Goal: Task Accomplishment & Management: Manage account settings

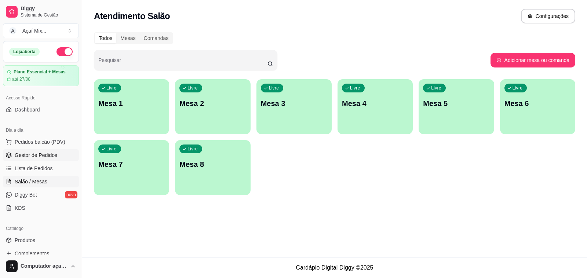
click at [40, 155] on span "Gestor de Pedidos" at bounding box center [36, 155] width 43 height 7
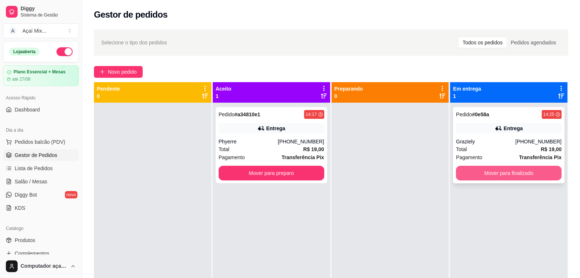
click at [516, 174] on button "Mover para finalizado" at bounding box center [509, 173] width 106 height 15
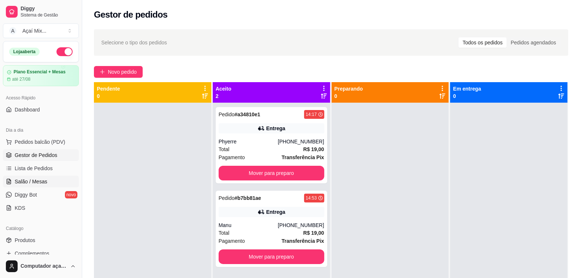
click at [37, 184] on span "Salão / Mesas" at bounding box center [31, 181] width 33 height 7
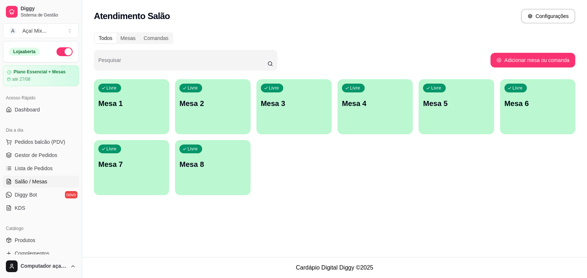
click at [148, 127] on div "button" at bounding box center [131, 130] width 75 height 9
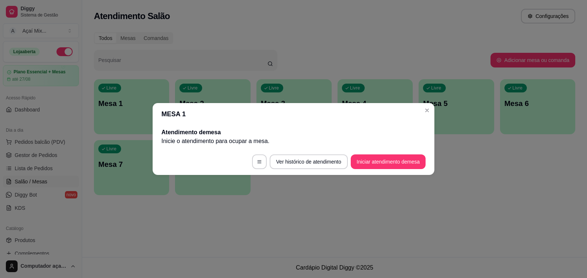
click at [374, 152] on footer "Ver histórico de atendimento Iniciar atendimento de mesa" at bounding box center [294, 162] width 282 height 26
drag, startPoint x: 374, startPoint y: 151, endPoint x: 376, endPoint y: 162, distance: 11.1
click at [376, 162] on footer "Ver histórico de atendimento Iniciar atendimento de mesa" at bounding box center [294, 162] width 282 height 26
click at [376, 162] on button "Iniciar atendimento de mesa" at bounding box center [388, 162] width 73 height 14
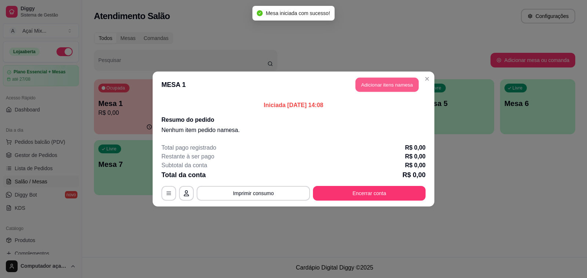
click at [366, 86] on button "Adicionar itens na mesa" at bounding box center [387, 85] width 63 height 14
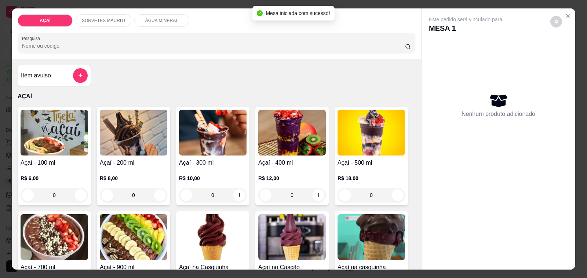
click at [136, 175] on p "R$ 8,00" at bounding box center [134, 178] width 68 height 7
click at [204, 159] on h4 "Açaí - 300 ml" at bounding box center [213, 163] width 68 height 9
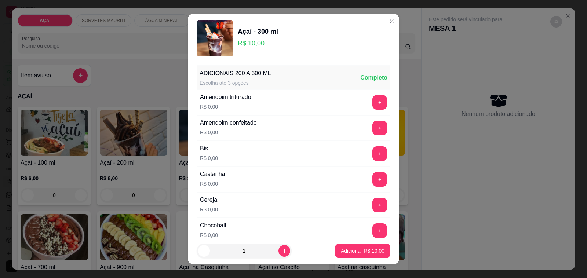
click at [364, 259] on footer "1 Adicionar R$ 10,00" at bounding box center [293, 251] width 211 height 26
click at [366, 257] on button "Adicionar R$ 10,00" at bounding box center [362, 251] width 55 height 15
type input "1"
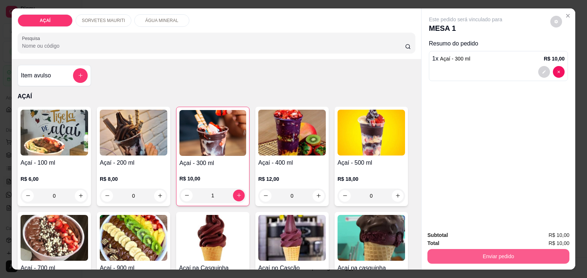
click at [530, 249] on button "Enviar pedido" at bounding box center [499, 256] width 142 height 15
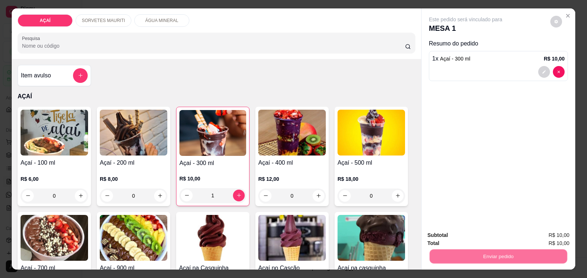
click at [483, 232] on button "Não registrar e enviar pedido" at bounding box center [474, 236] width 74 height 14
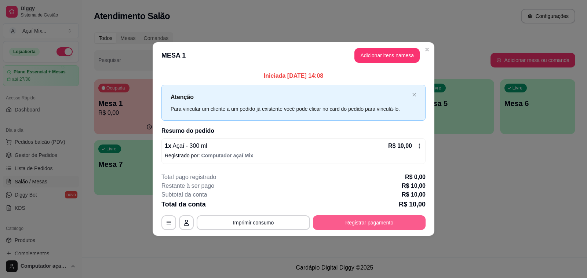
click at [333, 224] on button "Registrar pagamento" at bounding box center [369, 222] width 113 height 15
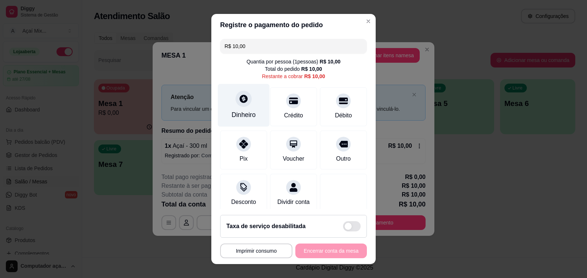
click at [246, 119] on div "Dinheiro" at bounding box center [244, 115] width 24 height 10
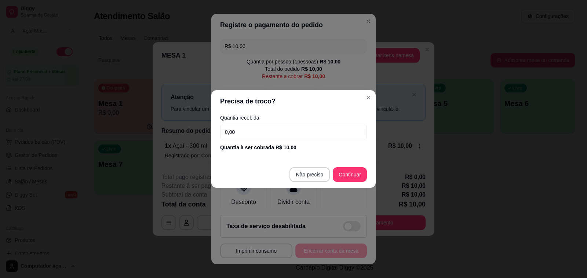
click at [301, 165] on footer "Não preciso Continuar" at bounding box center [293, 175] width 164 height 26
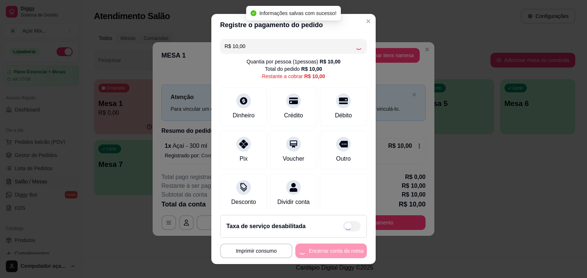
type input "R$ 0,00"
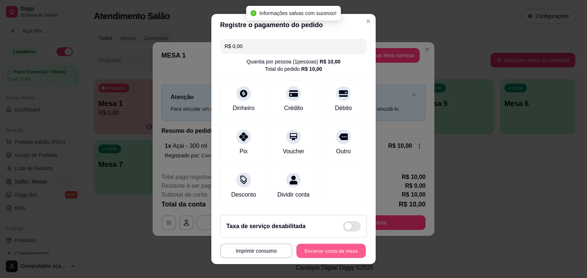
click at [320, 251] on button "Encerrar conta da mesa" at bounding box center [331, 251] width 69 height 14
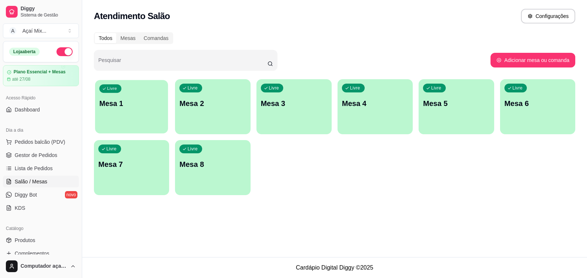
click at [104, 110] on div "Livre Mesa 1" at bounding box center [131, 102] width 73 height 45
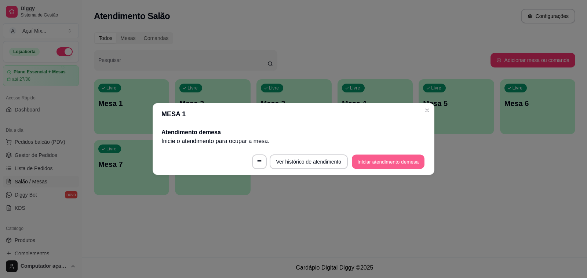
click at [403, 164] on button "Iniciar atendimento de mesa" at bounding box center [388, 162] width 73 height 14
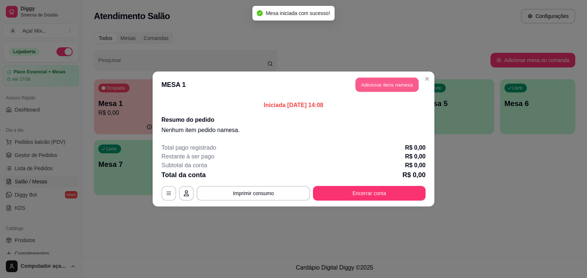
click at [391, 89] on button "Adicionar itens na mesa" at bounding box center [387, 85] width 63 height 14
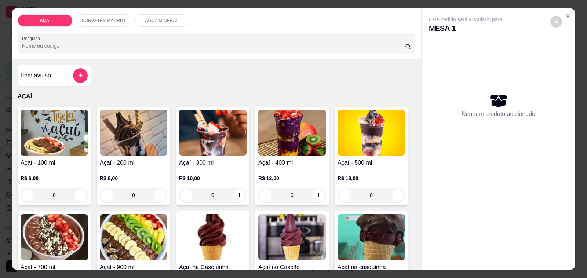
click at [59, 160] on h4 "Açaí - 100 ml" at bounding box center [55, 163] width 68 height 9
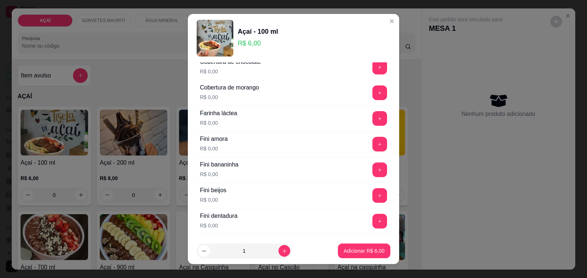
scroll to position [459, 0]
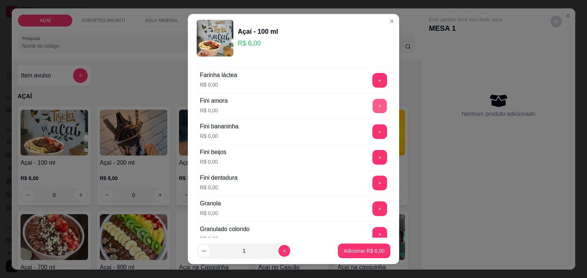
click at [373, 105] on button "+" at bounding box center [380, 106] width 14 height 14
click at [373, 132] on button "+" at bounding box center [380, 132] width 14 height 14
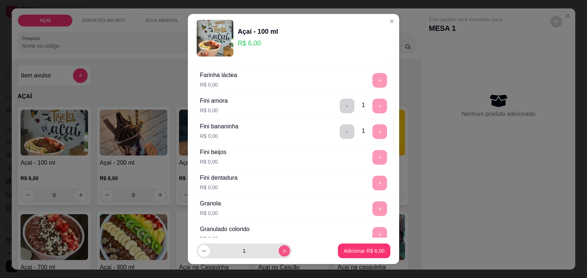
click at [279, 256] on button "increase-product-quantity" at bounding box center [284, 251] width 11 height 11
type input "2"
click at [346, 250] on p "Adicionar R$ 12,00" at bounding box center [363, 250] width 43 height 7
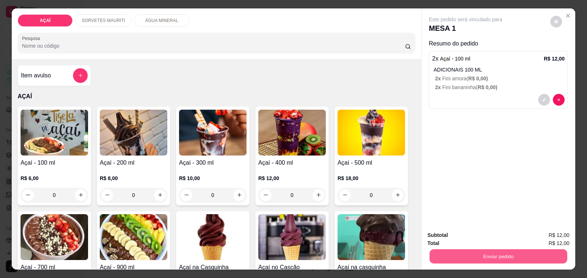
click at [487, 252] on button "Enviar pedido" at bounding box center [499, 257] width 138 height 14
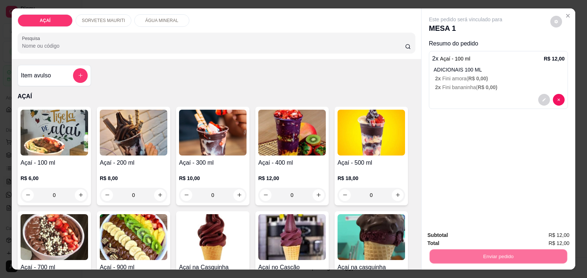
click at [474, 235] on button "Não registrar e enviar pedido" at bounding box center [474, 236] width 76 height 14
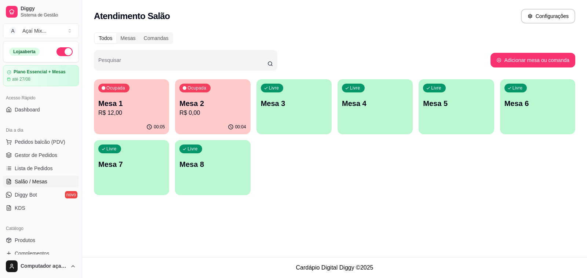
click at [304, 123] on div "Livre Mesa 3" at bounding box center [294, 102] width 75 height 46
click at [368, 108] on p "Mesa 4" at bounding box center [375, 103] width 66 height 10
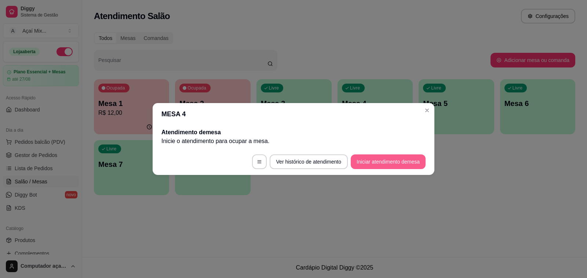
click at [399, 166] on button "Iniciar atendimento de mesa" at bounding box center [388, 162] width 75 height 15
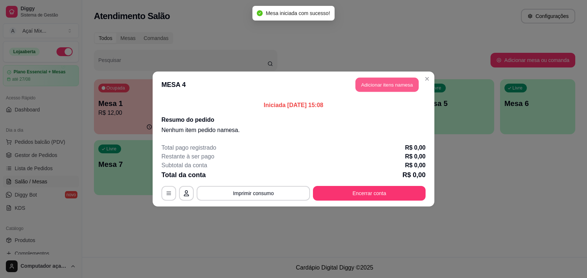
click at [375, 87] on button "Adicionar itens na mesa" at bounding box center [387, 85] width 63 height 14
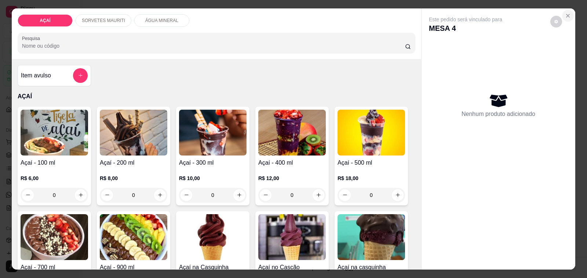
click at [569, 12] on button "Close" at bounding box center [568, 16] width 12 height 12
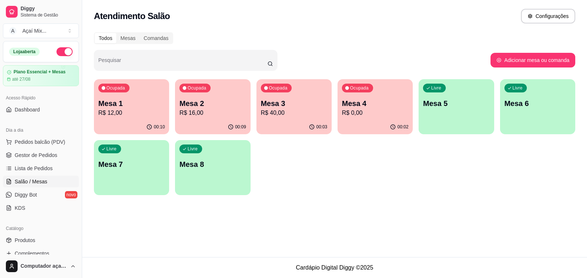
click at [354, 121] on div "00:02" at bounding box center [375, 127] width 75 height 14
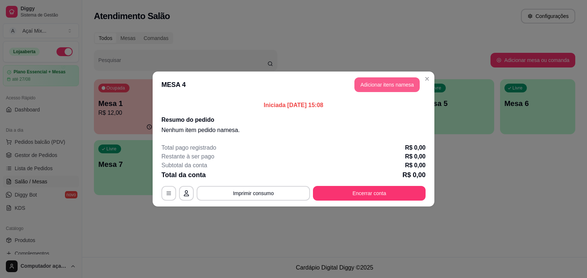
click at [393, 89] on button "Adicionar itens na mesa" at bounding box center [387, 84] width 65 height 15
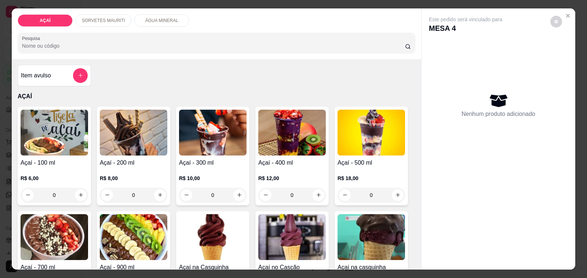
click at [182, 159] on h4 "Açaí - 300 ml" at bounding box center [213, 163] width 68 height 9
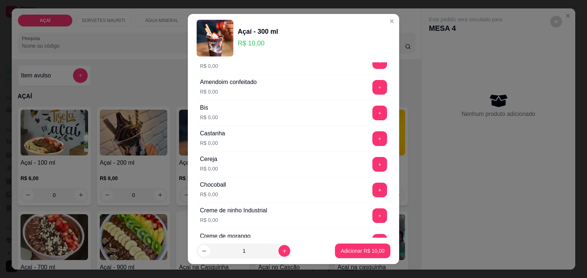
scroll to position [46, 0]
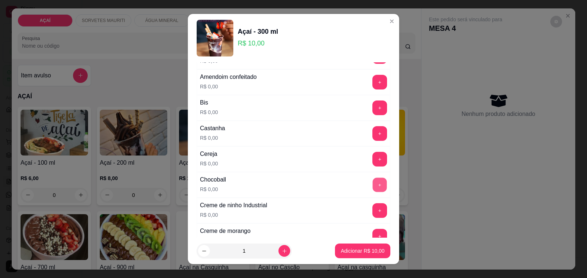
click at [373, 181] on button "+" at bounding box center [380, 185] width 14 height 14
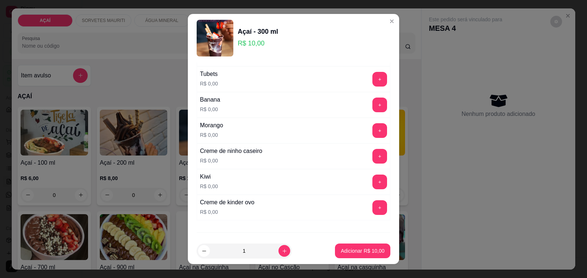
scroll to position [964, 0]
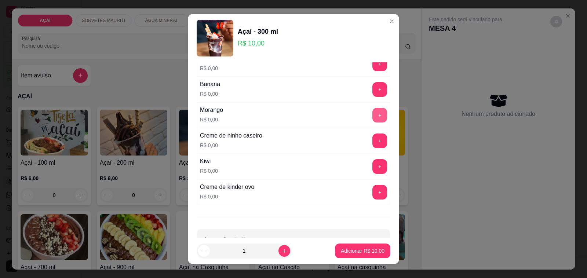
click at [373, 122] on button "+" at bounding box center [380, 115] width 15 height 15
click at [373, 148] on button "+" at bounding box center [380, 141] width 14 height 14
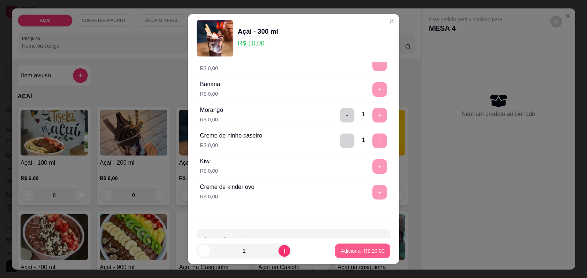
click at [341, 250] on p "Adicionar R$ 10,00" at bounding box center [363, 250] width 44 height 7
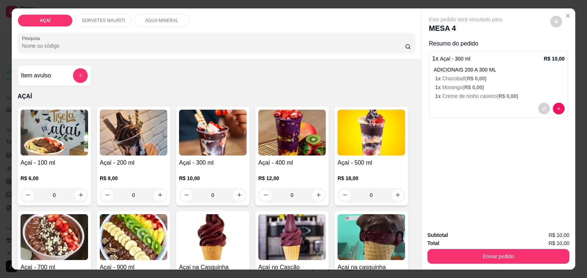
click at [103, 21] on div "SORVETES MAURITI" at bounding box center [104, 20] width 56 height 12
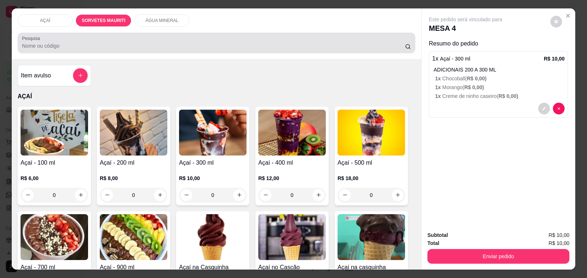
scroll to position [18, 0]
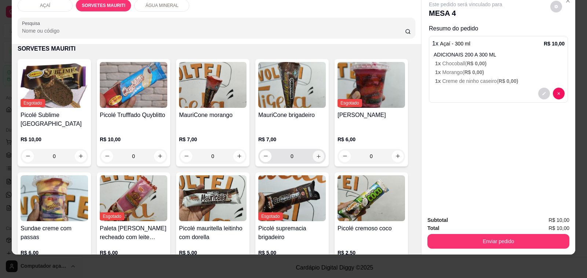
click at [316, 154] on button "increase-product-quantity" at bounding box center [318, 156] width 11 height 11
type input "1"
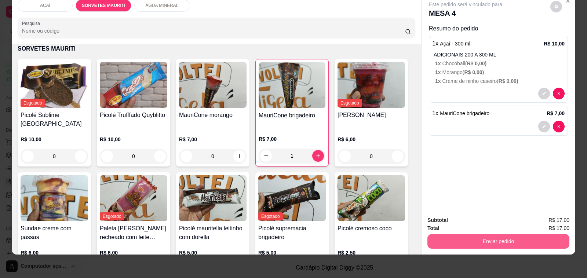
click at [500, 235] on button "Enviar pedido" at bounding box center [499, 241] width 142 height 15
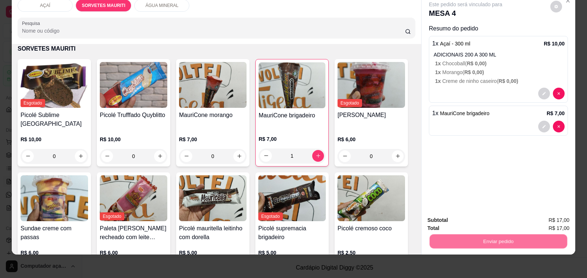
click at [494, 222] on button "Não registrar e enviar pedido" at bounding box center [474, 217] width 76 height 14
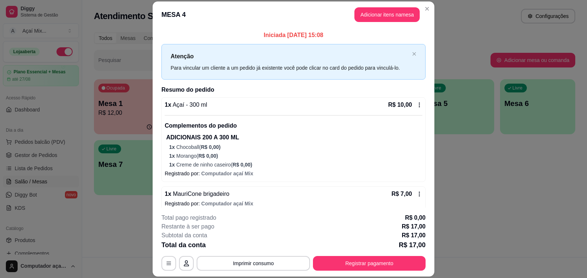
scroll to position [7, 0]
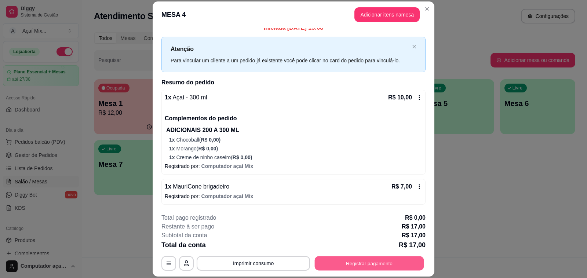
click at [357, 267] on button "Registrar pagamento" at bounding box center [369, 264] width 109 height 14
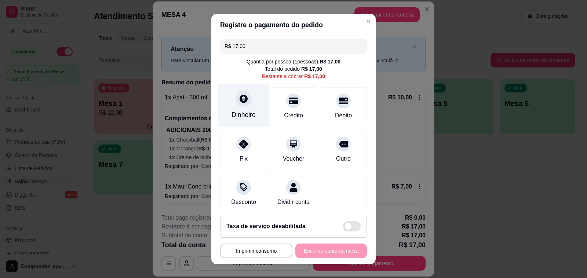
click at [241, 120] on div "Dinheiro" at bounding box center [244, 115] width 24 height 10
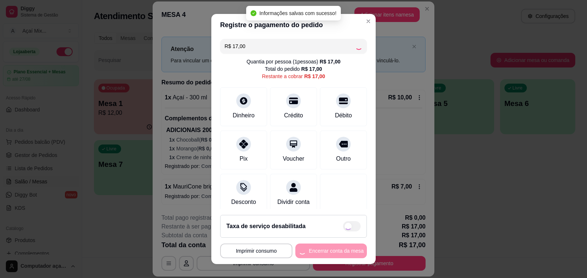
type input "R$ 0,00"
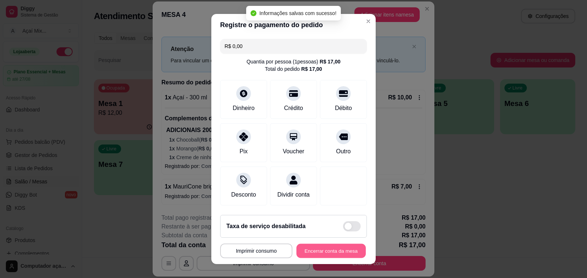
click at [330, 250] on button "Encerrar conta da mesa" at bounding box center [331, 251] width 69 height 14
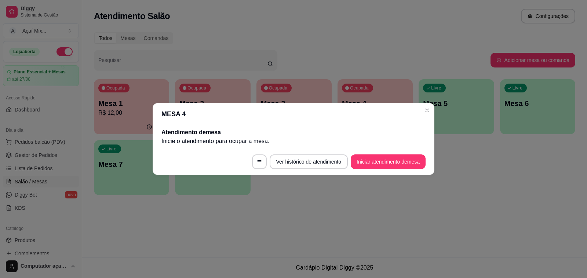
scroll to position [0, 0]
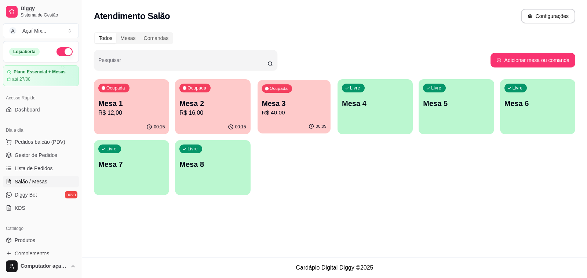
click at [302, 116] on p "R$ 40,00" at bounding box center [294, 113] width 65 height 8
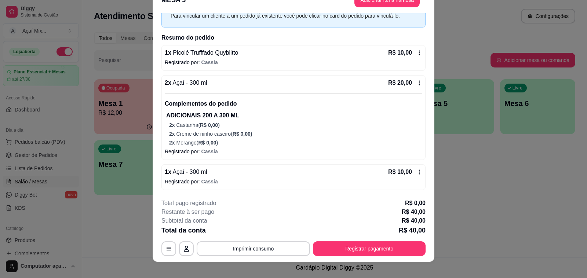
scroll to position [22, 0]
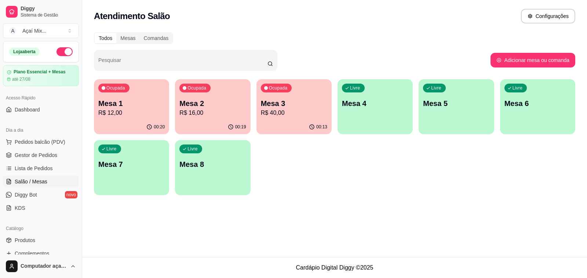
click at [378, 113] on div "Livre Mesa 4" at bounding box center [375, 102] width 75 height 46
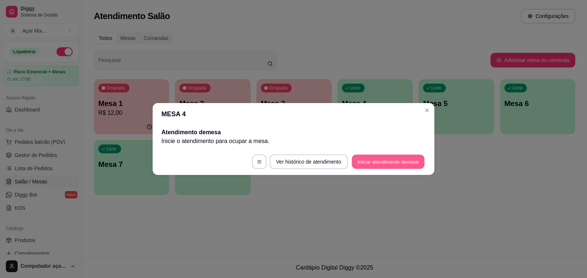
click at [392, 161] on button "Iniciar atendimento de mesa" at bounding box center [388, 162] width 73 height 14
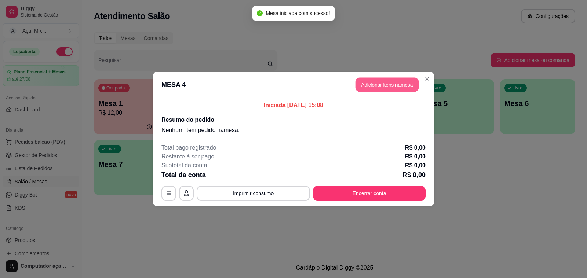
click at [373, 84] on button "Adicionar itens na mesa" at bounding box center [387, 85] width 63 height 14
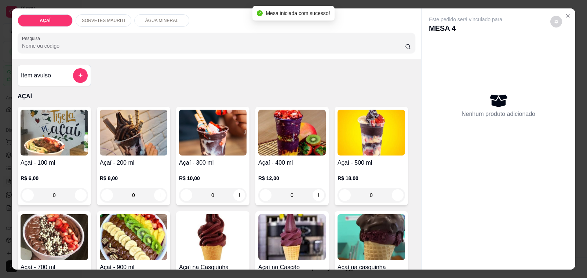
click at [304, 144] on img at bounding box center [292, 133] width 68 height 46
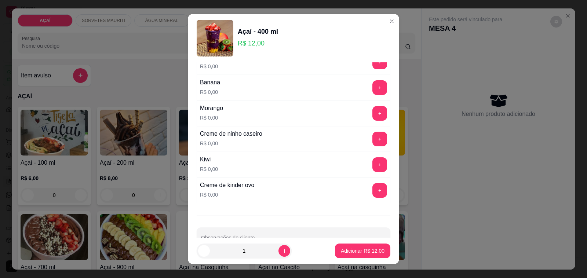
scroll to position [992, 0]
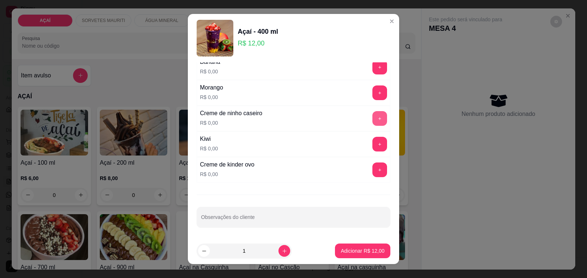
click at [373, 118] on button "+" at bounding box center [380, 118] width 15 height 15
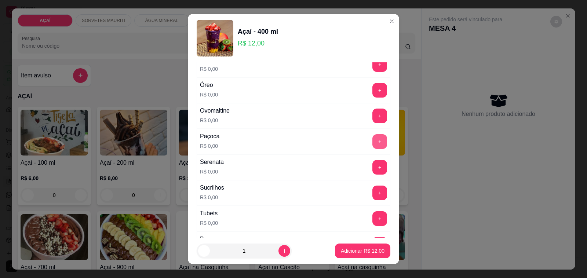
scroll to position [763, 0]
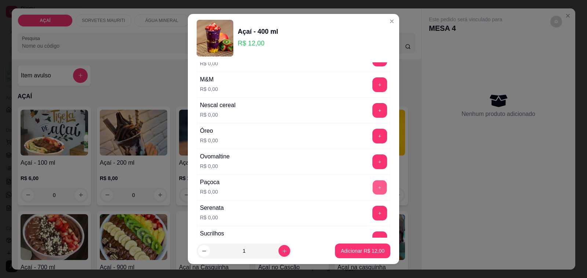
click at [373, 195] on button "+" at bounding box center [380, 188] width 14 height 14
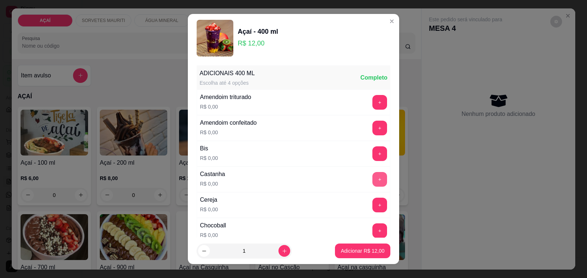
click at [373, 183] on button "+" at bounding box center [380, 179] width 15 height 15
click at [347, 253] on p "Adicionar R$ 12,00" at bounding box center [363, 250] width 44 height 7
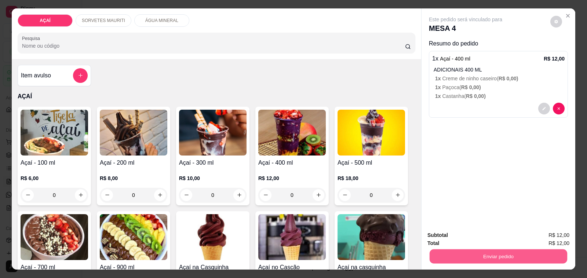
click at [515, 250] on button "Enviar pedido" at bounding box center [499, 257] width 138 height 14
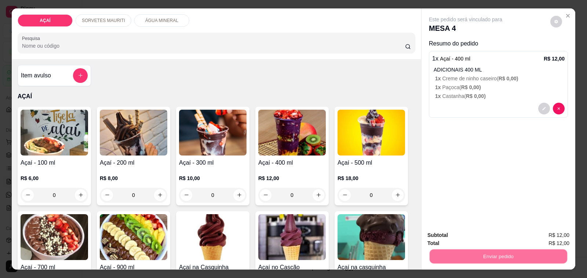
click at [474, 232] on button "Não registrar e enviar pedido" at bounding box center [474, 236] width 74 height 14
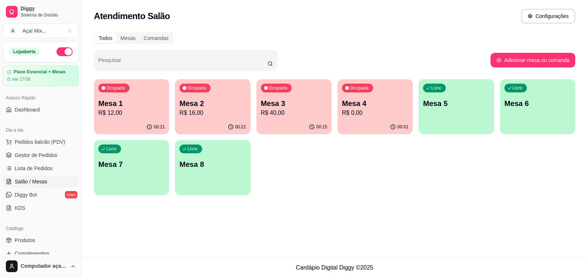
click at [364, 122] on div "00:01" at bounding box center [375, 127] width 75 height 14
click at [279, 114] on p "R$ 40,00" at bounding box center [294, 113] width 65 height 8
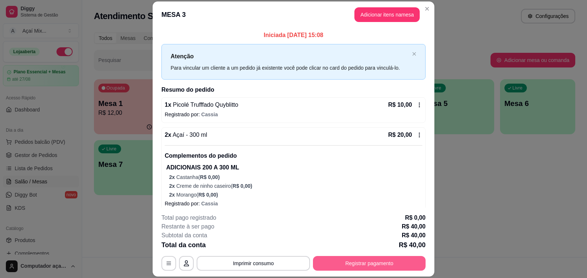
click at [363, 261] on button "Registrar pagamento" at bounding box center [369, 263] width 113 height 15
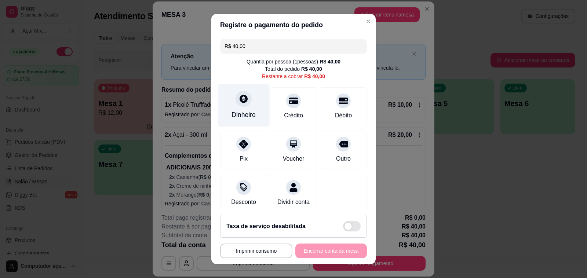
click at [251, 118] on div "Dinheiro" at bounding box center [244, 105] width 52 height 43
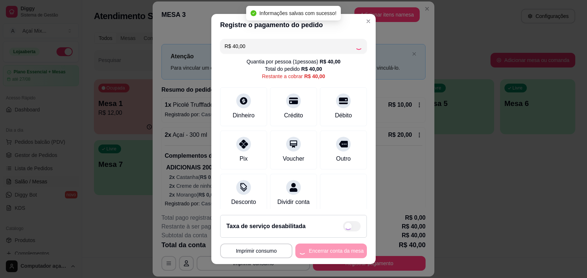
type input "R$ 0,00"
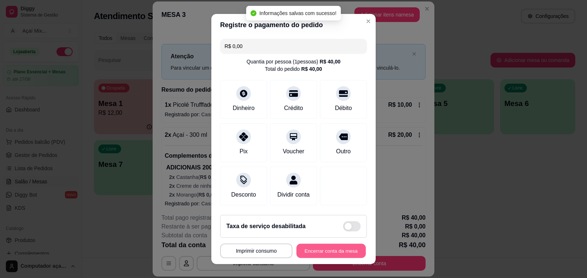
click at [335, 250] on button "Encerrar conta da mesa" at bounding box center [331, 251] width 69 height 14
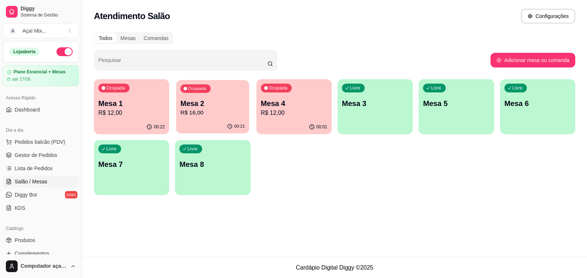
click at [195, 125] on div "00:21" at bounding box center [212, 127] width 73 height 14
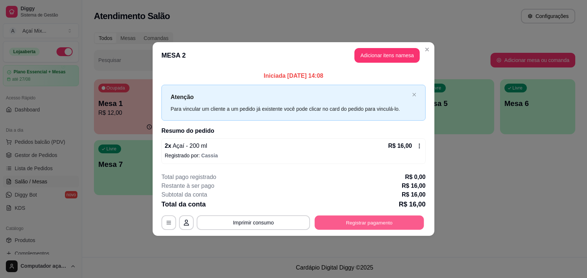
click at [347, 224] on button "Registrar pagamento" at bounding box center [369, 222] width 109 height 14
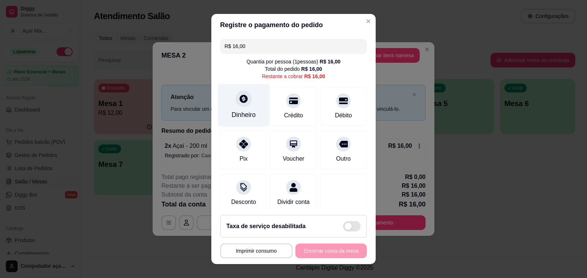
click at [247, 124] on div "Dinheiro" at bounding box center [244, 105] width 52 height 43
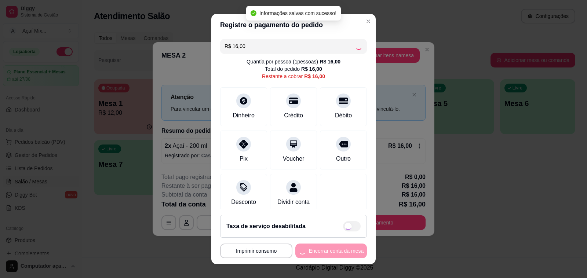
type input "R$ 0,00"
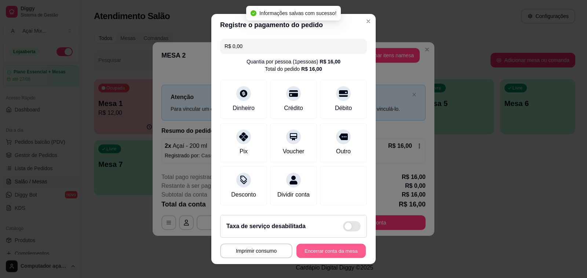
click at [308, 251] on button "Encerrar conta da mesa" at bounding box center [331, 251] width 69 height 14
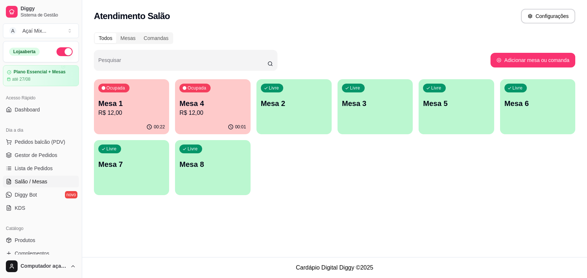
click at [102, 125] on div "00:22" at bounding box center [131, 127] width 75 height 14
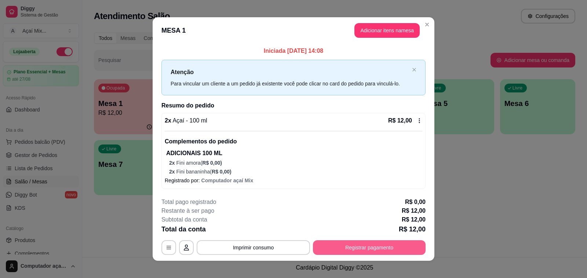
click at [322, 243] on button "Registrar pagamento" at bounding box center [369, 247] width 113 height 15
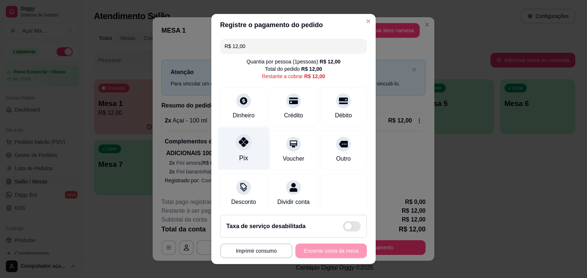
click at [247, 151] on div "Pix" at bounding box center [244, 148] width 52 height 43
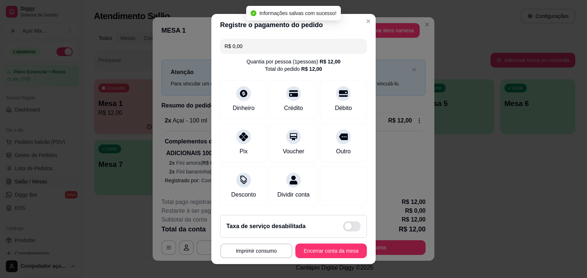
type input "R$ 0,00"
click at [311, 241] on footer "**********" at bounding box center [293, 236] width 164 height 55
click at [311, 246] on button "Encerrar conta da mesa" at bounding box center [331, 251] width 69 height 14
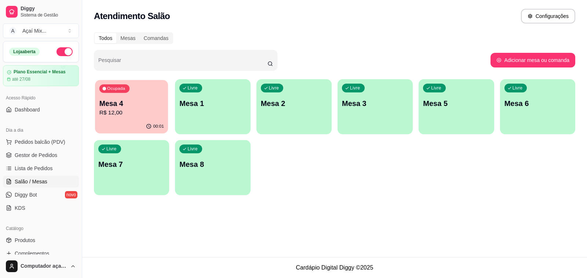
click at [151, 119] on div "Ocupada Mesa 4 R$ 12,00" at bounding box center [131, 100] width 73 height 40
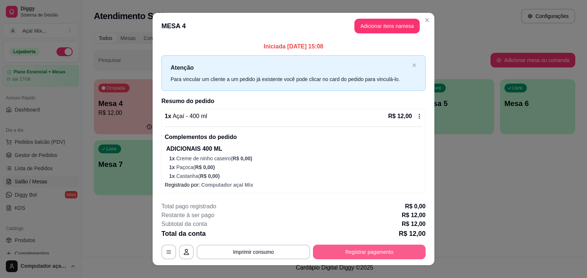
click at [342, 245] on button "Registrar pagamento" at bounding box center [369, 252] width 113 height 15
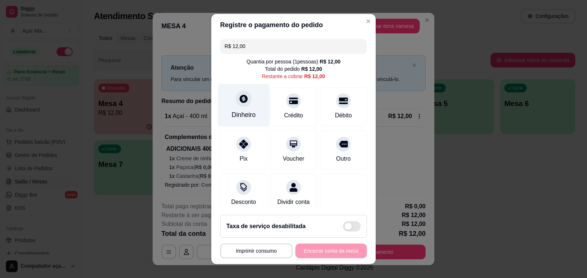
click at [247, 126] on div "Dinheiro" at bounding box center [244, 105] width 52 height 43
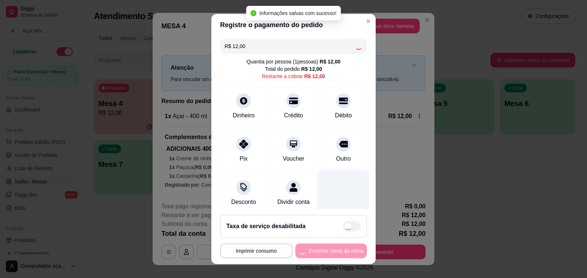
type input "R$ 0,00"
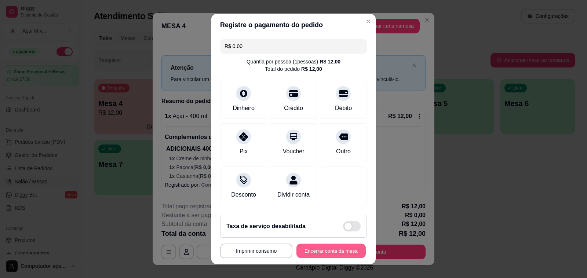
click at [310, 254] on button "Encerrar conta da mesa" at bounding box center [331, 251] width 69 height 14
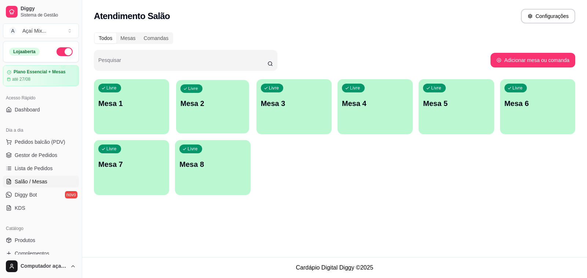
click at [208, 133] on div "button" at bounding box center [212, 129] width 73 height 8
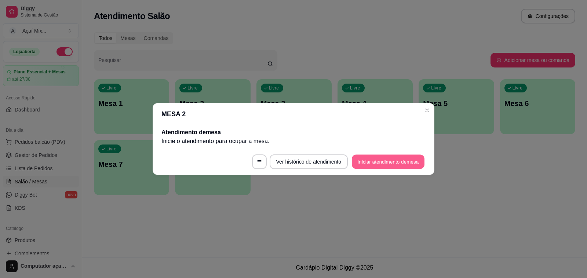
click at [405, 159] on button "Iniciar atendimento de mesa" at bounding box center [388, 162] width 73 height 14
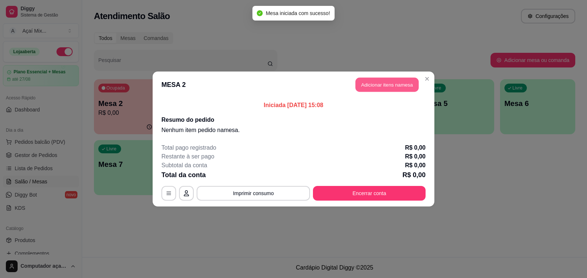
click at [380, 85] on button "Adicionar itens na mesa" at bounding box center [387, 85] width 63 height 14
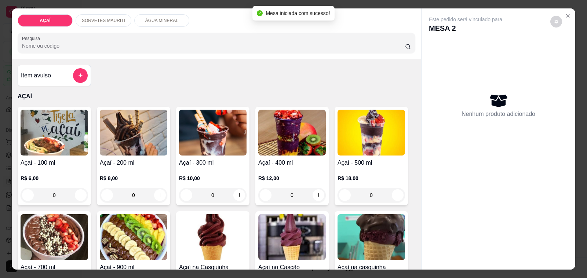
click at [91, 18] on p "SORVETES MAURITI" at bounding box center [103, 21] width 43 height 6
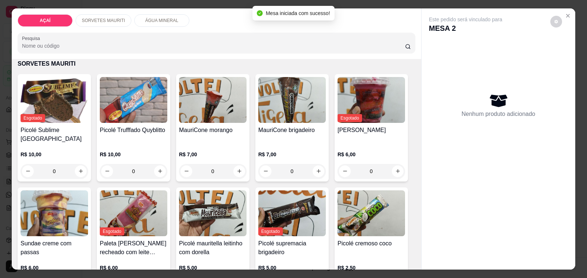
scroll to position [18, 0]
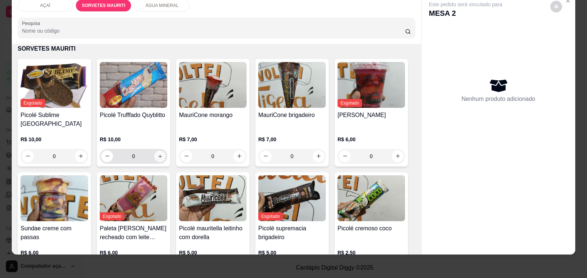
click at [154, 151] on button "increase-product-quantity" at bounding box center [159, 156] width 11 height 11
type input "1"
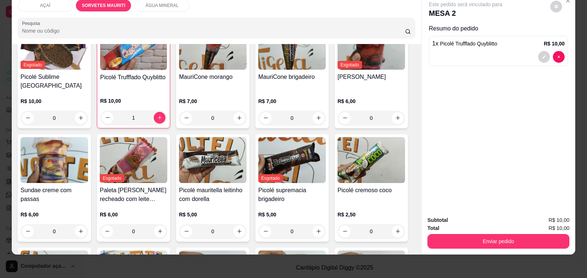
scroll to position [416, 0]
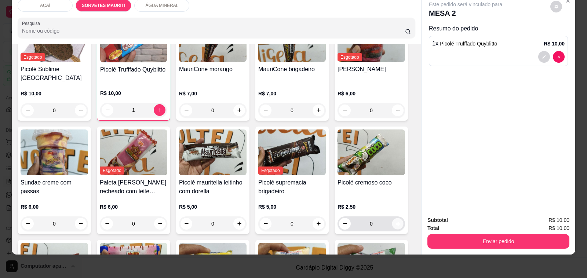
click at [396, 222] on icon "increase-product-quantity" at bounding box center [398, 224] width 4 height 4
type input "1"
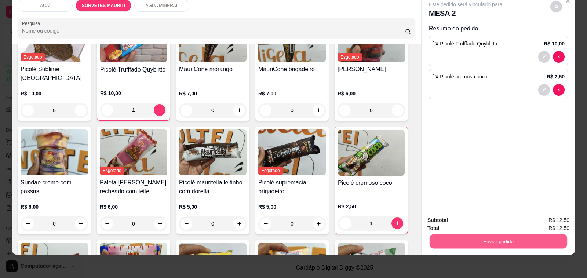
click at [446, 235] on button "Enviar pedido" at bounding box center [499, 242] width 138 height 14
click at [454, 212] on button "Não registrar e enviar pedido" at bounding box center [474, 217] width 74 height 14
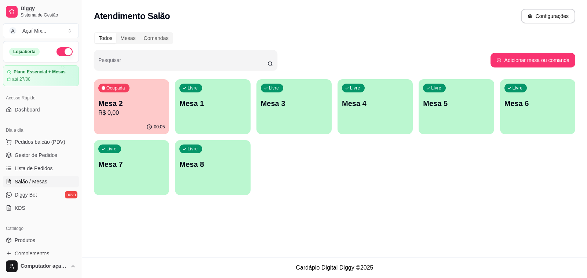
click at [117, 105] on p "Mesa 2" at bounding box center [131, 103] width 66 height 10
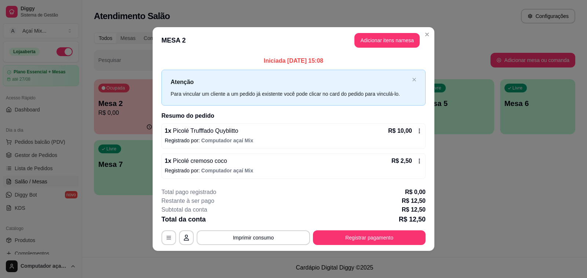
click at [419, 131] on icon at bounding box center [420, 131] width 6 height 6
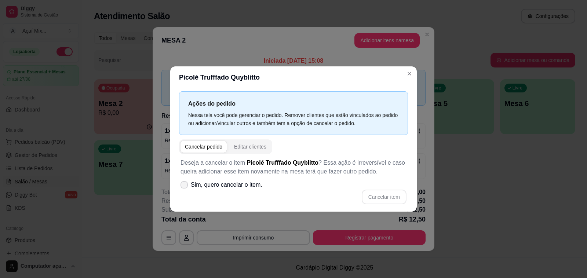
click at [184, 187] on icon at bounding box center [184, 185] width 6 height 4
click at [184, 187] on input "Sim, quero cancelar o item." at bounding box center [182, 188] width 5 height 5
checkbox input "true"
click at [375, 196] on button "Cancelar item" at bounding box center [384, 197] width 45 height 15
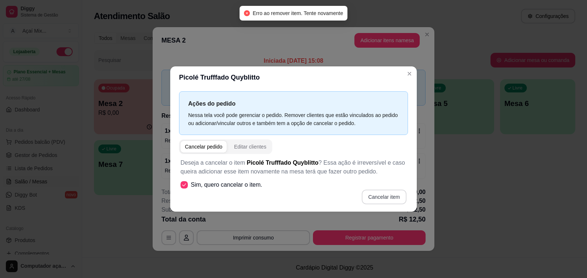
click at [383, 199] on button "Cancelar item" at bounding box center [384, 197] width 45 height 15
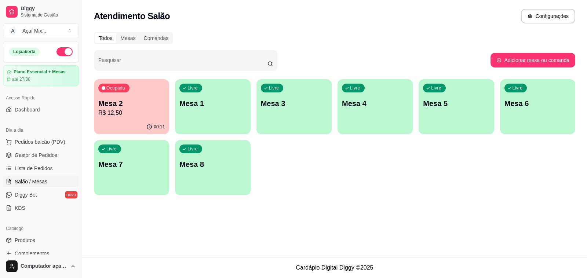
click at [231, 113] on div "Livre Mesa 1" at bounding box center [212, 102] width 75 height 46
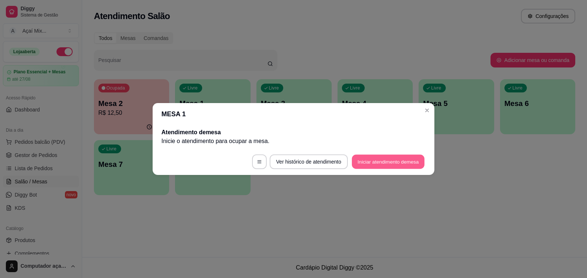
click at [380, 163] on button "Iniciar atendimento de mesa" at bounding box center [388, 162] width 73 height 14
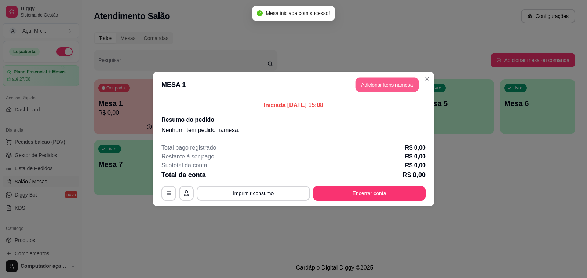
click at [384, 89] on button "Adicionar itens na mesa" at bounding box center [387, 85] width 63 height 14
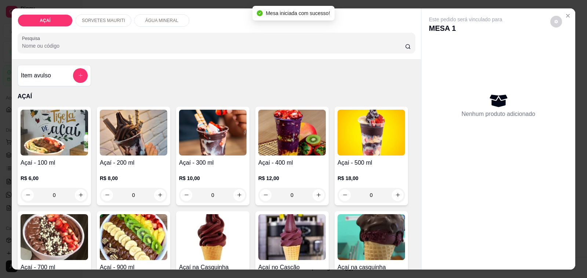
click at [267, 175] on p "R$ 12,00" at bounding box center [292, 178] width 68 height 7
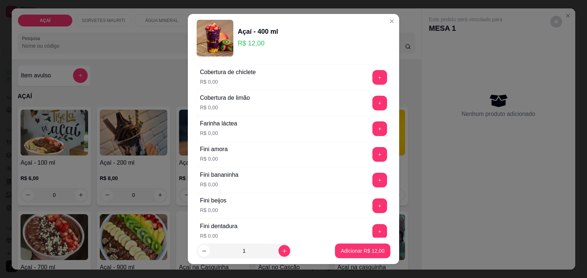
scroll to position [459, 0]
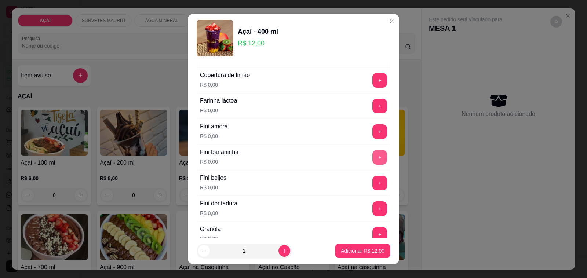
click at [373, 164] on button "+" at bounding box center [380, 157] width 15 height 15
click at [373, 209] on button "+" at bounding box center [380, 209] width 14 height 14
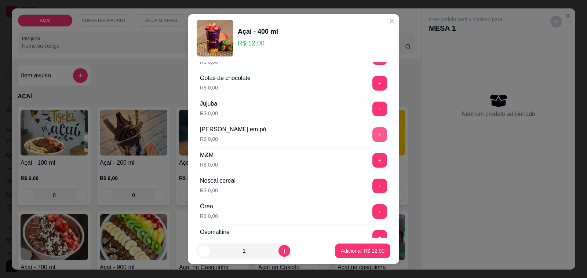
scroll to position [688, 0]
click at [373, 160] on button "+" at bounding box center [380, 159] width 14 height 14
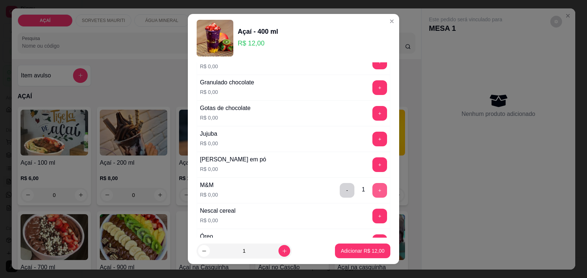
scroll to position [642, 0]
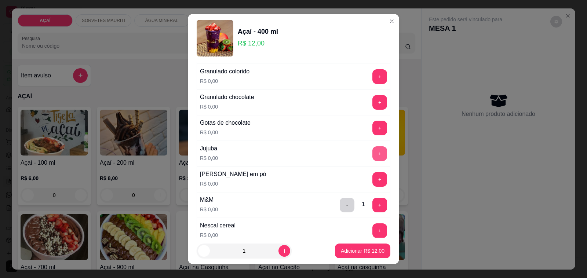
click at [373, 156] on button "+" at bounding box center [380, 153] width 15 height 15
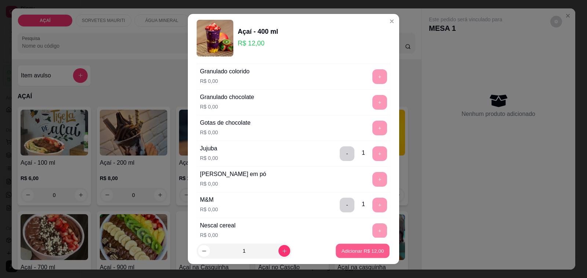
click at [343, 250] on p "Adicionar R$ 12,00" at bounding box center [363, 250] width 43 height 7
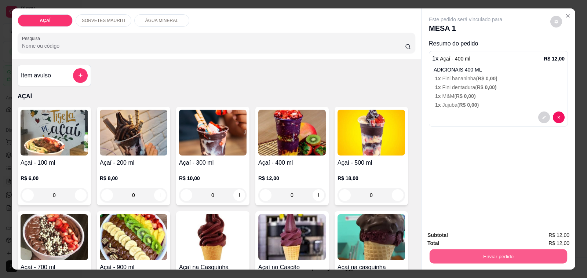
click at [446, 250] on button "Enviar pedido" at bounding box center [499, 257] width 138 height 14
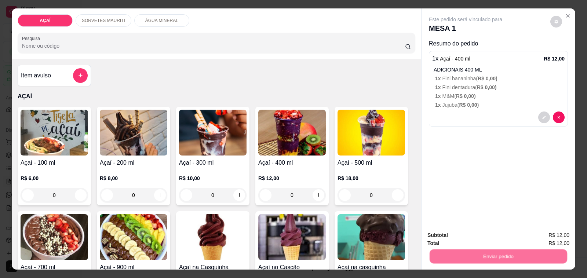
click at [448, 231] on button "Não registrar e enviar pedido" at bounding box center [474, 236] width 74 height 14
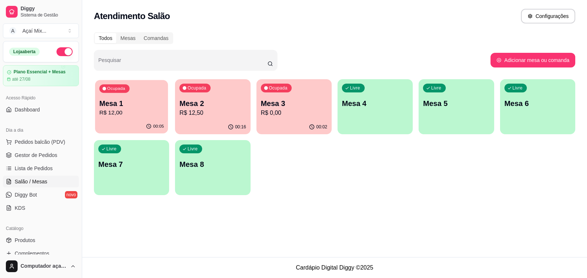
click at [126, 112] on p "R$ 12,00" at bounding box center [131, 113] width 65 height 8
click at [289, 114] on p "R$ 0,00" at bounding box center [294, 113] width 66 height 9
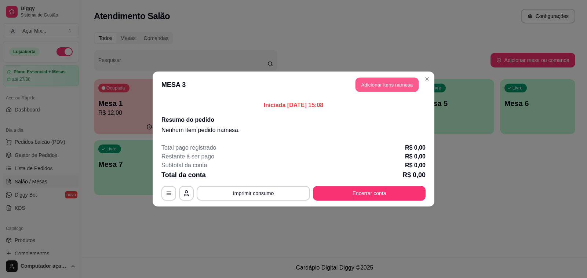
click at [385, 87] on button "Adicionar itens na mesa" at bounding box center [387, 85] width 63 height 14
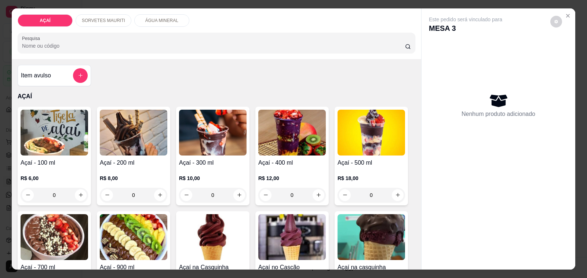
click at [103, 143] on img at bounding box center [134, 133] width 68 height 46
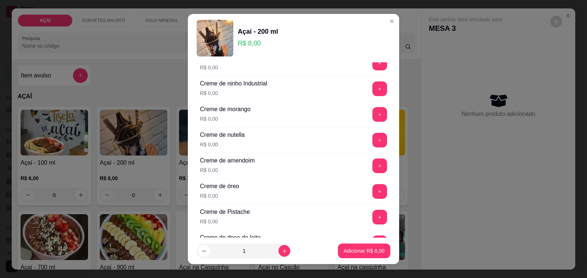
scroll to position [184, 0]
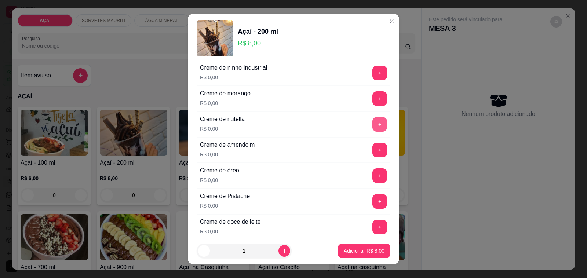
click at [373, 127] on button "+" at bounding box center [380, 124] width 15 height 15
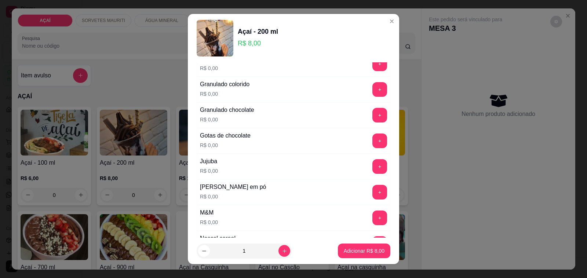
scroll to position [642, 0]
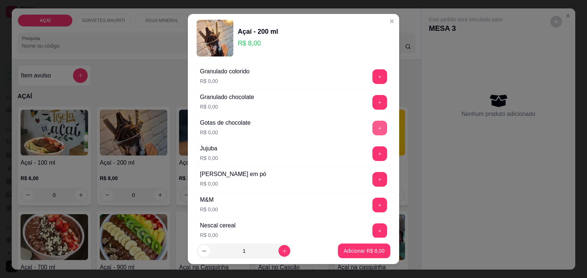
click at [373, 129] on button "+" at bounding box center [380, 128] width 15 height 15
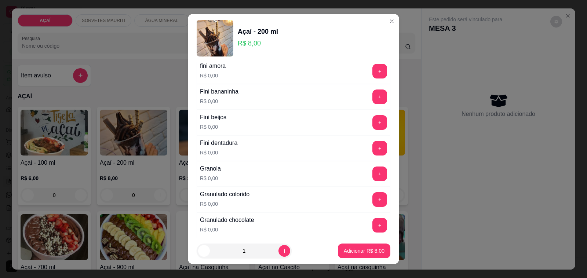
scroll to position [505, 0]
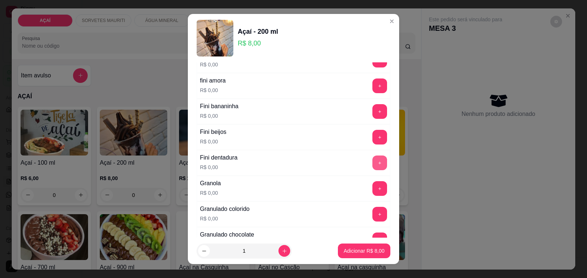
click at [373, 168] on button "+" at bounding box center [380, 163] width 15 height 15
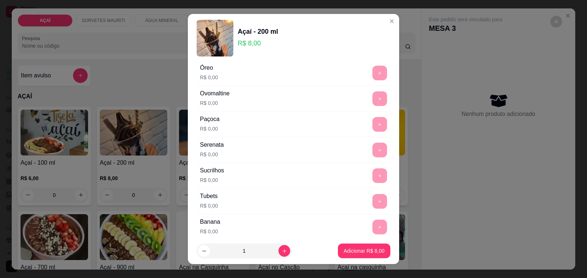
scroll to position [872, 0]
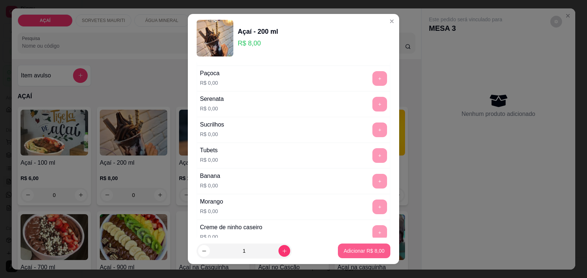
click at [359, 247] on button "Adicionar R$ 8,00" at bounding box center [364, 251] width 52 height 15
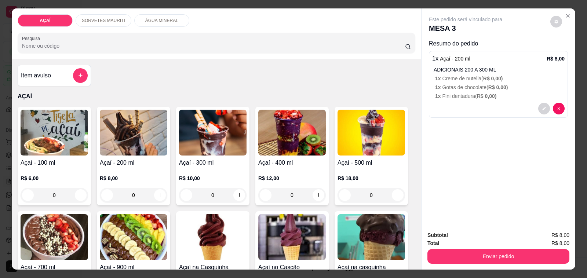
click at [475, 85] on p "1 x Gotas de chocolate ( R$ 0,00 )" at bounding box center [500, 87] width 130 height 7
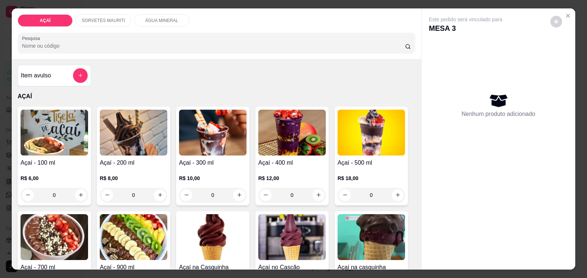
click at [131, 162] on h4 "Açaí - 200 ml" at bounding box center [134, 163] width 68 height 9
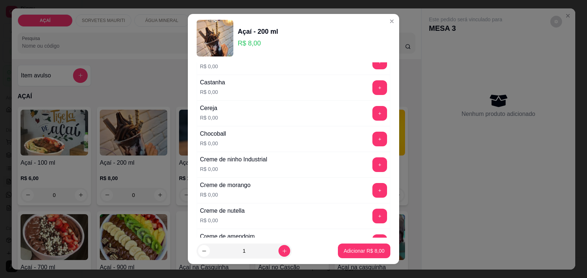
scroll to position [184, 0]
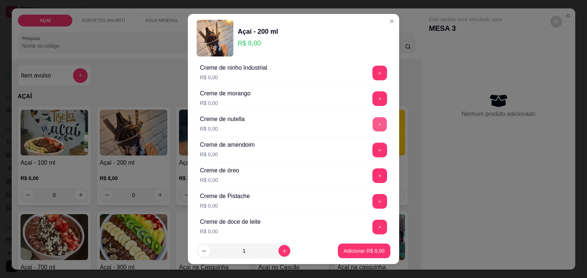
click at [373, 131] on button "+" at bounding box center [380, 124] width 14 height 14
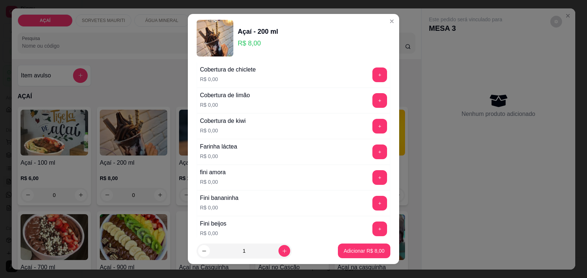
scroll to position [459, 0]
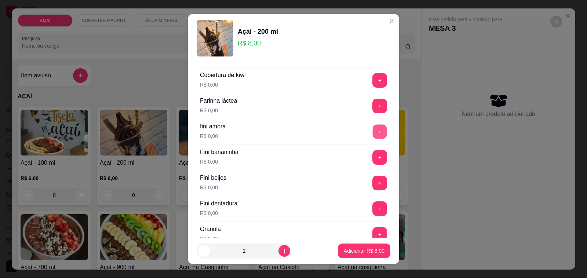
click at [373, 139] on button "+" at bounding box center [380, 132] width 14 height 14
click at [373, 186] on button "+" at bounding box center [380, 183] width 15 height 15
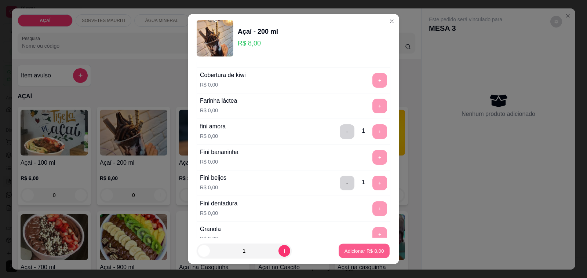
click at [359, 255] on button "Adicionar R$ 8,00" at bounding box center [364, 251] width 51 height 14
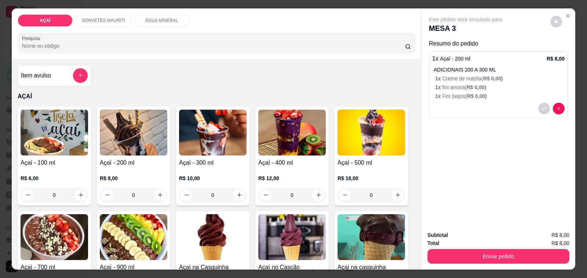
click at [195, 147] on img at bounding box center [213, 133] width 68 height 46
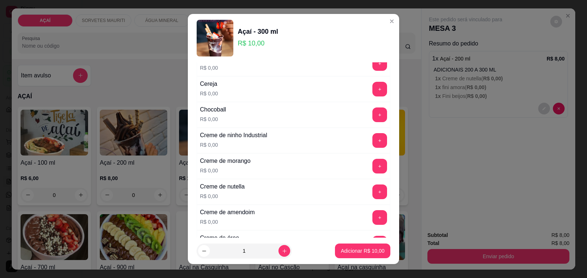
scroll to position [138, 0]
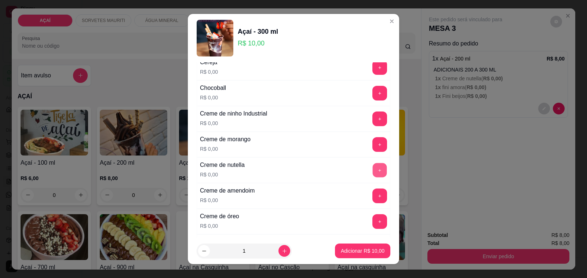
click at [373, 175] on button "+" at bounding box center [380, 170] width 14 height 14
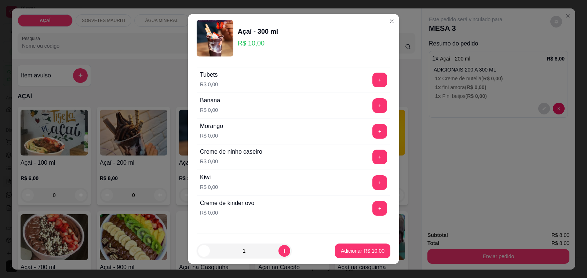
scroll to position [964, 0]
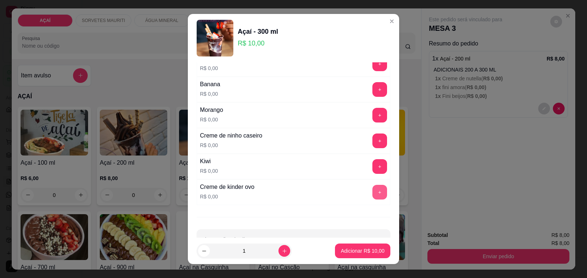
click at [373, 196] on button "+" at bounding box center [380, 192] width 15 height 15
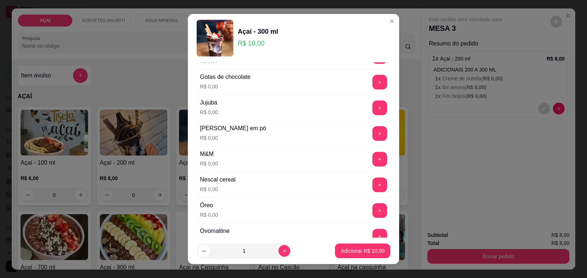
scroll to position [642, 0]
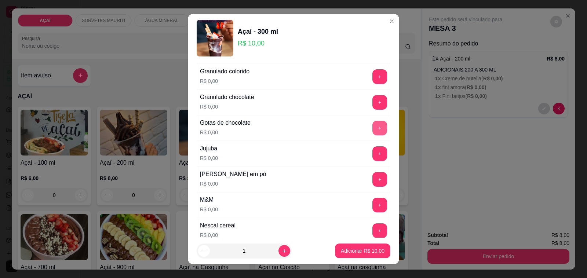
click at [373, 135] on button "+" at bounding box center [380, 128] width 15 height 15
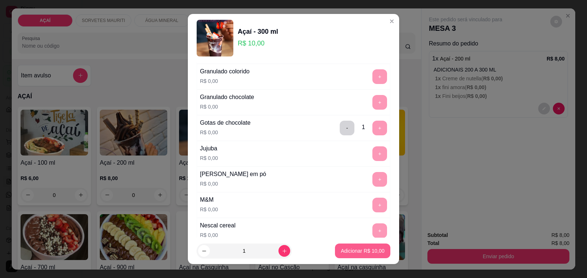
click at [359, 251] on p "Adicionar R$ 10,00" at bounding box center [363, 250] width 44 height 7
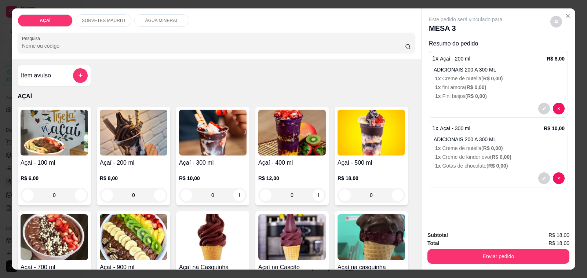
click at [197, 126] on img at bounding box center [213, 133] width 68 height 46
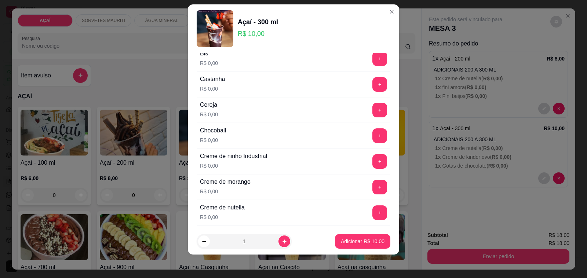
scroll to position [138, 0]
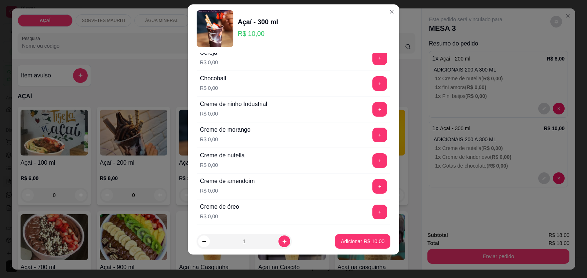
click at [370, 162] on div "+" at bounding box center [380, 160] width 21 height 15
click at [373, 164] on button "+" at bounding box center [380, 161] width 14 height 14
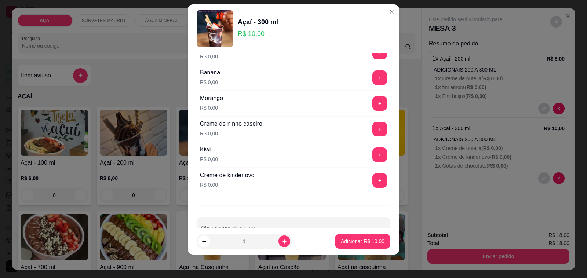
scroll to position [992, 0]
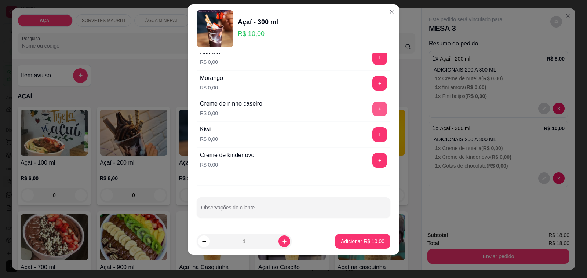
click at [373, 104] on button "+" at bounding box center [380, 109] width 15 height 15
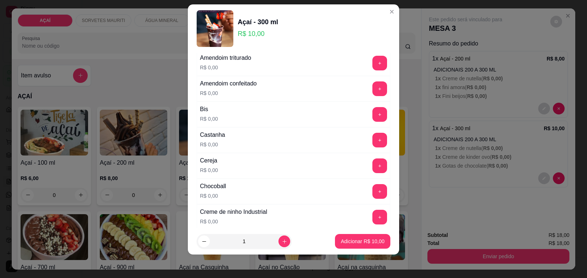
scroll to position [29, 0]
click at [373, 166] on button "+" at bounding box center [380, 167] width 15 height 15
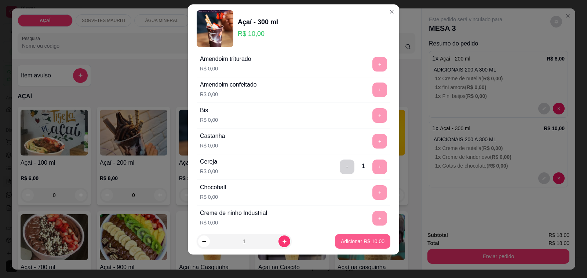
click at [351, 237] on button "Adicionar R$ 10,00" at bounding box center [362, 241] width 55 height 15
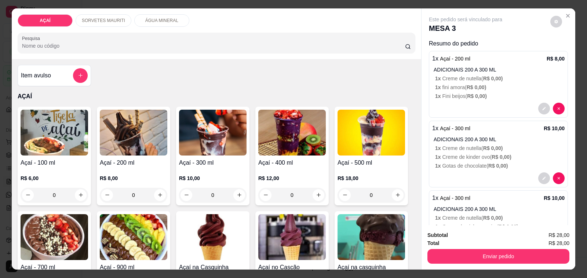
scroll to position [185, 0]
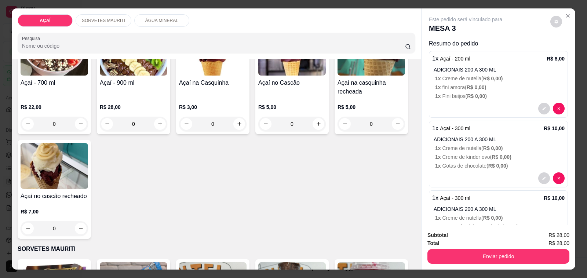
click at [428, 255] on button "Enviar pedido" at bounding box center [499, 256] width 142 height 15
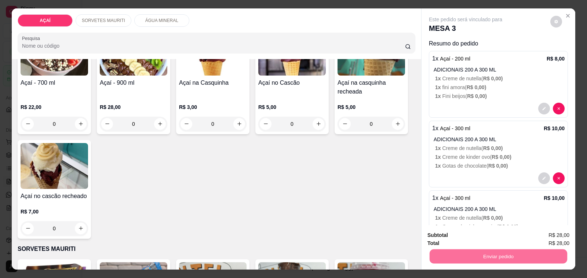
click at [446, 237] on button "Não registrar e enviar pedido" at bounding box center [474, 235] width 76 height 14
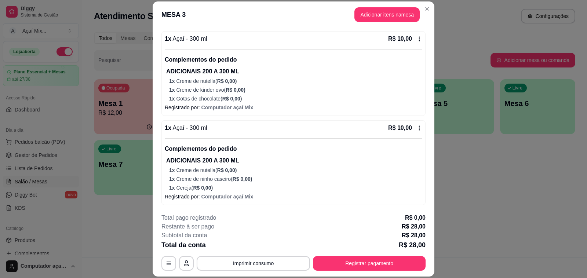
scroll to position [22, 0]
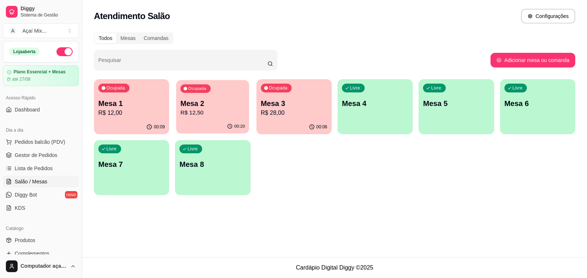
click at [231, 126] on icon "button" at bounding box center [230, 127] width 6 height 6
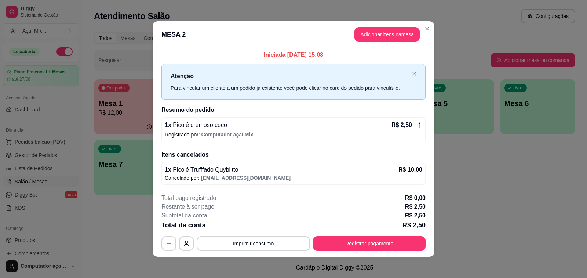
click at [388, 42] on header "MESA 2 Adicionar itens na mesa" at bounding box center [294, 34] width 282 height 26
click at [387, 35] on button "Adicionar itens na mesa" at bounding box center [387, 35] width 63 height 14
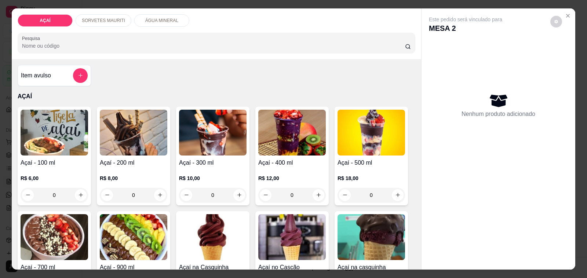
click at [101, 14] on div "SORVETES MAURITI" at bounding box center [104, 20] width 56 height 12
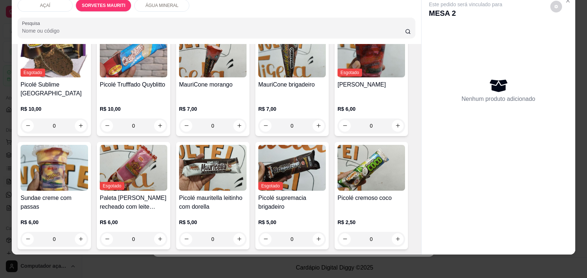
scroll to position [416, 0]
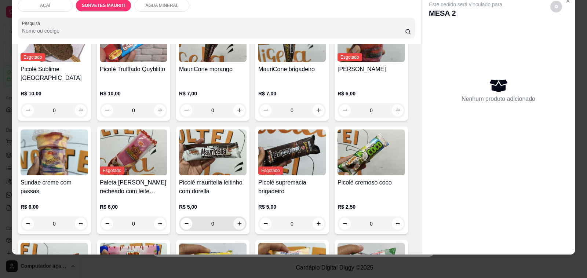
click at [237, 218] on button "increase-product-quantity" at bounding box center [239, 224] width 12 height 12
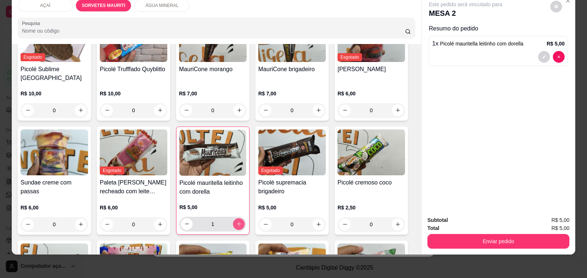
click at [237, 218] on button "increase-product-quantity" at bounding box center [239, 224] width 12 height 12
type input "2"
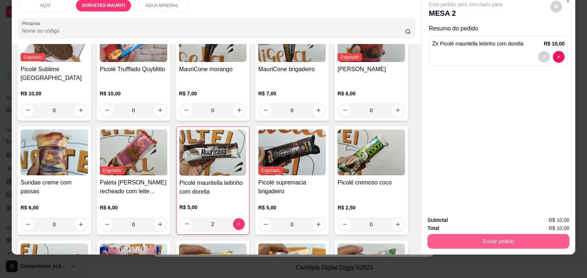
click at [468, 234] on button "Enviar pedido" at bounding box center [499, 241] width 142 height 15
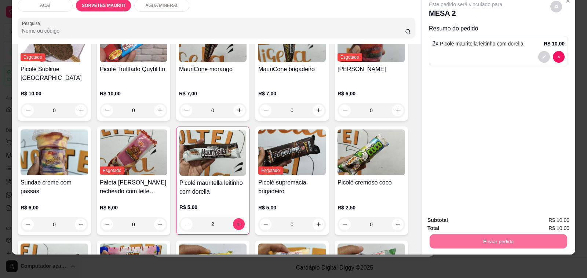
click at [468, 219] on button "Não registrar e enviar pedido" at bounding box center [474, 217] width 76 height 14
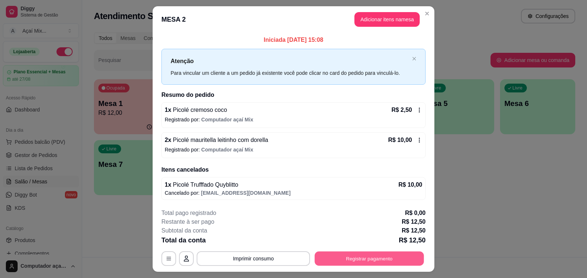
click at [388, 257] on button "Registrar pagamento" at bounding box center [369, 258] width 109 height 14
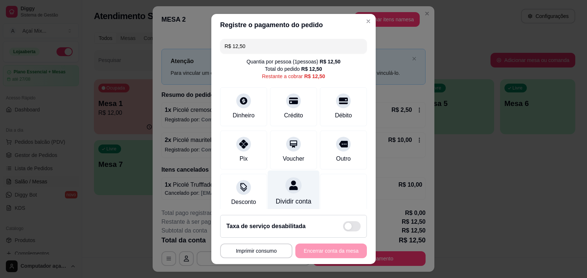
drag, startPoint x: 240, startPoint y: 135, endPoint x: 289, endPoint y: 177, distance: 64.0
click at [242, 137] on div at bounding box center [243, 144] width 15 height 15
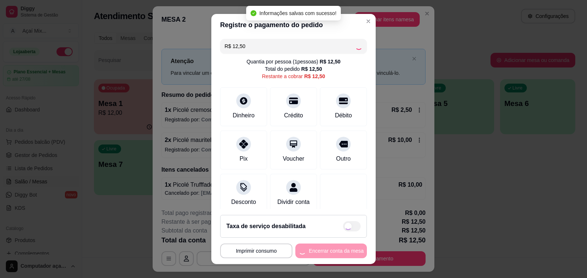
type input "R$ 0,00"
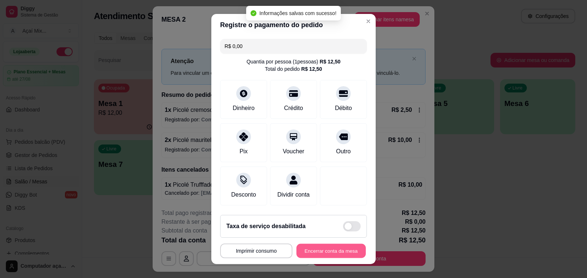
click at [348, 247] on button "Encerrar conta da mesa" at bounding box center [331, 251] width 69 height 14
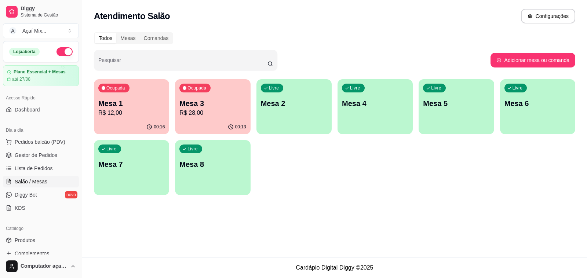
click at [318, 109] on div "Livre Mesa 2" at bounding box center [294, 102] width 75 height 46
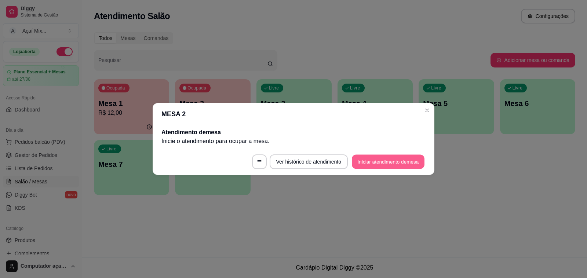
click at [373, 163] on button "Iniciar atendimento de mesa" at bounding box center [388, 162] width 73 height 14
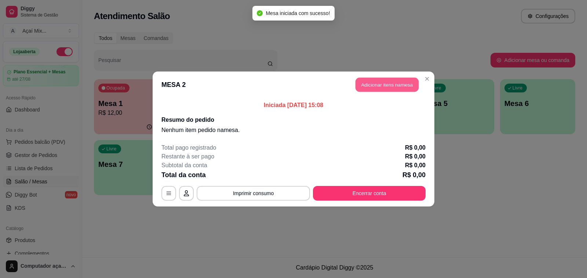
click at [381, 79] on button "Adicionar itens na mesa" at bounding box center [387, 85] width 63 height 14
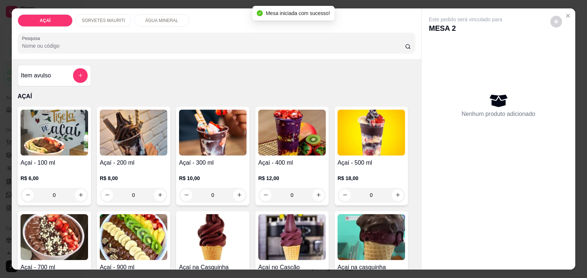
click at [293, 145] on img at bounding box center [292, 133] width 68 height 46
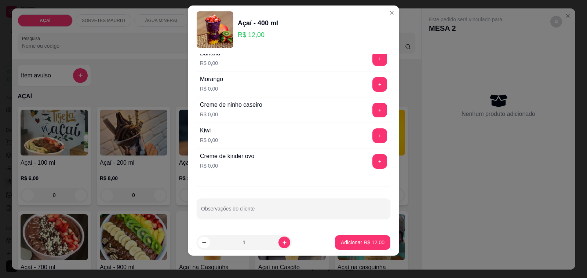
scroll to position [10, 0]
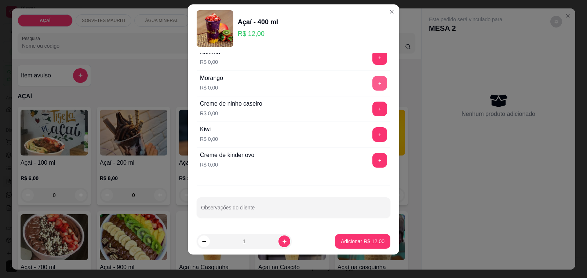
click at [373, 81] on button "+" at bounding box center [380, 83] width 15 height 15
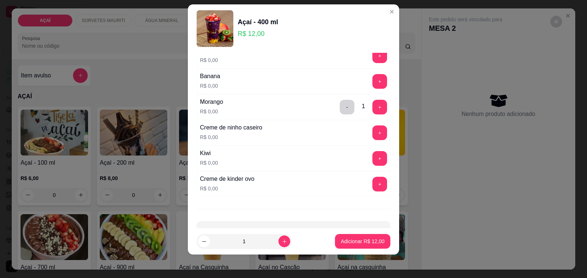
scroll to position [946, 0]
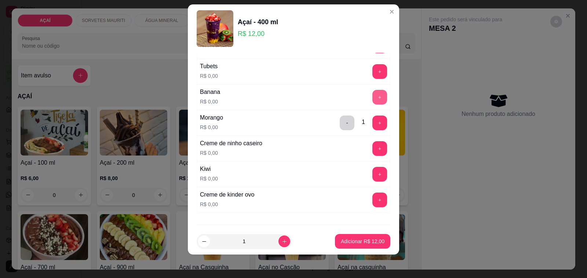
click at [373, 104] on button "+" at bounding box center [380, 97] width 15 height 15
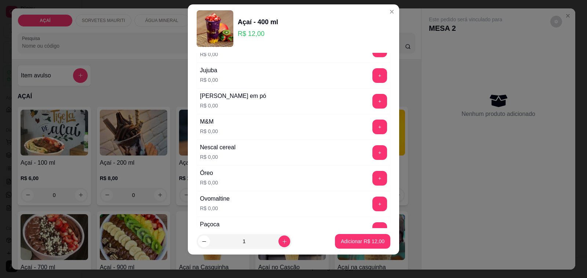
scroll to position [734, 0]
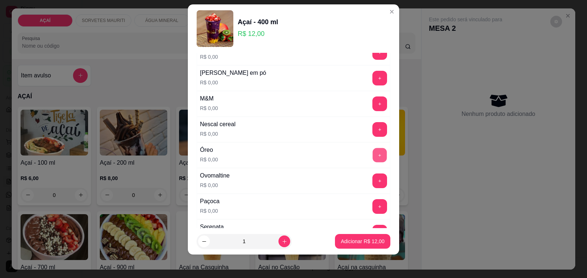
click at [373, 157] on button "+" at bounding box center [380, 155] width 14 height 14
click at [366, 243] on p "Adicionar R$ 12,00" at bounding box center [363, 241] width 43 height 7
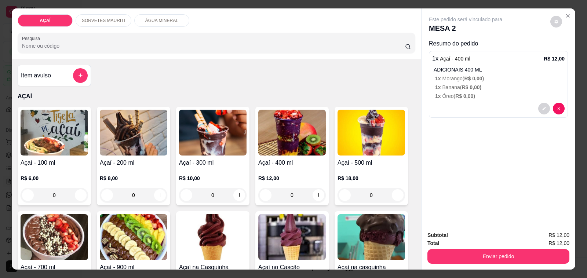
click at [182, 175] on p "R$ 10,00" at bounding box center [213, 178] width 68 height 7
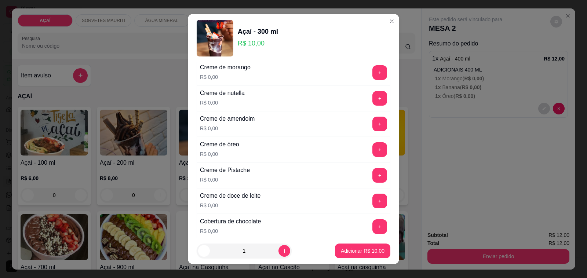
scroll to position [229, 0]
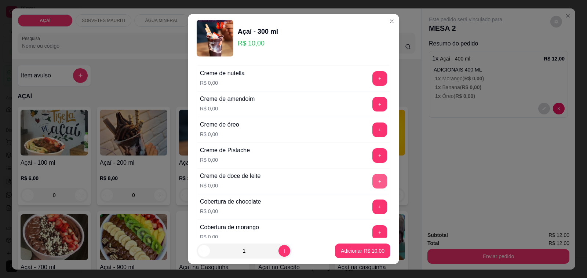
click at [373, 186] on button "+" at bounding box center [380, 181] width 15 height 15
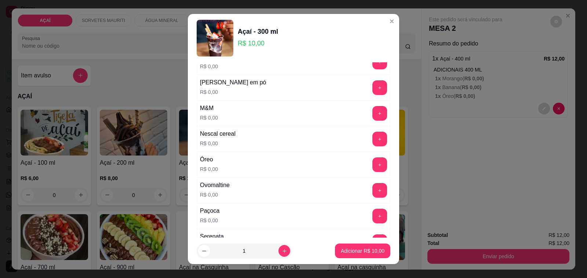
scroll to position [688, 0]
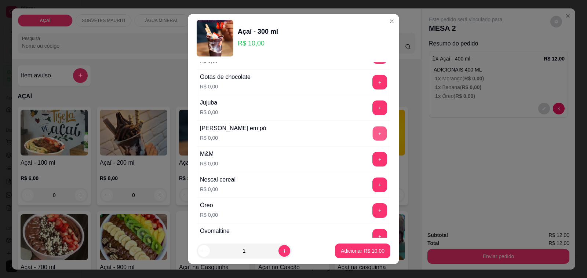
click at [373, 138] on button "+" at bounding box center [380, 134] width 14 height 14
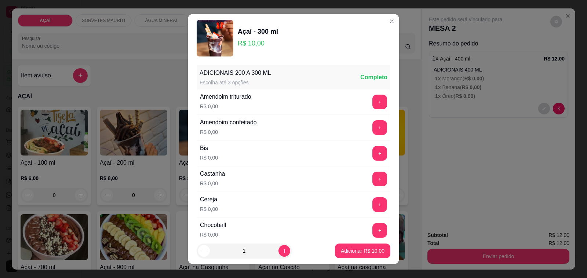
scroll to position [0, 0]
click at [373, 206] on button "+" at bounding box center [380, 205] width 15 height 15
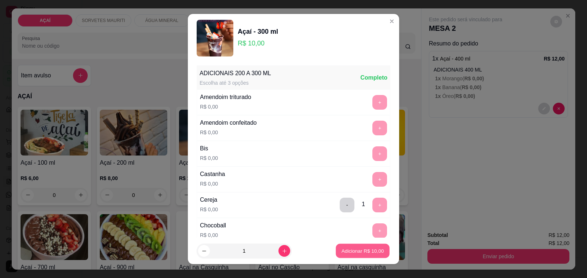
click at [355, 251] on p "Adicionar R$ 10,00" at bounding box center [363, 250] width 43 height 7
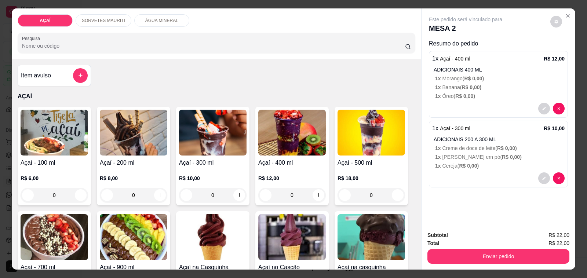
click at [197, 175] on p "R$ 10,00" at bounding box center [213, 178] width 68 height 7
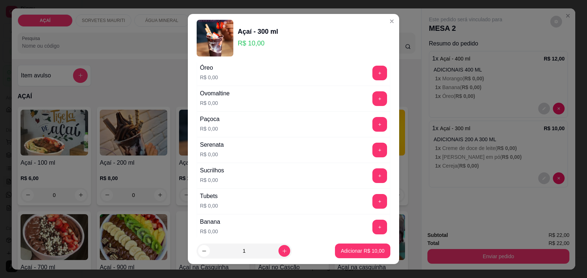
scroll to position [872, 0]
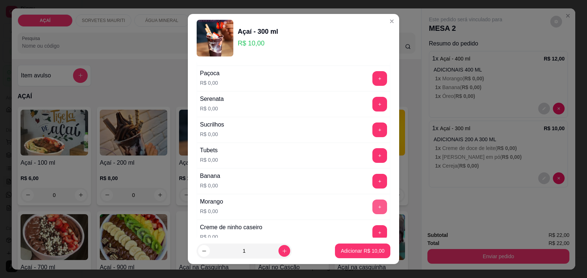
click at [373, 214] on button "+" at bounding box center [380, 207] width 15 height 15
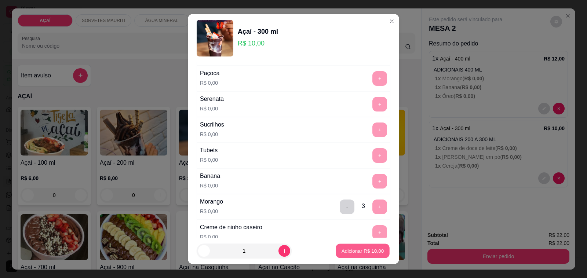
click at [357, 250] on p "Adicionar R$ 10,00" at bounding box center [363, 250] width 43 height 7
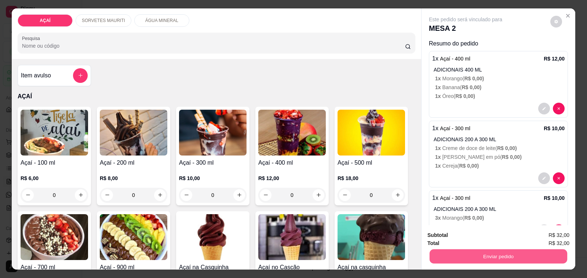
click at [443, 250] on button "Enviar pedido" at bounding box center [499, 257] width 138 height 14
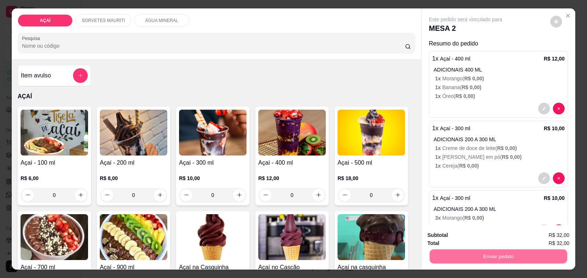
click at [457, 236] on button "Não registrar e enviar pedido" at bounding box center [474, 236] width 76 height 14
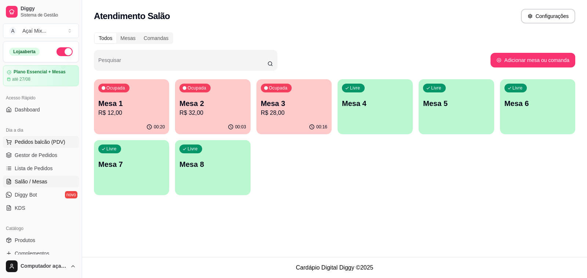
click at [46, 139] on span "Pedidos balcão (PDV)" at bounding box center [40, 141] width 51 height 7
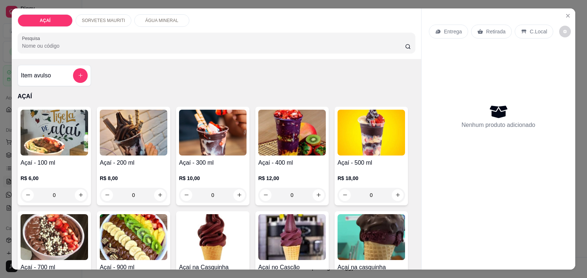
click at [155, 137] on img at bounding box center [134, 133] width 68 height 46
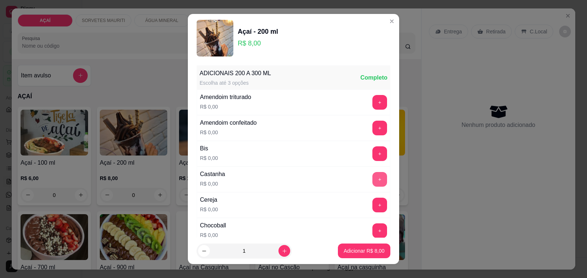
click at [373, 186] on button "+" at bounding box center [380, 179] width 15 height 15
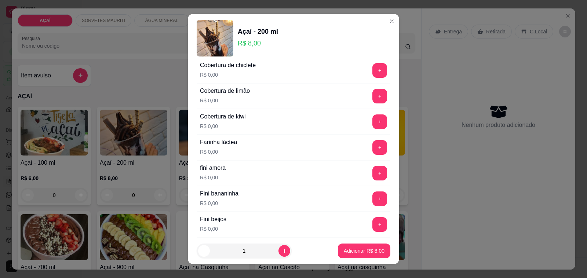
scroll to position [459, 0]
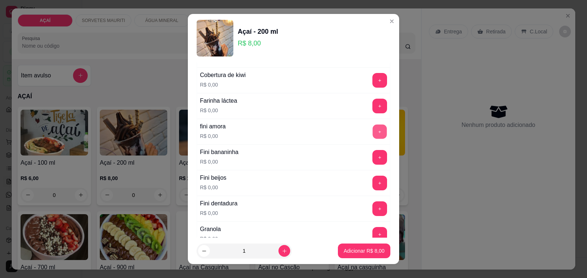
click at [373, 136] on button "+" at bounding box center [380, 132] width 14 height 14
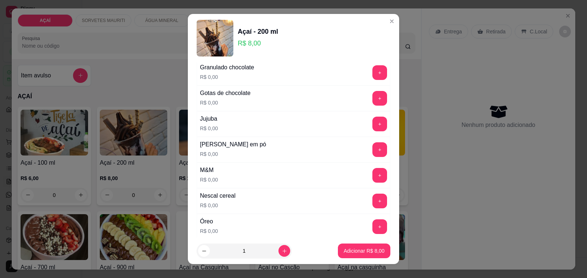
scroll to position [688, 0]
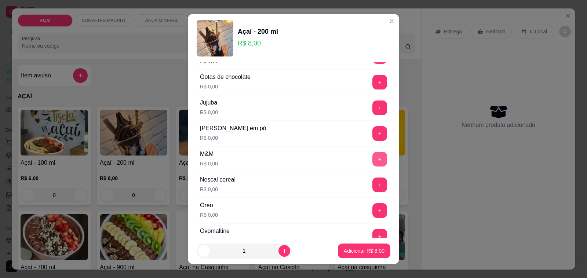
click at [373, 162] on button "+" at bounding box center [380, 159] width 15 height 15
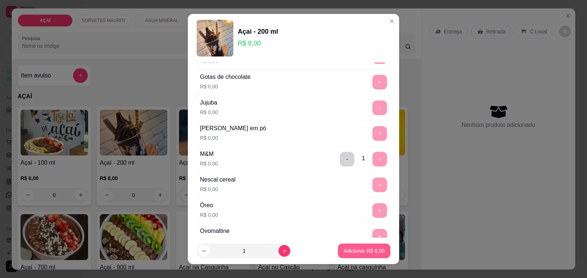
click at [355, 251] on p "Adicionar R$ 8,00" at bounding box center [364, 250] width 41 height 7
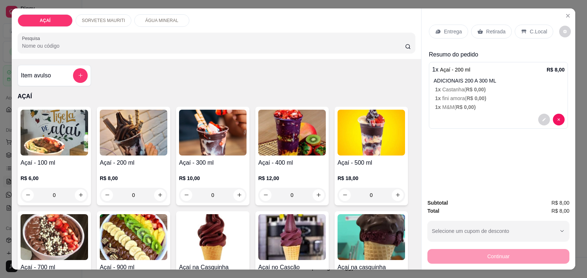
click at [113, 18] on p "SORVETES MAURITI" at bounding box center [103, 21] width 43 height 6
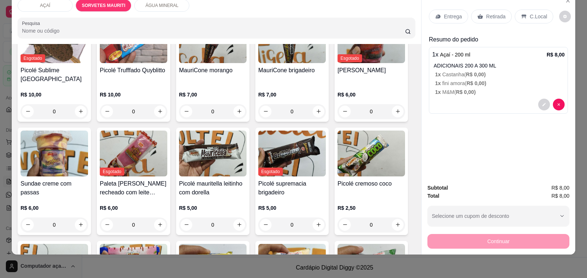
scroll to position [416, 0]
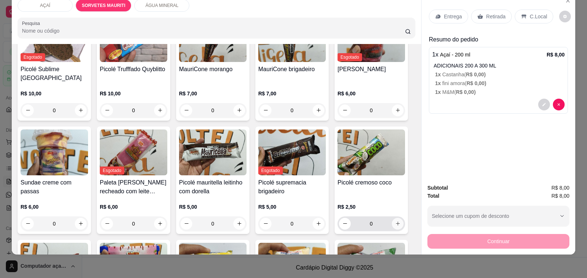
click at [392, 218] on button "increase-product-quantity" at bounding box center [398, 224] width 12 height 12
type input "1"
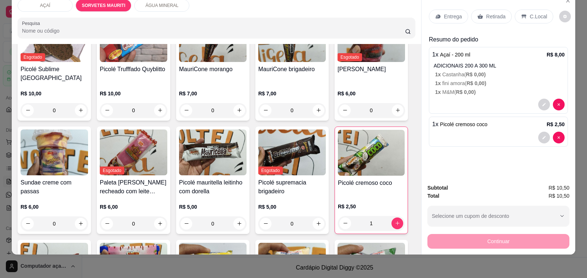
click at [444, 13] on p "Entrega" at bounding box center [453, 16] width 18 height 7
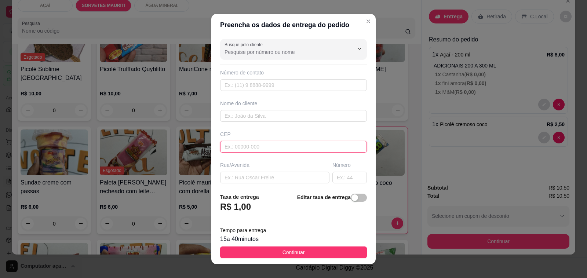
click at [280, 149] on input "text" at bounding box center [293, 147] width 147 height 12
type input "57520000"
type input "Maravilha"
type input "57520000000"
type input "8119-6344"
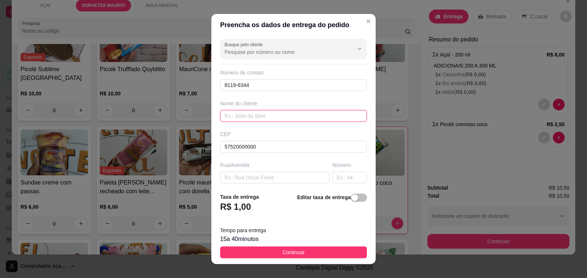
drag, startPoint x: 273, startPoint y: 113, endPoint x: 254, endPoint y: 103, distance: 22.3
click at [272, 114] on input "text" at bounding box center [293, 116] width 147 height 12
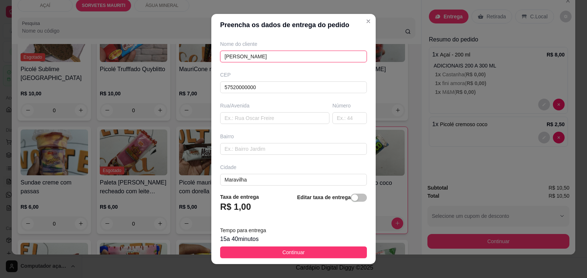
scroll to position [97, 0]
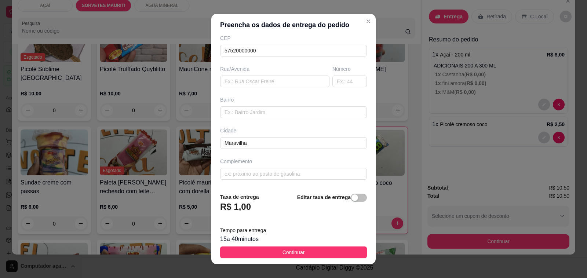
type input "Manoella Rodrigues"
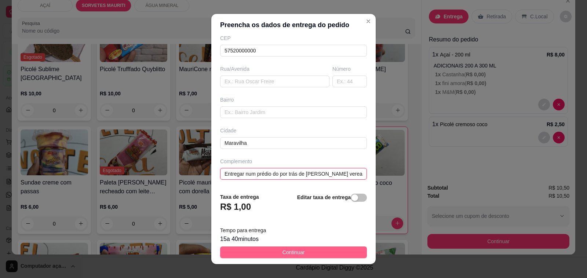
type input "Entregar num prédio do por trás de Ricardo vereador"
click at [283, 250] on span "Continuar" at bounding box center [294, 253] width 22 height 8
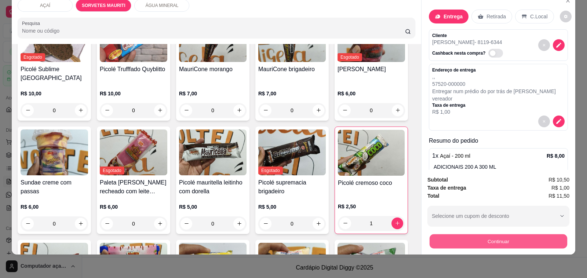
click at [445, 235] on button "Continuar" at bounding box center [499, 242] width 138 height 14
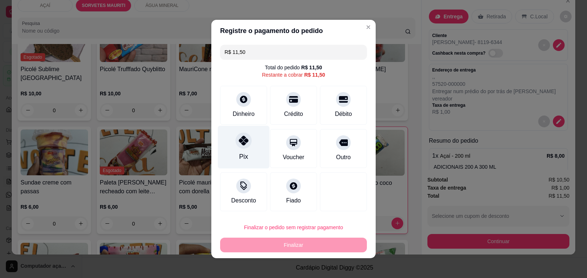
click at [242, 151] on div "Pix" at bounding box center [244, 147] width 52 height 43
type input "R$ 0,00"
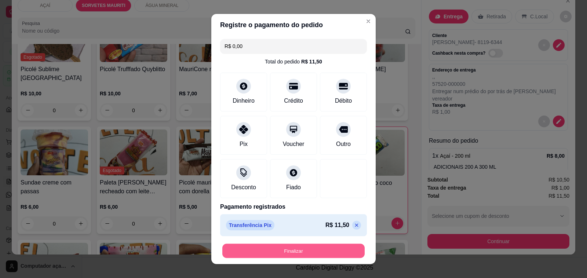
click at [288, 250] on button "Finalizar" at bounding box center [293, 251] width 142 height 14
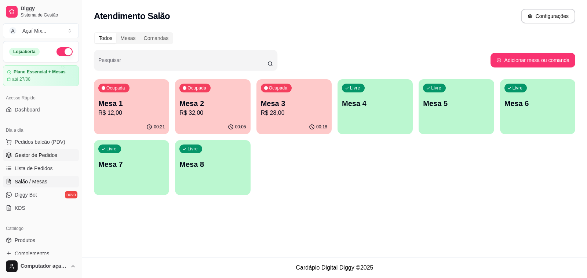
click at [29, 151] on link "Gestor de Pedidos" at bounding box center [41, 155] width 76 height 12
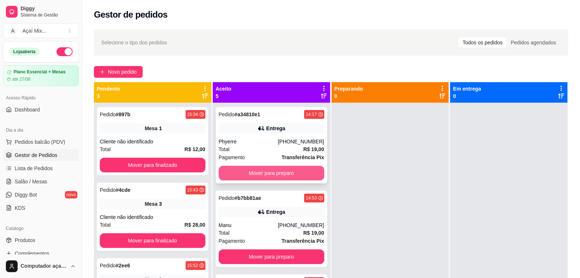
click at [260, 174] on button "Mover para preparo" at bounding box center [272, 173] width 106 height 15
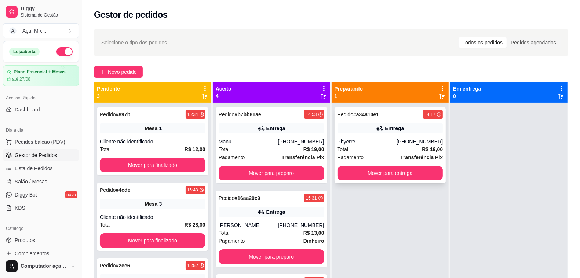
click at [396, 124] on div "Entrega" at bounding box center [391, 128] width 106 height 10
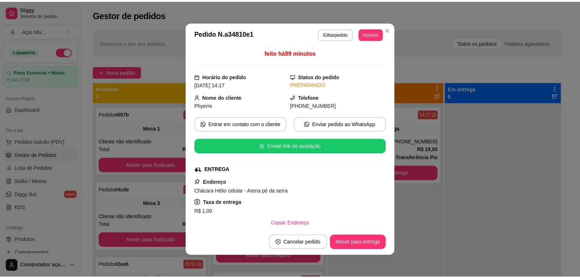
scroll to position [46, 0]
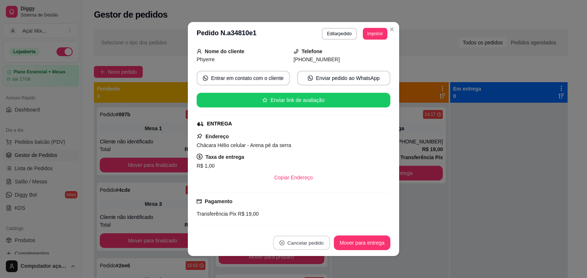
click at [316, 242] on button "Cancelar pedido" at bounding box center [301, 243] width 57 height 14
click at [326, 225] on button "Sim" at bounding box center [318, 225] width 29 height 15
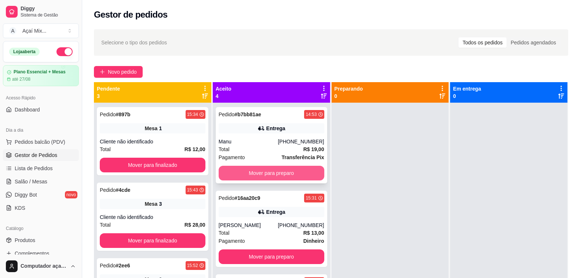
click at [230, 174] on button "Mover para preparo" at bounding box center [272, 173] width 106 height 15
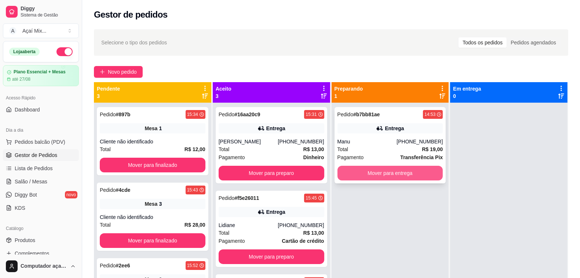
click at [362, 171] on button "Mover para entrega" at bounding box center [391, 173] width 106 height 15
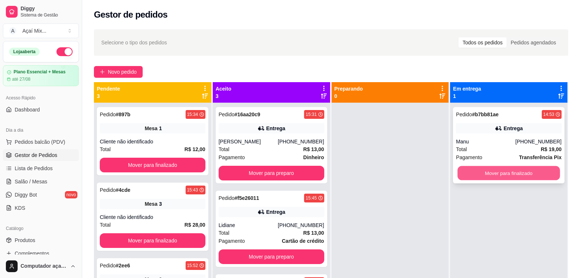
click at [487, 174] on button "Mover para finalizado" at bounding box center [509, 173] width 102 height 14
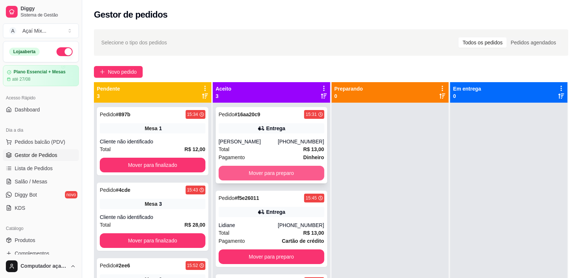
click at [292, 175] on button "Mover para preparo" at bounding box center [272, 173] width 106 height 15
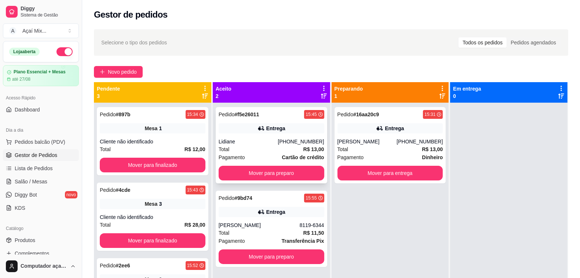
click at [304, 165] on div "Pedido # f5e26011 15:45 Entrega Lidiane (82) 98178-3175 Total R$ 13,00 Pagament…" at bounding box center [272, 145] width 112 height 76
click at [288, 168] on button "Mover para preparo" at bounding box center [272, 173] width 106 height 15
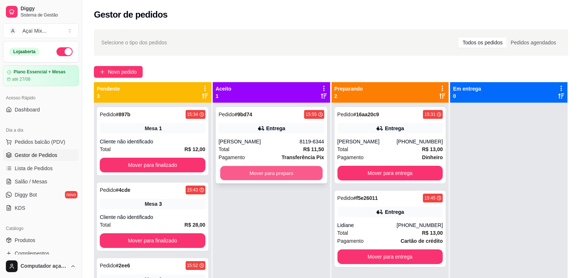
click at [301, 166] on div "Mover para preparo" at bounding box center [272, 173] width 106 height 15
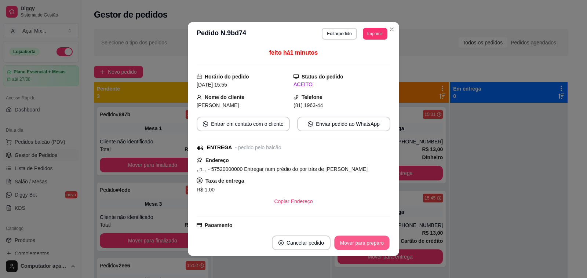
click at [345, 242] on button "Mover para preparo" at bounding box center [361, 243] width 55 height 14
click at [345, 242] on button "Mover para entrega" at bounding box center [362, 243] width 57 height 15
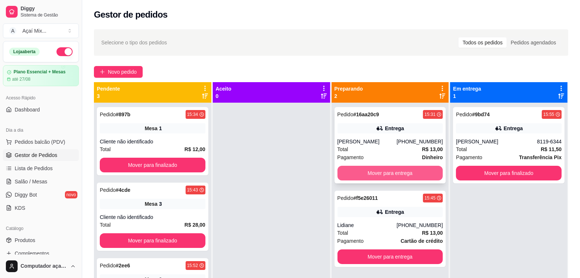
click at [417, 171] on button "Mover para entrega" at bounding box center [391, 173] width 106 height 15
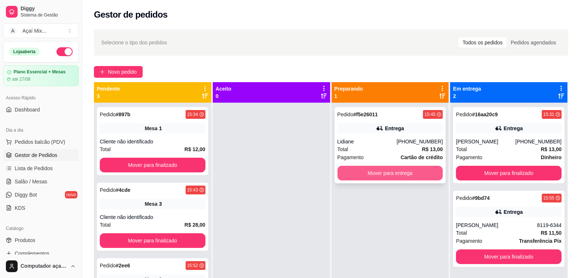
click at [384, 174] on button "Mover para entrega" at bounding box center [391, 173] width 106 height 15
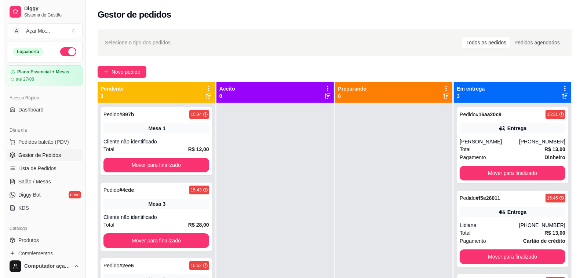
scroll to position [21, 0]
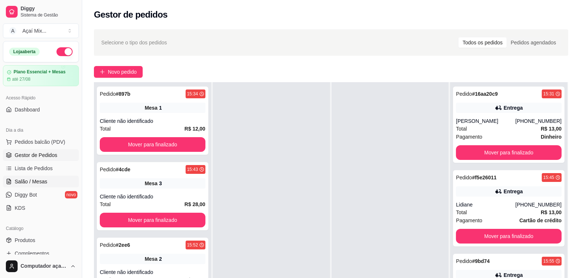
click at [26, 182] on span "Salão / Mesas" at bounding box center [31, 181] width 33 height 7
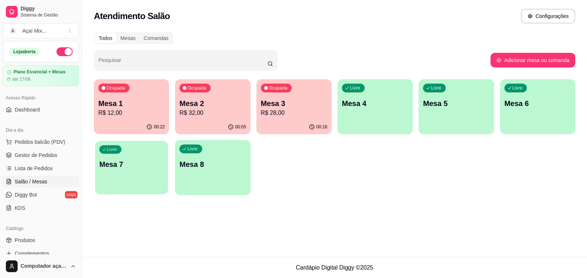
click at [124, 173] on div "Livre Mesa 7" at bounding box center [131, 163] width 73 height 45
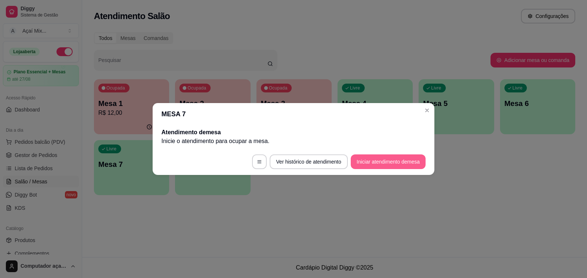
click at [371, 162] on button "Iniciar atendimento de mesa" at bounding box center [388, 162] width 75 height 15
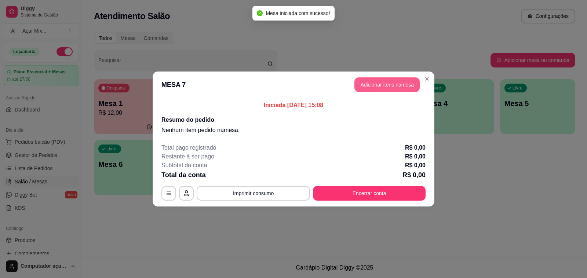
click at [366, 88] on button "Adicionar itens na mesa" at bounding box center [387, 84] width 65 height 15
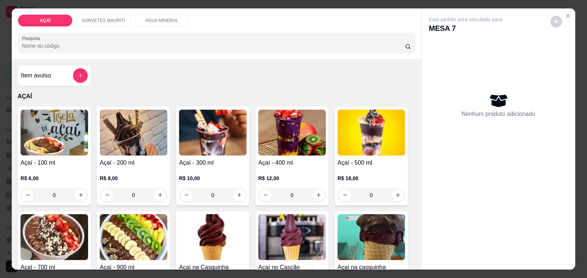
click at [130, 159] on h4 "Açaí - 200 ml" at bounding box center [134, 163] width 68 height 9
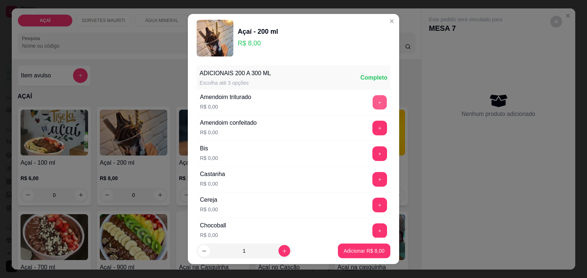
click at [373, 97] on button "+" at bounding box center [380, 102] width 14 height 14
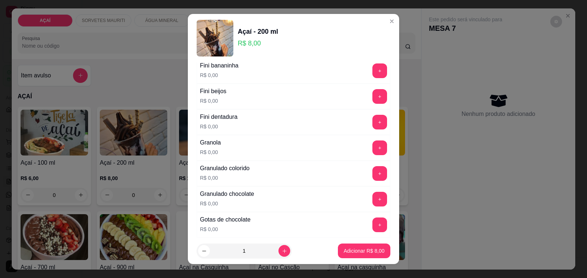
scroll to position [551, 0]
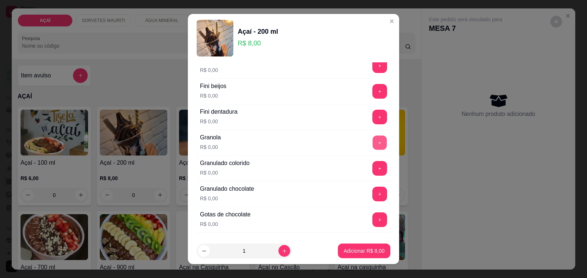
click at [373, 149] on button "+" at bounding box center [380, 143] width 14 height 14
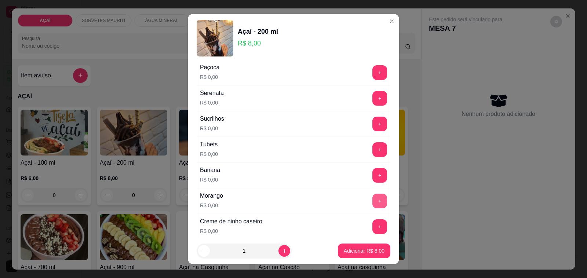
scroll to position [872, 0]
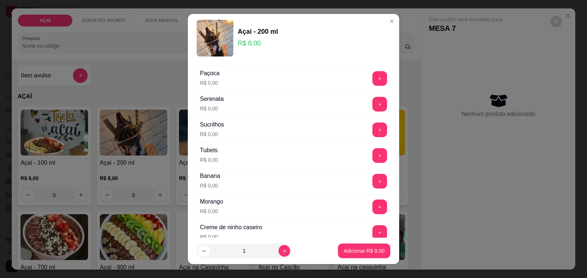
click at [366, 76] on div "Paçoca R$ 0,00 +" at bounding box center [294, 79] width 194 height 26
click at [373, 86] on button "+" at bounding box center [380, 79] width 14 height 14
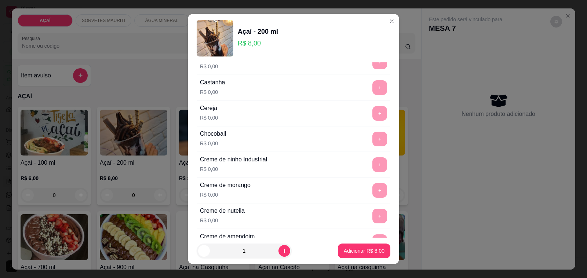
scroll to position [0, 0]
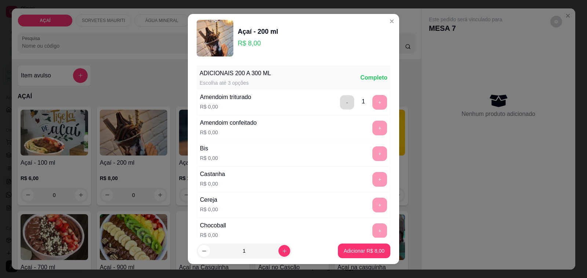
click at [340, 104] on button "-" at bounding box center [347, 102] width 14 height 14
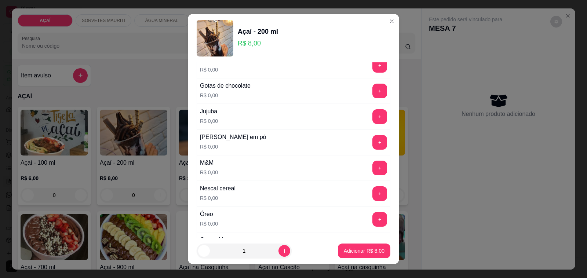
scroll to position [734, 0]
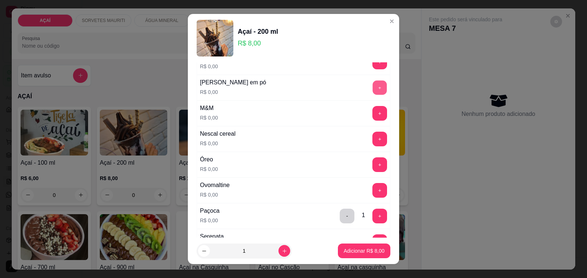
click at [373, 88] on button "+" at bounding box center [380, 88] width 14 height 14
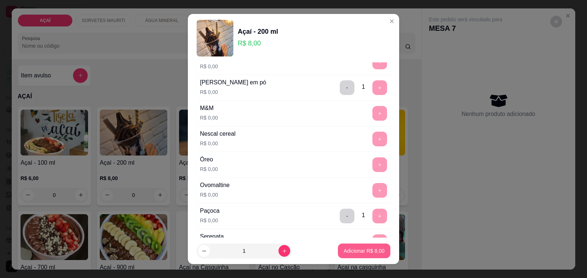
click at [351, 253] on p "Adicionar R$ 8,00" at bounding box center [364, 250] width 41 height 7
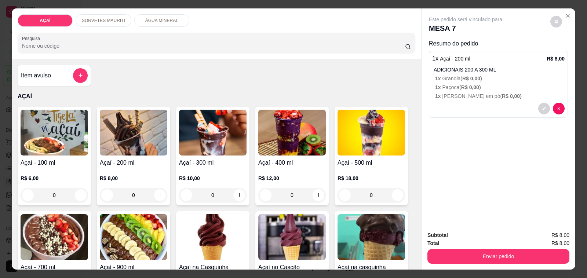
click at [138, 168] on div "R$ 8,00 0" at bounding box center [134, 184] width 68 height 35
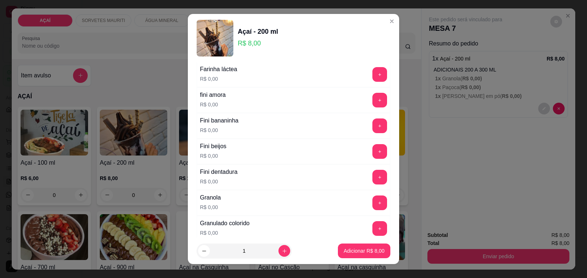
scroll to position [505, 0]
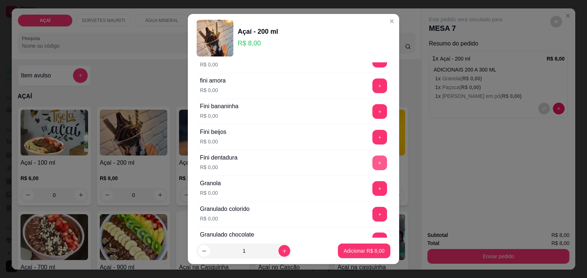
click at [373, 164] on button "+" at bounding box center [380, 163] width 15 height 15
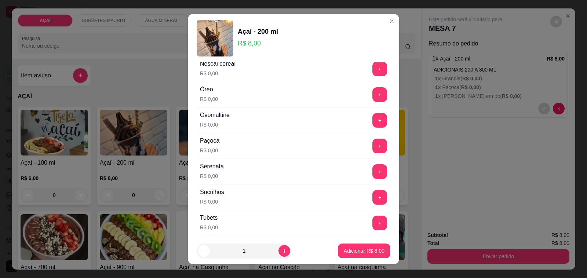
scroll to position [826, 0]
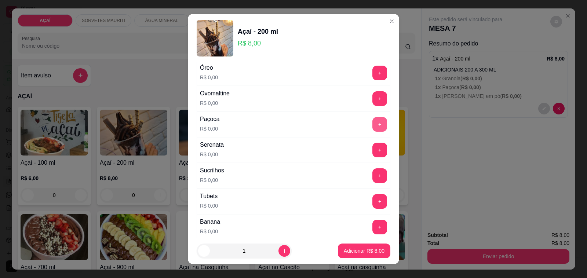
click at [373, 128] on button "+" at bounding box center [380, 124] width 15 height 15
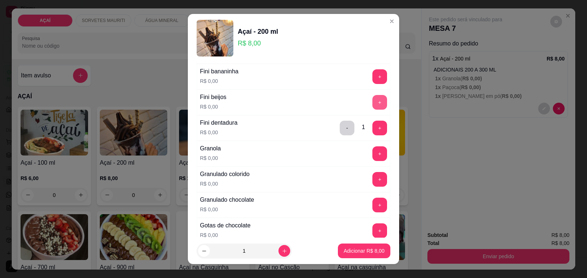
scroll to position [551, 0]
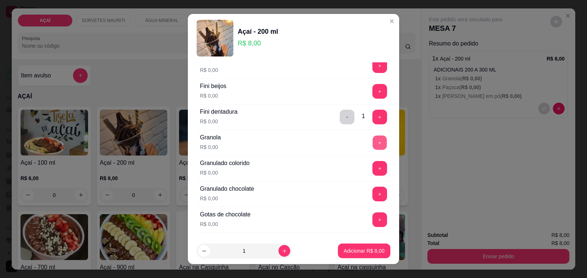
click at [373, 148] on button "+" at bounding box center [380, 143] width 14 height 14
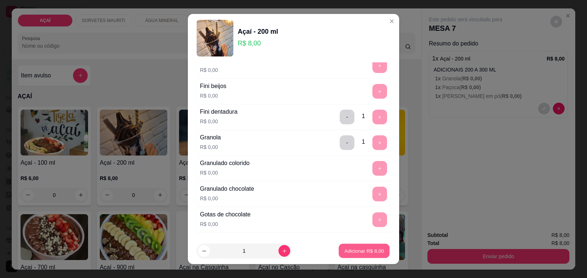
click at [358, 247] on button "Adicionar R$ 8,00" at bounding box center [364, 251] width 51 height 14
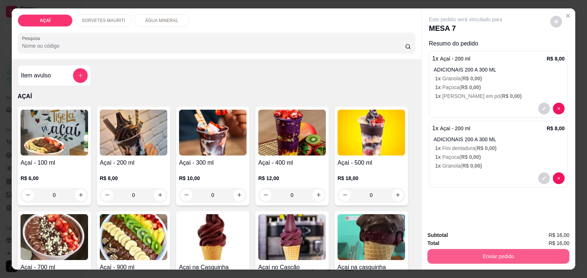
click at [434, 249] on button "Enviar pedido" at bounding box center [499, 256] width 142 height 15
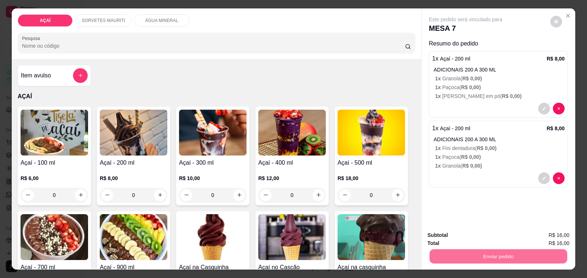
click at [450, 236] on button "Não registrar e enviar pedido" at bounding box center [474, 236] width 76 height 14
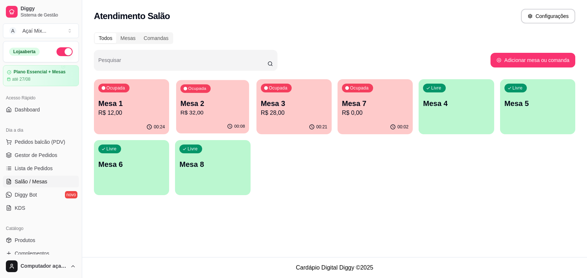
click at [227, 107] on p "Mesa 2" at bounding box center [213, 104] width 65 height 10
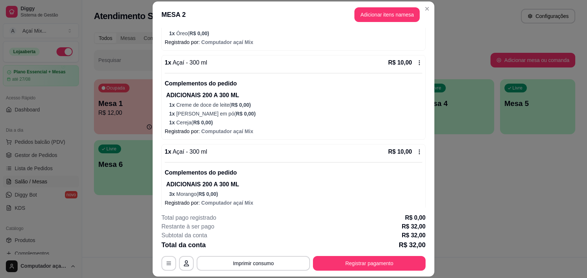
scroll to position [138, 0]
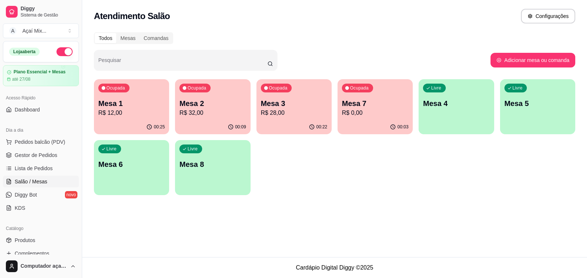
click at [267, 123] on div "00:22" at bounding box center [294, 127] width 75 height 14
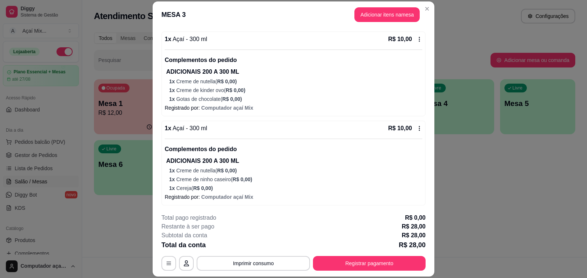
scroll to position [155, 0]
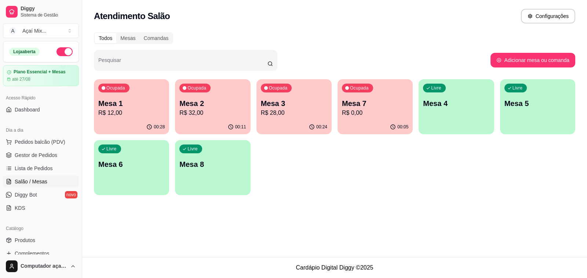
click at [363, 117] on p "R$ 0,00" at bounding box center [375, 113] width 66 height 9
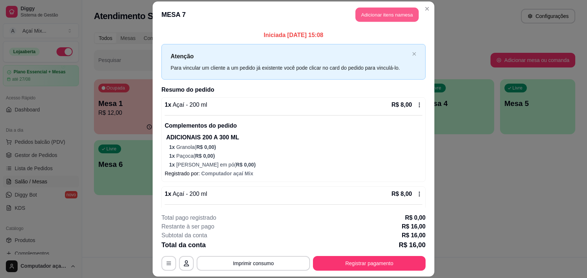
click at [369, 12] on button "Adicionar itens na mesa" at bounding box center [387, 14] width 63 height 14
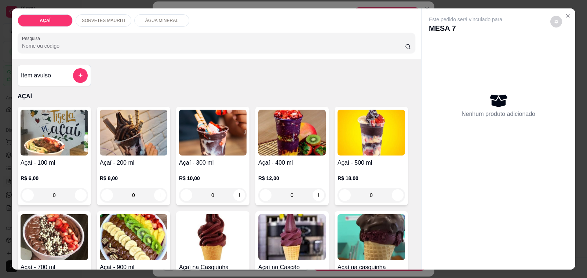
click at [107, 19] on p "SORVETES MAURITI" at bounding box center [103, 21] width 43 height 6
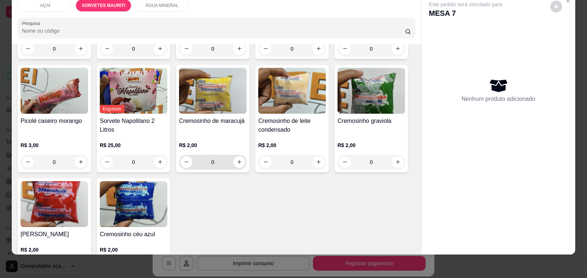
scroll to position [599, 0]
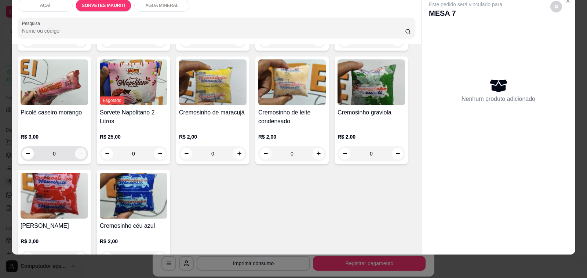
click at [80, 148] on button "increase-product-quantity" at bounding box center [80, 153] width 11 height 11
type input "1"
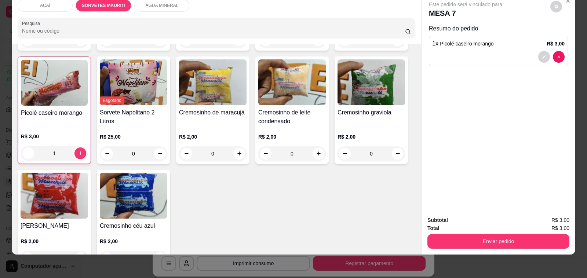
click at [461, 242] on div "Subtotal R$ 3,00 Total R$ 3,00 Enviar pedido" at bounding box center [499, 232] width 154 height 44
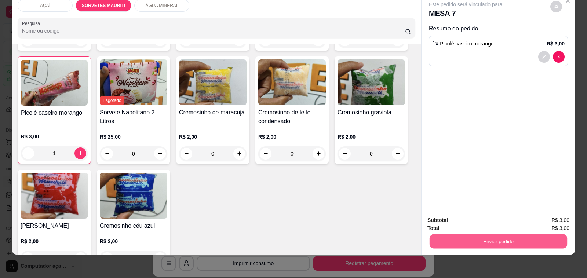
click at [461, 239] on button "Enviar pedido" at bounding box center [499, 242] width 138 height 14
click at [455, 218] on button "Não registrar e enviar pedido" at bounding box center [474, 217] width 76 height 14
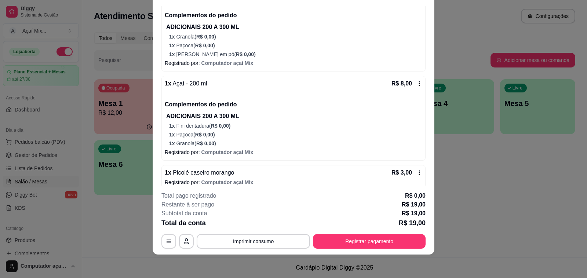
scroll to position [96, 0]
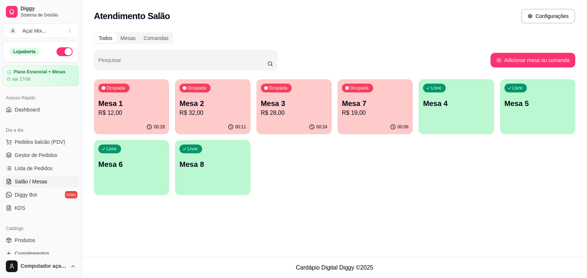
click at [383, 119] on div "Ocupada Mesa 7 R$ 19,00" at bounding box center [375, 99] width 75 height 41
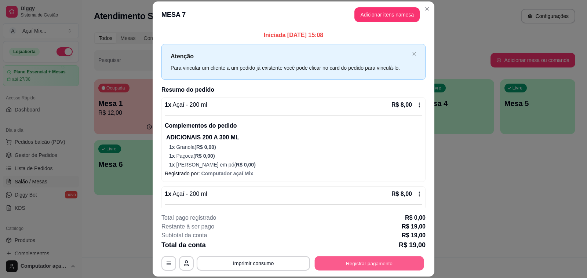
click at [381, 268] on button "Registrar pagamento" at bounding box center [369, 264] width 109 height 14
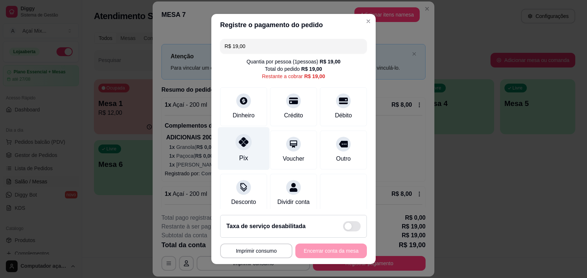
click at [246, 139] on div "Pix" at bounding box center [244, 148] width 52 height 43
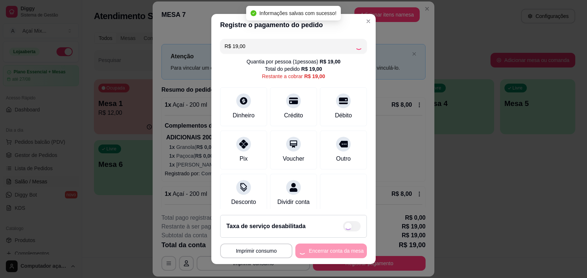
type input "R$ 0,00"
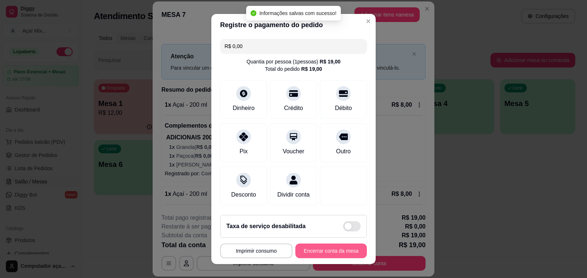
click at [319, 252] on button "Encerrar conta da mesa" at bounding box center [332, 251] width 72 height 15
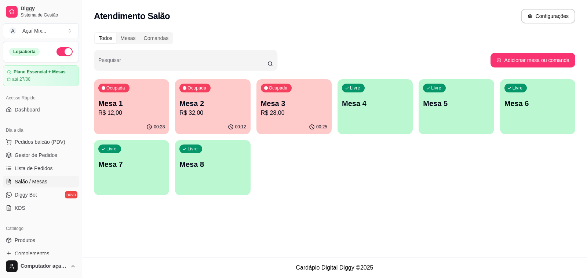
click at [280, 116] on p "R$ 28,00" at bounding box center [294, 113] width 66 height 9
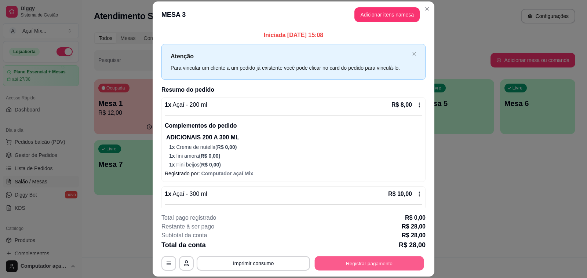
click at [343, 261] on button "Registrar pagamento" at bounding box center [369, 264] width 109 height 14
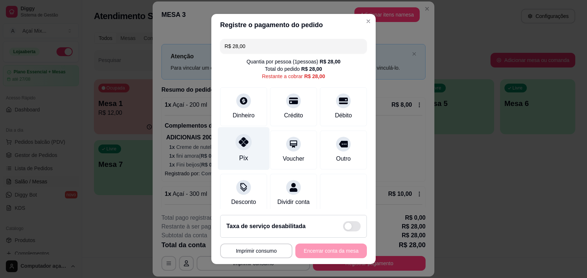
click at [248, 137] on div "Pix" at bounding box center [244, 148] width 52 height 43
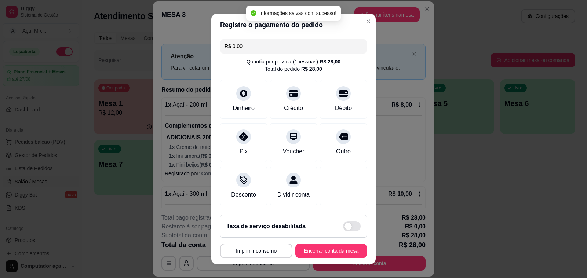
type input "R$ 0,00"
click at [302, 245] on button "Encerrar conta da mesa" at bounding box center [332, 251] width 72 height 15
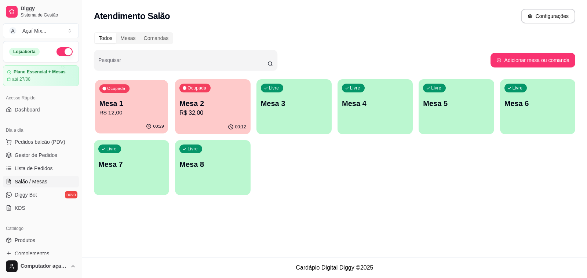
click at [102, 99] on p "Mesa 1" at bounding box center [131, 104] width 65 height 10
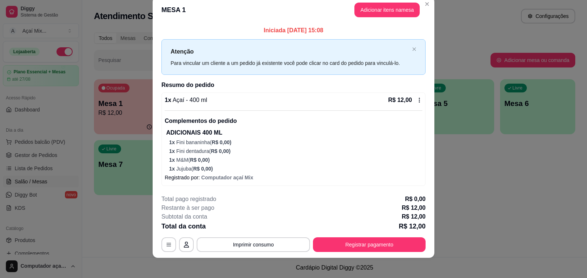
scroll to position [15, 0]
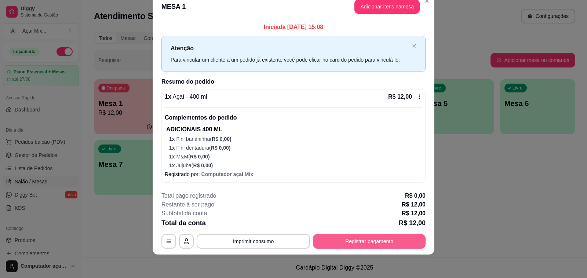
click at [347, 247] on button "Registrar pagamento" at bounding box center [369, 241] width 113 height 15
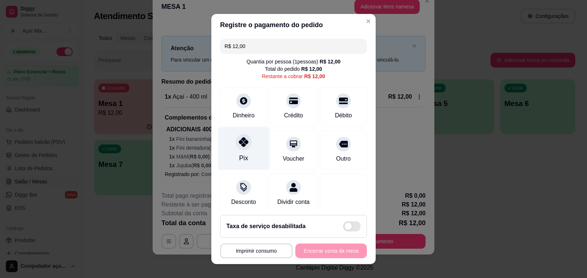
click at [225, 156] on div "Pix" at bounding box center [244, 148] width 52 height 43
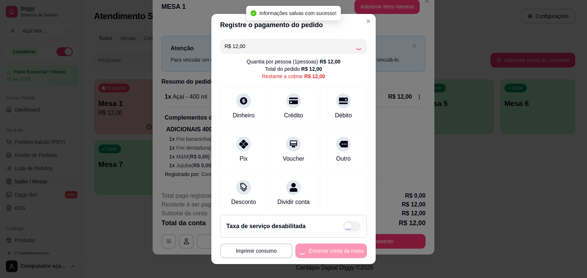
type input "R$ 0,00"
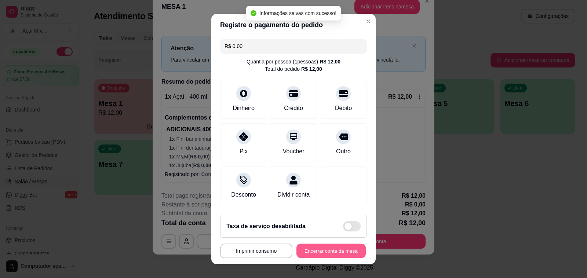
click at [309, 254] on button "Encerrar conta da mesa" at bounding box center [331, 251] width 69 height 14
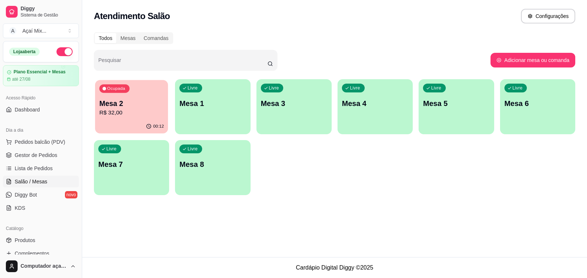
click at [131, 103] on p "Mesa 2" at bounding box center [131, 104] width 65 height 10
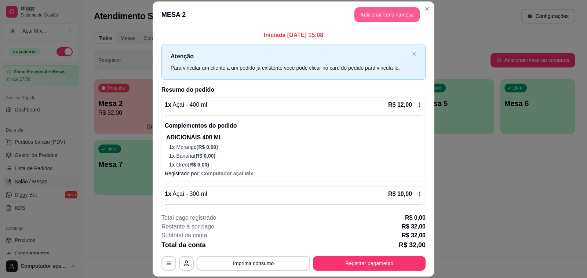
click at [397, 14] on button "Adicionar itens na mesa" at bounding box center [387, 14] width 65 height 15
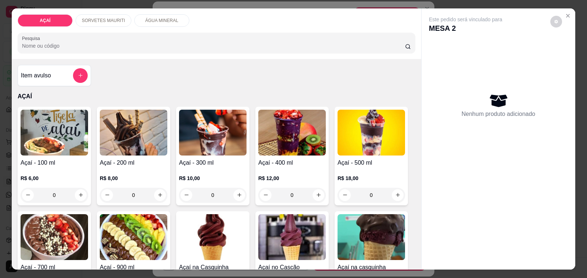
click at [47, 153] on div "Açaí - 100 ml R$ 6,00 0" at bounding box center [54, 156] width 73 height 99
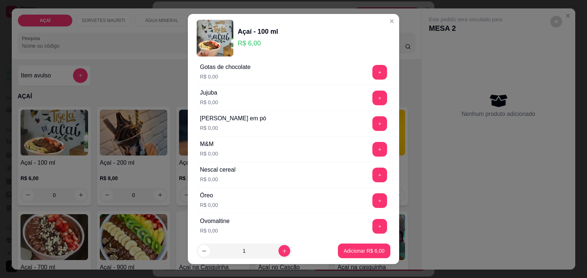
scroll to position [688, 0]
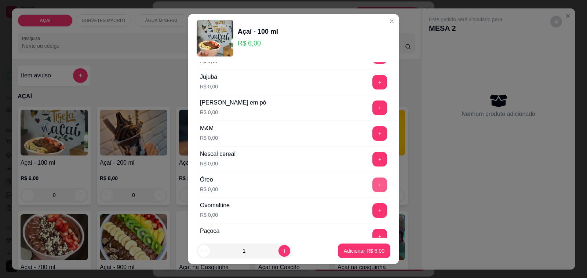
click at [373, 189] on button "+" at bounding box center [380, 185] width 15 height 15
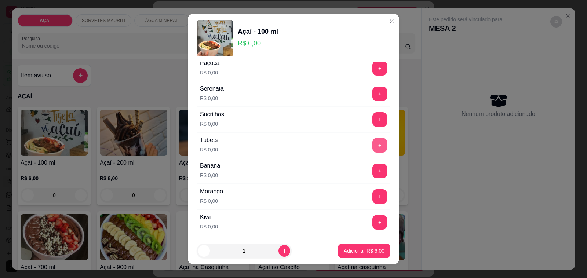
scroll to position [872, 0]
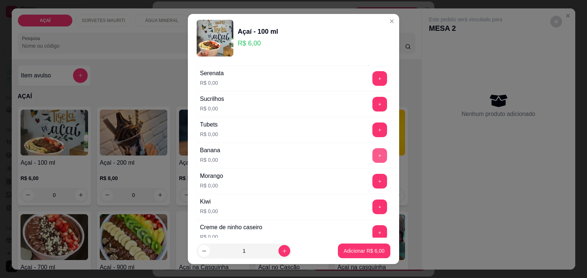
click at [373, 161] on button "+" at bounding box center [380, 155] width 15 height 15
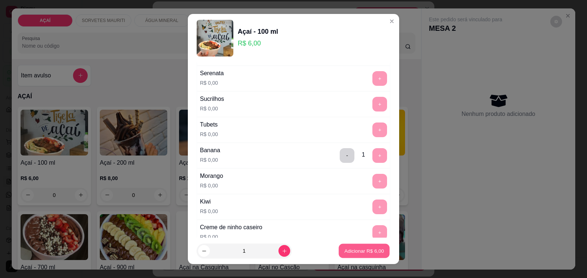
click at [353, 251] on p "Adicionar R$ 6,00" at bounding box center [364, 250] width 40 height 7
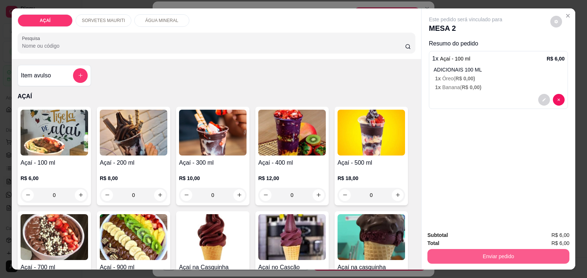
click at [456, 252] on button "Enviar pedido" at bounding box center [499, 256] width 142 height 15
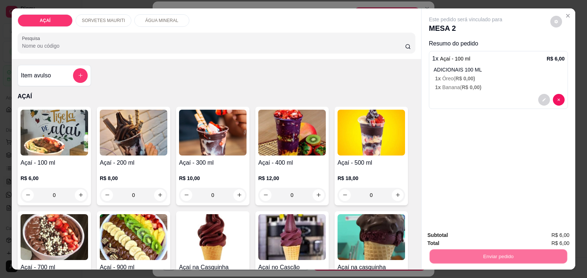
click at [462, 235] on button "Não registrar e enviar pedido" at bounding box center [474, 236] width 76 height 14
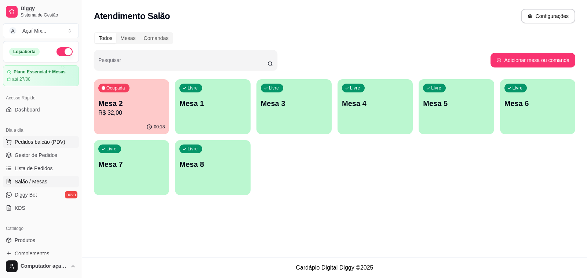
click at [33, 138] on button "Pedidos balcão (PDV)" at bounding box center [41, 142] width 76 height 12
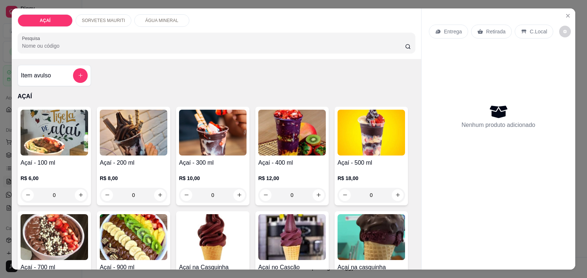
click at [200, 176] on p "R$ 10,00" at bounding box center [213, 178] width 68 height 7
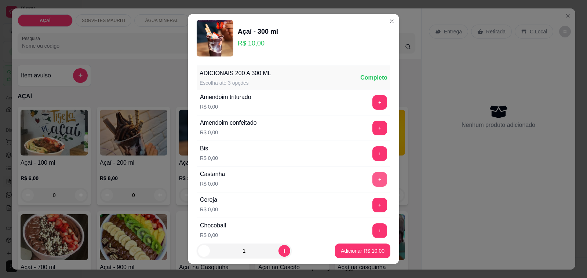
click at [373, 182] on button "+" at bounding box center [380, 179] width 15 height 15
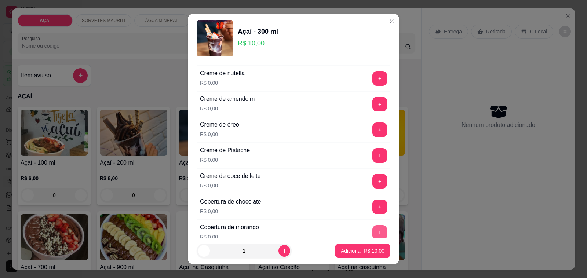
scroll to position [184, 0]
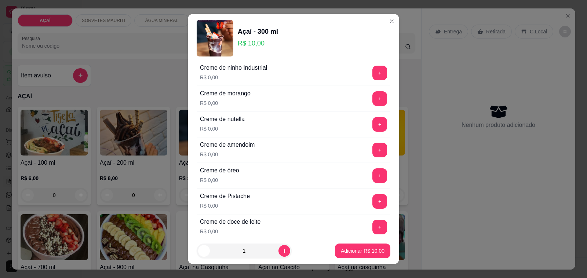
click at [365, 185] on div "Creme de óreo R$ 0,00 +" at bounding box center [294, 176] width 194 height 26
click at [373, 178] on button "+" at bounding box center [380, 175] width 15 height 15
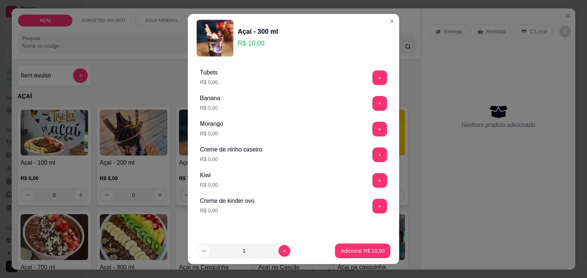
scroll to position [964, 0]
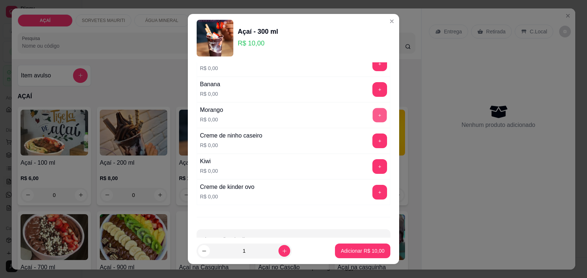
click at [373, 123] on button "+" at bounding box center [380, 115] width 14 height 14
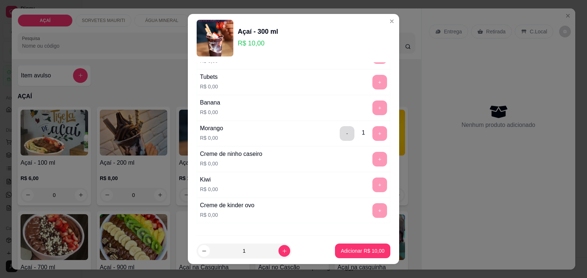
scroll to position [992, 0]
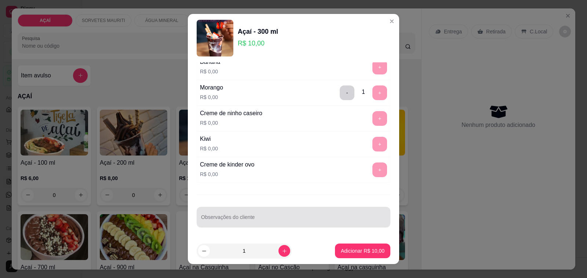
click at [321, 210] on div "Observações do cliente" at bounding box center [294, 217] width 194 height 21
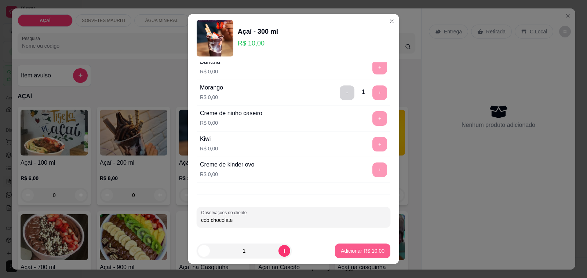
type input "cob chocolate"
click at [371, 253] on p "Adicionar R$ 10,00" at bounding box center [363, 250] width 43 height 7
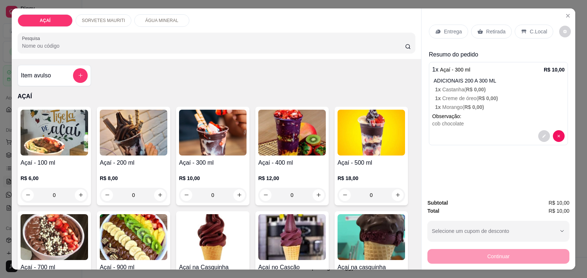
click at [456, 28] on p "Entrega" at bounding box center [453, 31] width 18 height 7
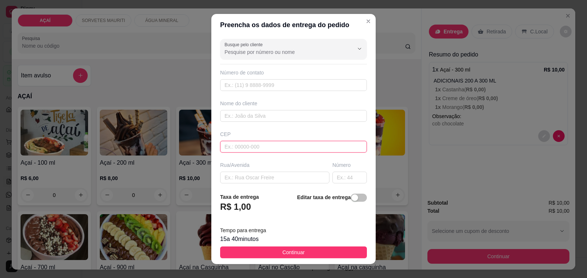
click at [309, 149] on input "text" at bounding box center [293, 147] width 147 height 12
type input "57520000"
type input "Maravilha"
type input "5752000000"
click at [292, 108] on div "Nome do cliente" at bounding box center [294, 111] width 150 height 22
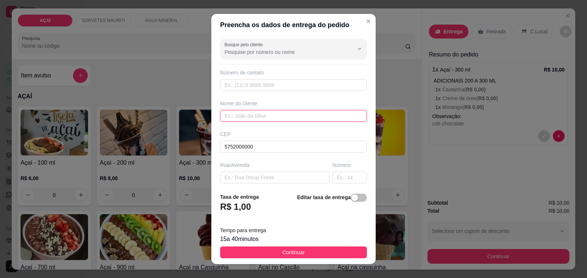
click at [296, 115] on input "text" at bounding box center [293, 116] width 147 height 12
type input "9307-3480"
drag, startPoint x: 284, startPoint y: 118, endPoint x: 280, endPoint y: 99, distance: 19.1
click at [284, 119] on input "text" at bounding box center [293, 116] width 147 height 12
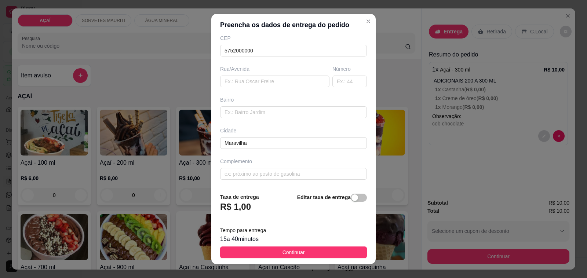
type input "~[PERSON_NAME]"
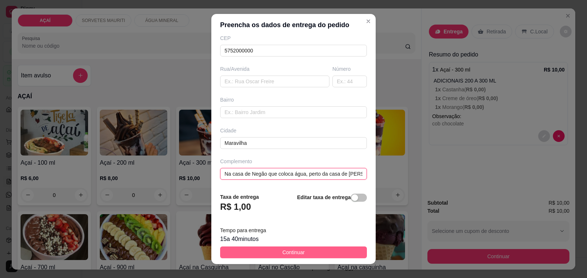
type input "Na casa de Negão que coloca água, perto da casa de Gilsinho na rua do ginásio"
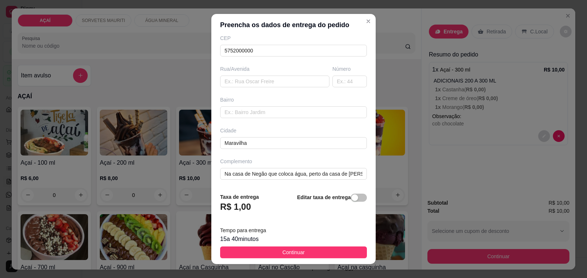
drag, startPoint x: 303, startPoint y: 250, endPoint x: 336, endPoint y: 250, distance: 32.7
click at [305, 251] on button "Continuar" at bounding box center [293, 253] width 147 height 12
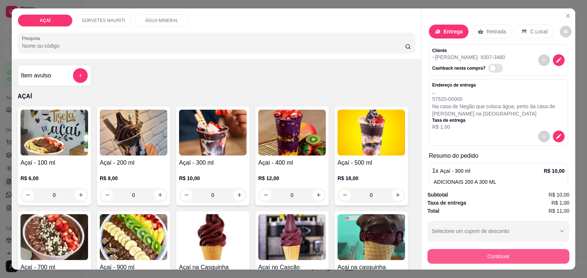
click at [526, 255] on button "Continuar" at bounding box center [499, 256] width 142 height 15
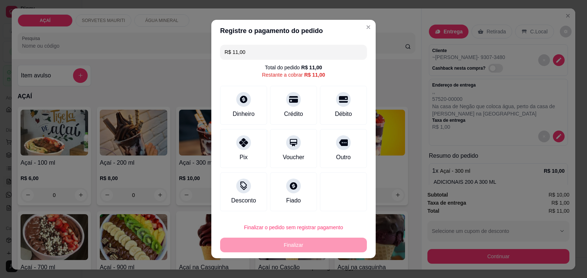
drag, startPoint x: 247, startPoint y: 144, endPoint x: 286, endPoint y: 199, distance: 68.1
click at [251, 149] on div "Pix" at bounding box center [243, 148] width 47 height 39
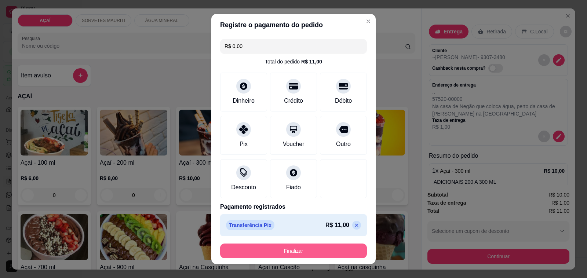
click at [323, 254] on button "Finalizar" at bounding box center [293, 251] width 147 height 15
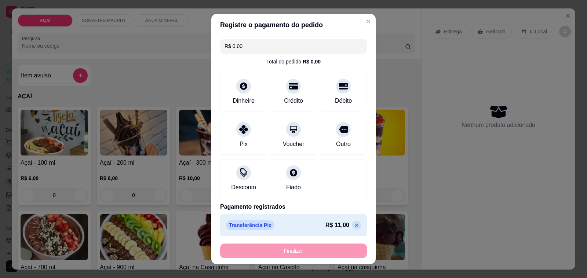
type input "-R$ 11,00"
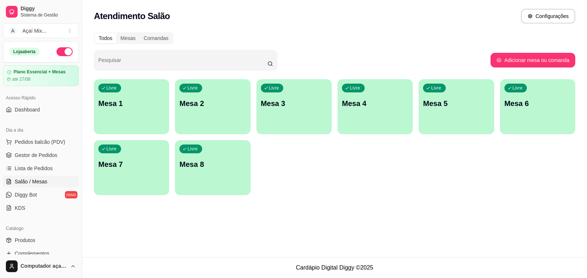
click at [126, 126] on div "button" at bounding box center [131, 130] width 75 height 9
click at [114, 109] on div "Livre Mesa 1" at bounding box center [131, 102] width 75 height 46
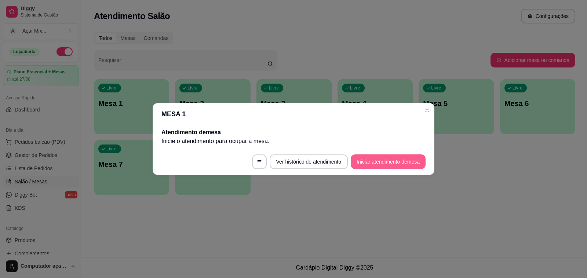
click at [399, 162] on button "Iniciar atendimento de mesa" at bounding box center [388, 162] width 75 height 15
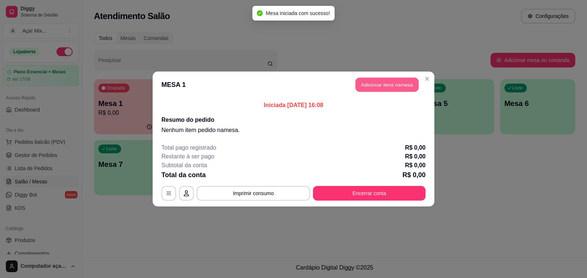
click at [371, 79] on button "Adicionar itens na mesa" at bounding box center [387, 85] width 63 height 14
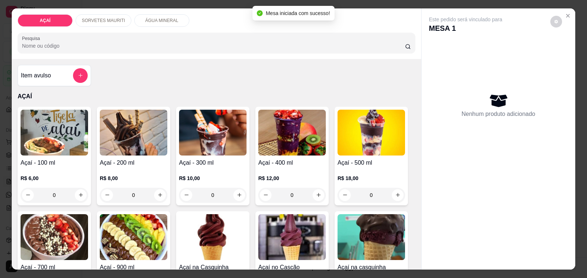
click at [225, 145] on img at bounding box center [213, 133] width 68 height 46
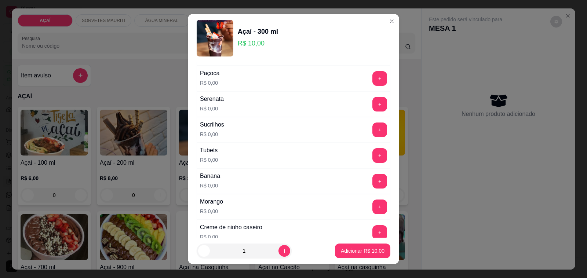
scroll to position [780, 0]
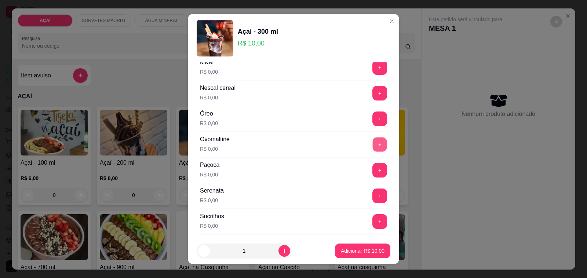
click at [373, 149] on button "+" at bounding box center [380, 145] width 14 height 14
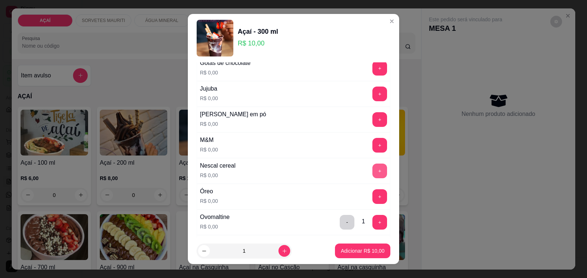
scroll to position [688, 0]
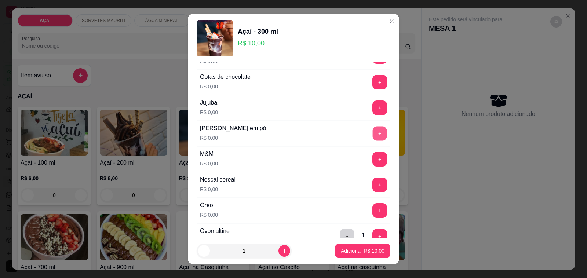
click at [373, 140] on button "+" at bounding box center [380, 134] width 14 height 14
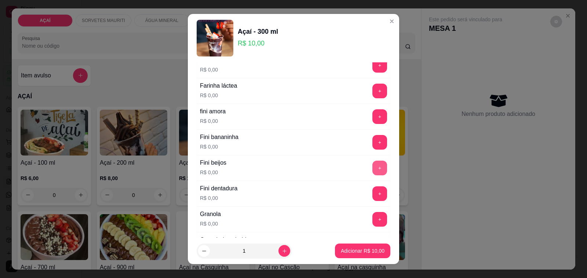
scroll to position [459, 0]
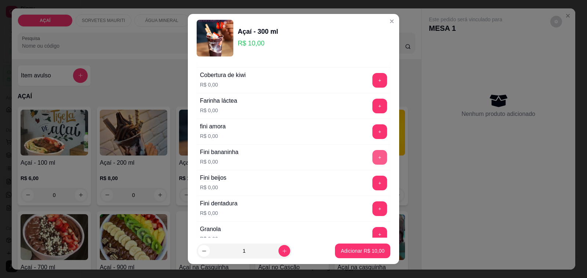
click at [373, 159] on button "+" at bounding box center [380, 157] width 15 height 15
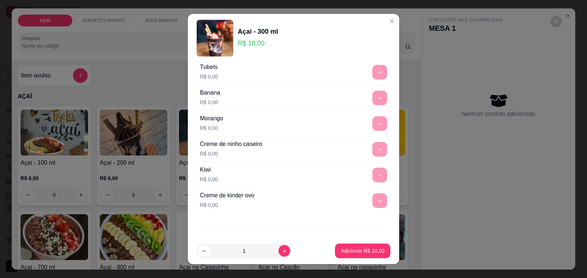
scroll to position [992, 0]
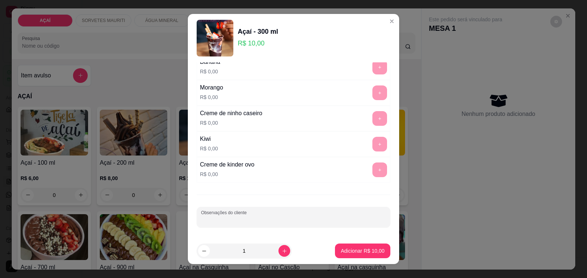
click at [278, 223] on input "Observações do cliente" at bounding box center [293, 220] width 185 height 7
click at [341, 251] on p "Adicionar R$ 10,00" at bounding box center [363, 250] width 44 height 7
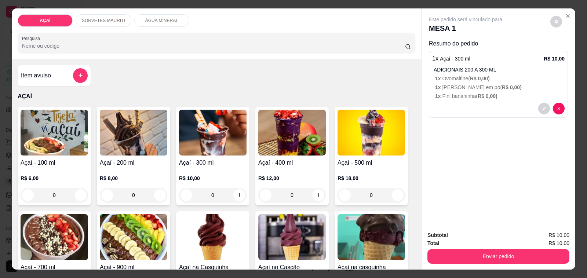
click at [211, 175] on p "R$ 10,00" at bounding box center [213, 178] width 68 height 7
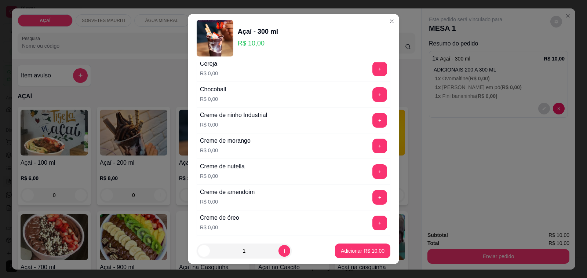
scroll to position [138, 0]
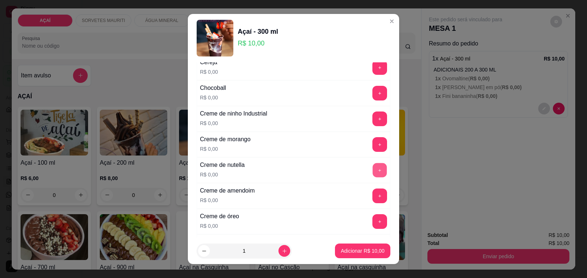
click at [373, 175] on button "+" at bounding box center [380, 170] width 14 height 14
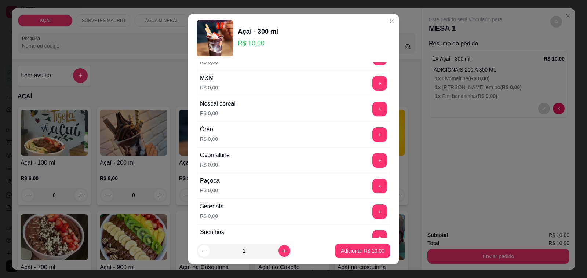
scroll to position [780, 0]
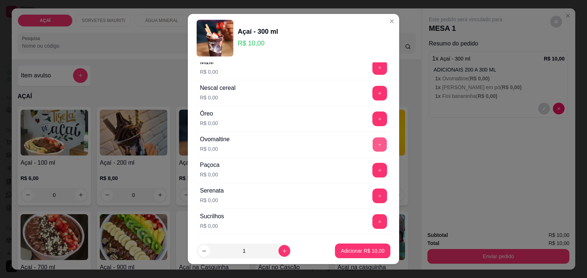
click at [373, 149] on button "+" at bounding box center [380, 145] width 14 height 14
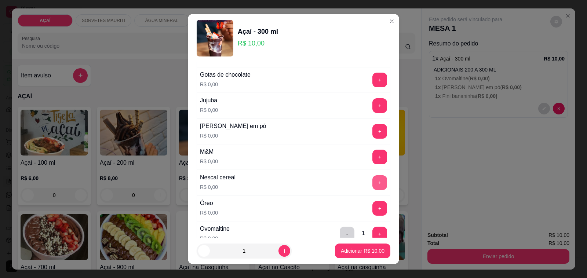
scroll to position [688, 0]
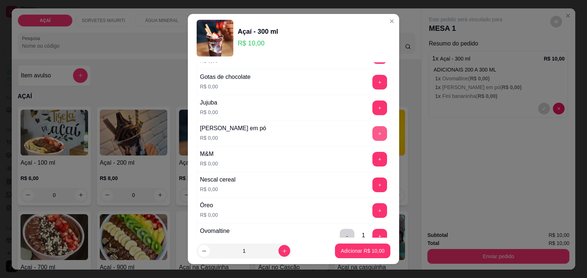
click at [373, 134] on button "+" at bounding box center [380, 133] width 15 height 15
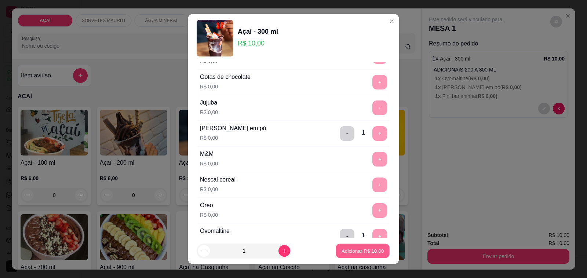
click at [342, 252] on p "Adicionar R$ 10,00" at bounding box center [363, 250] width 43 height 7
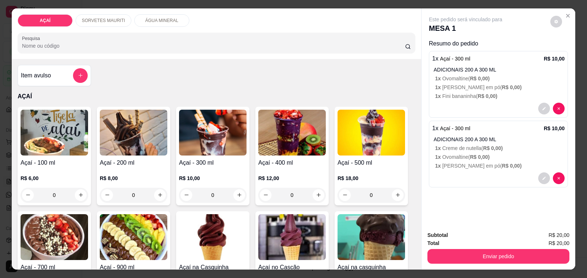
click at [222, 167] on div "R$ 10,00 0" at bounding box center [213, 184] width 68 height 35
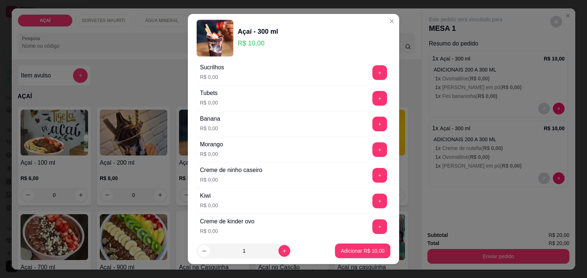
scroll to position [992, 0]
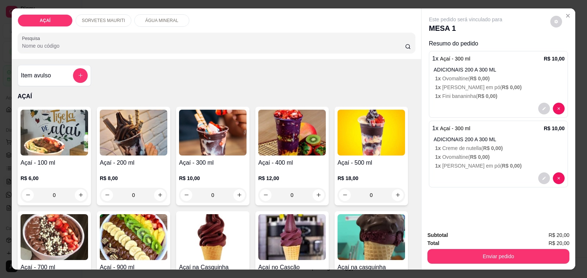
click at [270, 167] on div "R$ 12,00 0" at bounding box center [292, 184] width 68 height 35
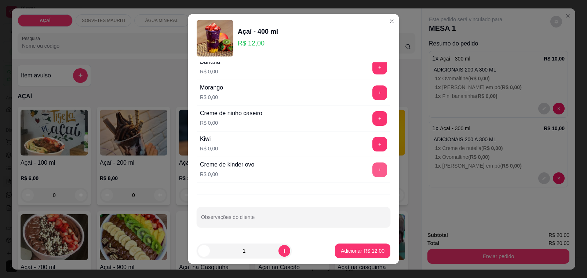
click at [373, 168] on button "+" at bounding box center [380, 170] width 15 height 15
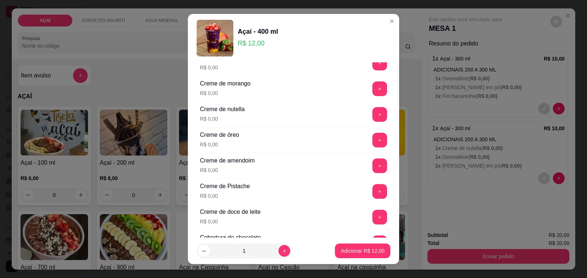
scroll to position [166, 0]
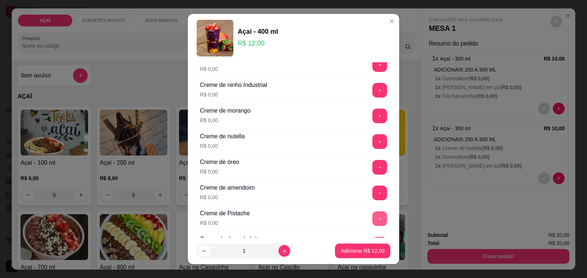
click at [373, 216] on button "+" at bounding box center [380, 218] width 15 height 15
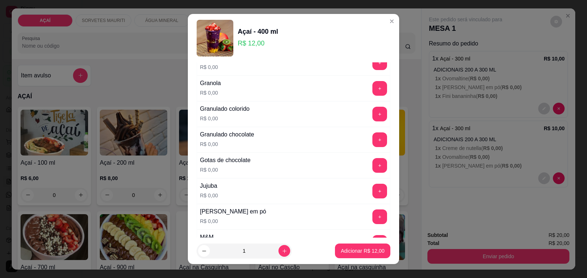
scroll to position [625, 0]
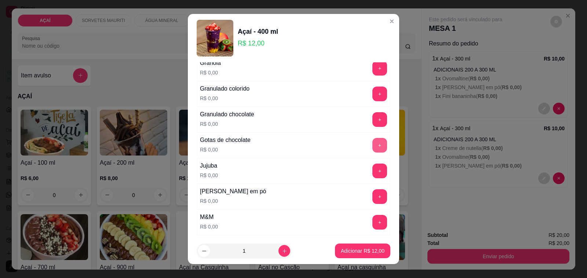
click at [373, 146] on button "+" at bounding box center [380, 145] width 15 height 15
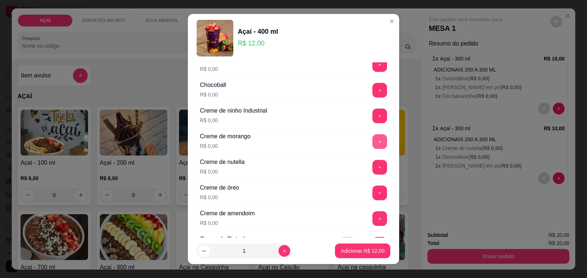
scroll to position [120, 0]
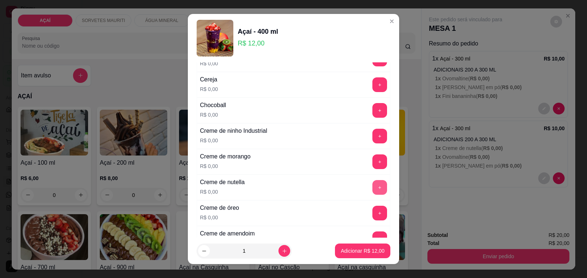
click at [373, 184] on button "+" at bounding box center [380, 187] width 15 height 15
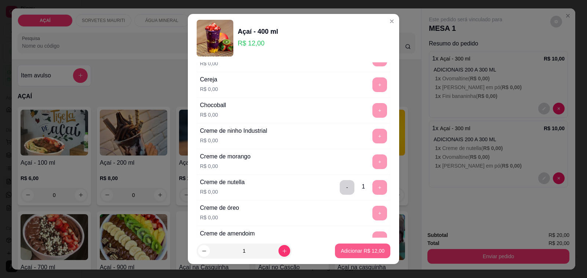
click at [346, 248] on p "Adicionar R$ 12,00" at bounding box center [363, 250] width 44 height 7
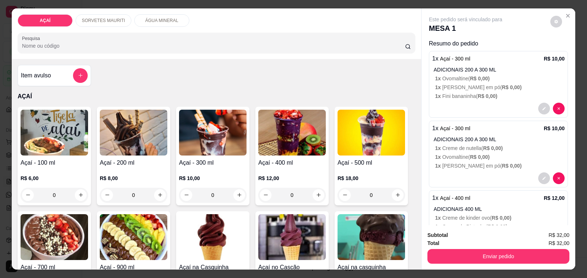
click at [204, 167] on div "R$ 10,00 0" at bounding box center [213, 184] width 68 height 35
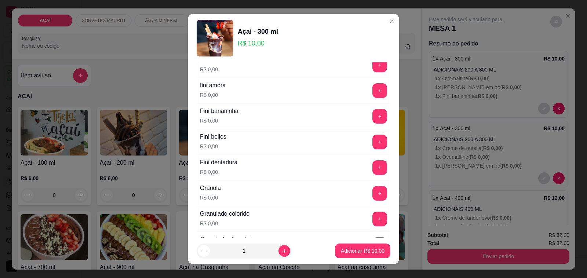
scroll to position [551, 0]
click at [373, 222] on button "+" at bounding box center [380, 220] width 15 height 15
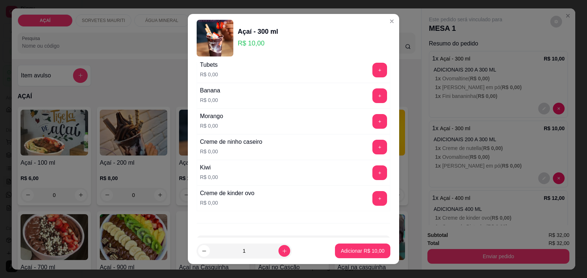
scroll to position [992, 0]
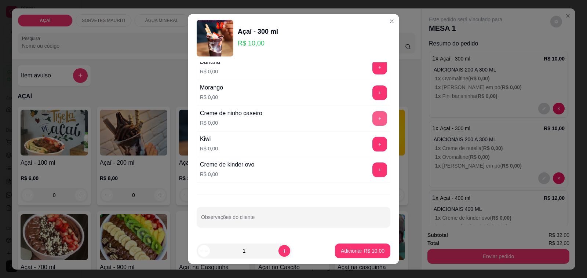
click at [373, 112] on button "+" at bounding box center [380, 118] width 15 height 15
click at [373, 171] on button "+" at bounding box center [380, 170] width 15 height 15
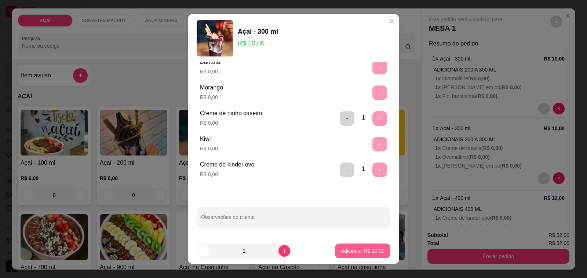
click at [353, 251] on p "Adicionar R$ 10,00" at bounding box center [363, 250] width 44 height 7
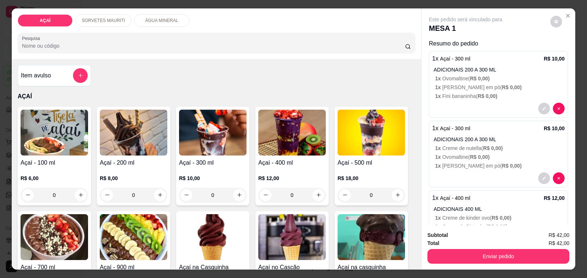
drag, startPoint x: 457, startPoint y: 263, endPoint x: 457, endPoint y: 255, distance: 7.3
click at [457, 260] on div "Subtotal R$ 42,00 Total R$ 42,00 Enviar pedido" at bounding box center [499, 247] width 154 height 44
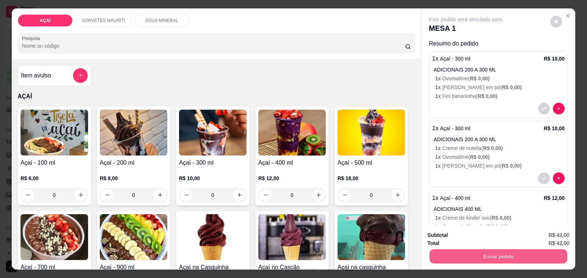
click at [456, 253] on button "Enviar pedido" at bounding box center [499, 257] width 138 height 14
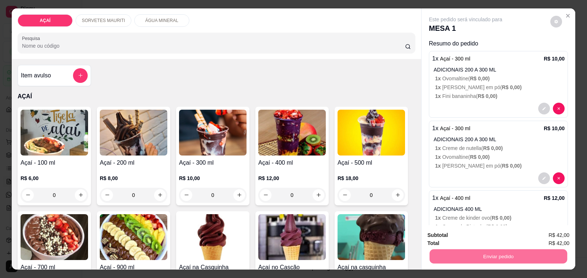
click at [450, 232] on button "Não registrar e enviar pedido" at bounding box center [474, 236] width 76 height 14
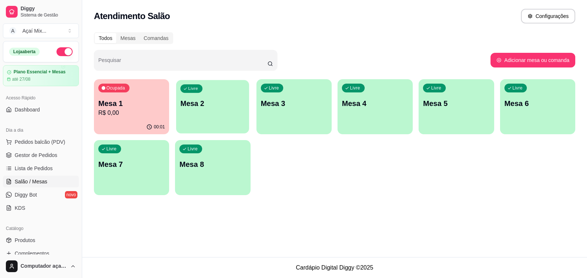
click at [226, 118] on div "Livre Mesa 2" at bounding box center [212, 102] width 73 height 45
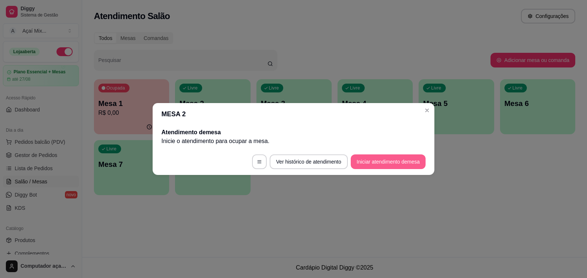
click at [381, 158] on button "Iniciar atendimento de mesa" at bounding box center [388, 162] width 75 height 15
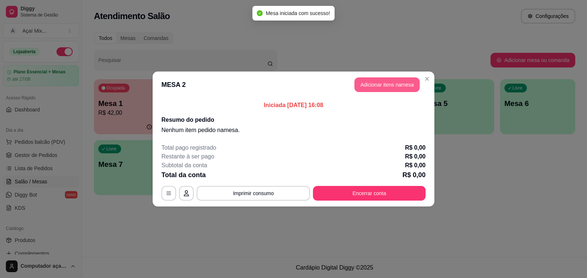
click at [365, 88] on button "Adicionar itens na mesa" at bounding box center [387, 84] width 65 height 15
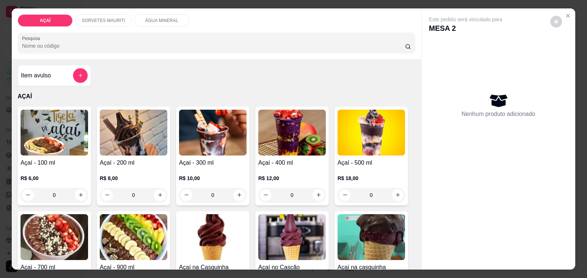
click at [276, 151] on img at bounding box center [292, 133] width 68 height 46
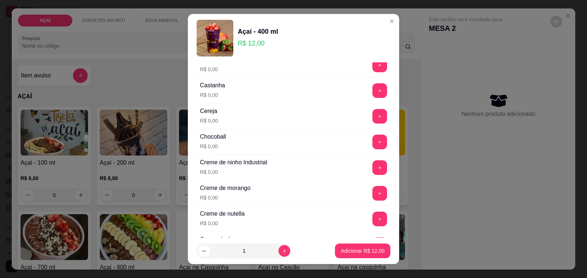
scroll to position [92, 0]
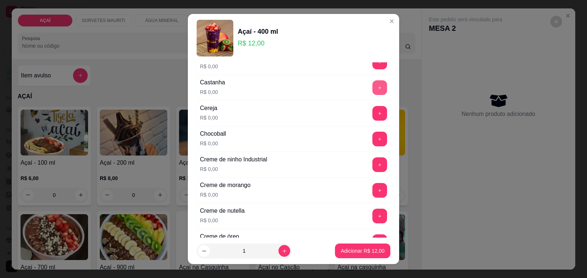
click at [373, 84] on button "+" at bounding box center [380, 87] width 15 height 15
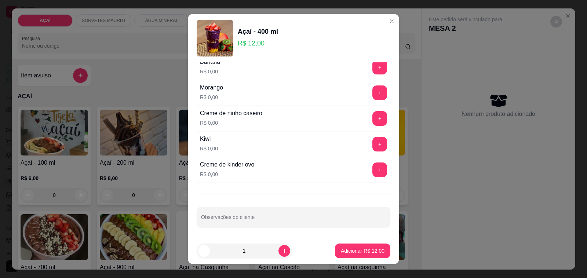
scroll to position [992, 0]
click at [373, 121] on button "+" at bounding box center [380, 118] width 15 height 15
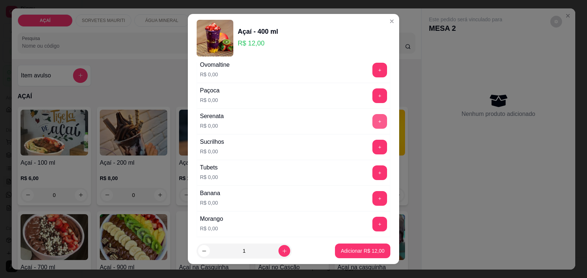
scroll to position [809, 0]
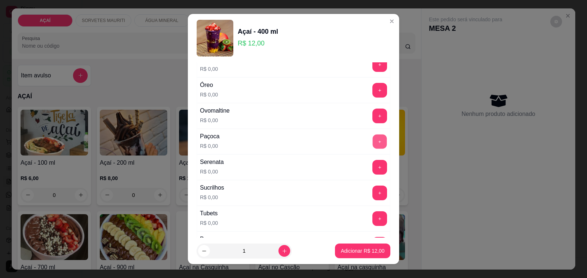
click at [373, 145] on button "+" at bounding box center [380, 142] width 14 height 14
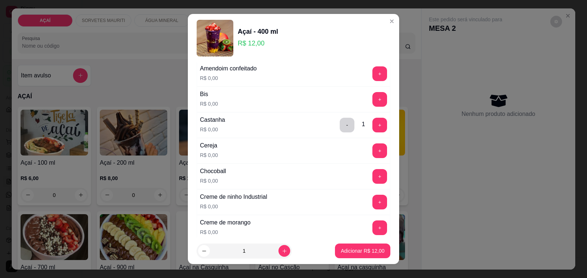
scroll to position [0, 0]
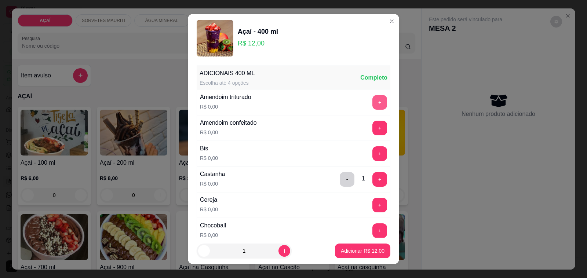
click at [373, 104] on button "+" at bounding box center [380, 102] width 15 height 15
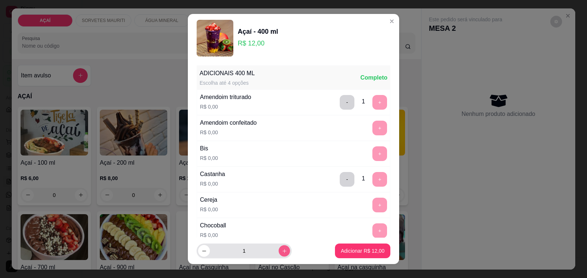
click at [279, 254] on button "increase-product-quantity" at bounding box center [284, 251] width 11 height 11
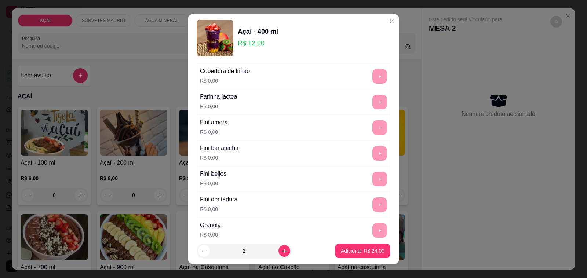
scroll to position [597, 0]
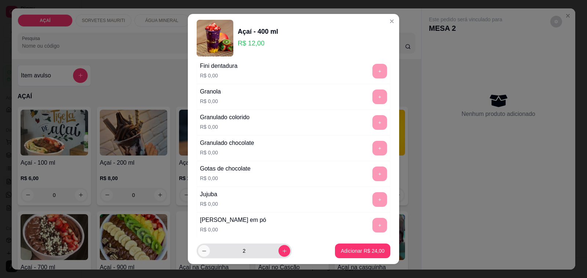
click at [202, 250] on icon "decrease-product-quantity" at bounding box center [205, 252] width 6 height 6
type input "1"
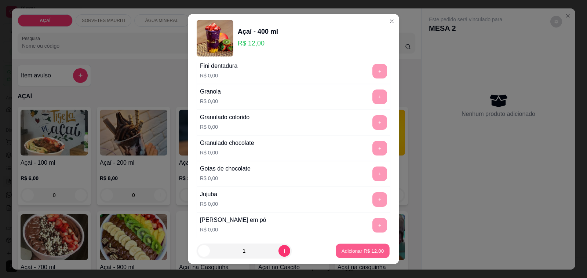
click at [370, 248] on p "Adicionar R$ 12,00" at bounding box center [363, 250] width 43 height 7
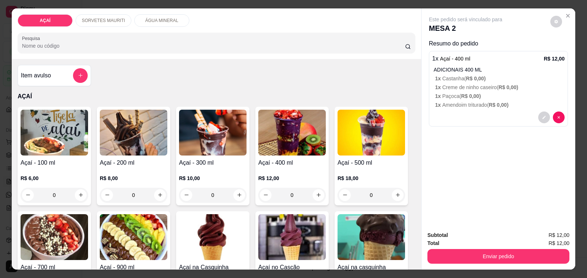
click at [258, 167] on div "R$ 12,00 0" at bounding box center [292, 184] width 68 height 35
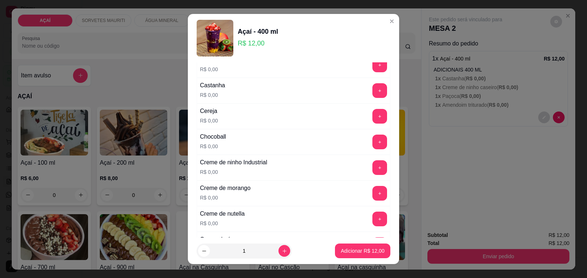
scroll to position [0, 0]
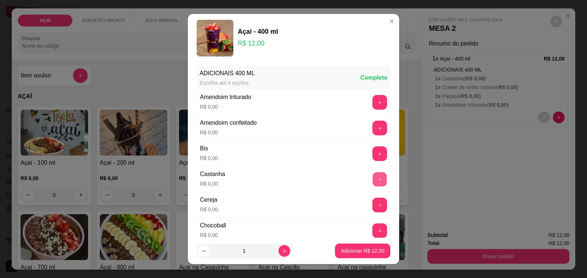
click at [373, 184] on button "+" at bounding box center [380, 180] width 14 height 14
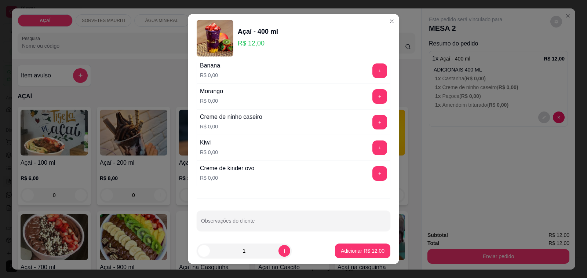
scroll to position [992, 0]
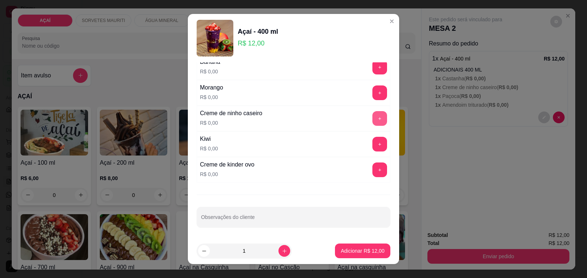
click at [373, 123] on button "+" at bounding box center [380, 118] width 15 height 15
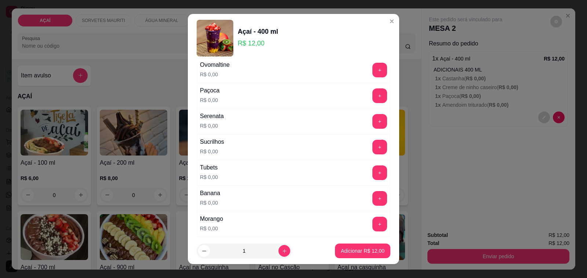
scroll to position [809, 0]
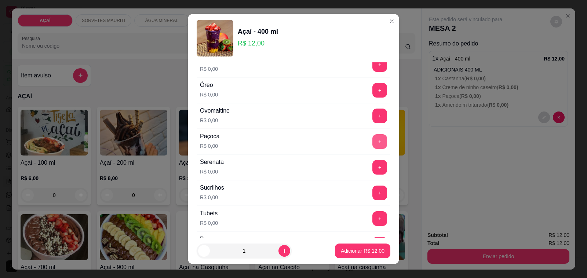
click at [373, 148] on button "+" at bounding box center [380, 141] width 15 height 15
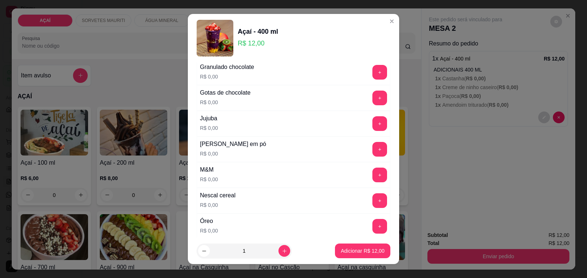
scroll to position [671, 0]
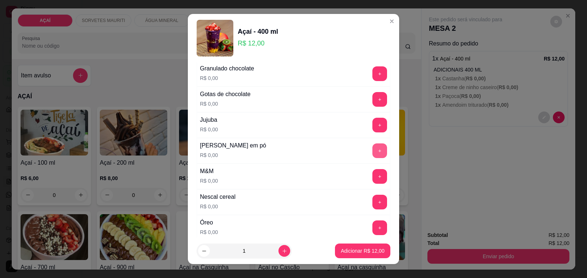
click at [373, 152] on button "+" at bounding box center [380, 151] width 15 height 15
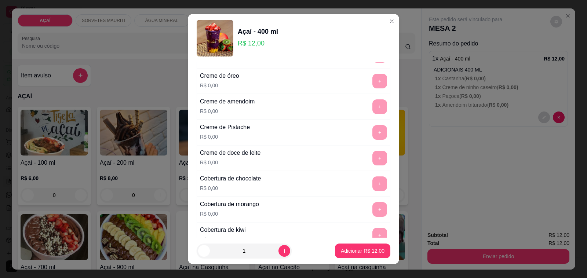
scroll to position [212, 0]
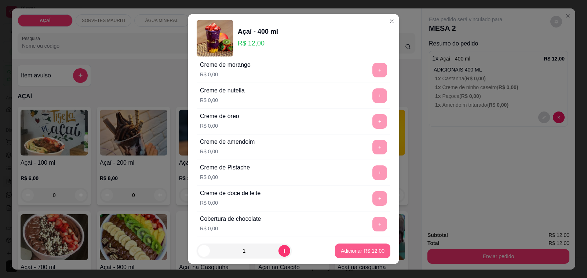
click at [344, 245] on button "Adicionar R$ 12,00" at bounding box center [362, 251] width 55 height 15
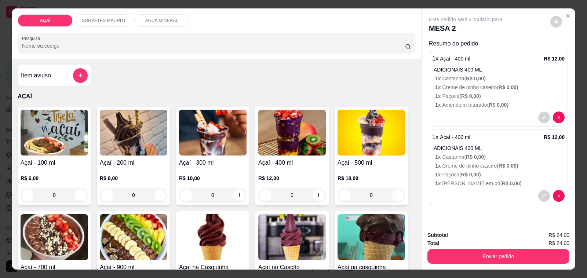
click at [474, 190] on div at bounding box center [498, 196] width 133 height 12
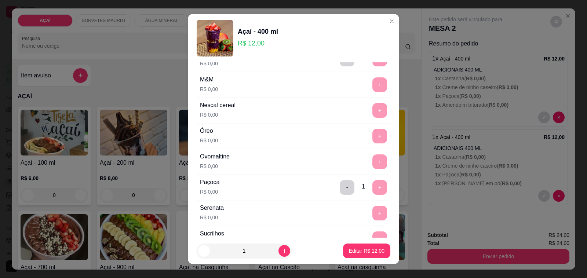
scroll to position [717, 0]
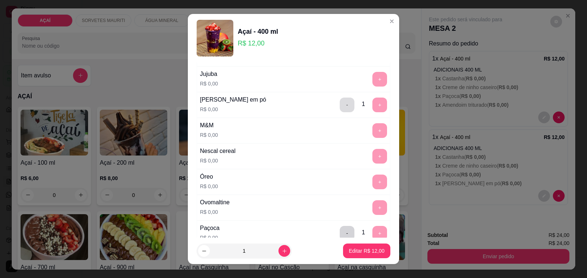
click at [340, 112] on button "-" at bounding box center [347, 105] width 15 height 15
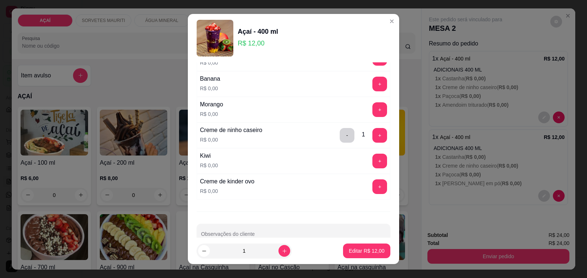
scroll to position [992, 0]
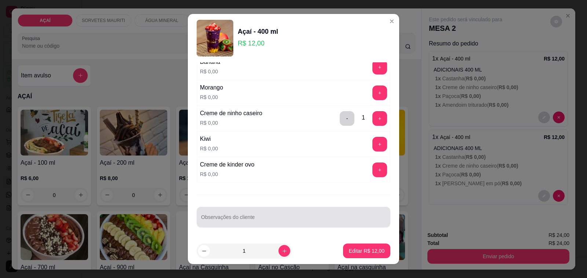
click at [260, 214] on div at bounding box center [293, 217] width 185 height 15
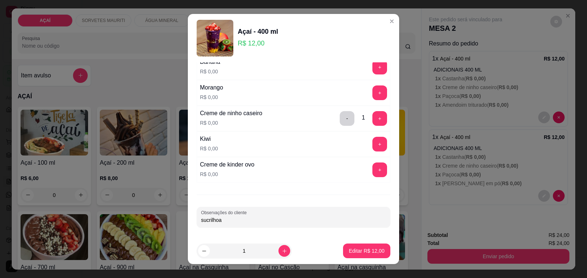
type input "sucrilhoa"
click at [343, 251] on button "Editar R$ 12,00" at bounding box center [366, 251] width 47 height 15
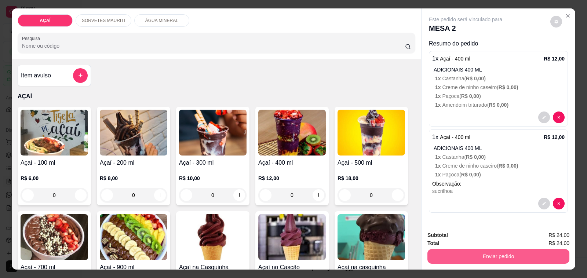
click at [498, 257] on button "Enviar pedido" at bounding box center [499, 256] width 142 height 15
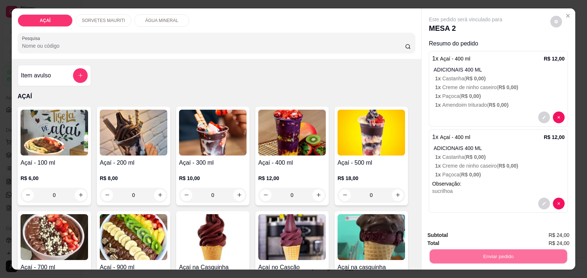
click at [487, 238] on button "Não registrar e enviar pedido" at bounding box center [474, 236] width 76 height 14
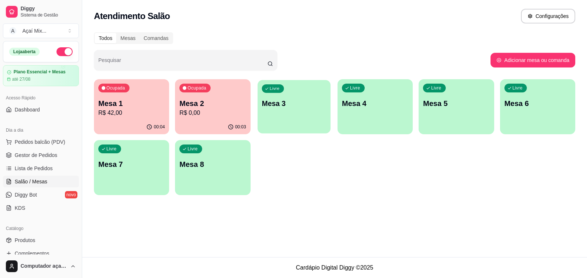
click at [311, 130] on div "button" at bounding box center [294, 129] width 73 height 8
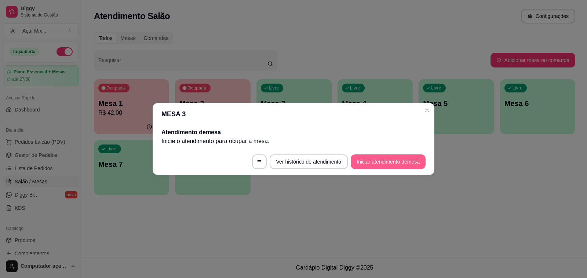
click at [365, 166] on button "Iniciar atendimento de mesa" at bounding box center [388, 162] width 75 height 15
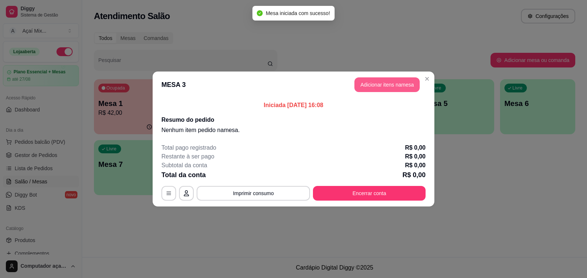
click at [379, 85] on button "Adicionar itens na mesa" at bounding box center [387, 84] width 65 height 15
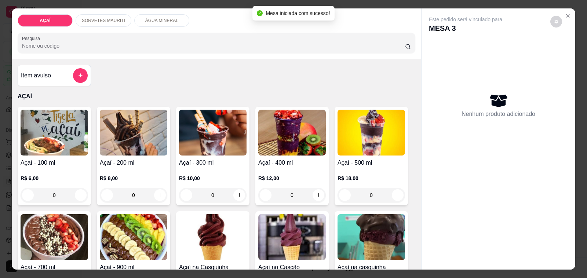
click at [133, 170] on div "R$ 8,00 0" at bounding box center [134, 184] width 68 height 35
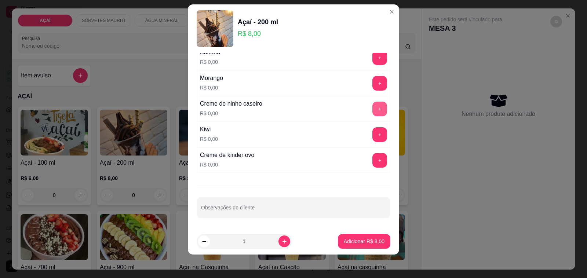
click at [373, 110] on button "+" at bounding box center [380, 109] width 15 height 15
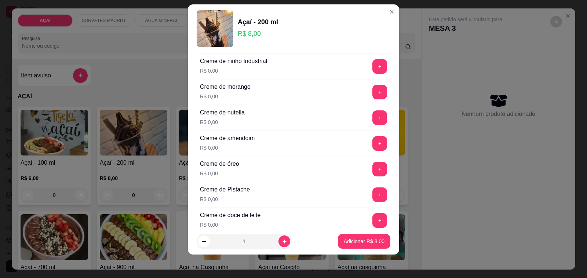
scroll to position [166, 0]
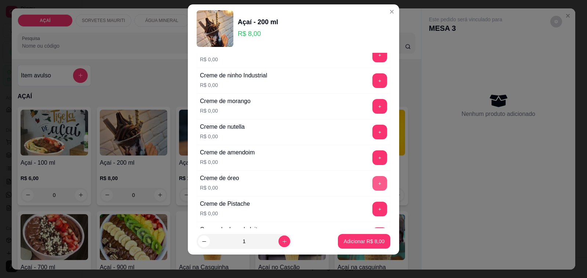
click at [373, 182] on button "+" at bounding box center [380, 183] width 15 height 15
click at [373, 109] on button "+" at bounding box center [380, 106] width 15 height 15
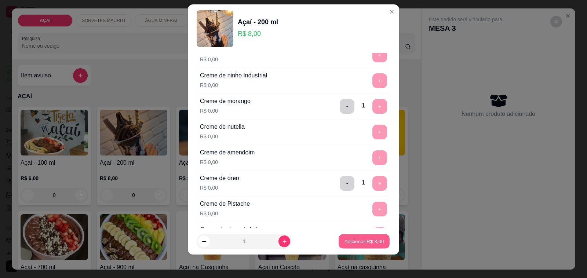
click at [369, 239] on p "Adicionar R$ 8,00" at bounding box center [364, 241] width 40 height 7
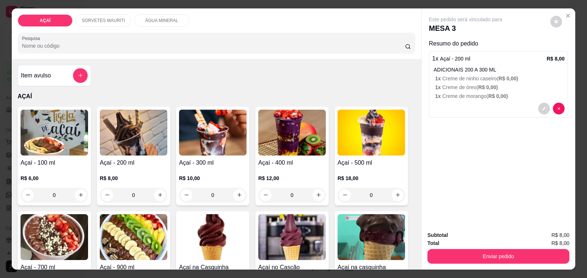
click at [110, 147] on img at bounding box center [134, 133] width 68 height 46
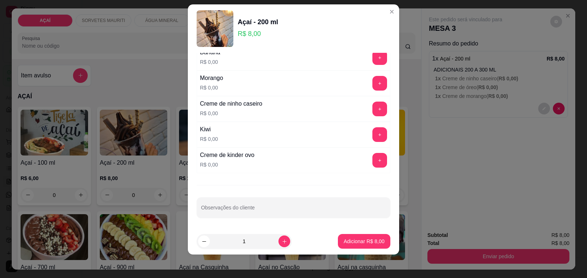
scroll to position [992, 0]
click at [373, 106] on button "+" at bounding box center [380, 109] width 15 height 15
click at [373, 88] on button "+" at bounding box center [380, 83] width 15 height 15
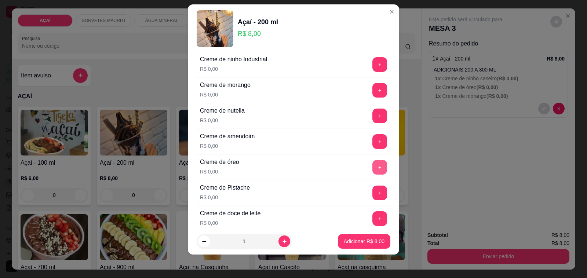
scroll to position [166, 0]
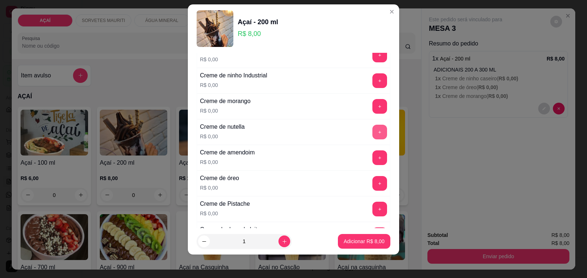
click at [373, 131] on button "+" at bounding box center [380, 132] width 15 height 15
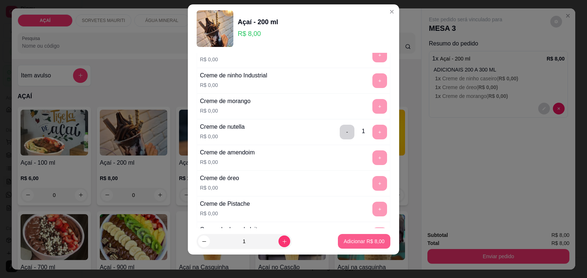
click at [363, 240] on p "Adicionar R$ 8,00" at bounding box center [364, 241] width 41 height 7
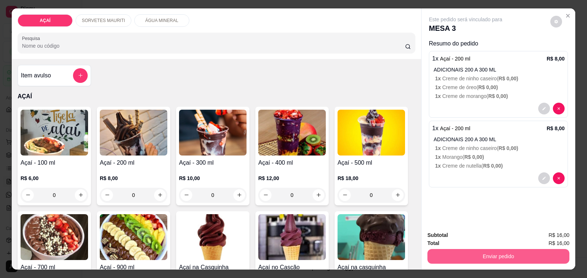
click at [440, 254] on button "Enviar pedido" at bounding box center [499, 256] width 142 height 15
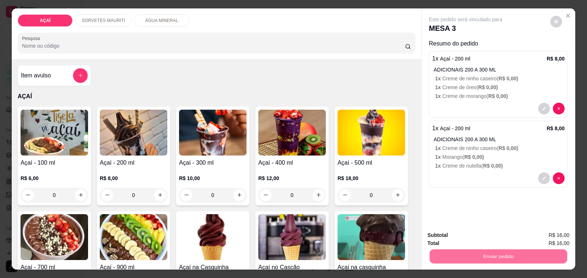
click at [438, 231] on button "Não registrar e enviar pedido" at bounding box center [474, 236] width 74 height 14
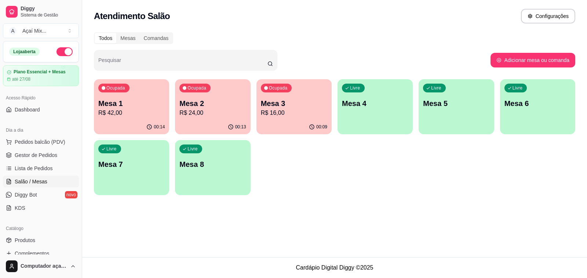
click at [144, 83] on div "Ocupada Mesa 1 R$ 42,00" at bounding box center [131, 99] width 75 height 41
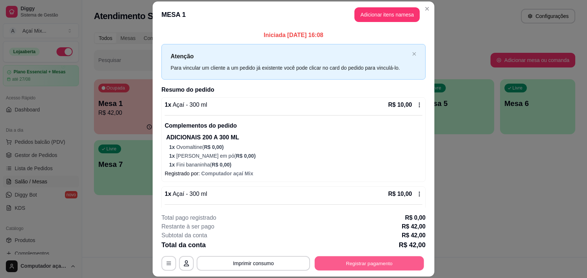
click at [362, 260] on button "Registrar pagamento" at bounding box center [369, 264] width 109 height 14
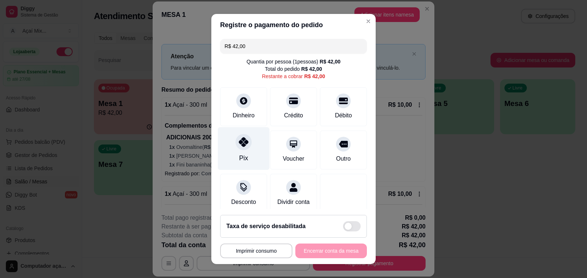
drag, startPoint x: 242, startPoint y: 148, endPoint x: 252, endPoint y: 152, distance: 11.0
click at [244, 149] on div "Pix" at bounding box center [244, 148] width 52 height 43
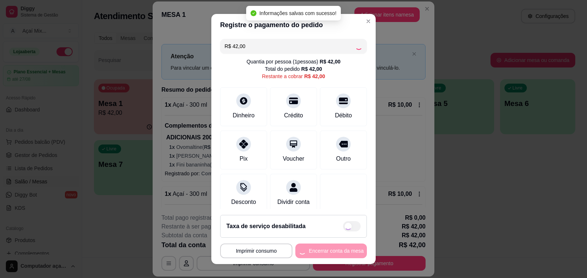
type input "R$ 0,00"
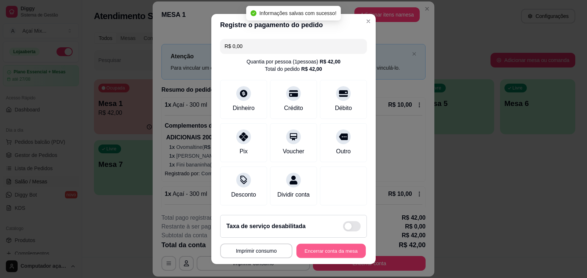
click at [318, 254] on button "Encerrar conta da mesa" at bounding box center [331, 251] width 69 height 14
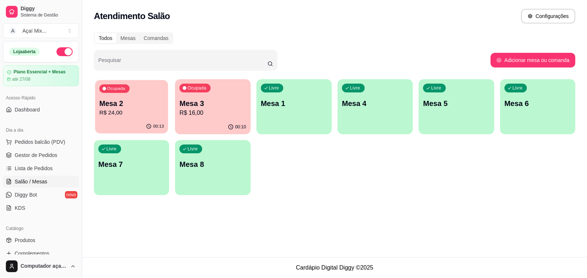
click at [126, 131] on div "00:13" at bounding box center [131, 127] width 73 height 14
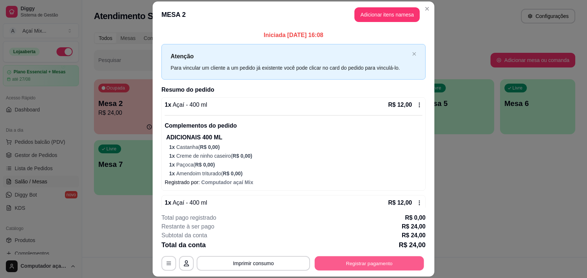
click at [343, 264] on button "Registrar pagamento" at bounding box center [369, 264] width 109 height 14
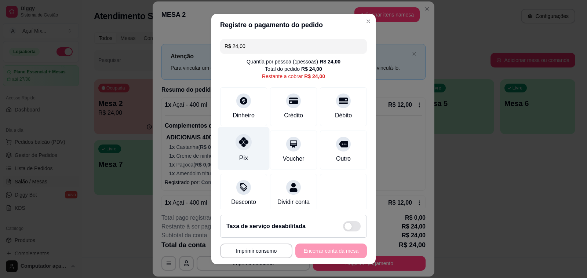
click at [247, 141] on div "Pix" at bounding box center [244, 148] width 52 height 43
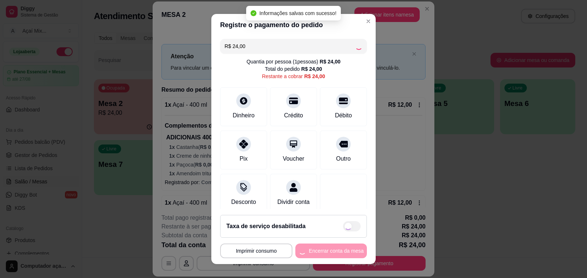
type input "R$ 0,00"
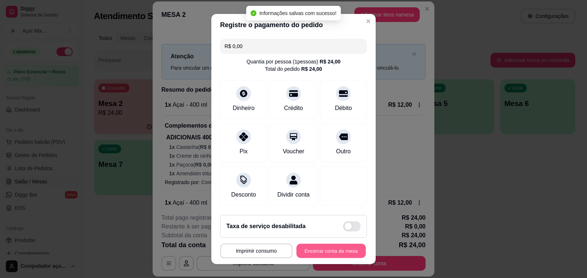
click at [316, 247] on button "Encerrar conta da mesa" at bounding box center [331, 251] width 69 height 14
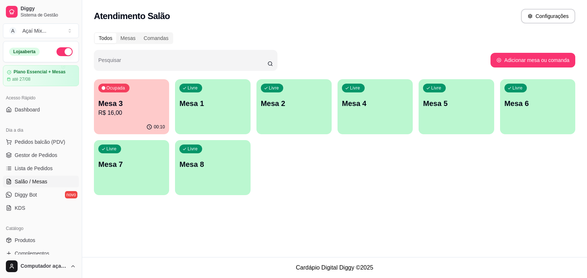
click at [182, 122] on div "Livre Mesa 1" at bounding box center [212, 102] width 75 height 46
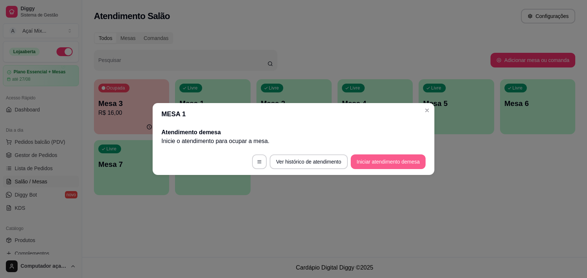
click at [353, 159] on button "Iniciar atendimento de mesa" at bounding box center [388, 162] width 75 height 15
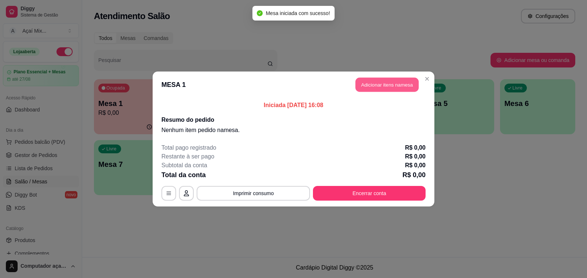
click at [398, 85] on button "Adicionar itens na mesa" at bounding box center [387, 85] width 63 height 14
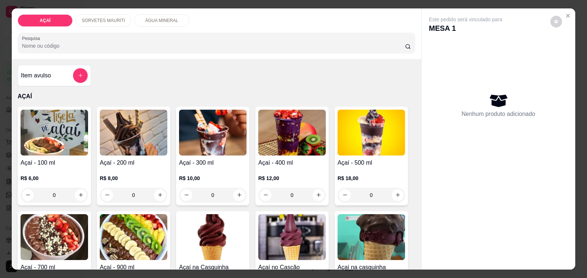
click at [51, 152] on img at bounding box center [55, 133] width 68 height 46
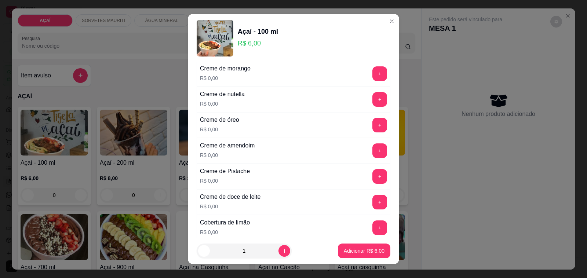
scroll to position [413, 0]
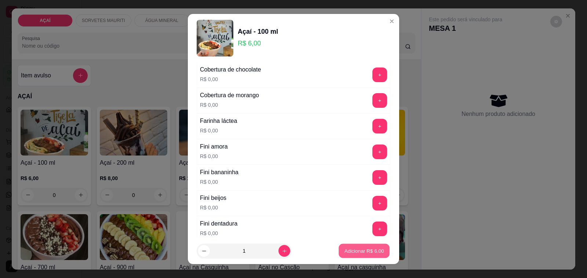
click at [348, 246] on button "Adicionar R$ 6,00" at bounding box center [364, 251] width 51 height 14
type input "1"
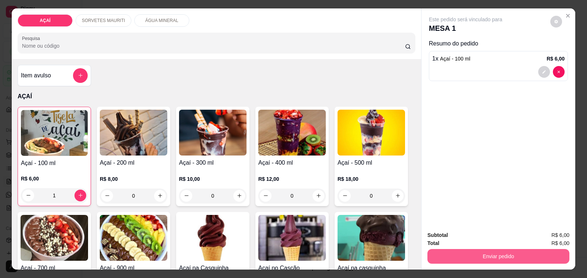
click at [478, 247] on div "Enviar pedido" at bounding box center [499, 255] width 142 height 17
click at [478, 251] on button "Enviar pedido" at bounding box center [499, 256] width 142 height 15
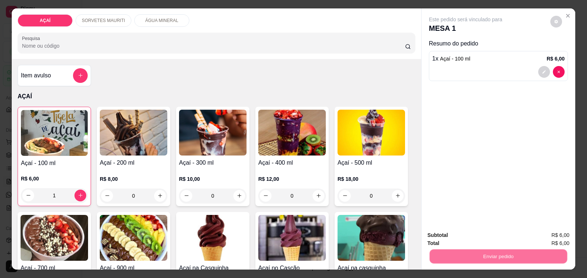
click at [483, 235] on button "Não registrar e enviar pedido" at bounding box center [474, 236] width 76 height 14
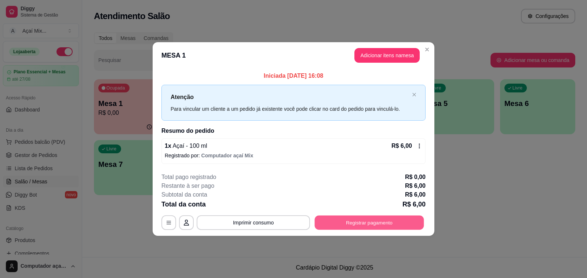
click at [410, 224] on button "Registrar pagamento" at bounding box center [369, 222] width 109 height 14
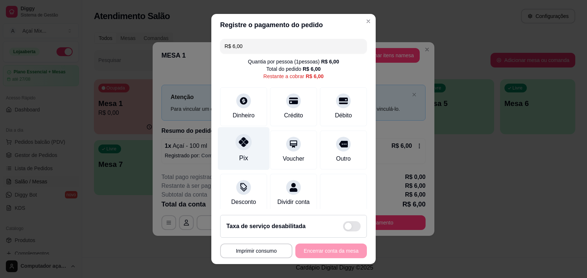
click at [238, 153] on div "Pix" at bounding box center [244, 148] width 52 height 43
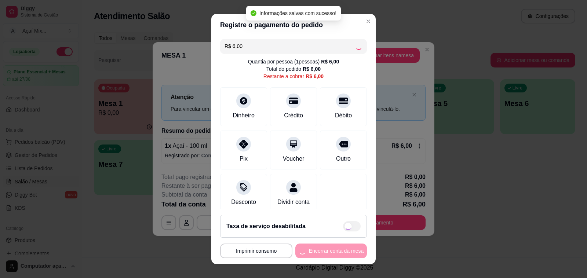
type input "R$ 0,00"
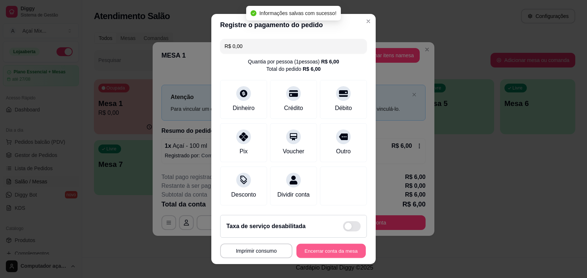
click at [331, 252] on button "Encerrar conta da mesa" at bounding box center [331, 251] width 69 height 14
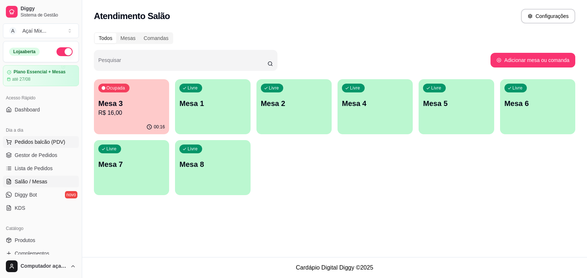
click at [29, 143] on span "Pedidos balcão (PDV)" at bounding box center [40, 141] width 51 height 7
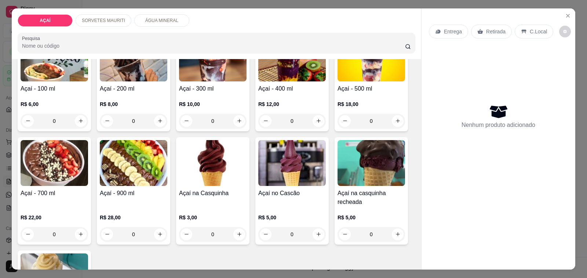
scroll to position [92, 0]
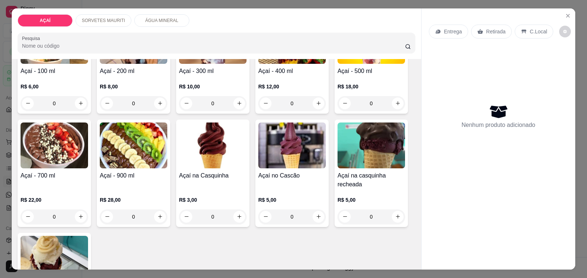
click at [80, 159] on img at bounding box center [55, 146] width 68 height 46
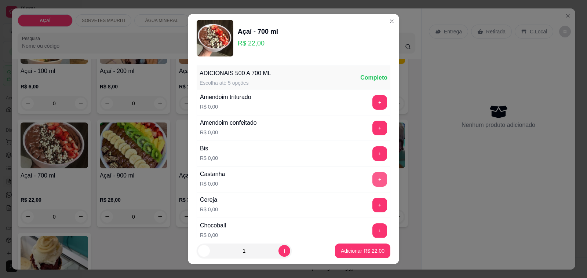
click at [373, 184] on button "+" at bounding box center [380, 179] width 15 height 15
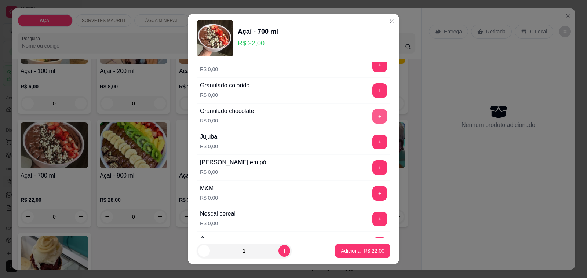
scroll to position [642, 0]
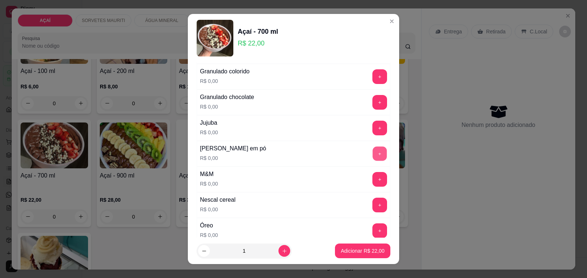
click at [373, 161] on button "+" at bounding box center [380, 154] width 14 height 14
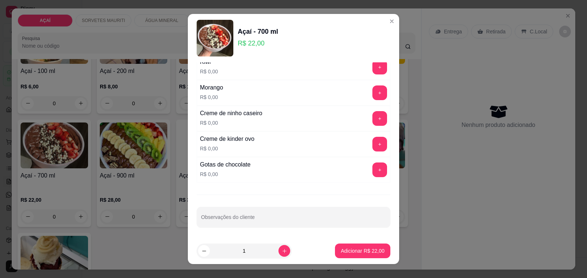
scroll to position [10, 0]
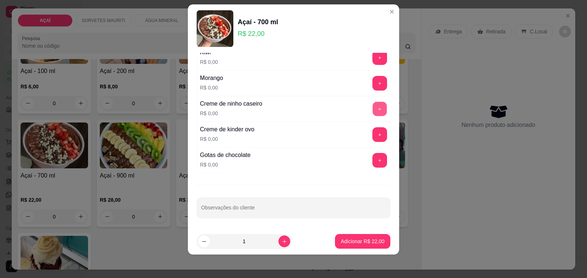
click at [373, 109] on button "+" at bounding box center [380, 109] width 14 height 14
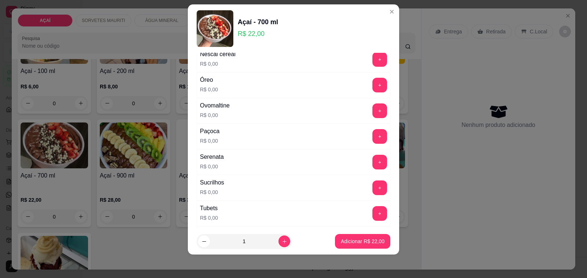
scroll to position [717, 0]
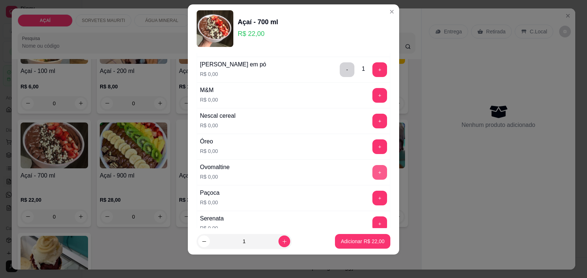
click at [373, 174] on button "+" at bounding box center [380, 172] width 15 height 15
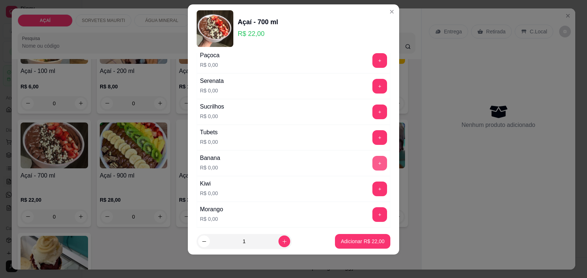
scroll to position [900, 0]
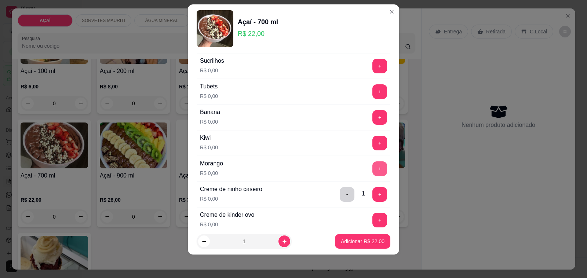
click at [373, 176] on button "+" at bounding box center [380, 169] width 15 height 15
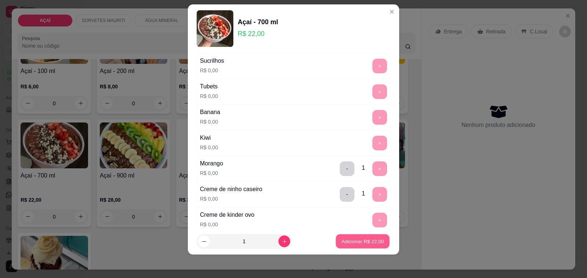
click at [358, 239] on p "Adicionar R$ 22,00" at bounding box center [363, 241] width 43 height 7
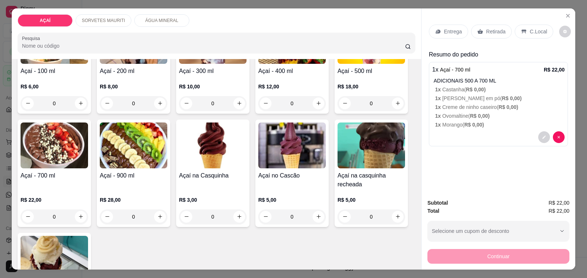
click at [453, 29] on p "Entrega" at bounding box center [453, 31] width 18 height 7
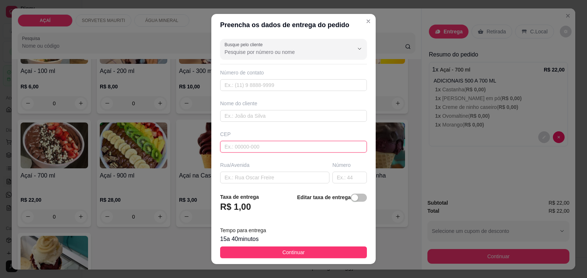
click at [311, 152] on input "text" at bounding box center [293, 147] width 147 height 12
type input "57520000"
type input "Maravilha"
type input "5752000000"
type input "8186-4431"
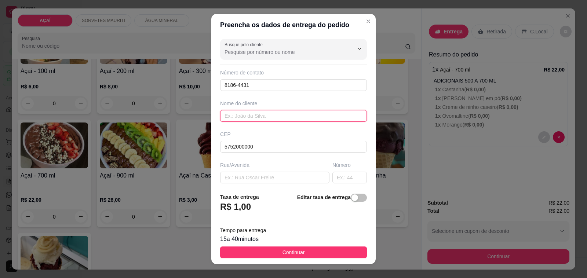
click at [267, 118] on input "text" at bounding box center [293, 116] width 147 height 12
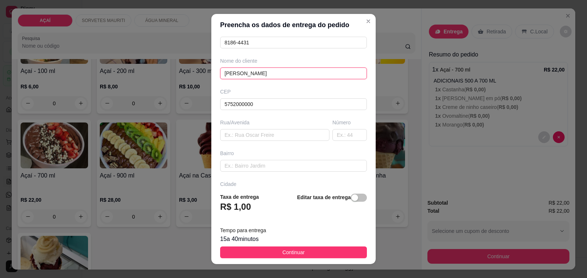
scroll to position [97, 0]
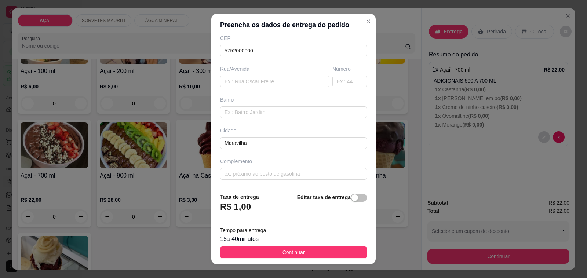
type input "[PERSON_NAME]"
type input "Segunda travessa José Rodrigues Limeira"
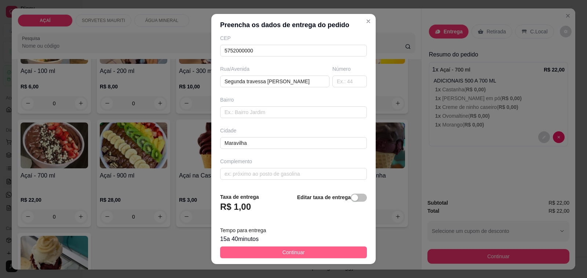
click at [274, 252] on button "Continuar" at bounding box center [293, 253] width 147 height 12
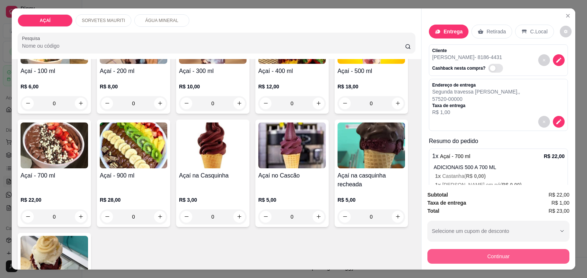
click at [485, 249] on button "Continuar" at bounding box center [499, 256] width 142 height 15
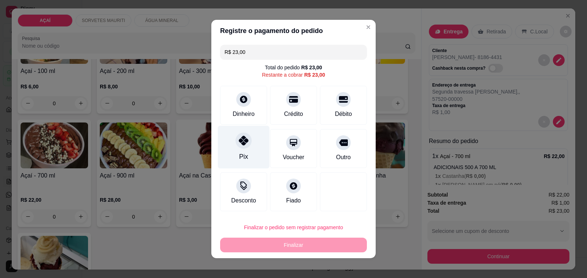
click at [248, 141] on div "Pix" at bounding box center [244, 147] width 52 height 43
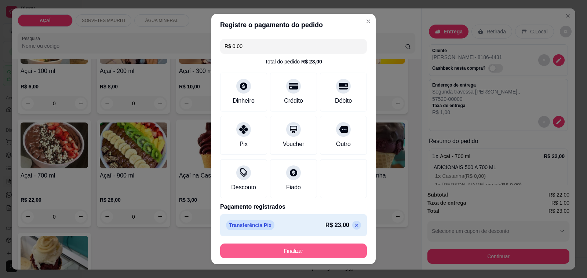
click at [296, 249] on button "Finalizar" at bounding box center [293, 251] width 147 height 15
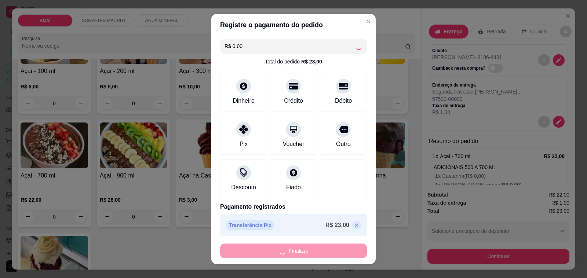
type input "-R$ 23,00"
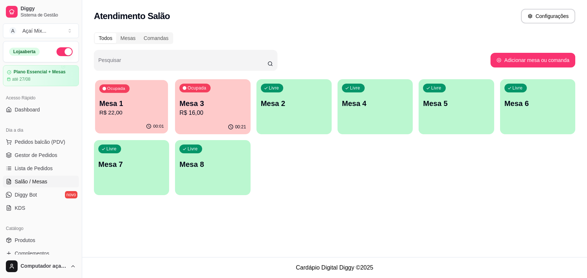
click at [153, 94] on div "Ocupada Mesa 1 R$ 22,00" at bounding box center [131, 100] width 73 height 40
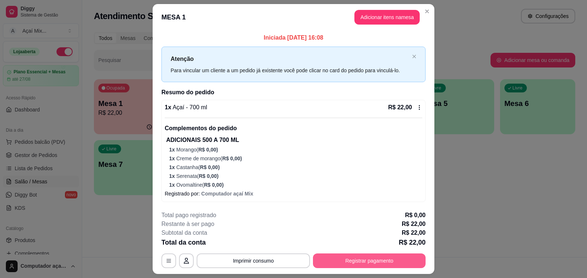
click at [403, 265] on button "Registrar pagamento" at bounding box center [369, 261] width 113 height 15
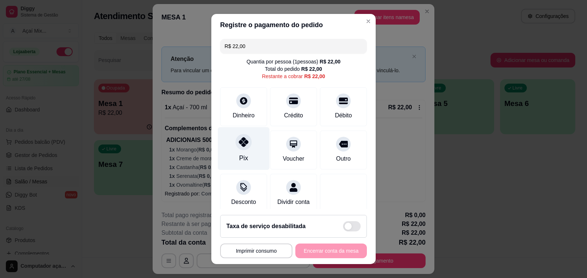
click at [249, 131] on div "Pix" at bounding box center [244, 148] width 52 height 43
type input "R$ 0,00"
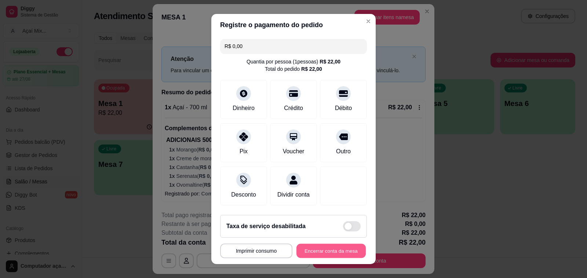
click at [316, 257] on button "Encerrar conta da mesa" at bounding box center [331, 251] width 69 height 14
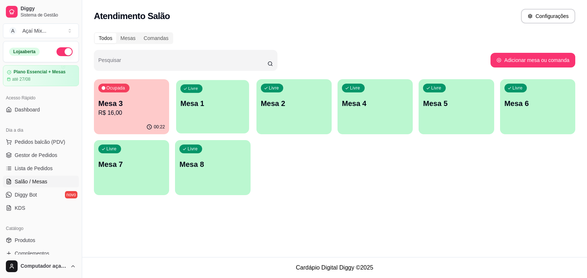
click at [230, 124] on div "Livre Mesa 1" at bounding box center [212, 102] width 73 height 45
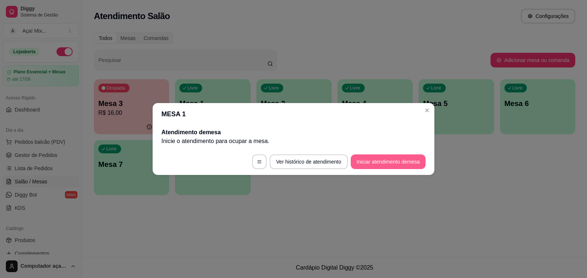
click at [376, 162] on button "Iniciar atendimento de mesa" at bounding box center [388, 162] width 75 height 15
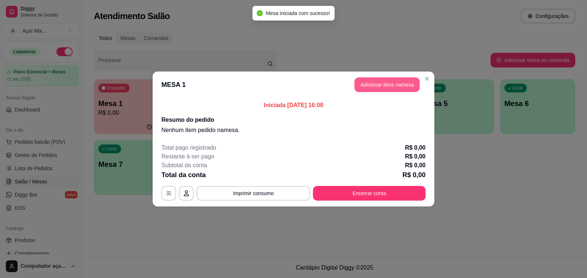
click at [362, 83] on button "Adicionar itens na mesa" at bounding box center [387, 84] width 65 height 15
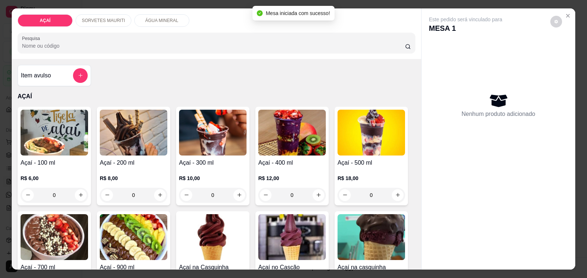
click at [107, 18] on p "SORVETES MAURITI" at bounding box center [103, 21] width 43 height 6
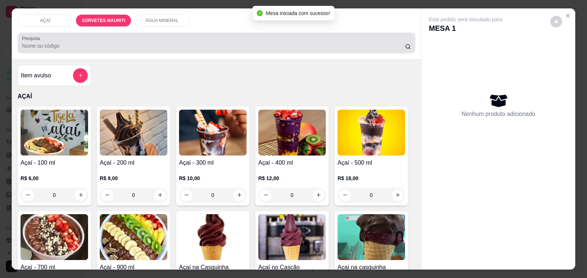
scroll to position [18, 0]
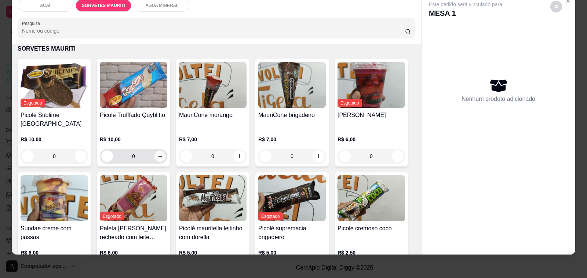
click at [158, 155] on icon "increase-product-quantity" at bounding box center [160, 157] width 4 height 4
type input "1"
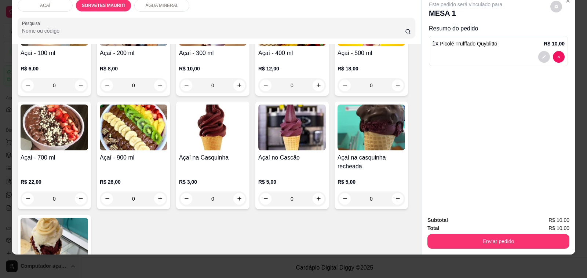
scroll to position [49, 0]
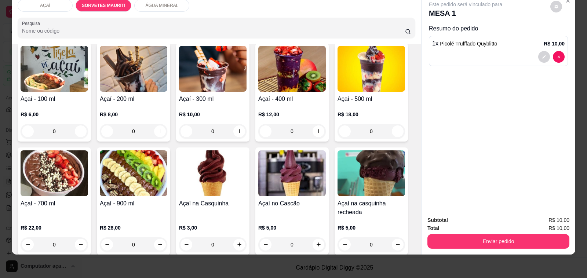
click at [198, 104] on div "R$ 10,00 0" at bounding box center [213, 121] width 68 height 35
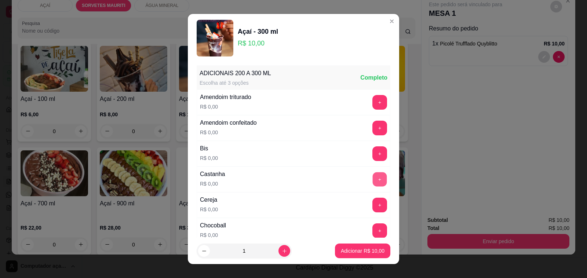
click at [373, 179] on button "+" at bounding box center [380, 180] width 14 height 14
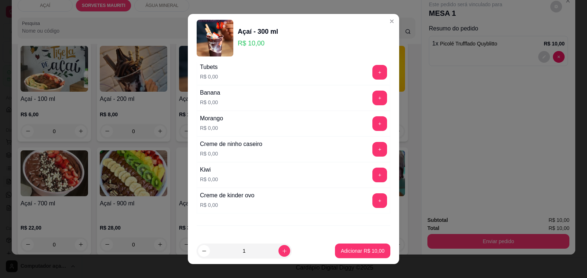
scroll to position [992, 0]
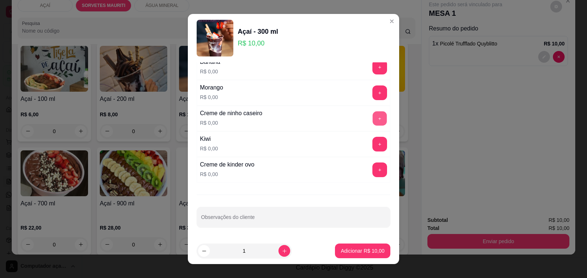
click at [373, 123] on button "+" at bounding box center [380, 119] width 14 height 14
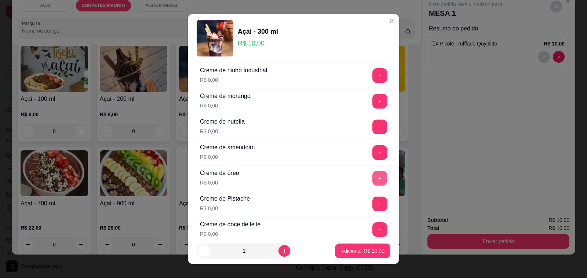
scroll to position [166, 0]
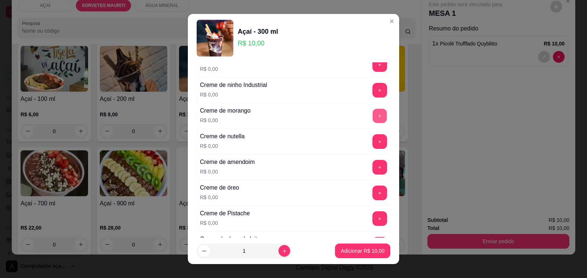
click at [373, 122] on button "+" at bounding box center [380, 116] width 14 height 14
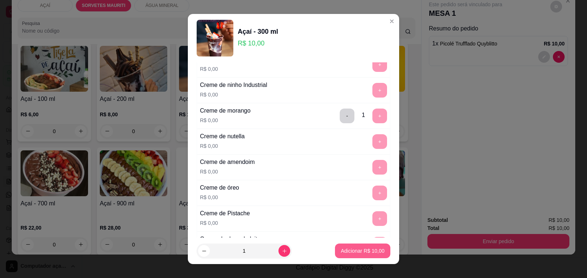
click at [366, 258] on button "Adicionar R$ 10,00" at bounding box center [362, 251] width 55 height 15
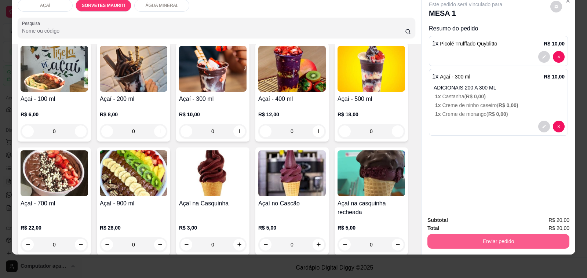
click at [468, 234] on button "Enviar pedido" at bounding box center [499, 241] width 142 height 15
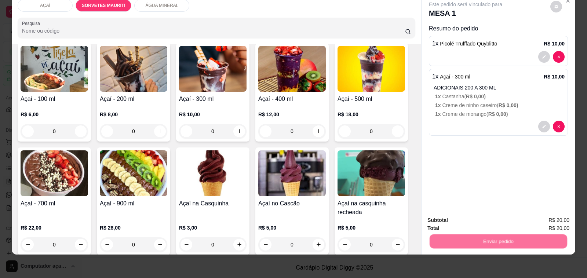
click at [452, 218] on button "Não registrar e enviar pedido" at bounding box center [474, 217] width 74 height 14
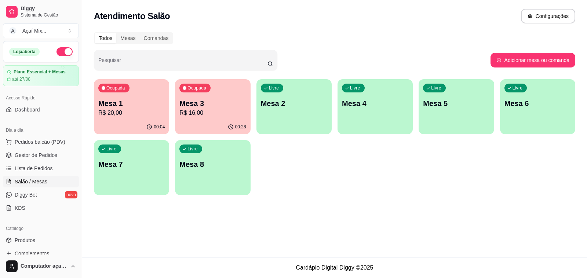
click at [195, 114] on p "R$ 16,00" at bounding box center [213, 113] width 66 height 9
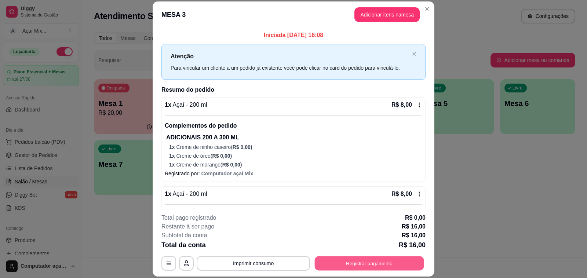
click at [337, 257] on button "Registrar pagamento" at bounding box center [369, 264] width 109 height 14
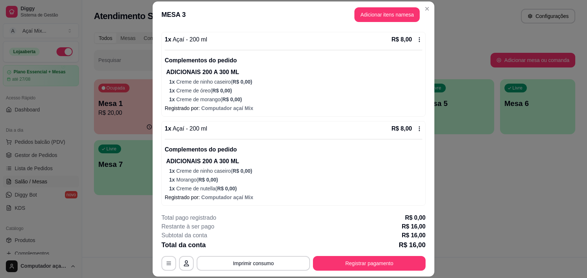
scroll to position [66, 0]
click at [327, 266] on button "Registrar pagamento" at bounding box center [369, 264] width 109 height 14
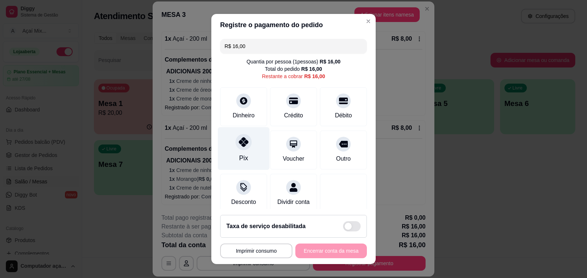
click at [243, 152] on div "Pix" at bounding box center [244, 148] width 52 height 43
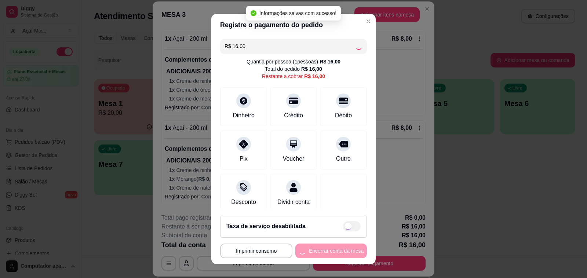
type input "R$ 0,00"
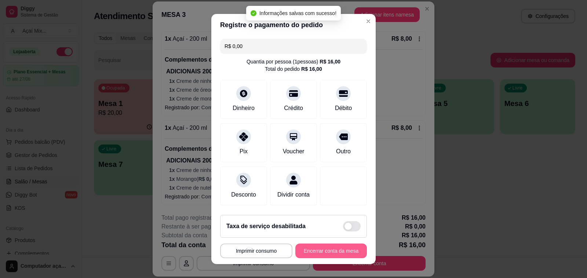
click at [333, 252] on button "Encerrar conta da mesa" at bounding box center [332, 251] width 72 height 15
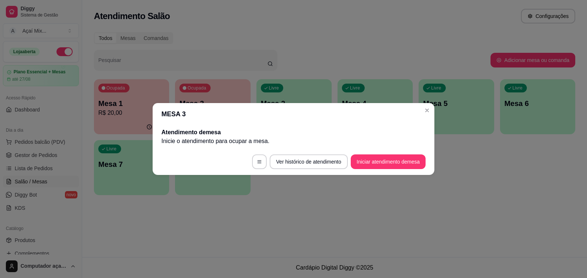
scroll to position [0, 0]
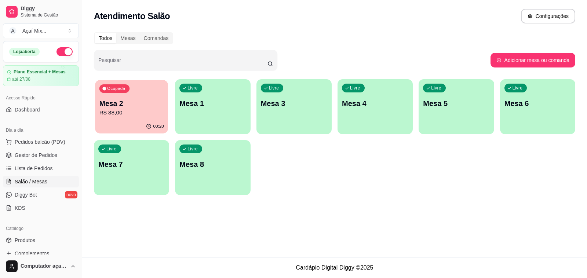
click at [155, 130] on div "00:20" at bounding box center [131, 127] width 73 height 14
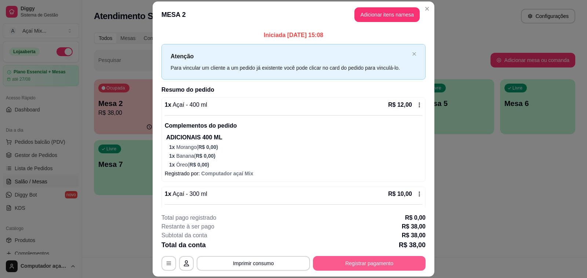
click at [376, 265] on button "Registrar pagamento" at bounding box center [369, 263] width 113 height 15
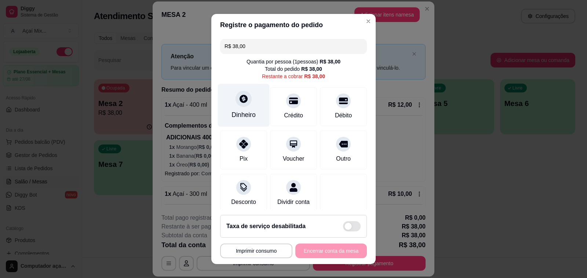
click at [235, 120] on div "Dinheiro" at bounding box center [244, 115] width 24 height 10
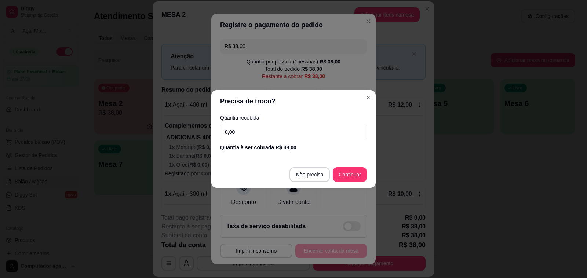
click at [262, 137] on input "0,00" at bounding box center [293, 132] width 147 height 15
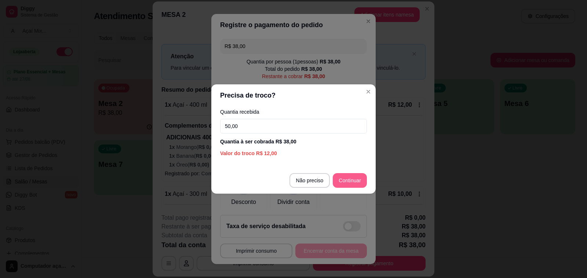
type input "50,00"
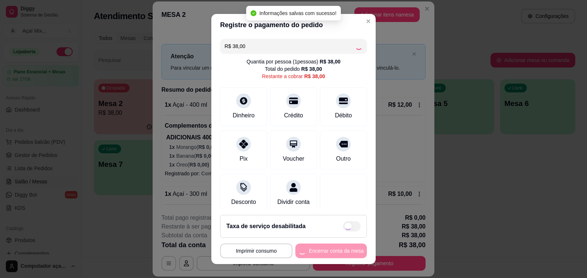
click at [330, 252] on div "**********" at bounding box center [293, 251] width 147 height 15
type input "R$ 0,00"
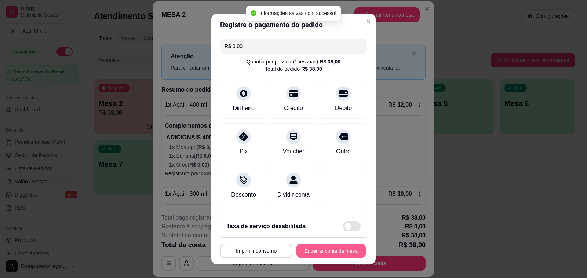
click at [330, 252] on button "Encerrar conta da mesa" at bounding box center [331, 251] width 69 height 14
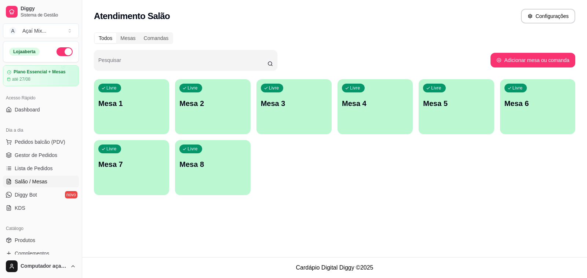
click at [159, 102] on p "Mesa 1" at bounding box center [131, 103] width 66 height 10
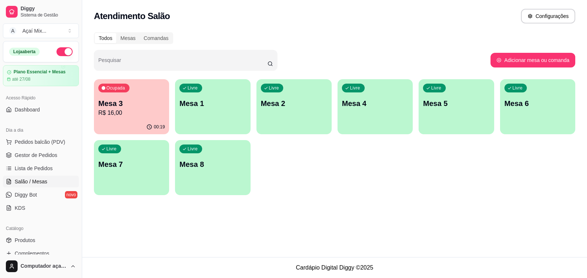
click at [193, 122] on div "Livre Mesa 1" at bounding box center [212, 102] width 75 height 46
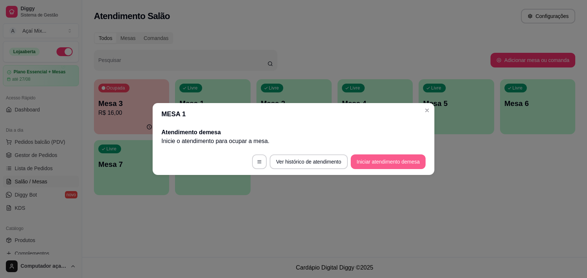
click at [378, 158] on button "Iniciar atendimento de mesa" at bounding box center [388, 162] width 75 height 15
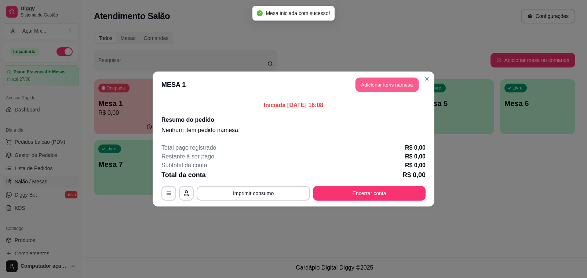
click at [385, 84] on button "Adicionar itens na mesa" at bounding box center [387, 85] width 63 height 14
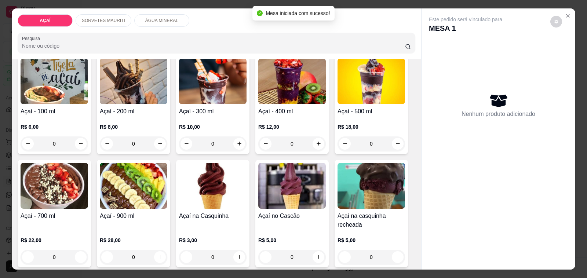
scroll to position [92, 0]
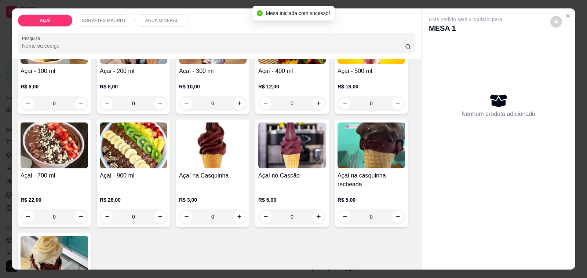
click at [68, 190] on div "R$ 22,00 0" at bounding box center [55, 206] width 68 height 35
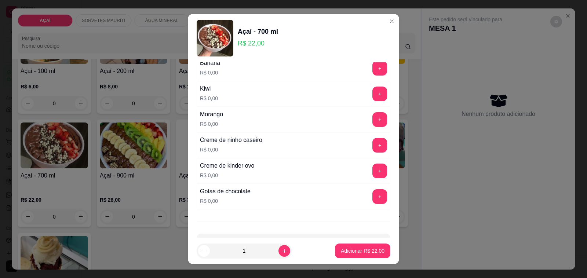
scroll to position [992, 0]
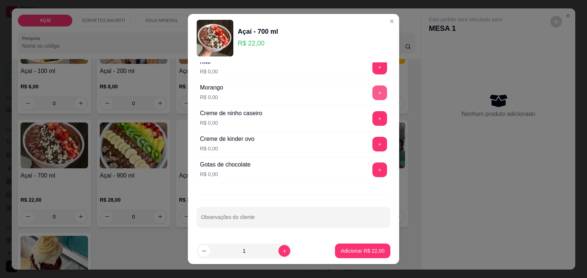
click at [373, 97] on button "+" at bounding box center [380, 93] width 15 height 15
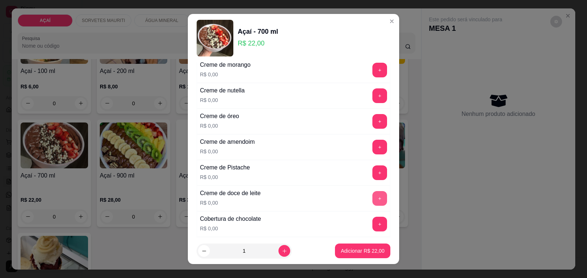
scroll to position [166, 0]
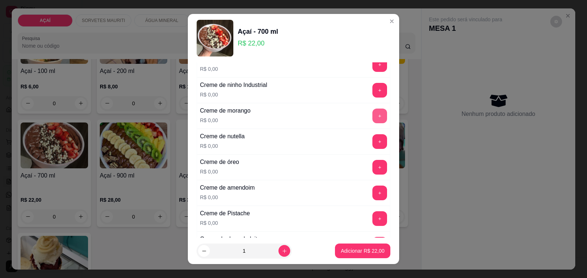
click at [373, 122] on button "+" at bounding box center [380, 116] width 15 height 15
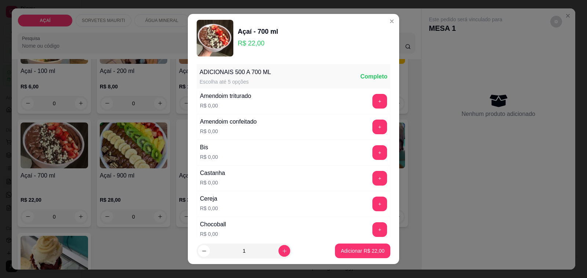
scroll to position [0, 0]
click at [373, 177] on button "+" at bounding box center [380, 180] width 14 height 14
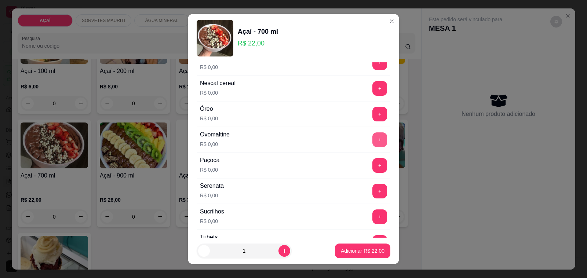
scroll to position [780, 0]
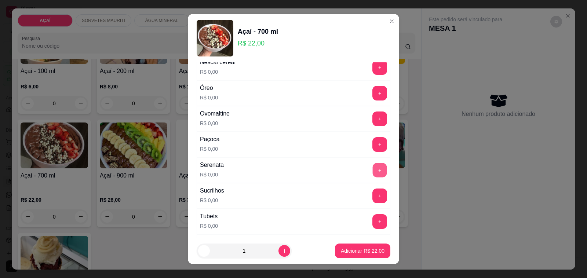
click at [373, 178] on button "+" at bounding box center [380, 170] width 14 height 14
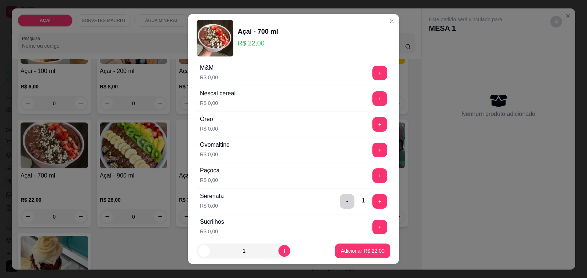
scroll to position [734, 0]
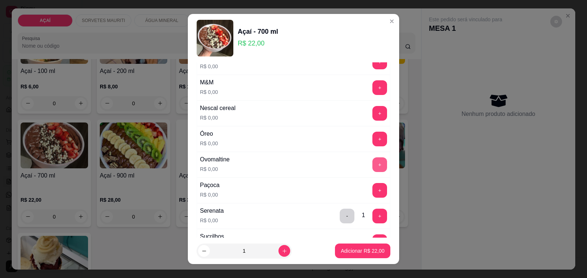
click at [373, 172] on button "+" at bounding box center [380, 164] width 15 height 15
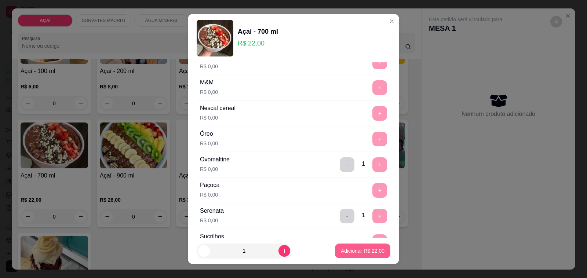
click at [366, 254] on p "Adicionar R$ 22,00" at bounding box center [363, 250] width 44 height 7
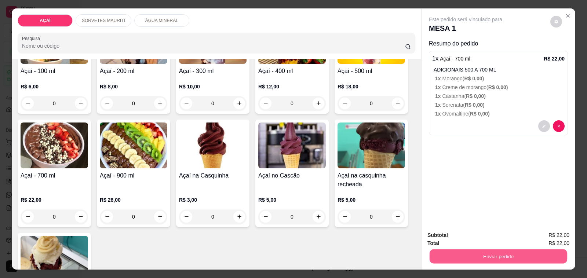
click at [487, 254] on button "Enviar pedido" at bounding box center [499, 257] width 138 height 14
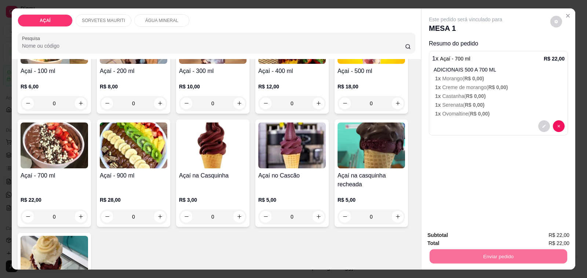
click at [487, 237] on button "Não registrar e enviar pedido" at bounding box center [474, 236] width 74 height 14
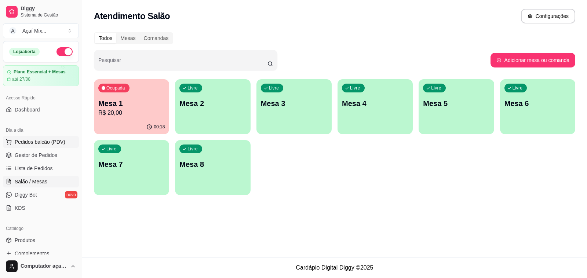
click at [11, 148] on button "Pedidos balcão (PDV)" at bounding box center [41, 142] width 76 height 12
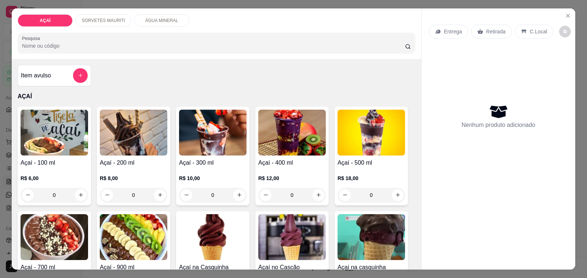
click at [156, 167] on div "R$ 8,00 0" at bounding box center [134, 184] width 68 height 35
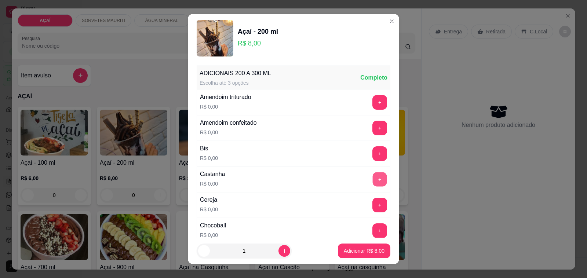
click at [373, 183] on button "+" at bounding box center [380, 180] width 14 height 14
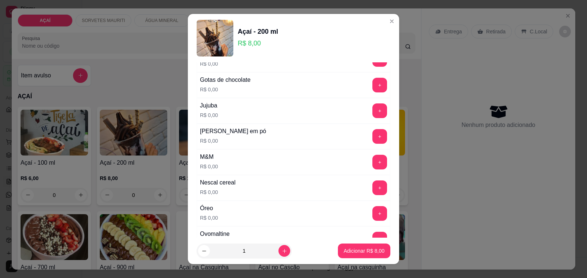
scroll to position [734, 0]
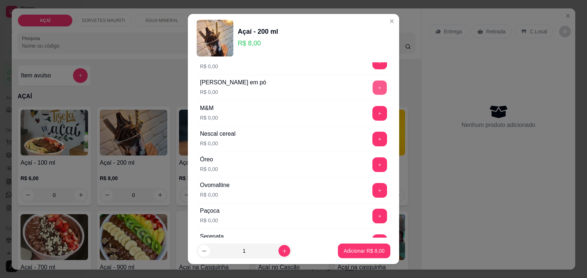
click at [373, 91] on button "+" at bounding box center [380, 88] width 14 height 14
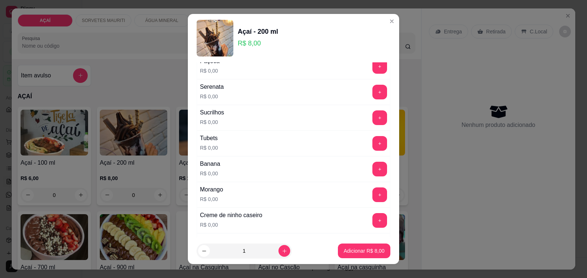
scroll to position [918, 0]
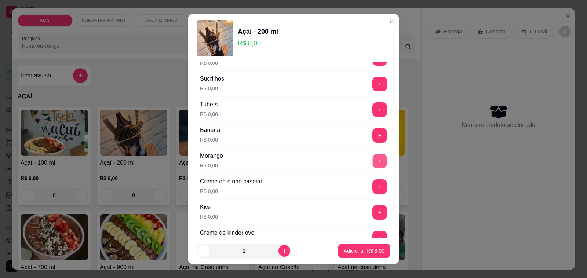
click at [373, 162] on button "+" at bounding box center [380, 161] width 14 height 14
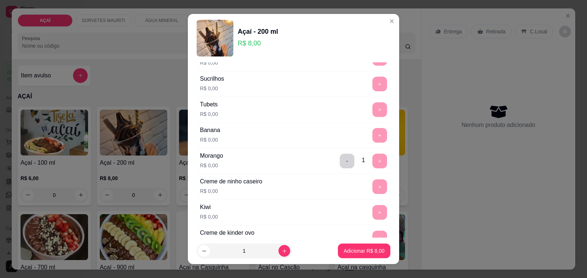
click at [363, 250] on p "Adicionar R$ 8,00" at bounding box center [364, 250] width 41 height 7
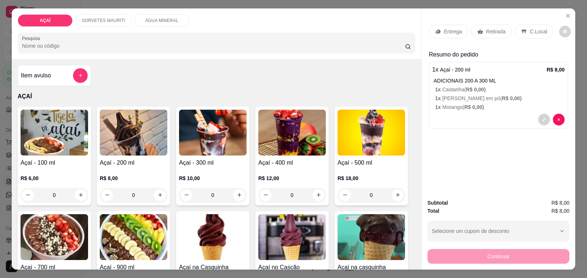
click at [202, 159] on h4 "Açaí - 300 ml" at bounding box center [213, 163] width 68 height 9
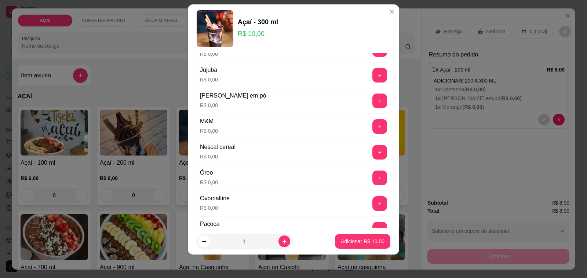
scroll to position [734, 0]
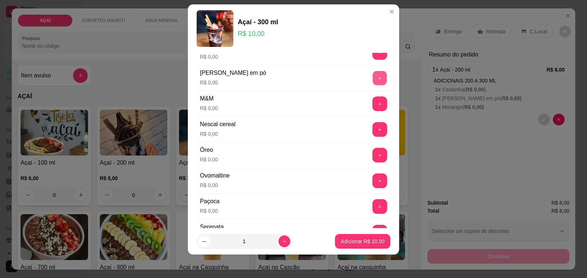
click at [373, 83] on button "+" at bounding box center [380, 78] width 14 height 14
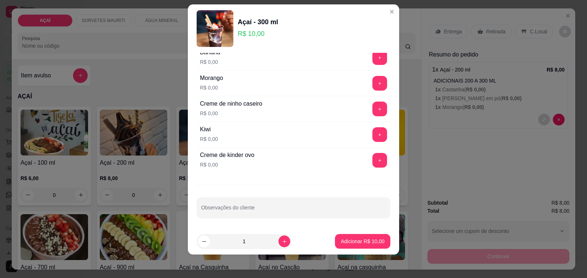
scroll to position [992, 0]
click at [373, 107] on button "+" at bounding box center [380, 109] width 15 height 15
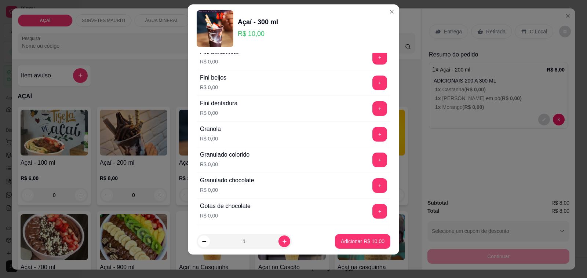
scroll to position [533, 0]
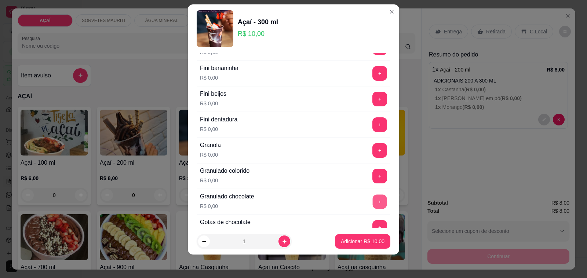
click at [373, 206] on button "+" at bounding box center [380, 202] width 14 height 14
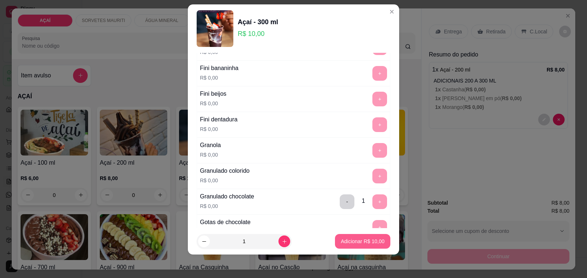
click at [360, 237] on button "Adicionar R$ 10,00" at bounding box center [362, 241] width 55 height 15
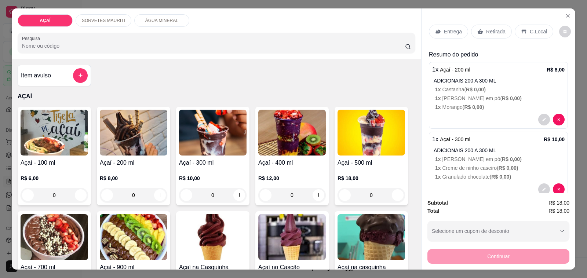
click at [440, 19] on div "Entrega Retirada C.Local" at bounding box center [498, 32] width 139 height 26
click at [446, 28] on p "Entrega" at bounding box center [453, 31] width 18 height 7
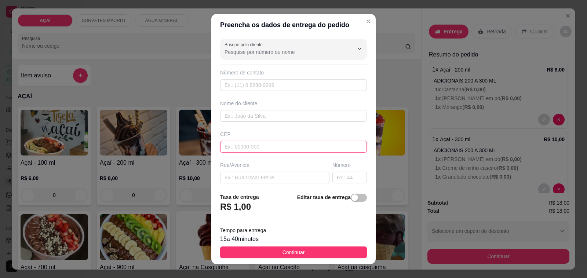
click at [276, 148] on input "text" at bounding box center [293, 147] width 147 height 12
type input "[PERSON_NAME]"
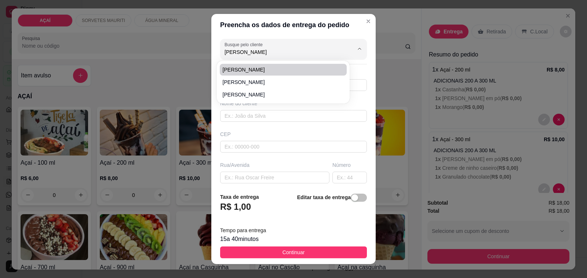
click at [265, 70] on span "[PERSON_NAME]" at bounding box center [280, 69] width 114 height 7
type input "981180011"
type input "[PERSON_NAME]"
type input "575200000000"
type input "Maravilha"
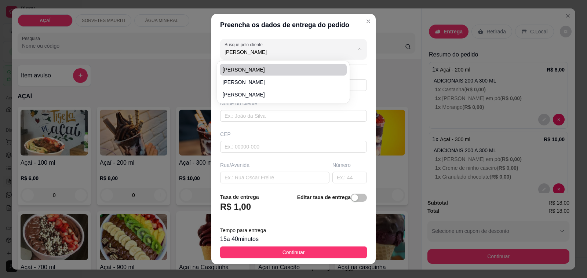
type input "Para entregar na casa de Jenifer, a primeira casa após a academia de nairan"
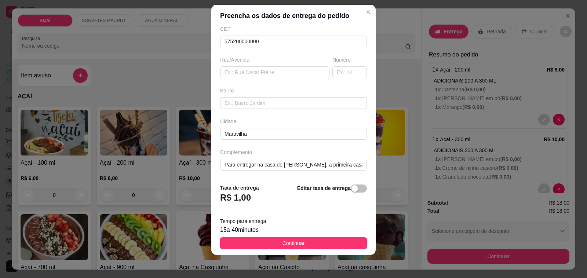
scroll to position [10, 0]
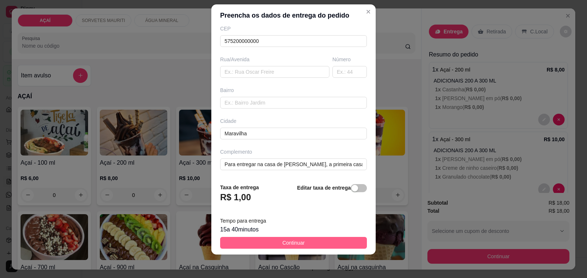
type input "[PERSON_NAME]"
click at [331, 244] on button "Continuar" at bounding box center [293, 243] width 147 height 12
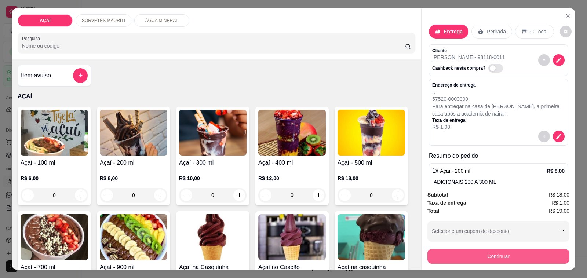
click at [435, 253] on button "Continuar" at bounding box center [499, 256] width 142 height 15
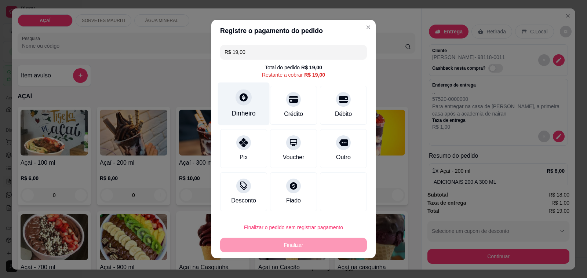
click at [244, 109] on div "Dinheiro" at bounding box center [244, 114] width 24 height 10
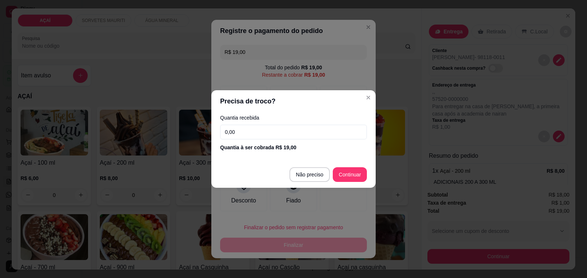
click at [281, 134] on input "0,00" at bounding box center [293, 132] width 147 height 15
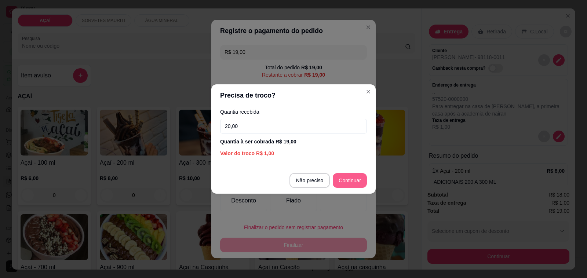
type input "20,00"
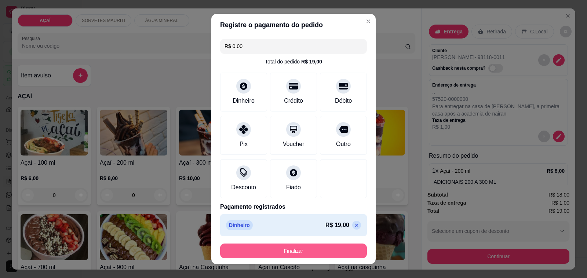
click at [334, 253] on button "Finalizar" at bounding box center [293, 251] width 147 height 15
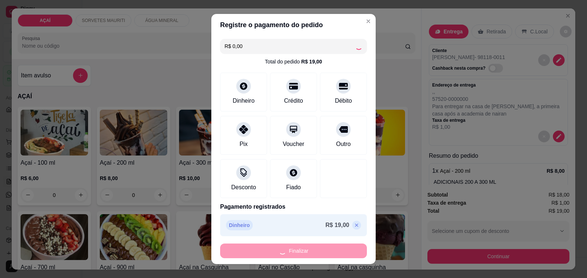
type input "-R$ 19,00"
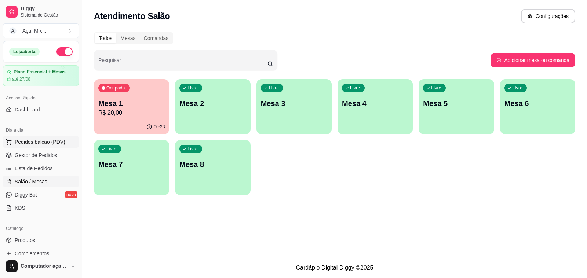
drag, startPoint x: 32, startPoint y: 147, endPoint x: 40, endPoint y: 145, distance: 7.6
click at [40, 145] on button "Pedidos balcão (PDV)" at bounding box center [41, 142] width 76 height 12
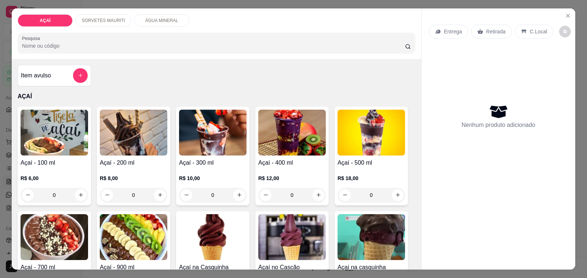
click at [156, 162] on h4 "Açaí - 200 ml" at bounding box center [134, 163] width 68 height 9
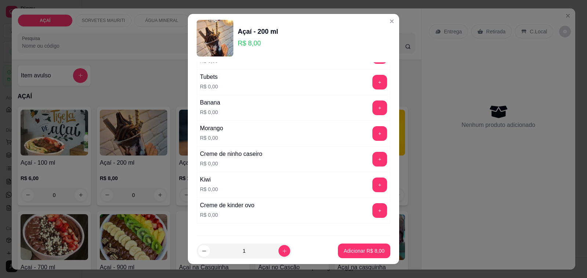
scroll to position [964, 0]
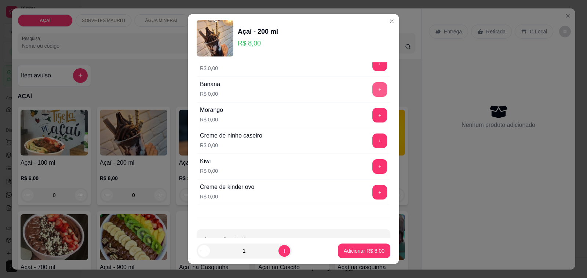
click at [373, 88] on button "+" at bounding box center [380, 89] width 15 height 15
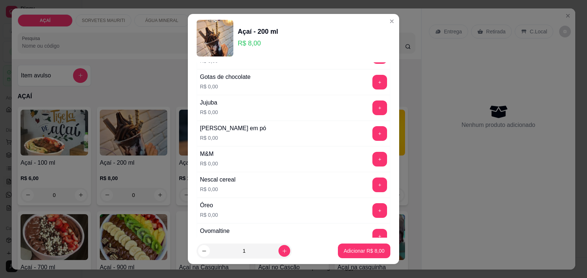
scroll to position [642, 0]
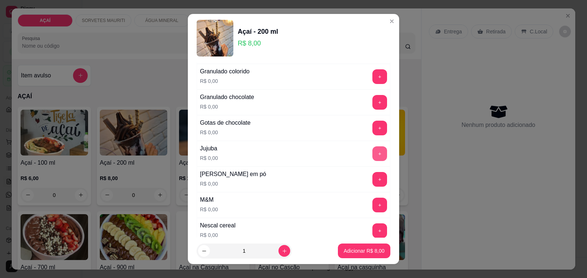
click at [373, 158] on button "+" at bounding box center [380, 153] width 15 height 15
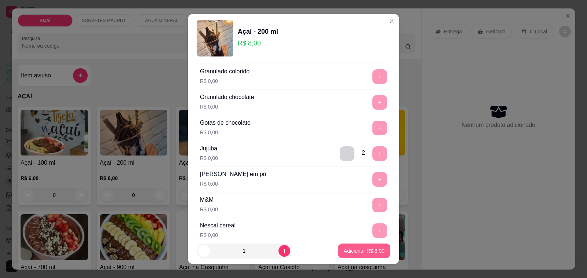
click at [341, 256] on button "Adicionar R$ 8,00" at bounding box center [364, 251] width 52 height 15
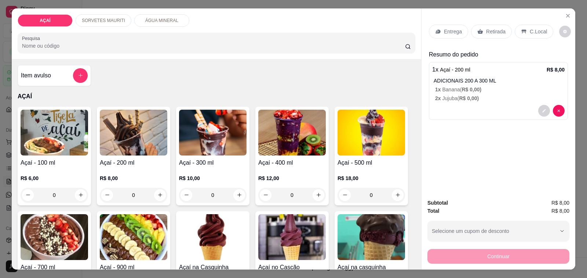
click at [142, 168] on div "R$ 8,00 0" at bounding box center [134, 184] width 68 height 35
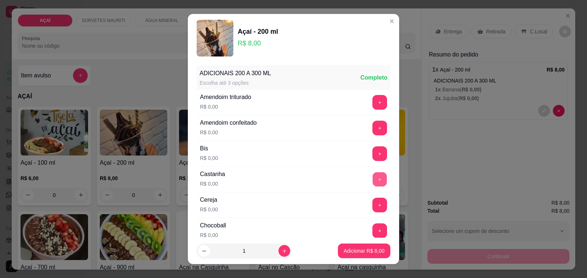
click at [373, 180] on button "+" at bounding box center [380, 180] width 14 height 14
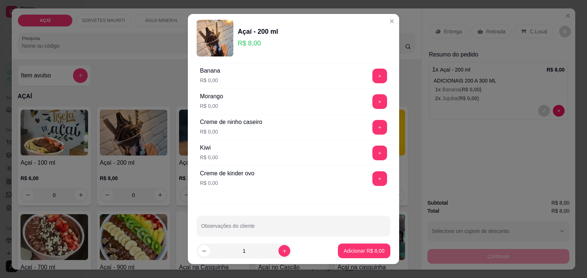
scroll to position [992, 0]
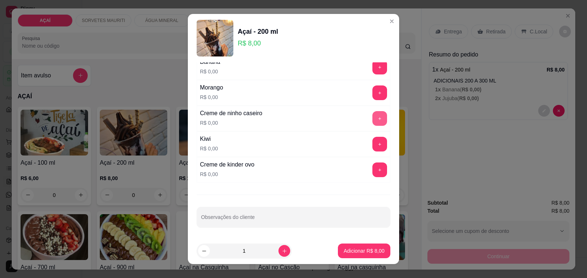
click at [373, 117] on button "+" at bounding box center [380, 118] width 15 height 15
click at [373, 87] on button "+" at bounding box center [380, 93] width 14 height 14
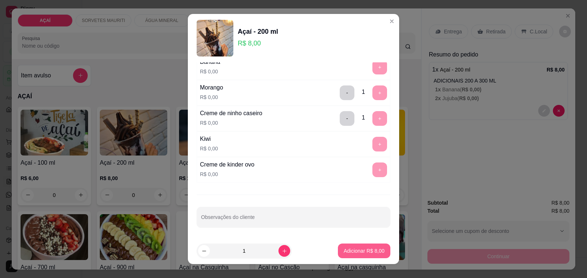
click at [360, 251] on p "Adicionar R$ 8,00" at bounding box center [364, 250] width 41 height 7
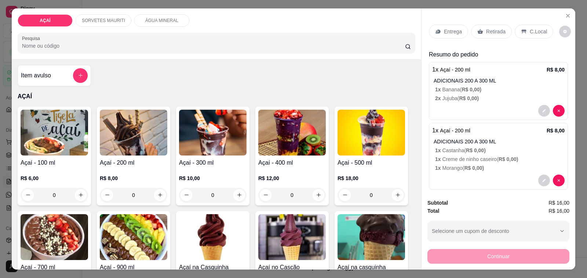
click at [452, 28] on p "Entrega" at bounding box center [453, 31] width 18 height 7
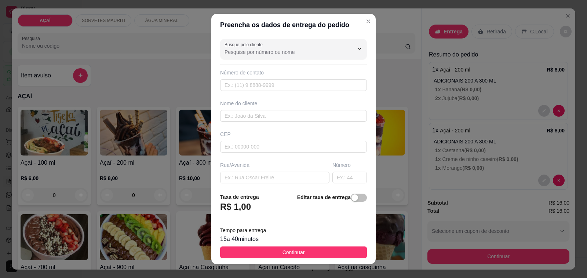
click at [326, 242] on div "15 a 40 minutos" at bounding box center [293, 239] width 147 height 9
click at [329, 251] on button "Continuar" at bounding box center [293, 253] width 147 height 12
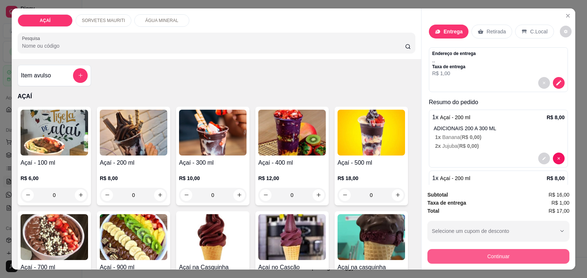
click at [461, 252] on button "Continuar" at bounding box center [499, 256] width 142 height 15
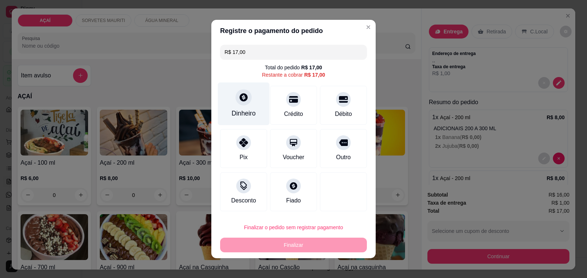
drag, startPoint x: 250, startPoint y: 118, endPoint x: 249, endPoint y: 112, distance: 6.0
click at [249, 112] on div "Dinheiro" at bounding box center [244, 114] width 24 height 10
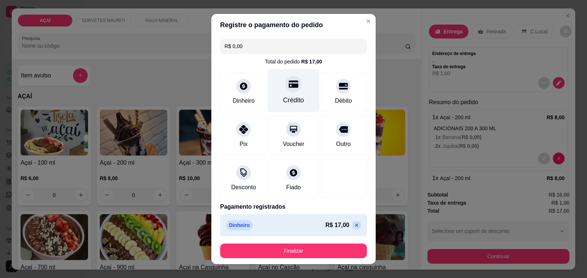
click at [287, 95] on div "Crédito" at bounding box center [294, 90] width 52 height 43
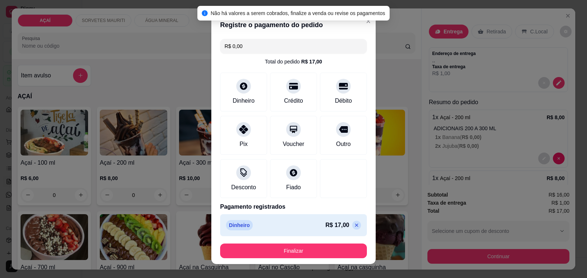
click at [354, 224] on icon at bounding box center [357, 225] width 6 height 6
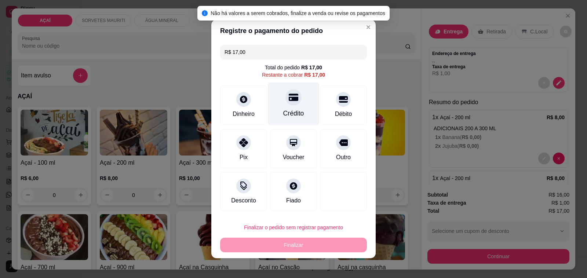
click at [292, 121] on div "Crédito" at bounding box center [294, 104] width 52 height 43
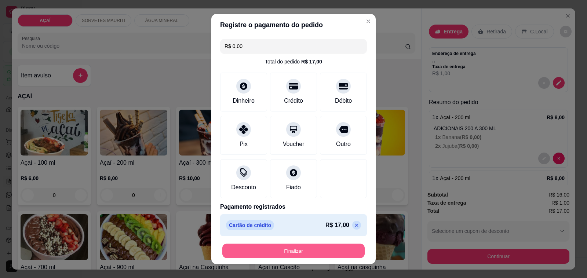
click at [320, 251] on button "Finalizar" at bounding box center [293, 251] width 142 height 14
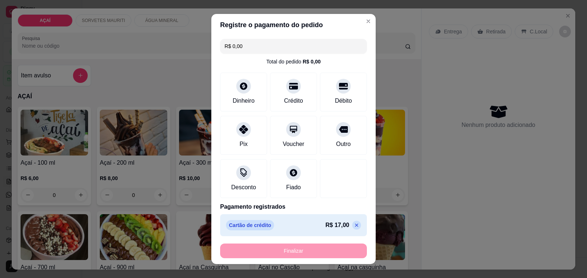
type input "-R$ 17,00"
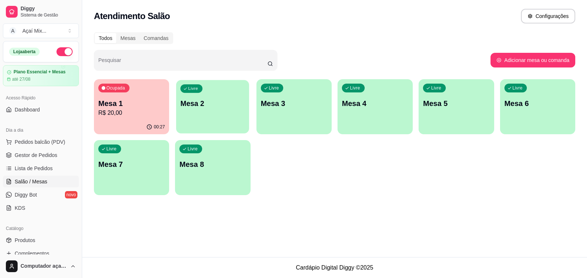
click at [193, 120] on div "Livre Mesa 2" at bounding box center [212, 102] width 73 height 45
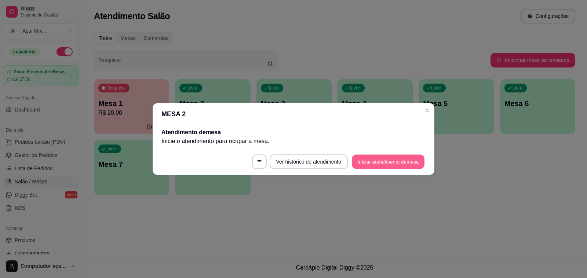
click at [394, 158] on button "Iniciar atendimento de mesa" at bounding box center [388, 162] width 73 height 14
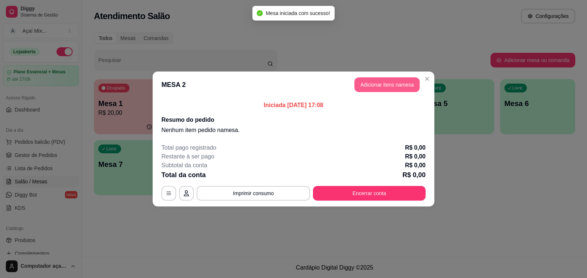
click at [364, 85] on button "Adicionar itens na mesa" at bounding box center [387, 84] width 65 height 15
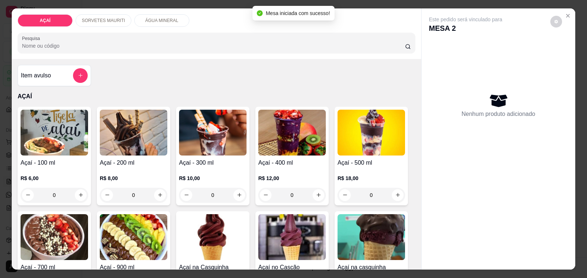
click at [281, 160] on h4 "Açaí - 400 ml" at bounding box center [292, 163] width 68 height 9
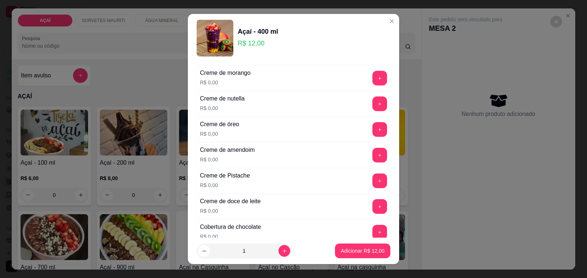
scroll to position [184, 0]
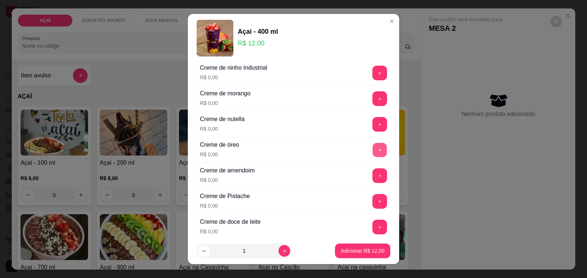
click at [373, 151] on button "+" at bounding box center [380, 150] width 14 height 14
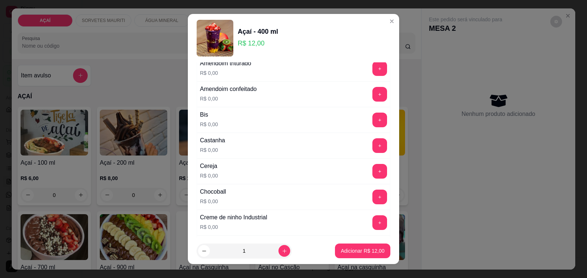
scroll to position [0, 0]
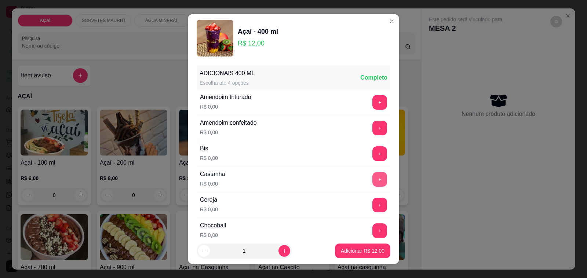
click at [373, 184] on button "+" at bounding box center [380, 179] width 15 height 15
click at [373, 211] on button "+" at bounding box center [380, 205] width 15 height 15
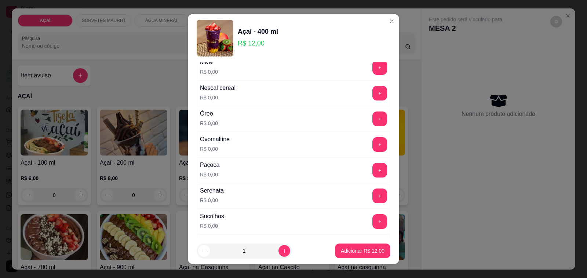
scroll to position [992, 0]
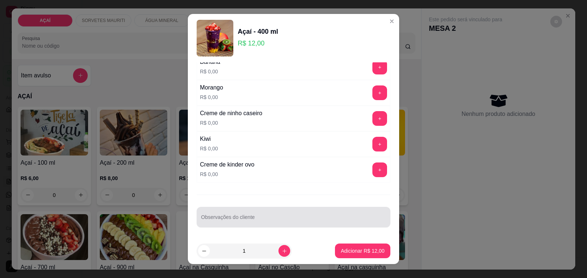
click at [228, 220] on input "Observações do cliente" at bounding box center [293, 220] width 185 height 7
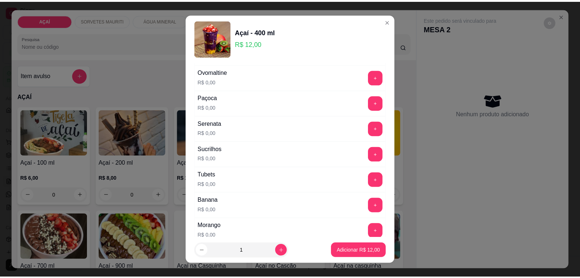
scroll to position [809, 0]
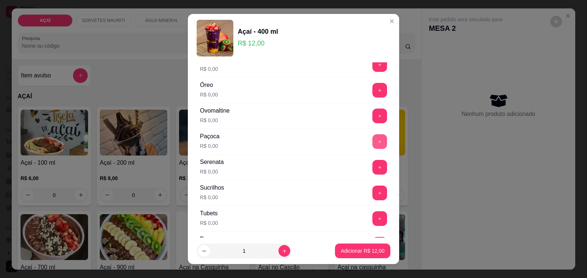
type input "cob morango"
click at [365, 155] on div "Paçoca R$ 0,00 +" at bounding box center [294, 142] width 194 height 26
click at [373, 149] on button "+" at bounding box center [380, 141] width 15 height 15
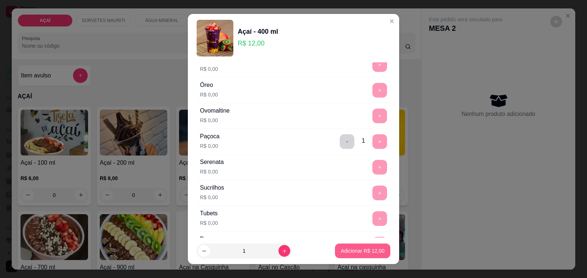
click at [362, 250] on p "Adicionar R$ 12,00" at bounding box center [363, 250] width 44 height 7
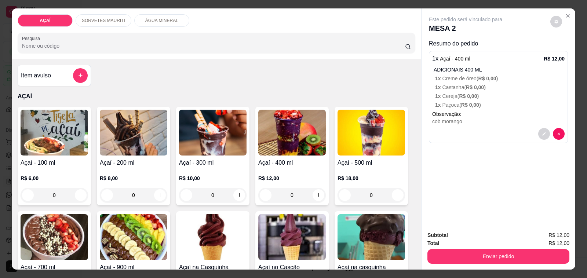
click at [453, 101] on p "1 x Paçoca ( R$ 0,00 )" at bounding box center [500, 104] width 130 height 7
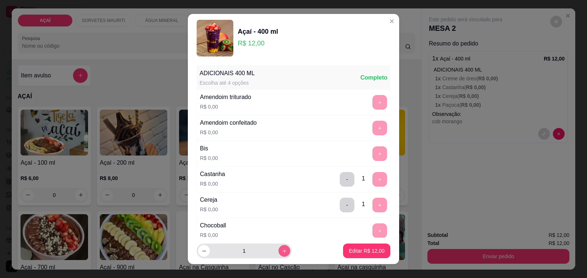
click at [279, 247] on button "increase-product-quantity" at bounding box center [285, 251] width 12 height 12
type input "2"
click at [344, 256] on button "Editar R$ 24,00" at bounding box center [367, 251] width 46 height 14
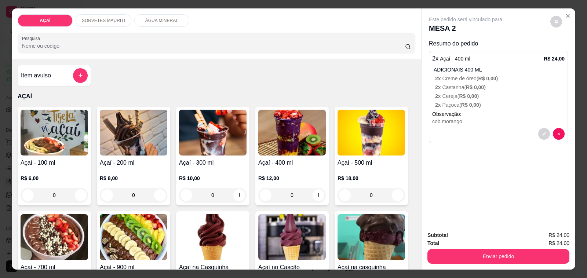
click at [426, 250] on div "Subtotal R$ 24,00 Total R$ 24,00 Enviar pedido" at bounding box center [499, 247] width 154 height 44
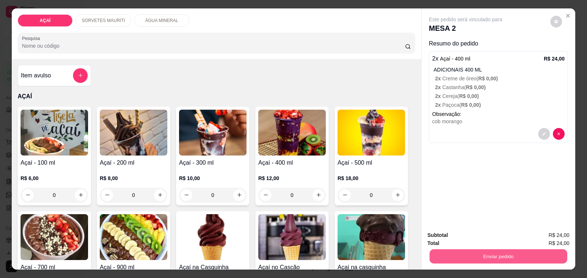
click at [432, 250] on button "Enviar pedido" at bounding box center [499, 257] width 138 height 14
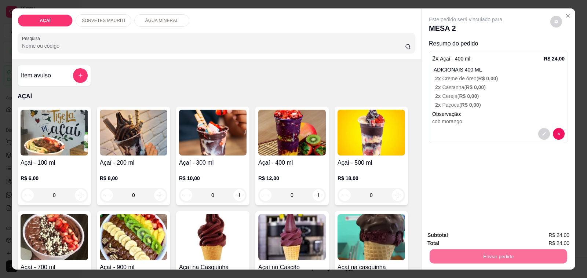
click at [443, 235] on button "Não registrar e enviar pedido" at bounding box center [474, 236] width 76 height 14
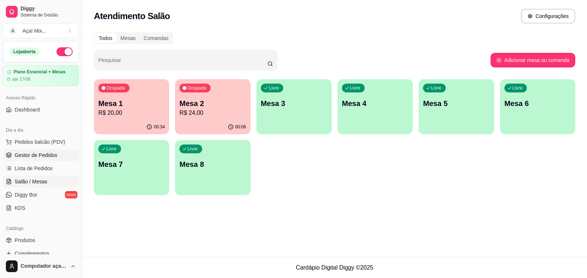
click at [31, 156] on span "Gestor de Pedidos" at bounding box center [36, 155] width 43 height 7
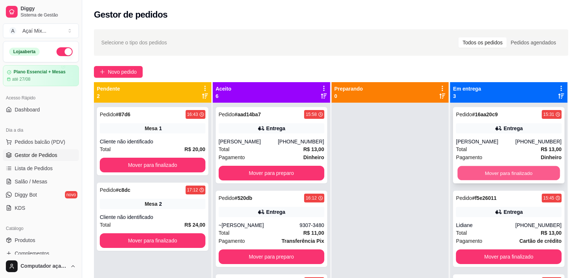
click at [550, 177] on button "Mover para finalizado" at bounding box center [509, 173] width 102 height 14
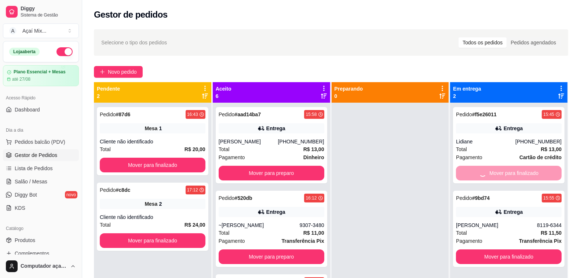
click at [550, 250] on button "Mover para finalizado" at bounding box center [509, 257] width 106 height 15
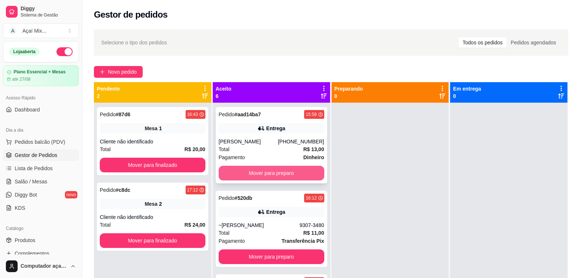
click at [307, 174] on button "Mover para preparo" at bounding box center [272, 173] width 106 height 15
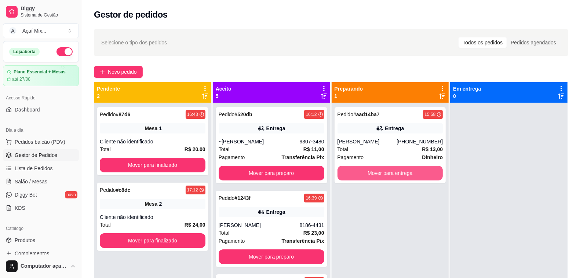
click at [437, 175] on button "Mover para entrega" at bounding box center [391, 173] width 106 height 15
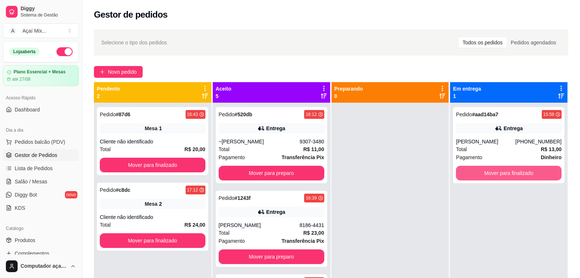
click at [515, 173] on button "Mover para finalizado" at bounding box center [509, 173] width 106 height 15
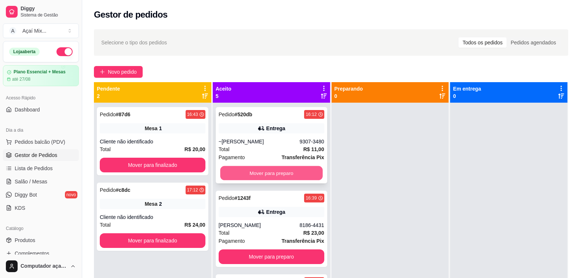
click at [287, 167] on button "Mover para preparo" at bounding box center [271, 173] width 102 height 14
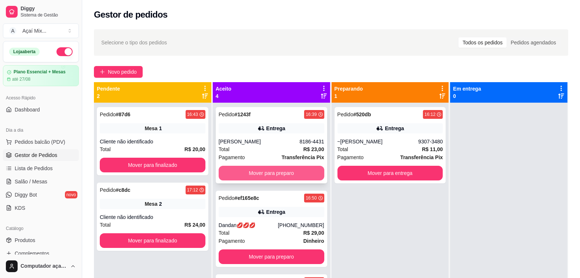
click at [294, 167] on button "Mover para preparo" at bounding box center [272, 173] width 106 height 15
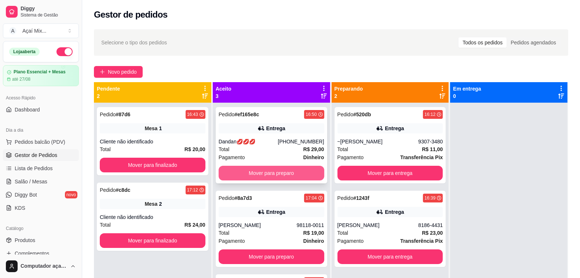
click at [296, 167] on button "Mover para preparo" at bounding box center [272, 173] width 106 height 15
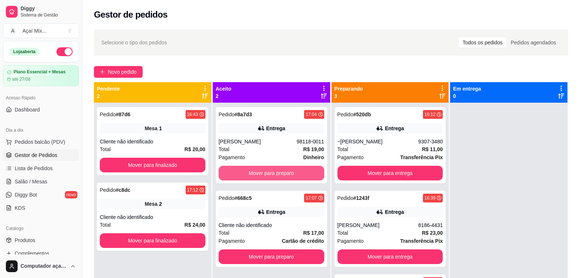
click at [300, 170] on button "Mover para preparo" at bounding box center [272, 173] width 106 height 15
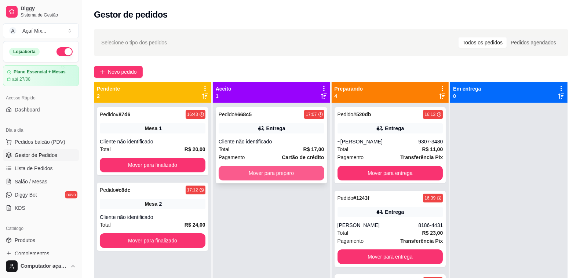
click at [301, 171] on button "Mover para preparo" at bounding box center [272, 173] width 106 height 15
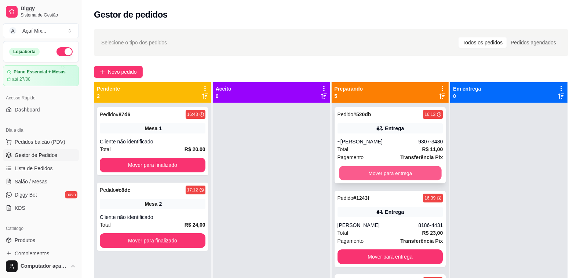
click at [374, 177] on button "Mover para entrega" at bounding box center [390, 173] width 102 height 14
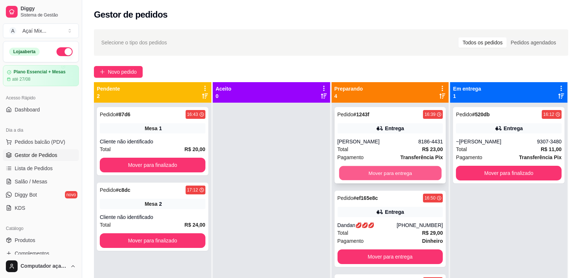
click at [383, 175] on button "Mover para entrega" at bounding box center [390, 173] width 102 height 14
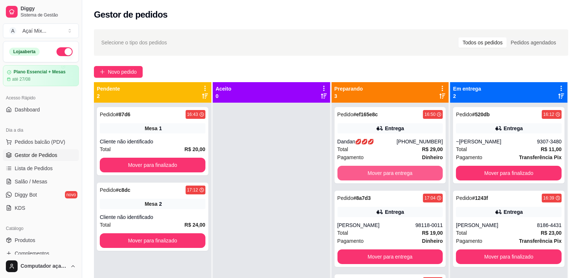
click at [383, 175] on button "Mover para entrega" at bounding box center [391, 173] width 106 height 15
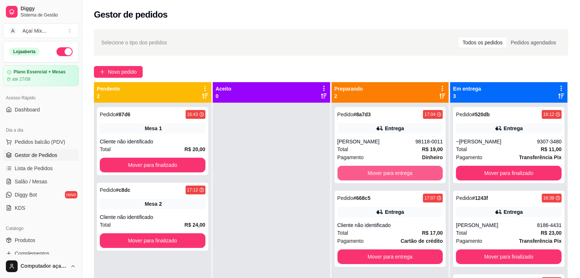
click at [383, 175] on button "Mover para entrega" at bounding box center [391, 173] width 106 height 15
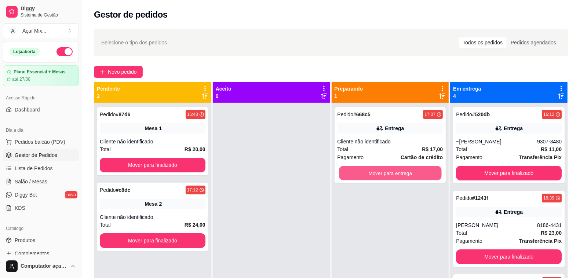
click at [383, 175] on button "Mover para entrega" at bounding box center [390, 173] width 102 height 14
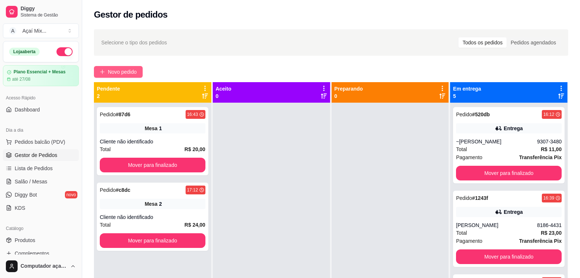
click at [105, 77] on button "Novo pedido" at bounding box center [118, 72] width 49 height 12
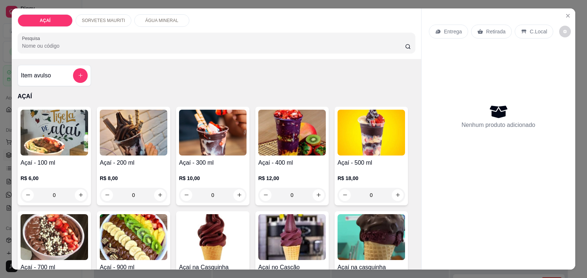
click at [149, 144] on img at bounding box center [134, 133] width 68 height 46
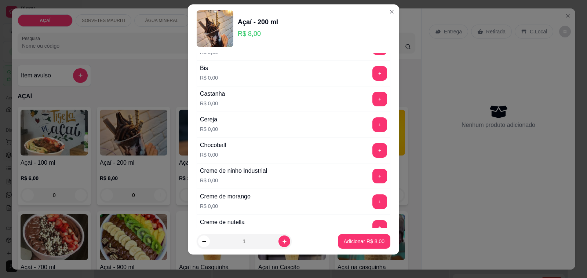
scroll to position [138, 0]
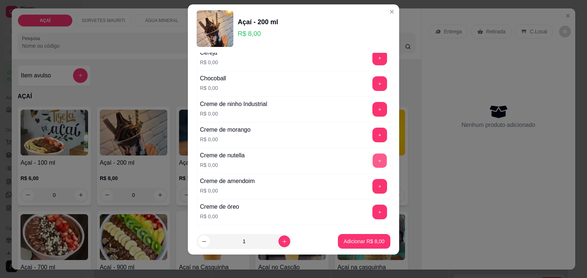
click at [373, 167] on button "+" at bounding box center [380, 161] width 14 height 14
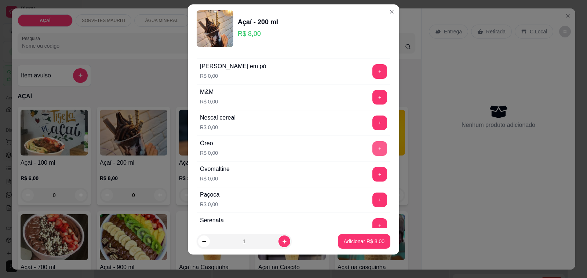
scroll to position [734, 0]
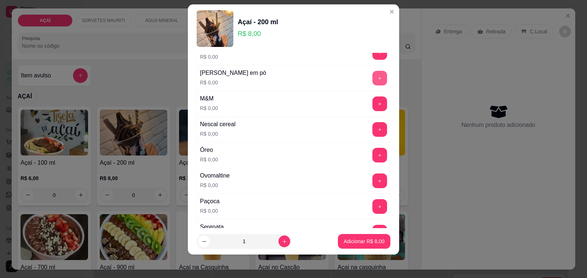
click at [373, 82] on button "+" at bounding box center [380, 78] width 15 height 15
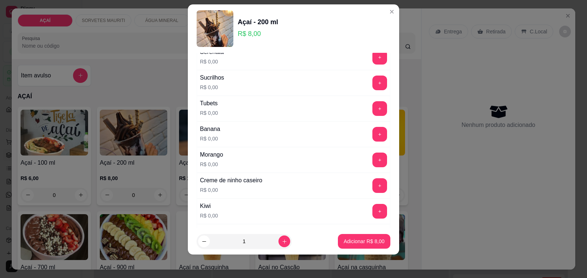
scroll to position [964, 0]
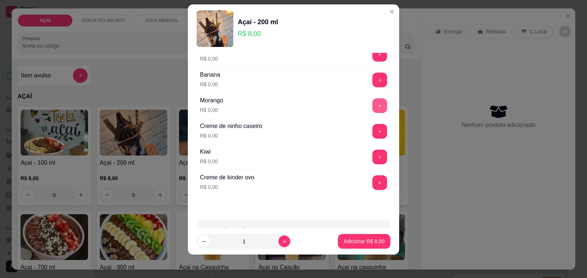
click at [373, 107] on button "+" at bounding box center [380, 105] width 15 height 15
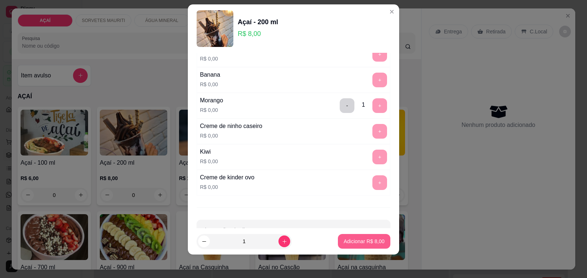
click at [347, 244] on p "Adicionar R$ 8,00" at bounding box center [364, 241] width 41 height 7
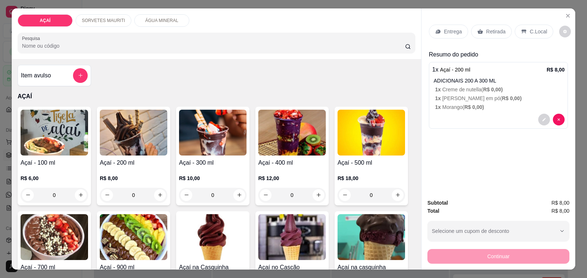
click at [434, 33] on div "Entrega" at bounding box center [448, 32] width 39 height 14
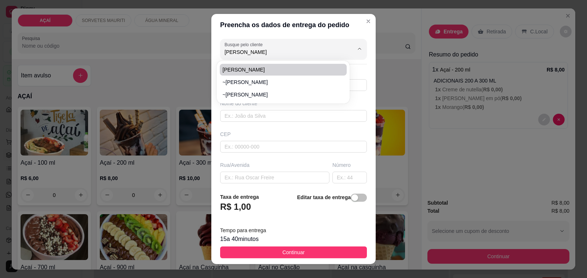
click at [250, 73] on li "Maurício Silva" at bounding box center [283, 70] width 127 height 12
type input "Maurício Silva"
type input "81266953"
type input "Maurício Silva"
type input "575200000000"
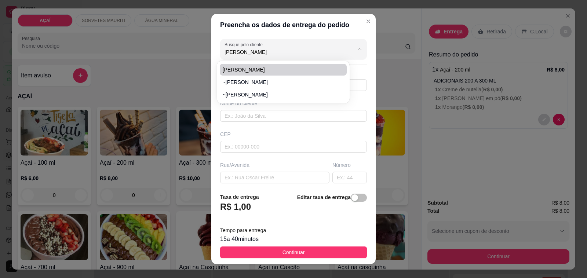
type input "Maravilha"
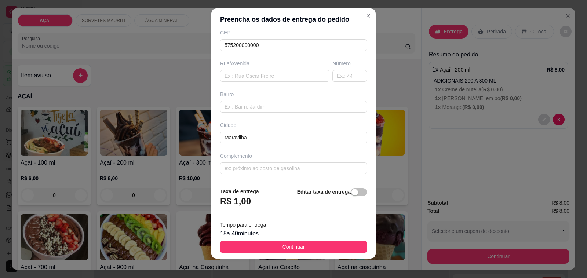
scroll to position [10, 0]
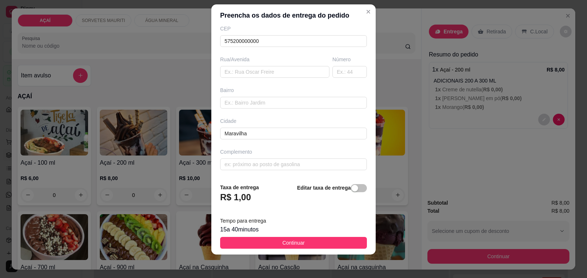
type input "Maurício Silva"
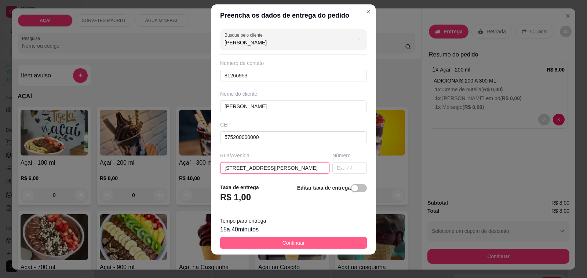
type input "Rua padre Cícero casa 527"
click at [327, 240] on button "Continuar" at bounding box center [293, 243] width 147 height 12
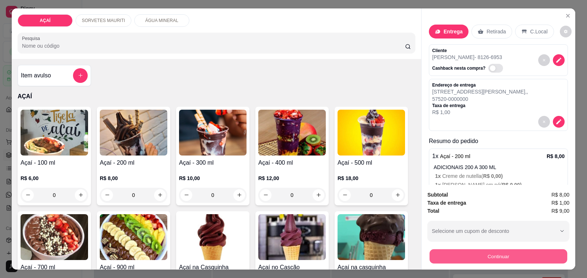
click at [476, 255] on button "Continuar" at bounding box center [499, 257] width 138 height 14
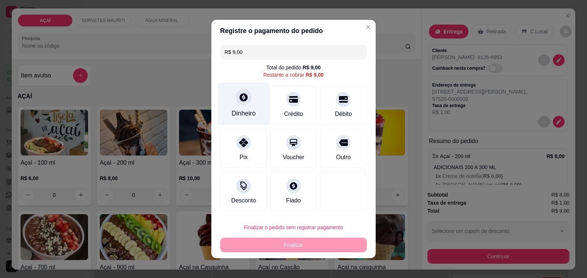
click at [237, 113] on div "Dinheiro" at bounding box center [244, 114] width 24 height 10
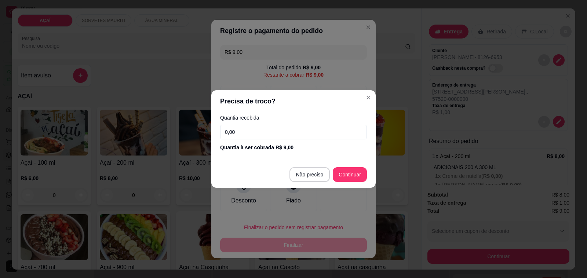
click at [296, 134] on input "0,00" at bounding box center [293, 132] width 147 height 15
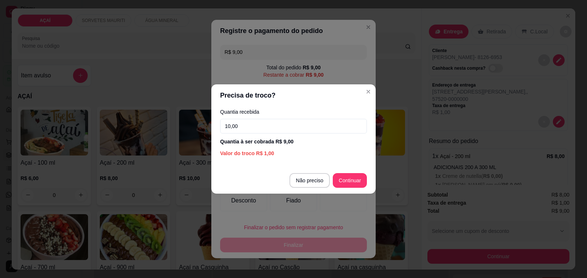
type input "10,00"
click at [359, 190] on footer "Não preciso Continuar" at bounding box center [293, 180] width 164 height 26
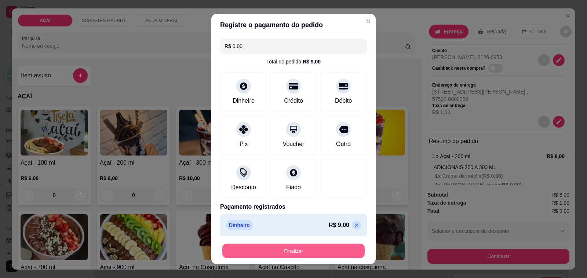
click at [335, 249] on button "Finalizar" at bounding box center [293, 251] width 142 height 14
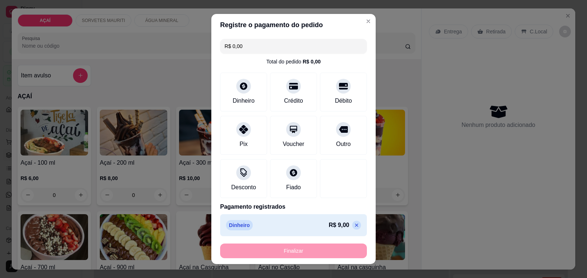
type input "-R$ 9,00"
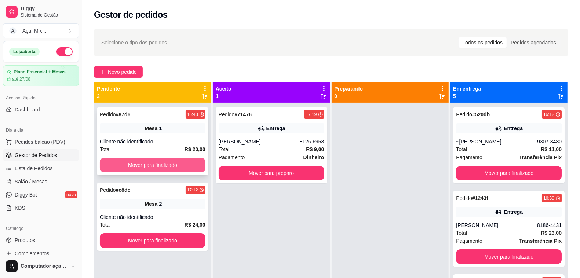
click at [152, 158] on button "Mover para finalizado" at bounding box center [153, 165] width 106 height 15
click at [153, 166] on button "Mover para finalizado" at bounding box center [152, 165] width 102 height 14
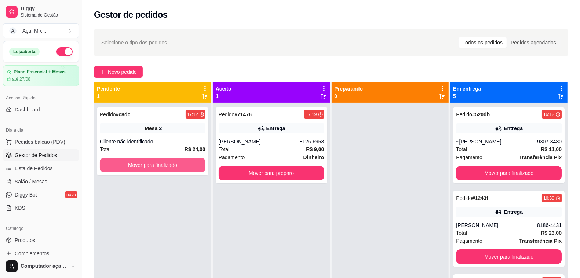
click at [153, 166] on button "Mover para finalizado" at bounding box center [153, 165] width 106 height 15
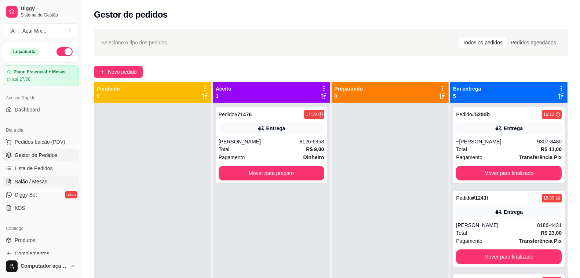
click at [38, 182] on span "Salão / Mesas" at bounding box center [31, 181] width 33 height 7
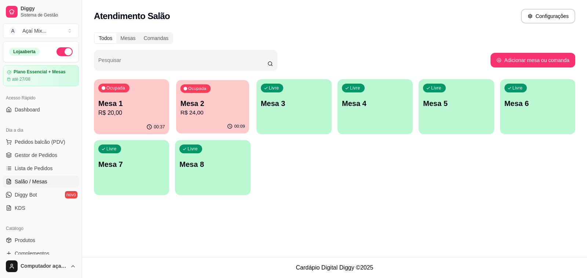
click at [194, 119] on div "Ocupada Mesa 2 R$ 24,00" at bounding box center [212, 100] width 73 height 40
click at [144, 110] on p "R$ 20,00" at bounding box center [131, 113] width 66 height 9
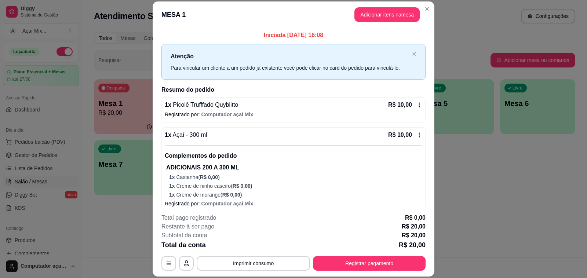
click at [362, 255] on div "**********" at bounding box center [294, 242] width 264 height 57
click at [362, 261] on button "Registrar pagamento" at bounding box center [369, 264] width 109 height 14
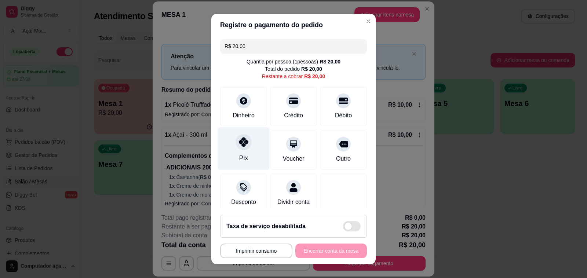
click at [244, 157] on div "Pix" at bounding box center [244, 148] width 52 height 43
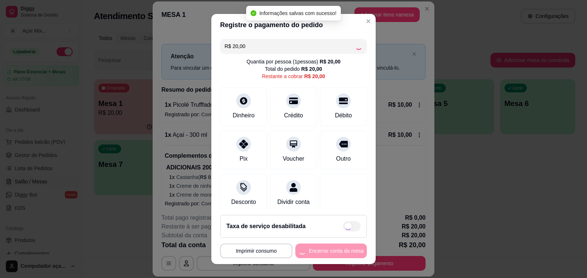
type input "R$ 0,00"
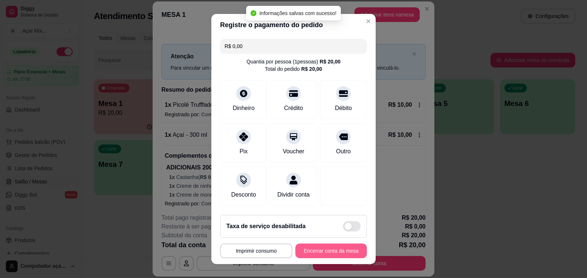
click at [312, 252] on button "Encerrar conta da mesa" at bounding box center [332, 251] width 72 height 15
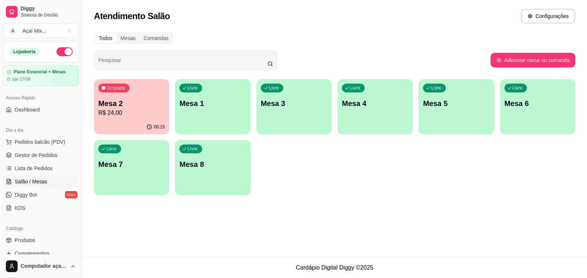
click at [202, 125] on div "Livre Mesa 1" at bounding box center [212, 102] width 75 height 46
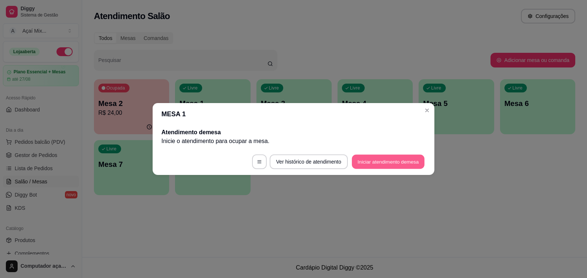
click at [393, 158] on button "Iniciar atendimento de mesa" at bounding box center [388, 162] width 73 height 14
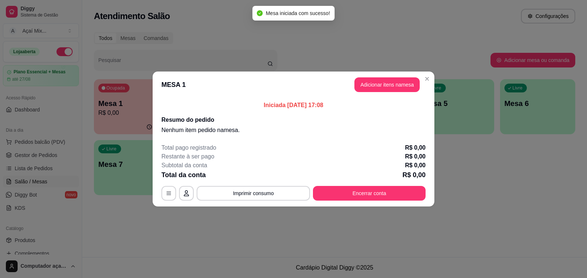
click at [373, 81] on button "Adicionar itens na mesa" at bounding box center [387, 84] width 65 height 15
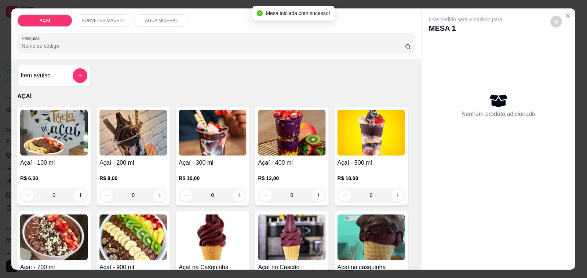
click at [373, 81] on div "Item avulso AÇAÍ Açaí - 100 ml R$ 6,00 0 Açaí - 200 ml R$ 8,00 0 Açaí - 300 ml …" at bounding box center [217, 164] width 410 height 211
click at [239, 153] on div "Açaí - 300 ml R$ 10,00 0" at bounding box center [212, 156] width 73 height 99
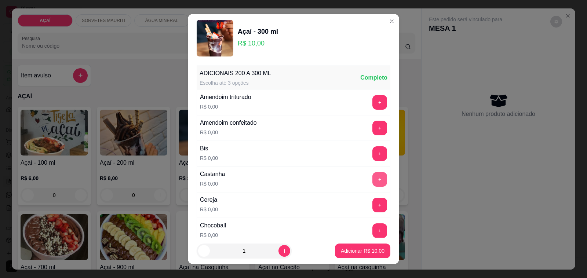
click at [373, 184] on button "+" at bounding box center [380, 179] width 15 height 15
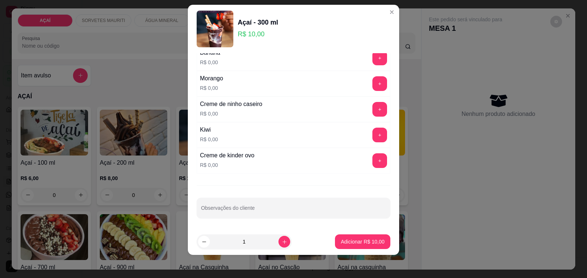
scroll to position [10, 0]
click at [373, 84] on button "+" at bounding box center [380, 83] width 14 height 14
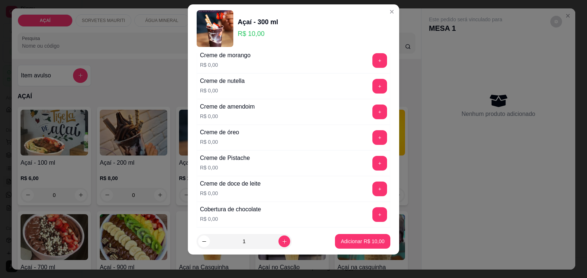
scroll to position [166, 0]
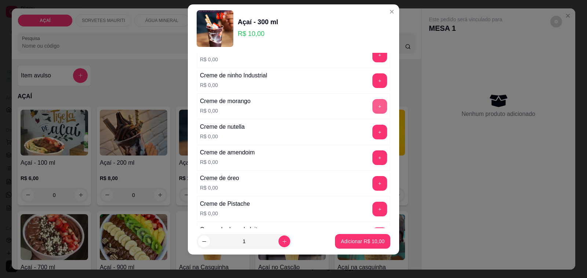
click at [373, 114] on button "+" at bounding box center [380, 106] width 15 height 15
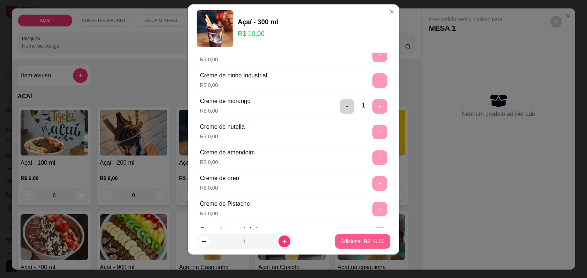
click at [344, 250] on footer "1 Adicionar R$ 10,00" at bounding box center [293, 241] width 211 height 26
click at [347, 243] on p "Adicionar R$ 10,00" at bounding box center [363, 241] width 43 height 7
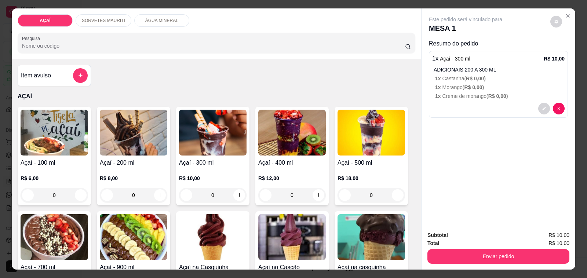
click at [234, 175] on p "R$ 10,00" at bounding box center [213, 178] width 68 height 7
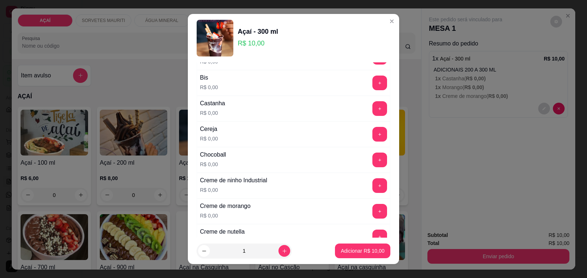
scroll to position [92, 0]
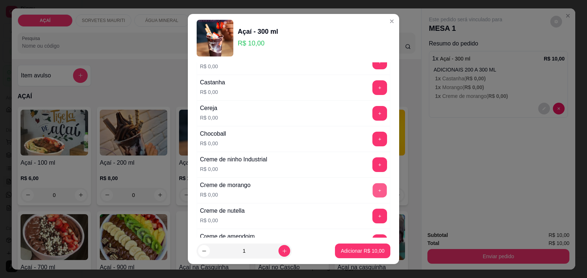
click at [373, 191] on button "+" at bounding box center [380, 191] width 14 height 14
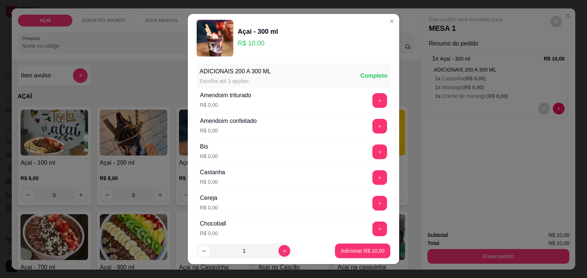
scroll to position [0, 0]
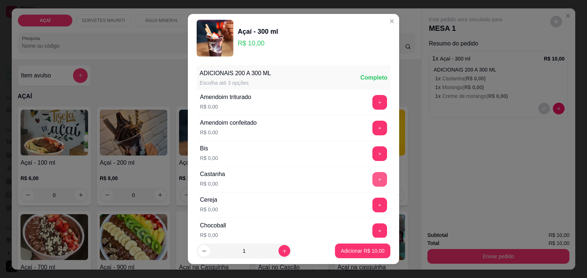
click at [373, 180] on button "+" at bounding box center [380, 179] width 15 height 15
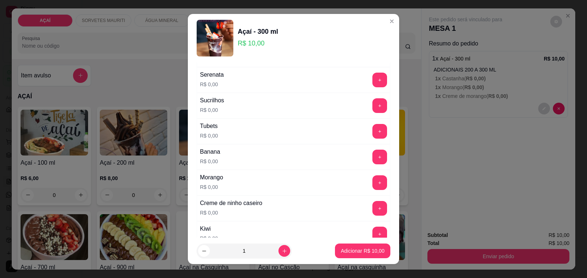
scroll to position [918, 0]
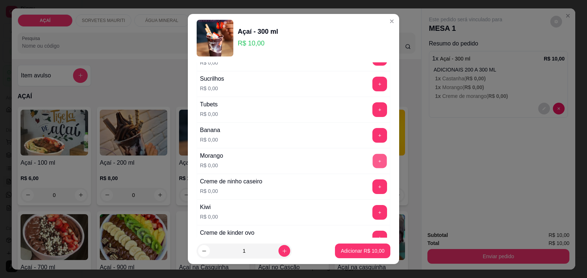
click at [373, 168] on button "+" at bounding box center [380, 161] width 14 height 14
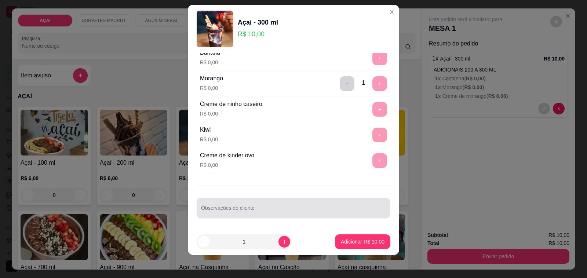
scroll to position [10, 0]
click at [279, 203] on div at bounding box center [293, 207] width 185 height 15
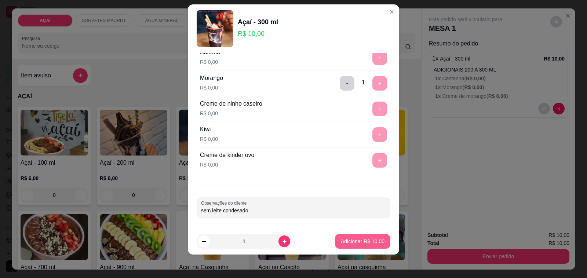
type input "sem leite condesado"
click at [349, 240] on p "Adicionar R$ 10,00" at bounding box center [363, 241] width 44 height 7
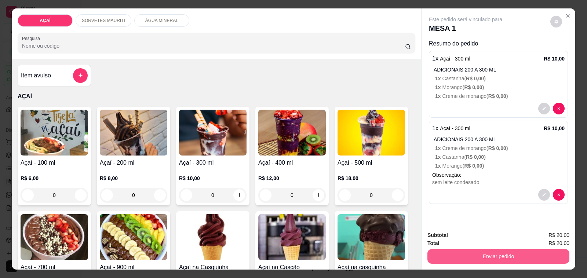
click at [516, 255] on button "Enviar pedido" at bounding box center [499, 256] width 142 height 15
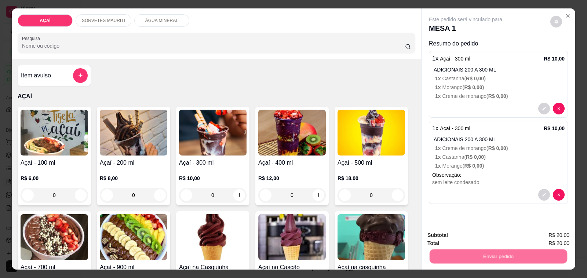
click at [494, 236] on button "Não registrar e enviar pedido" at bounding box center [474, 236] width 76 height 14
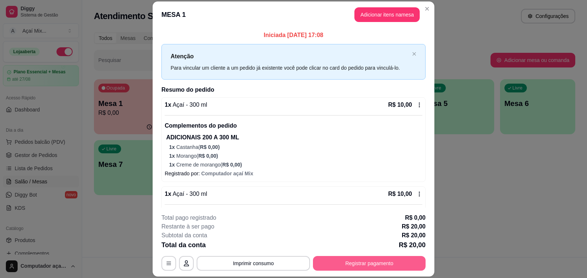
click at [405, 259] on button "Registrar pagamento" at bounding box center [369, 263] width 113 height 15
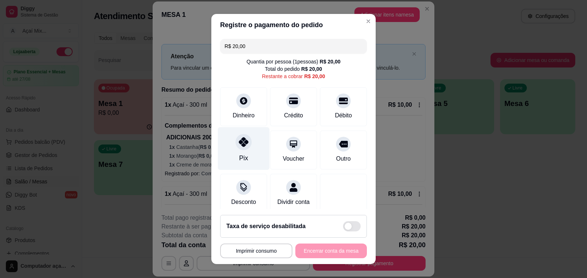
click at [239, 147] on icon at bounding box center [244, 142] width 10 height 10
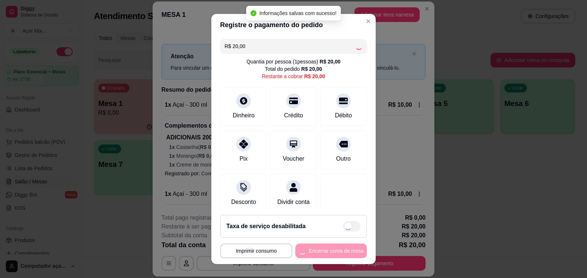
type input "R$ 0,00"
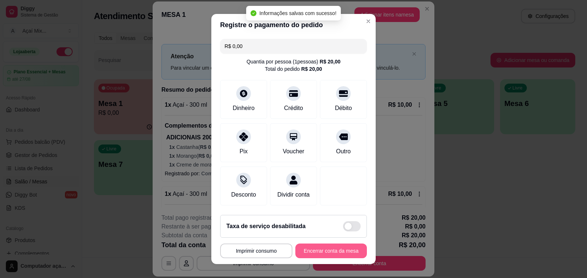
click at [322, 253] on button "Encerrar conta da mesa" at bounding box center [332, 251] width 72 height 15
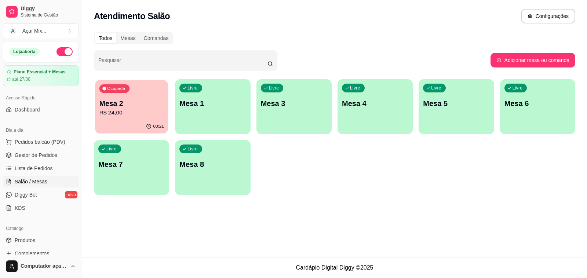
click at [145, 108] on p "Mesa 2" at bounding box center [131, 104] width 65 height 10
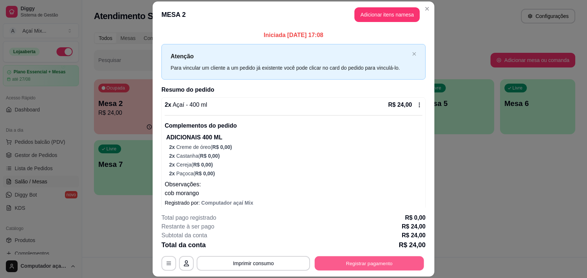
click at [409, 260] on button "Registrar pagamento" at bounding box center [369, 264] width 109 height 14
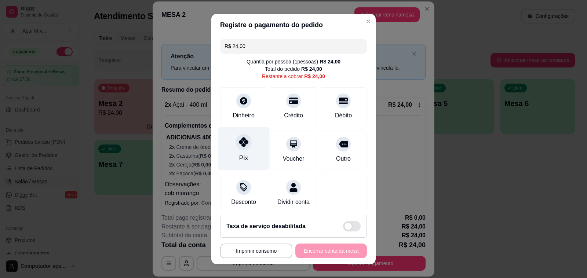
click at [229, 138] on div "Pix" at bounding box center [244, 148] width 52 height 43
type input "R$ 0,00"
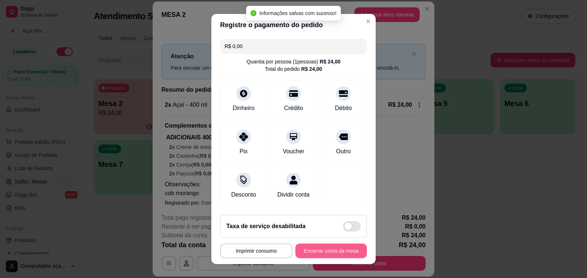
click at [318, 255] on button "Encerrar conta da mesa" at bounding box center [332, 251] width 72 height 15
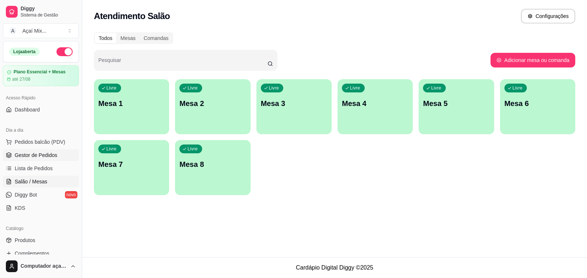
click at [56, 154] on span "Gestor de Pedidos" at bounding box center [36, 155] width 43 height 7
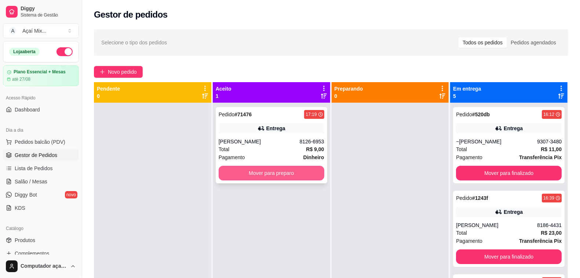
click at [309, 170] on button "Mover para preparo" at bounding box center [272, 173] width 106 height 15
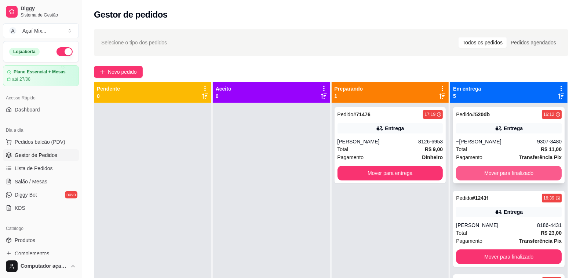
click at [463, 176] on button "Mover para finalizado" at bounding box center [509, 173] width 106 height 15
click at [463, 176] on button "Mover para finalizado" at bounding box center [509, 173] width 102 height 14
click at [463, 176] on button "Mover para finalizado" at bounding box center [509, 173] width 106 height 15
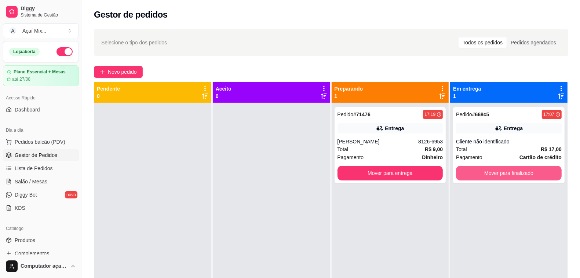
click at [463, 176] on button "Mover para finalizado" at bounding box center [509, 173] width 106 height 15
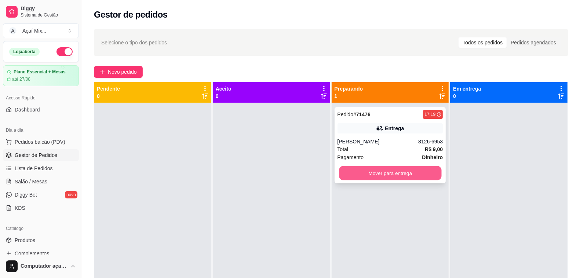
click at [413, 179] on button "Mover para entrega" at bounding box center [390, 173] width 102 height 14
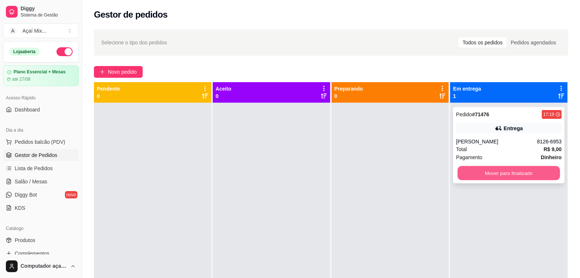
click at [465, 179] on button "Mover para finalizado" at bounding box center [509, 173] width 102 height 14
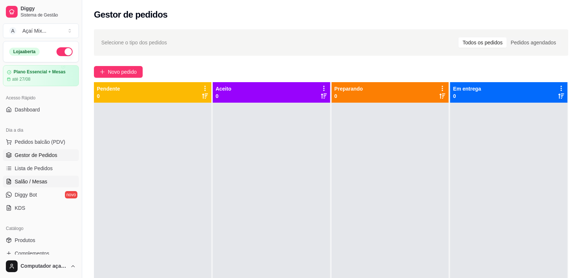
click at [22, 184] on span "Salão / Mesas" at bounding box center [31, 181] width 33 height 7
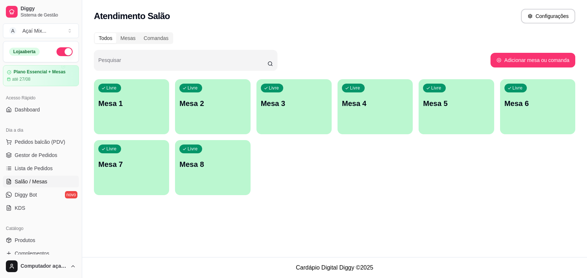
click at [22, 184] on span "Salão / Mesas" at bounding box center [31, 181] width 33 height 7
drag, startPoint x: 10, startPoint y: 232, endPoint x: 100, endPoint y: 262, distance: 94.7
click at [100, 262] on footer "Cardápio Digital Diggy © 2025" at bounding box center [334, 267] width 505 height 21
click at [57, 157] on link "Gestor de Pedidos" at bounding box center [41, 155] width 76 height 12
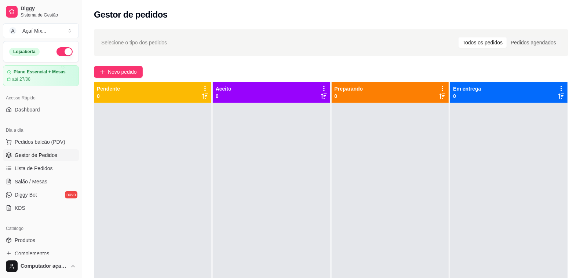
drag, startPoint x: 156, startPoint y: 204, endPoint x: 376, endPoint y: 120, distance: 235.3
click at [376, 120] on div at bounding box center [390, 242] width 117 height 278
drag, startPoint x: 376, startPoint y: 120, endPoint x: 311, endPoint y: 57, distance: 90.9
click at [311, 57] on div "Selecione o tipo dos pedidos Todos os pedidos Pedidos agendados Novo pedido Pen…" at bounding box center [331, 197] width 498 height 344
click at [7, 180] on icon at bounding box center [9, 182] width 6 height 6
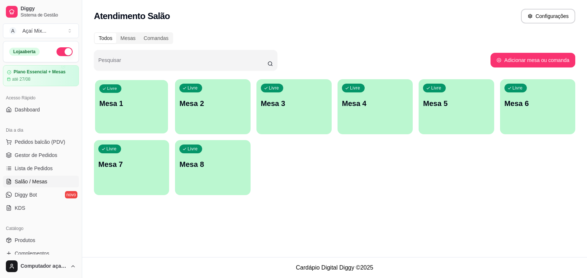
click at [120, 105] on p "Mesa 1" at bounding box center [131, 104] width 65 height 10
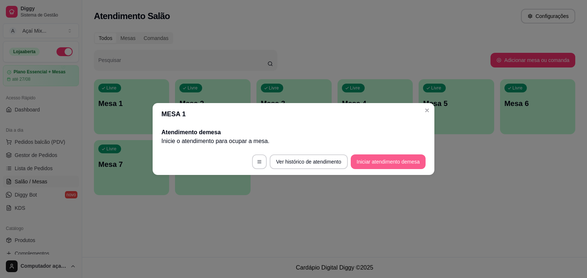
click at [406, 160] on button "Iniciar atendimento de mesa" at bounding box center [388, 162] width 75 height 15
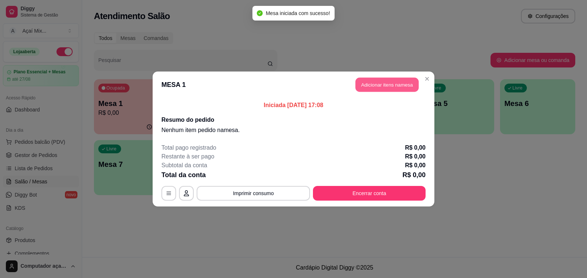
click at [367, 78] on button "Adicionar itens na mesa" at bounding box center [387, 85] width 63 height 14
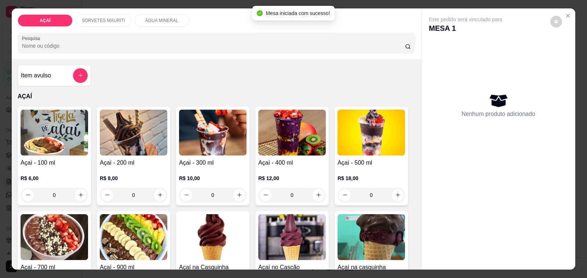
click at [217, 175] on p "R$ 10,00" at bounding box center [213, 178] width 68 height 7
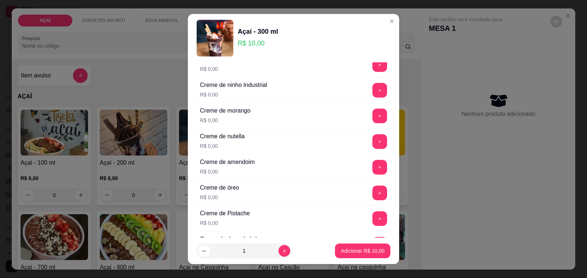
scroll to position [184, 0]
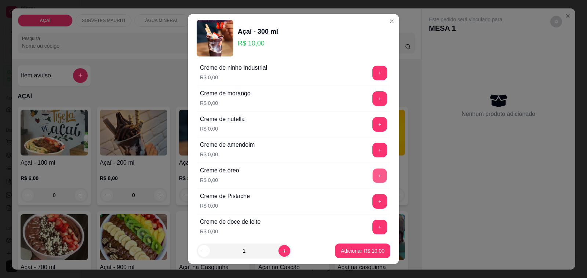
click at [373, 180] on button "+" at bounding box center [380, 176] width 14 height 14
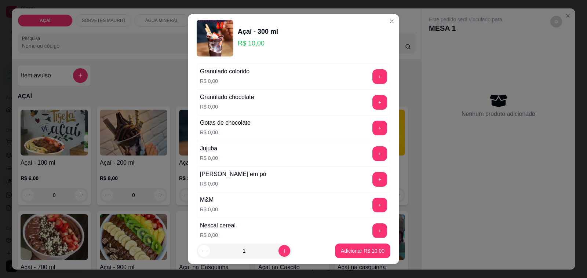
scroll to position [734, 0]
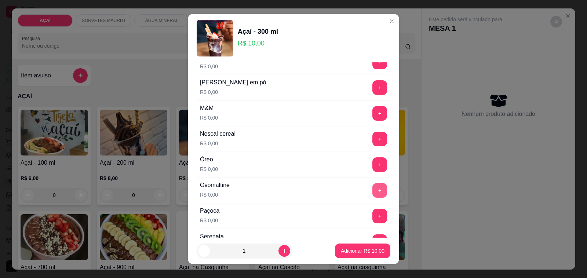
click at [373, 196] on button "+" at bounding box center [380, 190] width 15 height 15
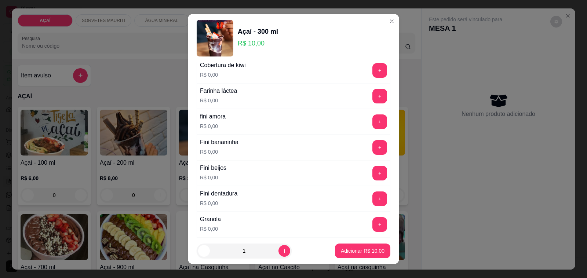
scroll to position [459, 0]
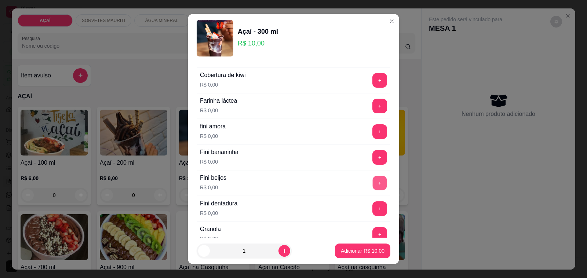
click at [373, 188] on button "+" at bounding box center [380, 183] width 14 height 14
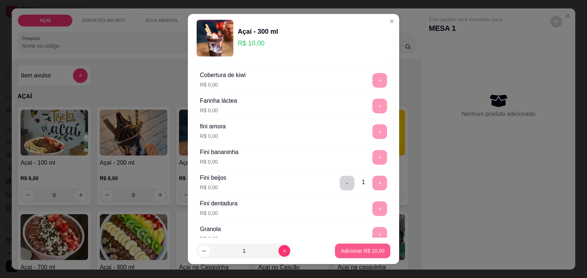
click at [363, 250] on p "Adicionar R$ 10,00" at bounding box center [363, 250] width 44 height 7
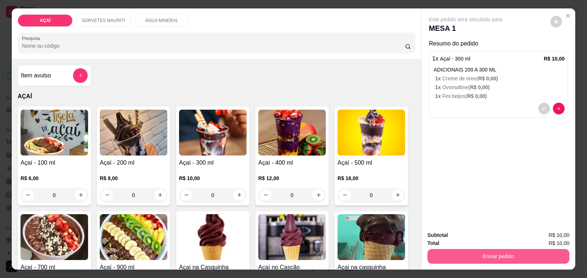
click at [534, 256] on button "Enviar pedido" at bounding box center [499, 256] width 142 height 15
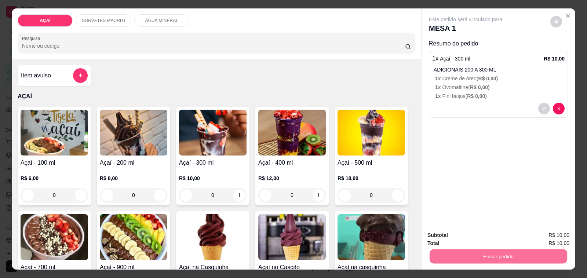
click at [502, 235] on button "Não registrar e enviar pedido" at bounding box center [474, 236] width 76 height 14
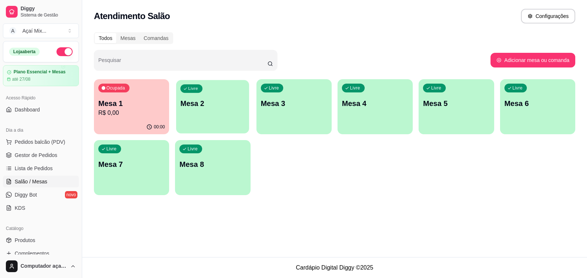
click at [217, 119] on div "Livre Mesa 2" at bounding box center [212, 102] width 73 height 45
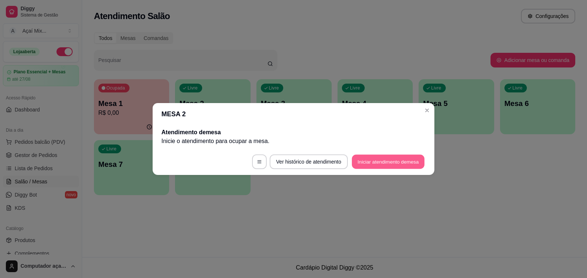
click at [414, 160] on button "Iniciar atendimento de mesa" at bounding box center [388, 162] width 73 height 14
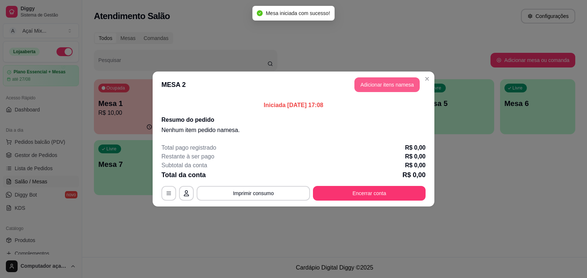
click at [360, 87] on button "Adicionar itens na mesa" at bounding box center [387, 84] width 65 height 15
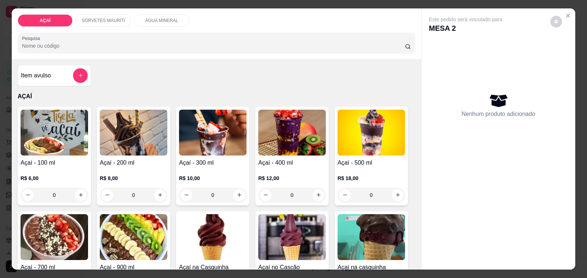
click at [226, 162] on h4 "Açaí - 300 ml" at bounding box center [213, 163] width 68 height 9
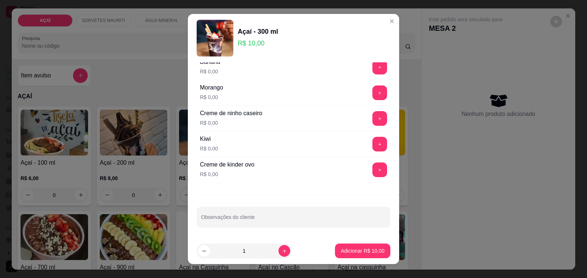
scroll to position [10, 0]
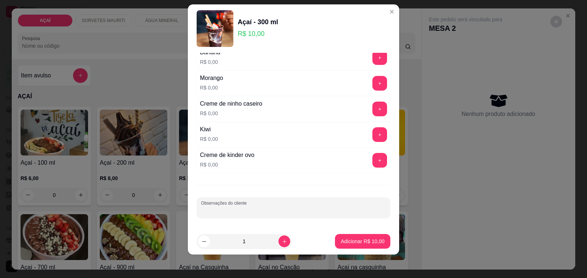
click at [287, 213] on input "Observações do cliente" at bounding box center [293, 210] width 185 height 7
click at [201, 208] on input "vcob morango" at bounding box center [293, 210] width 185 height 7
click at [202, 213] on input "vcob morango" at bounding box center [293, 210] width 185 height 7
click at [201, 214] on input "vcob morango" at bounding box center [293, 210] width 185 height 7
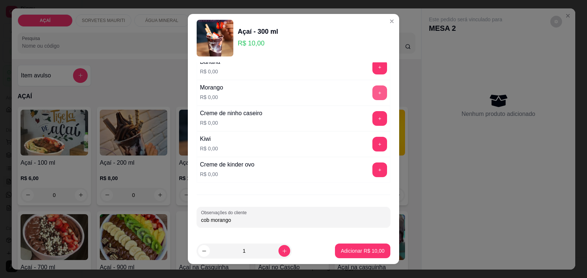
scroll to position [946, 0]
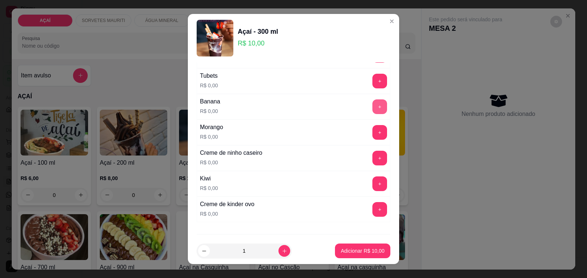
type input "cob morango"
click at [373, 112] on button "+" at bounding box center [380, 107] width 14 height 14
click at [373, 136] on button "+" at bounding box center [380, 132] width 15 height 15
click at [373, 191] on button "+" at bounding box center [380, 184] width 15 height 15
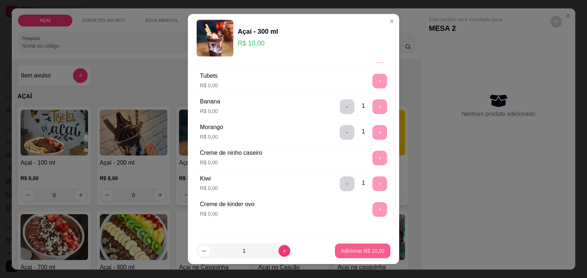
click at [360, 253] on p "Adicionar R$ 10,00" at bounding box center [363, 250] width 44 height 7
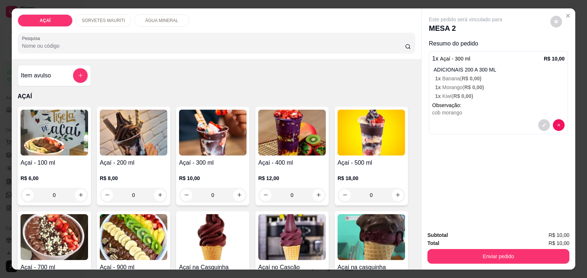
click at [228, 167] on div "R$ 10,00 0" at bounding box center [213, 184] width 68 height 35
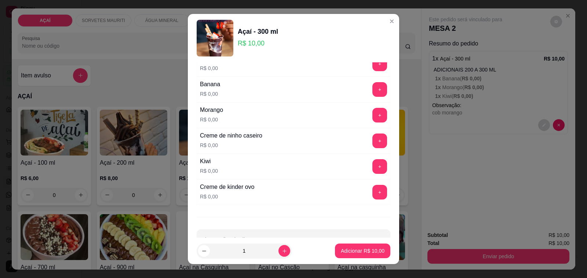
scroll to position [992, 0]
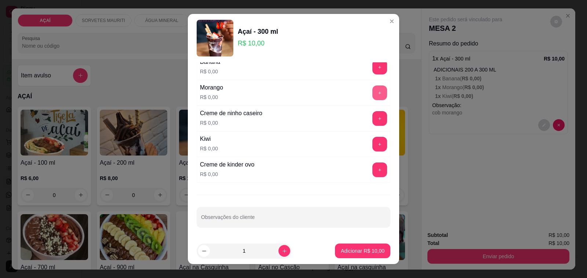
click at [373, 99] on button "+" at bounding box center [380, 93] width 15 height 15
click at [373, 147] on button "+" at bounding box center [380, 144] width 15 height 15
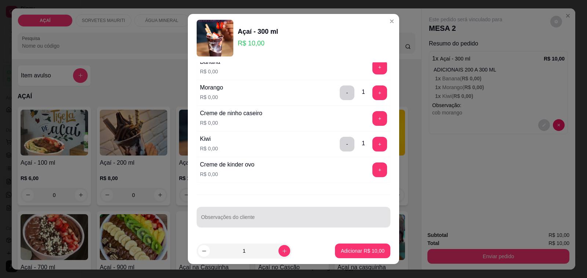
click at [297, 220] on input "Observações do cliente" at bounding box center [293, 220] width 185 height 7
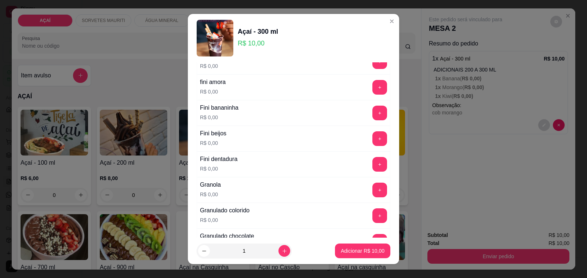
scroll to position [487, 0]
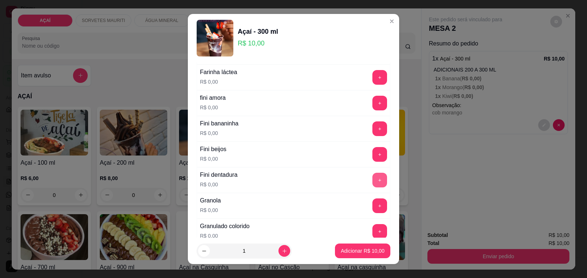
type input "cob morango"
click at [373, 187] on button "+" at bounding box center [380, 180] width 14 height 14
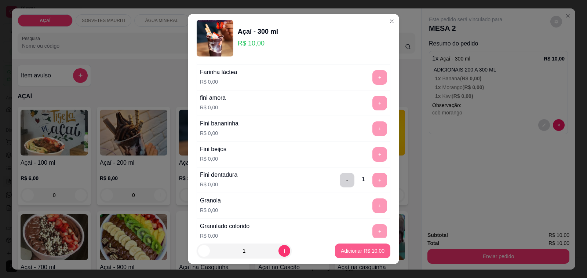
click at [368, 251] on p "Adicionar R$ 10,00" at bounding box center [363, 250] width 44 height 7
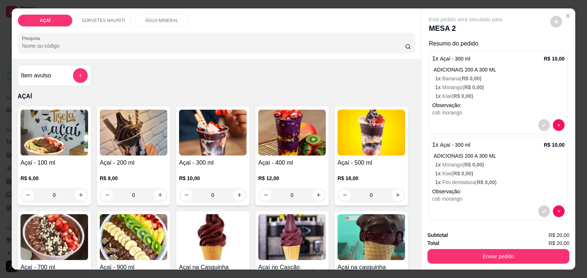
click at [55, 169] on div "R$ 6,00 0" at bounding box center [55, 184] width 68 height 35
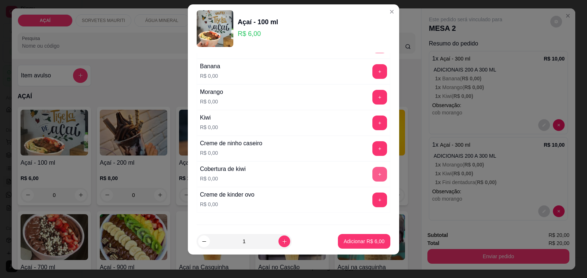
scroll to position [900, 0]
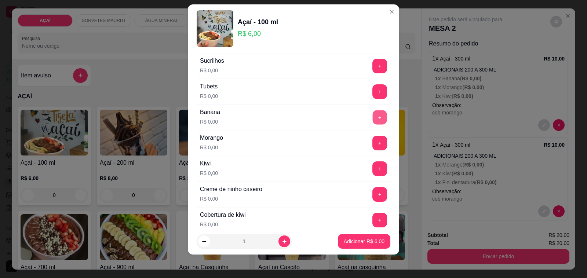
click at [373, 125] on button "+" at bounding box center [380, 117] width 14 height 14
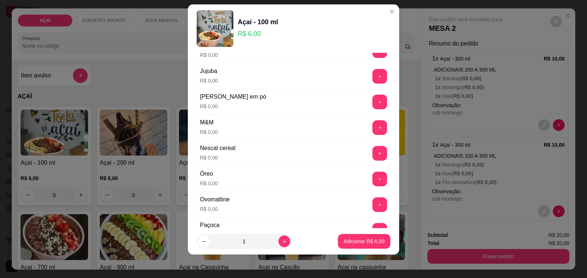
scroll to position [671, 0]
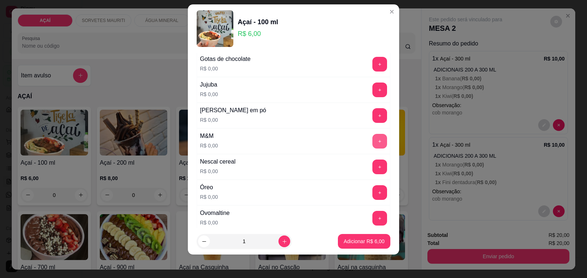
click at [373, 142] on button "+" at bounding box center [380, 141] width 15 height 15
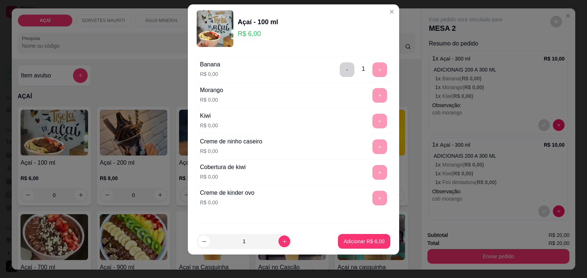
scroll to position [992, 0]
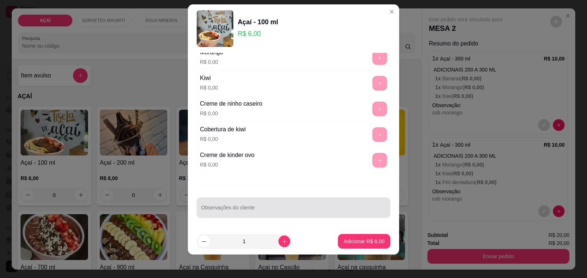
click at [303, 203] on div at bounding box center [293, 207] width 185 height 15
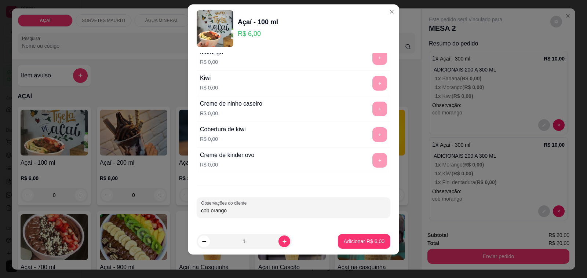
click at [210, 208] on input "cob orango" at bounding box center [293, 210] width 185 height 7
click at [208, 215] on div "cob orango" at bounding box center [293, 207] width 185 height 15
click at [206, 215] on div "cob orango" at bounding box center [293, 207] width 185 height 15
click at [206, 214] on input "cob orango" at bounding box center [293, 210] width 185 height 7
click at [209, 214] on input "cob orango" at bounding box center [293, 210] width 185 height 7
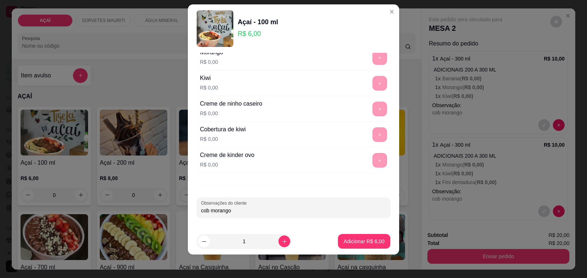
type input "cob morango"
click at [328, 243] on footer "1 Adicionar R$ 6,00" at bounding box center [293, 241] width 211 height 26
click at [339, 244] on button "Adicionar R$ 6,00" at bounding box center [364, 242] width 51 height 14
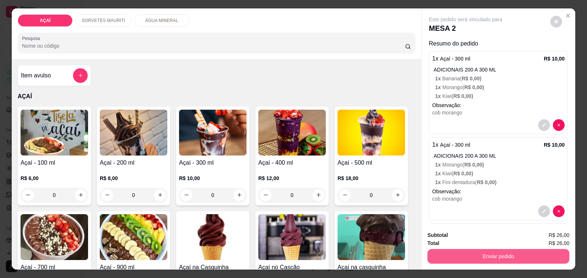
click at [442, 253] on button "Enviar pedido" at bounding box center [499, 256] width 142 height 15
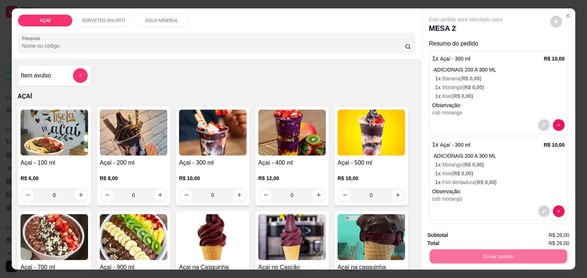
click at [446, 234] on button "Não registrar e enviar pedido" at bounding box center [474, 236] width 76 height 14
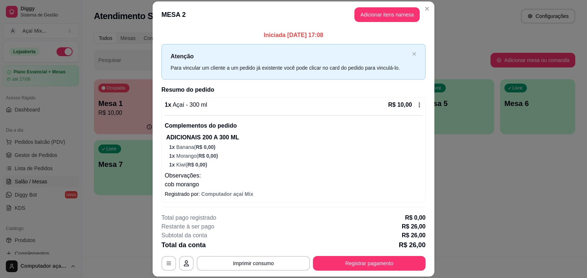
scroll to position [22, 0]
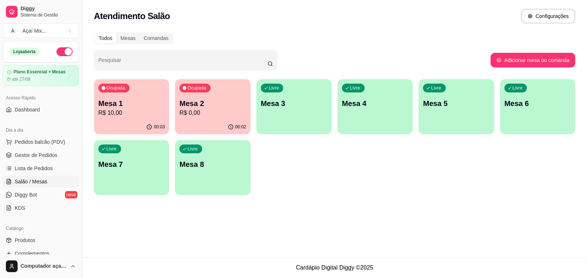
click at [302, 110] on div "Livre Mesa 3" at bounding box center [294, 102] width 75 height 46
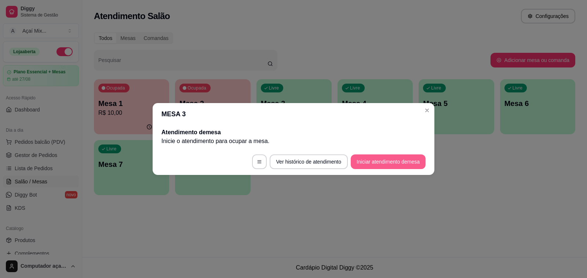
click at [410, 160] on button "Iniciar atendimento de mesa" at bounding box center [388, 162] width 75 height 15
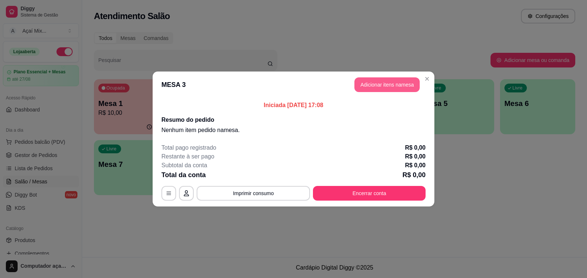
click at [376, 91] on button "Adicionar itens na mesa" at bounding box center [387, 84] width 65 height 15
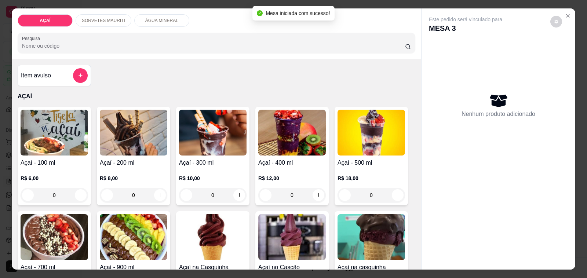
click at [209, 159] on h4 "Açaí - 300 ml" at bounding box center [213, 163] width 68 height 9
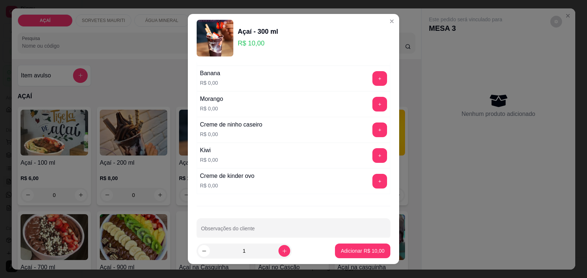
scroll to position [992, 0]
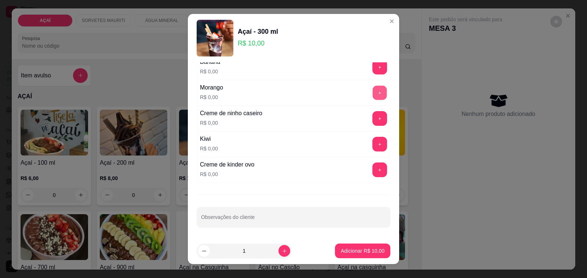
click at [373, 91] on button "+" at bounding box center [380, 93] width 14 height 14
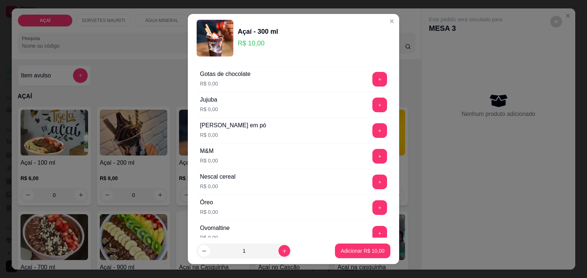
scroll to position [671, 0]
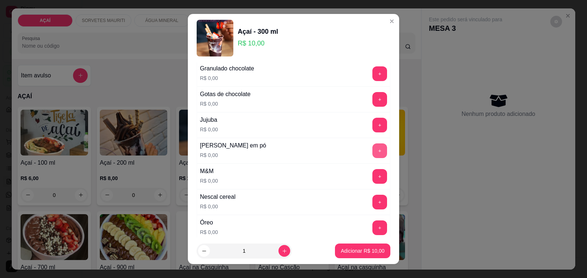
click at [373, 151] on button "+" at bounding box center [380, 151] width 15 height 15
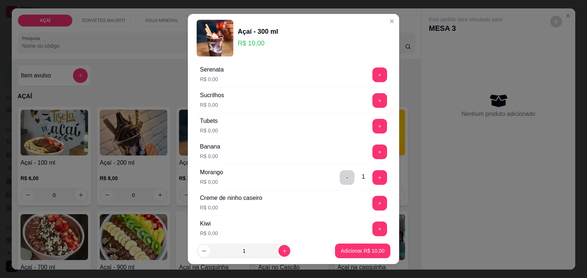
scroll to position [900, 0]
click at [373, 134] on button "+" at bounding box center [380, 127] width 15 height 15
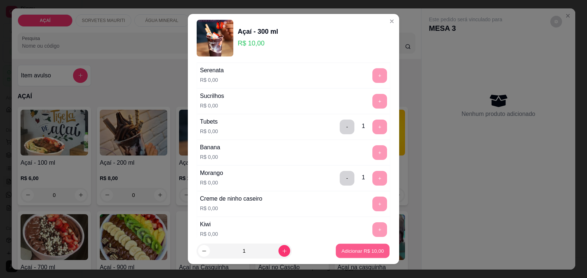
click at [362, 248] on p "Adicionar R$ 10,00" at bounding box center [363, 250] width 43 height 7
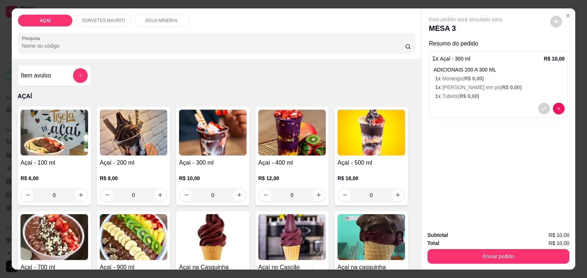
click at [180, 144] on img at bounding box center [213, 133] width 68 height 46
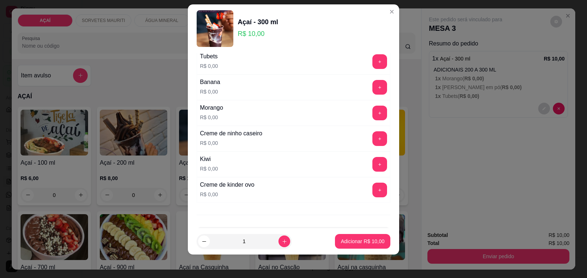
scroll to position [946, 0]
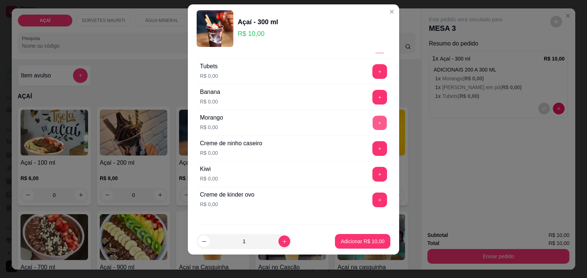
click at [373, 130] on button "+" at bounding box center [380, 123] width 14 height 14
click at [341, 239] on p "Adicionar R$ 10,00" at bounding box center [363, 241] width 44 height 7
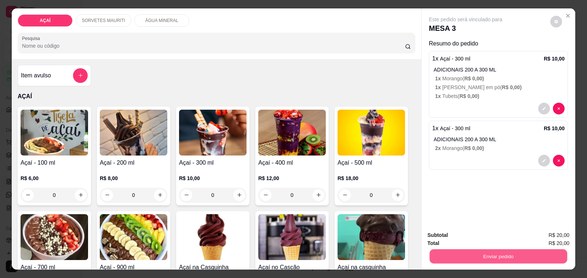
click at [453, 257] on button "Enviar pedido" at bounding box center [499, 257] width 138 height 14
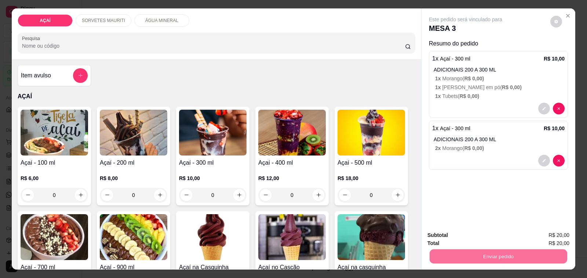
click at [480, 236] on button "Não registrar e enviar pedido" at bounding box center [474, 236] width 76 height 14
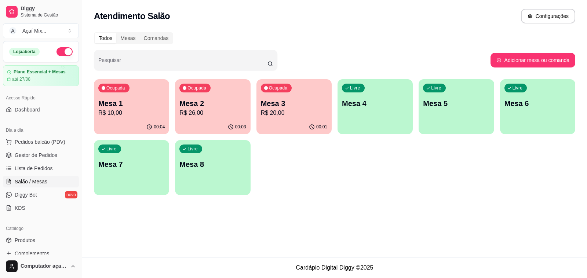
click at [144, 105] on p "Mesa 1" at bounding box center [131, 103] width 66 height 10
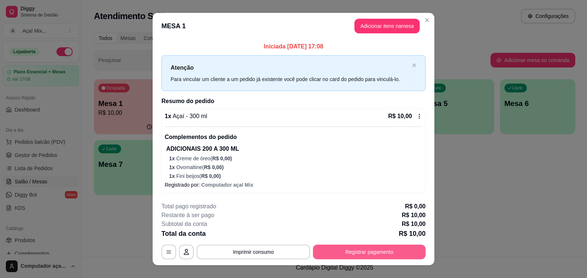
click at [347, 250] on button "Registrar pagamento" at bounding box center [369, 252] width 113 height 15
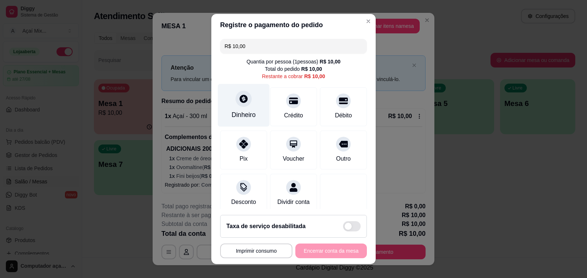
click at [246, 118] on div "Dinheiro" at bounding box center [244, 115] width 24 height 10
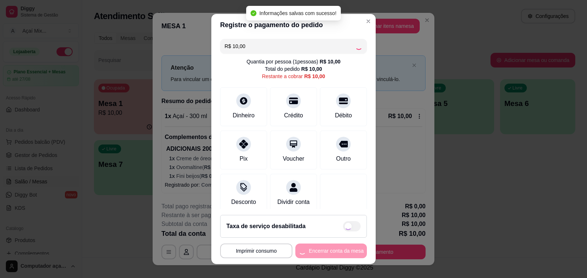
type input "R$ 0,00"
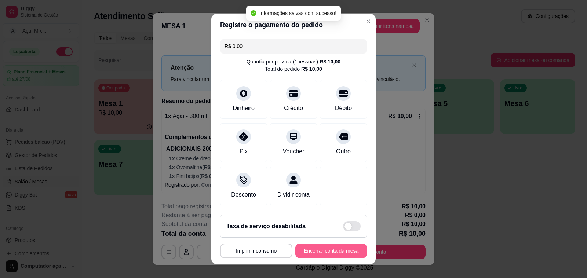
click at [325, 254] on button "Encerrar conta da mesa" at bounding box center [332, 251] width 72 height 15
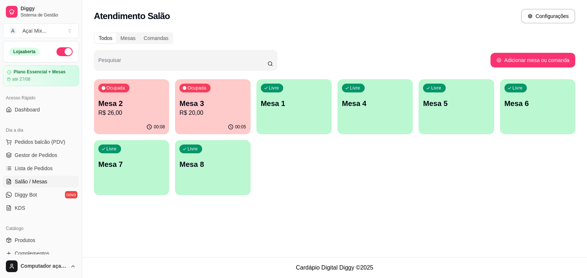
click at [130, 98] on div "Ocupada Mesa 2 R$ 26,00" at bounding box center [131, 99] width 75 height 41
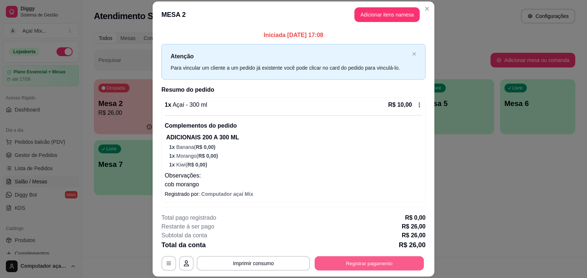
click at [338, 260] on button "Registrar pagamento" at bounding box center [369, 264] width 109 height 14
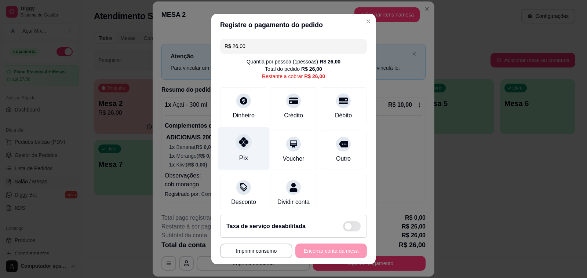
click at [226, 148] on div "Pix" at bounding box center [244, 148] width 52 height 43
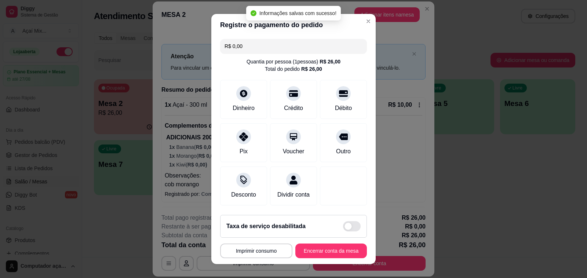
type input "R$ 0,00"
click at [323, 251] on button "Encerrar conta da mesa" at bounding box center [331, 251] width 69 height 14
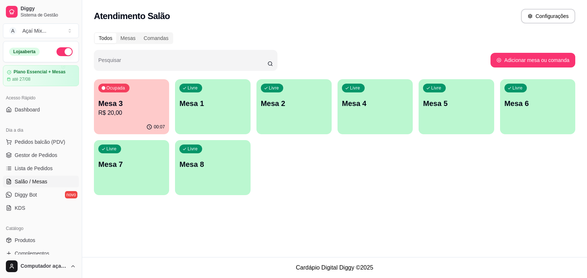
click at [150, 109] on p "R$ 20,00" at bounding box center [131, 113] width 66 height 9
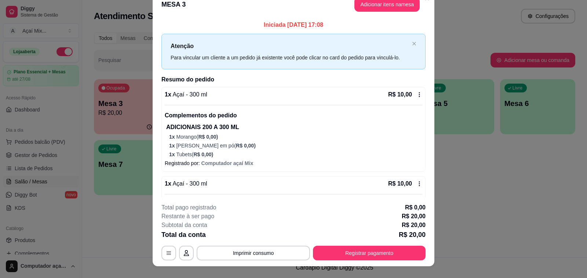
scroll to position [0, 0]
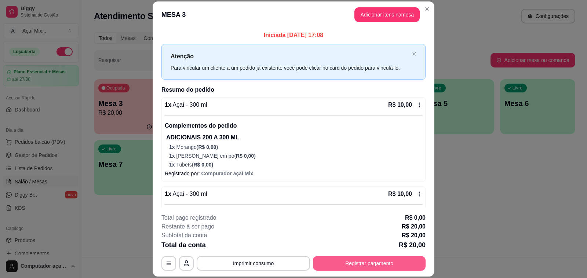
click at [369, 263] on button "Registrar pagamento" at bounding box center [369, 263] width 113 height 15
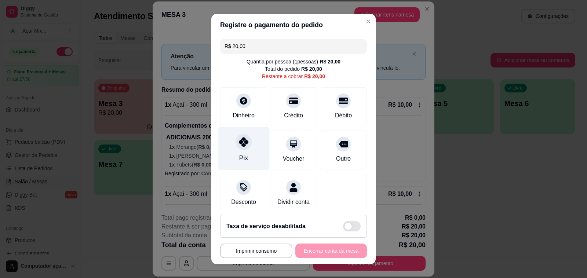
click at [242, 151] on div "Pix" at bounding box center [244, 148] width 52 height 43
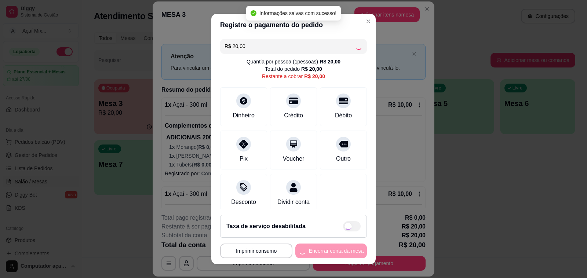
type input "R$ 0,00"
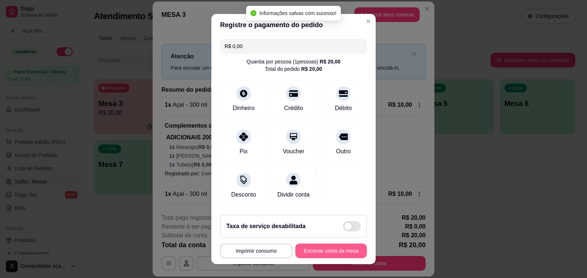
click at [336, 254] on button "Encerrar conta da mesa" at bounding box center [332, 251] width 72 height 15
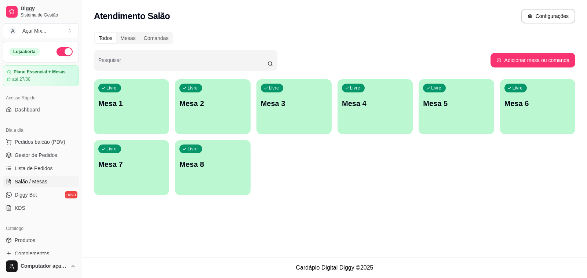
click at [149, 98] on p "Mesa 1" at bounding box center [131, 103] width 66 height 10
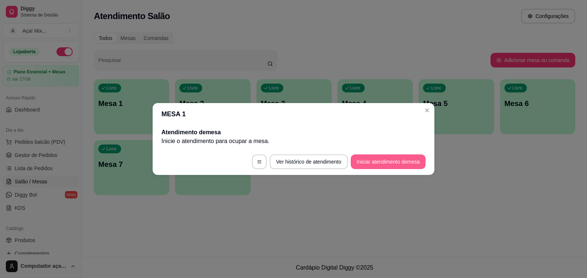
click at [376, 158] on button "Iniciar atendimento de mesa" at bounding box center [388, 162] width 75 height 15
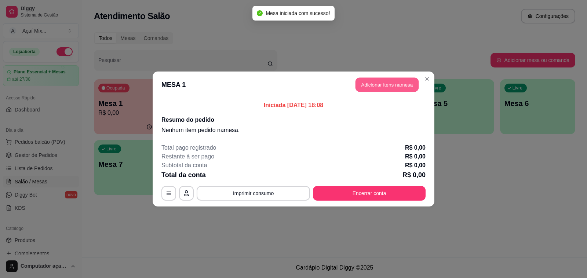
click at [395, 81] on button "Adicionar itens na mesa" at bounding box center [387, 85] width 63 height 14
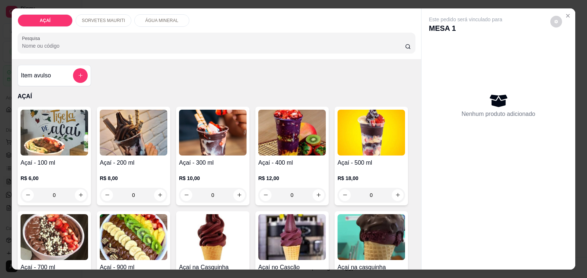
click at [235, 193] on div "0" at bounding box center [213, 195] width 68 height 15
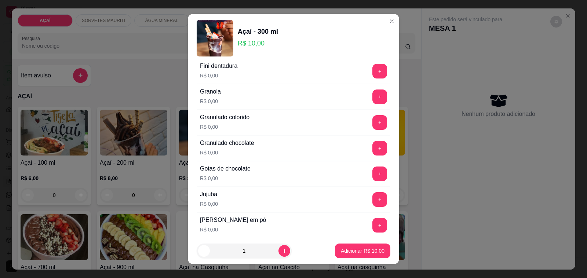
scroll to position [872, 0]
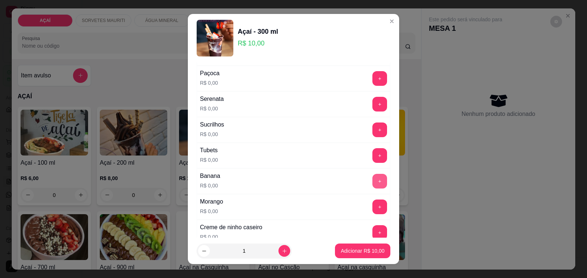
click at [373, 187] on button "+" at bounding box center [380, 181] width 15 height 15
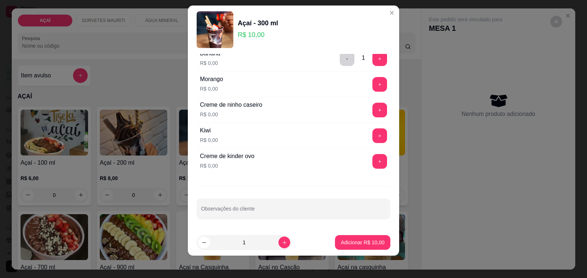
scroll to position [10, 0]
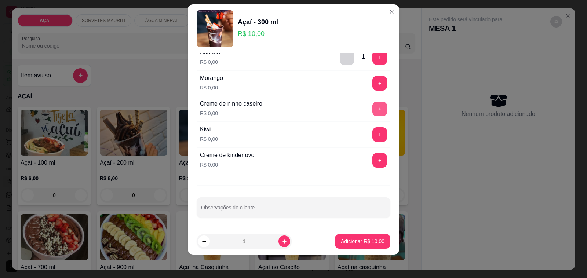
click at [373, 113] on button "+" at bounding box center [380, 109] width 15 height 15
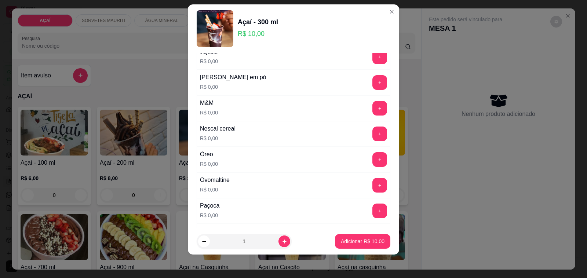
scroll to position [717, 0]
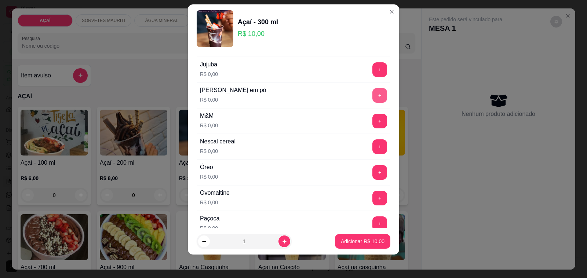
click at [373, 94] on button "+" at bounding box center [380, 95] width 15 height 15
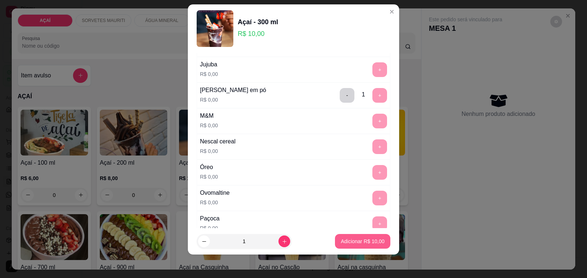
click at [360, 241] on p "Adicionar R$ 10,00" at bounding box center [363, 241] width 44 height 7
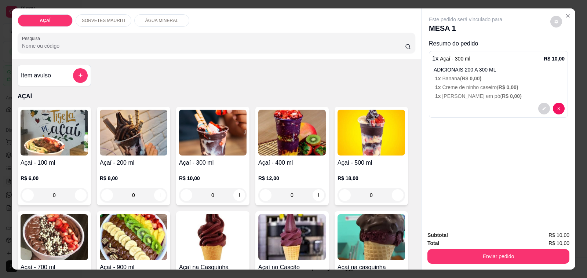
click at [236, 194] on div "0" at bounding box center [213, 195] width 68 height 15
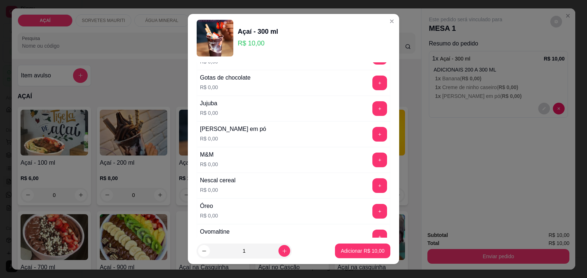
scroll to position [688, 0]
click at [373, 140] on button "+" at bounding box center [380, 134] width 14 height 14
click at [373, 167] on button "+" at bounding box center [380, 159] width 15 height 15
click at [373, 167] on button "+" at bounding box center [380, 159] width 14 height 14
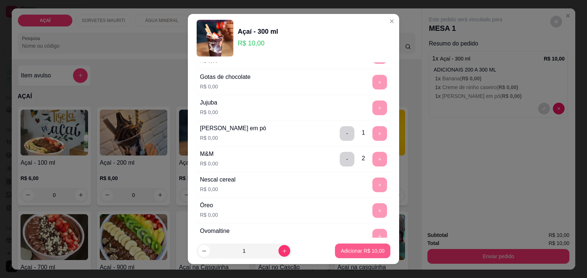
click at [358, 251] on p "Adicionar R$ 10,00" at bounding box center [363, 250] width 44 height 7
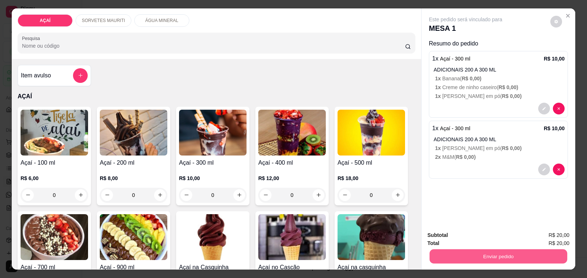
click at [487, 250] on button "Enviar pedido" at bounding box center [499, 257] width 138 height 14
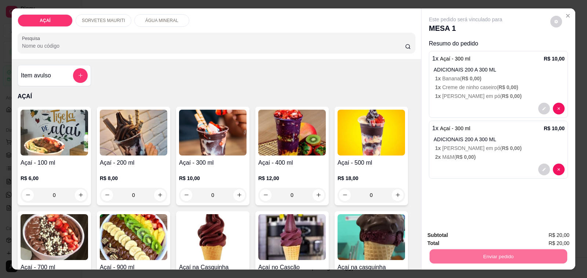
click at [476, 237] on button "Não registrar e enviar pedido" at bounding box center [474, 236] width 74 height 14
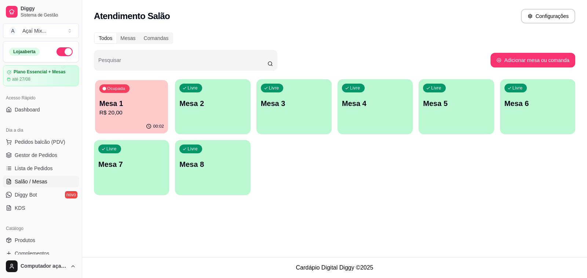
click at [153, 118] on div "Ocupada Mesa 1 R$ 20,00" at bounding box center [131, 100] width 73 height 40
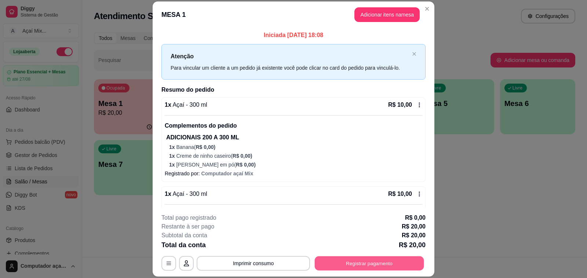
click at [332, 263] on button "Registrar pagamento" at bounding box center [369, 264] width 109 height 14
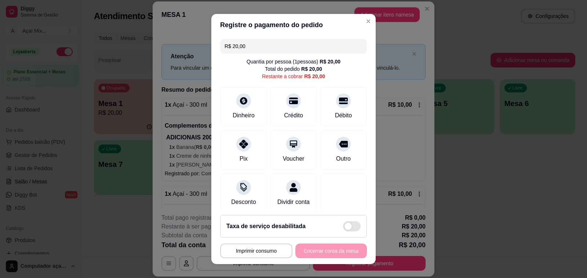
click at [241, 129] on div "R$ 20,00 Quantia por pessoa ( 1 pessoas) R$ 20,00 Total do pedido R$ 20,00 Rest…" at bounding box center [293, 122] width 164 height 173
click at [243, 142] on div at bounding box center [244, 142] width 16 height 16
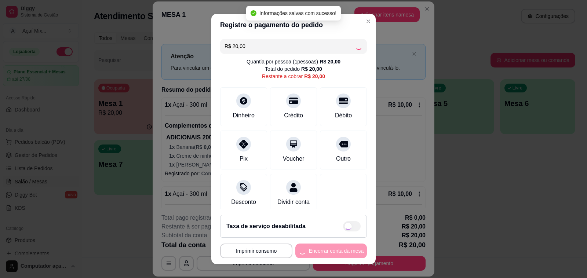
type input "R$ 0,00"
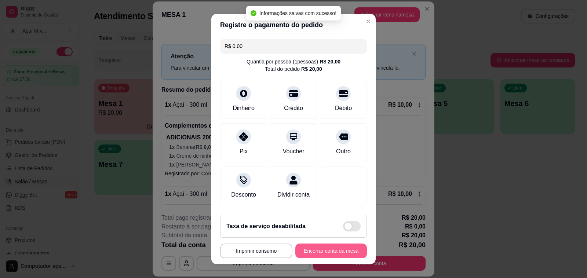
click at [327, 254] on button "Encerrar conta da mesa" at bounding box center [332, 251] width 72 height 15
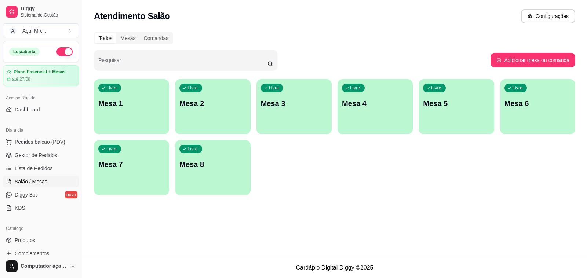
click at [141, 95] on div "Livre Mesa 1" at bounding box center [131, 102] width 75 height 46
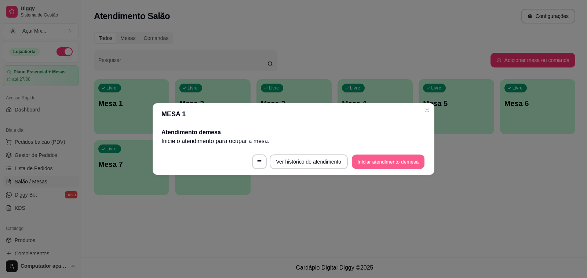
click at [375, 163] on button "Iniciar atendimento de mesa" at bounding box center [388, 162] width 73 height 14
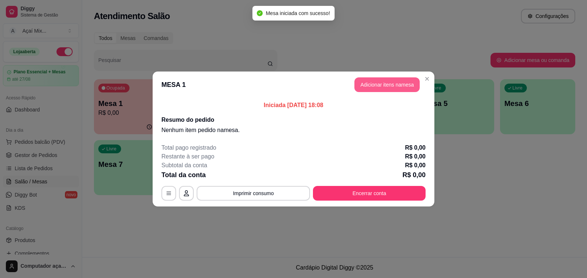
click at [389, 89] on button "Adicionar itens na mesa" at bounding box center [387, 84] width 65 height 15
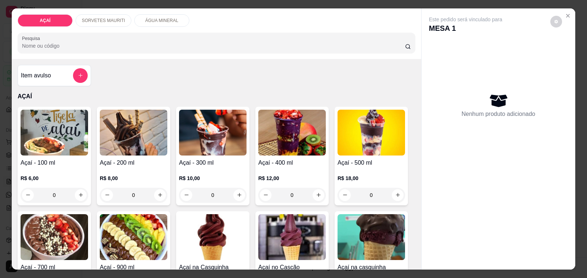
click at [241, 192] on div "0" at bounding box center [213, 195] width 68 height 15
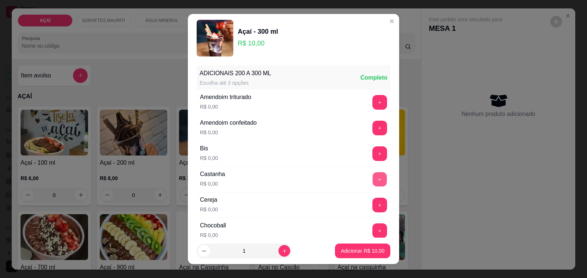
click at [373, 180] on button "+" at bounding box center [380, 180] width 14 height 14
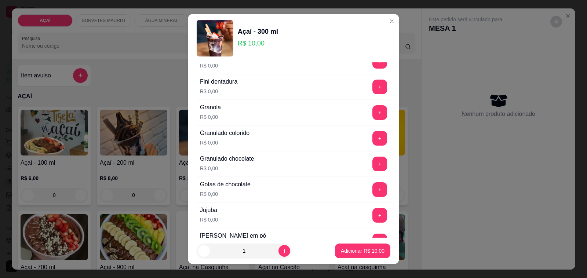
scroll to position [597, 0]
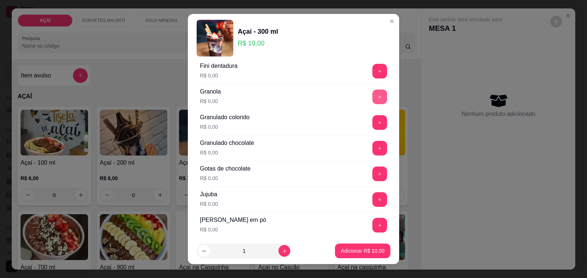
click at [373, 102] on button "+" at bounding box center [380, 97] width 15 height 15
click at [373, 226] on button "+" at bounding box center [380, 225] width 15 height 15
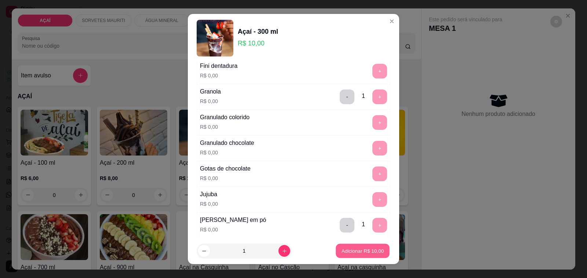
click at [357, 250] on p "Adicionar R$ 10,00" at bounding box center [363, 250] width 43 height 7
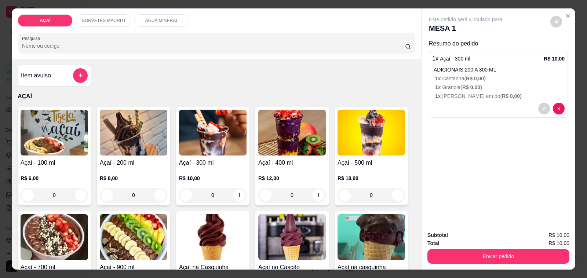
click at [238, 192] on div "0" at bounding box center [213, 195] width 68 height 15
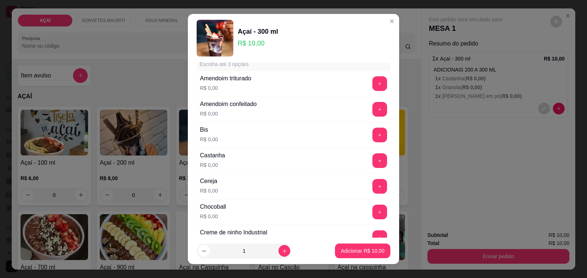
scroll to position [46, 0]
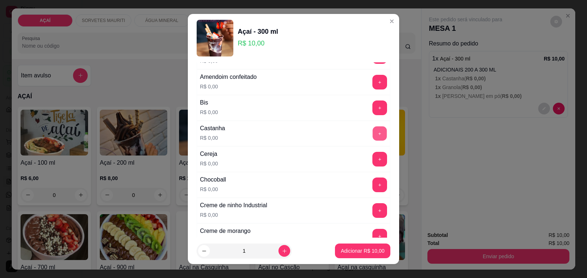
click at [373, 134] on button "+" at bounding box center [380, 134] width 14 height 14
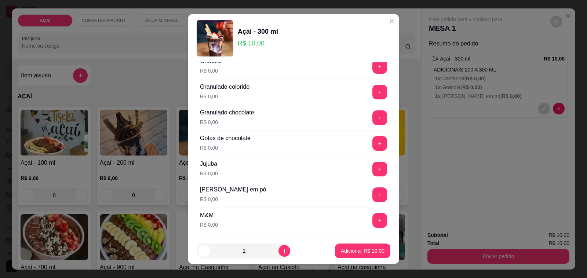
scroll to position [642, 0]
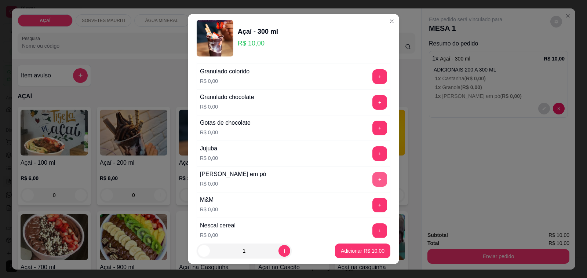
click at [373, 186] on button "+" at bounding box center [380, 179] width 15 height 15
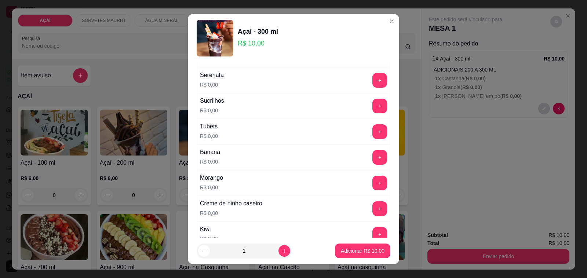
scroll to position [918, 0]
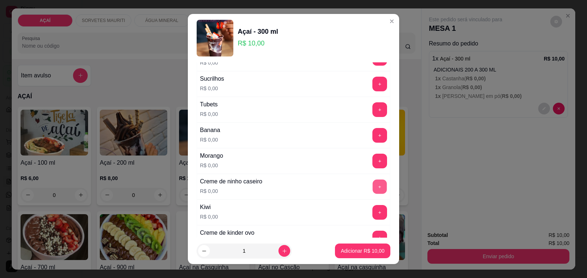
click at [373, 194] on button "+" at bounding box center [380, 187] width 14 height 14
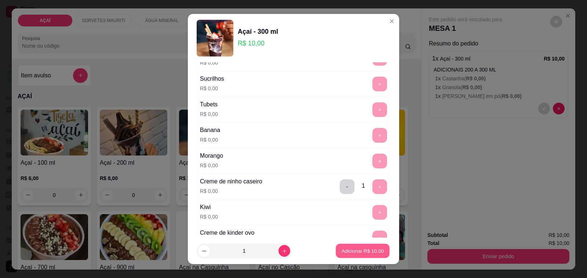
click at [351, 255] on button "Adicionar R$ 10,00" at bounding box center [363, 251] width 54 height 14
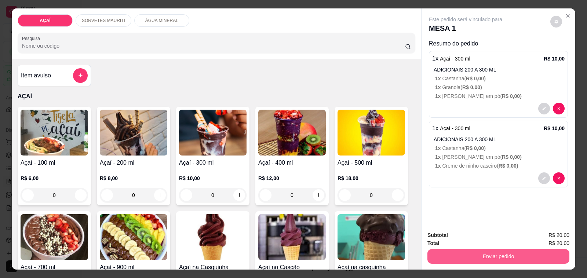
click at [492, 251] on button "Enviar pedido" at bounding box center [499, 256] width 142 height 15
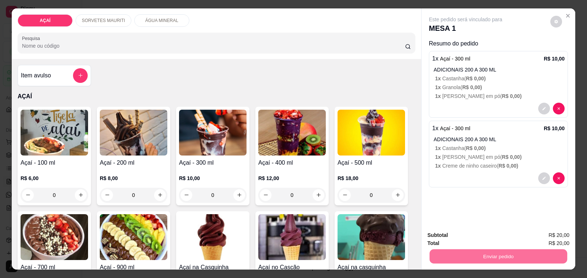
click at [464, 235] on button "Não registrar e enviar pedido" at bounding box center [474, 236] width 74 height 14
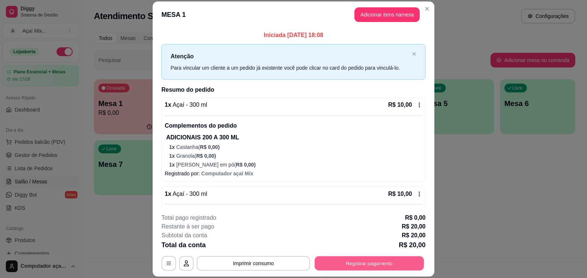
click at [369, 258] on button "Registrar pagamento" at bounding box center [369, 264] width 109 height 14
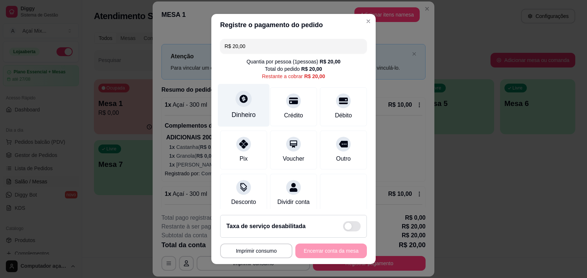
click at [238, 104] on div at bounding box center [244, 99] width 16 height 16
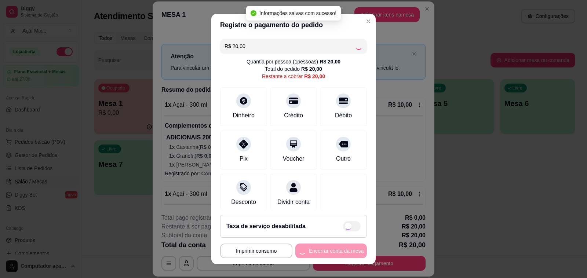
type input "R$ 0,00"
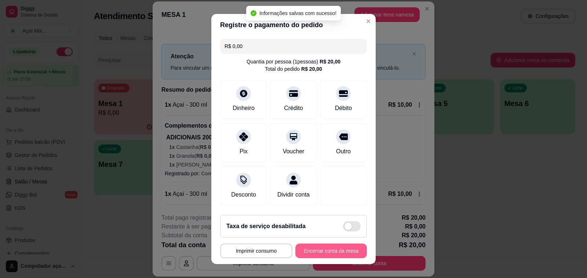
click at [326, 253] on button "Encerrar conta da mesa" at bounding box center [332, 251] width 72 height 15
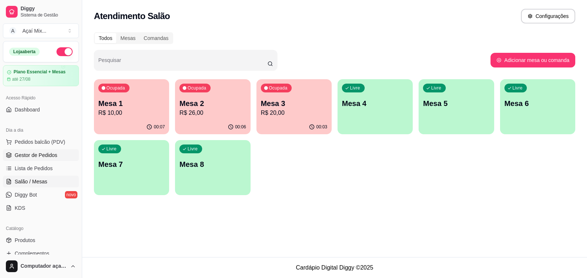
click at [44, 152] on span "Gestor de Pedidos" at bounding box center [36, 155] width 43 height 7
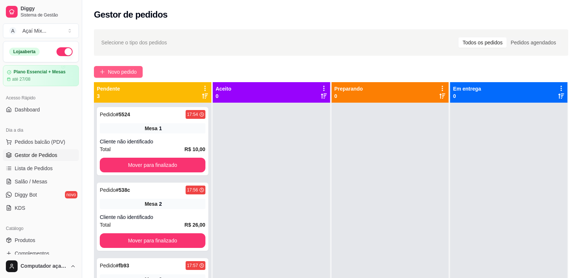
click at [121, 69] on span "Novo pedido" at bounding box center [122, 72] width 29 height 8
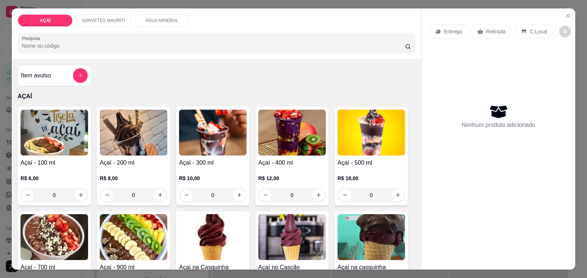
click at [316, 194] on div "0" at bounding box center [292, 195] width 68 height 15
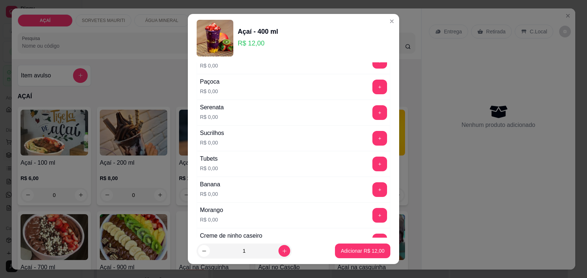
scroll to position [855, 0]
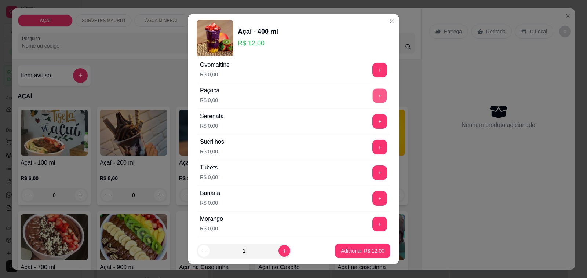
click at [373, 103] on button "+" at bounding box center [380, 96] width 14 height 14
click at [373, 232] on button "+" at bounding box center [380, 224] width 15 height 15
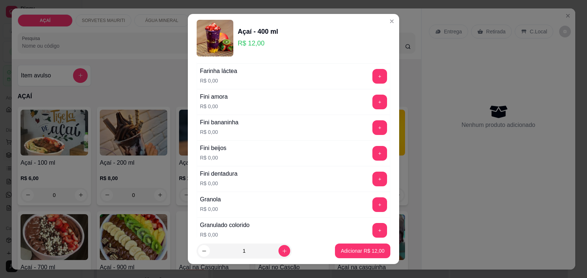
scroll to position [350, 0]
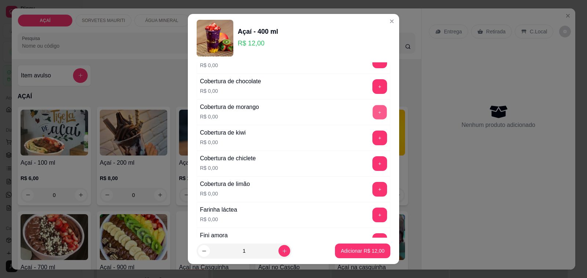
click at [373, 116] on button "+" at bounding box center [380, 112] width 14 height 14
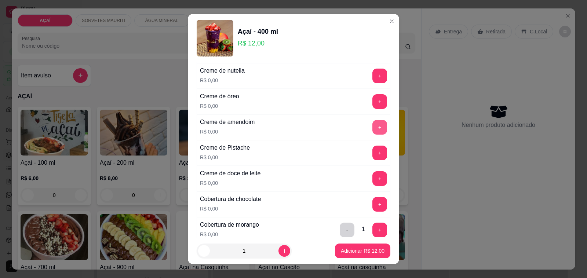
scroll to position [212, 0]
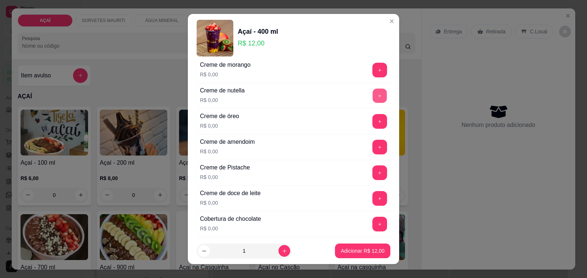
click at [373, 99] on button "+" at bounding box center [380, 96] width 14 height 14
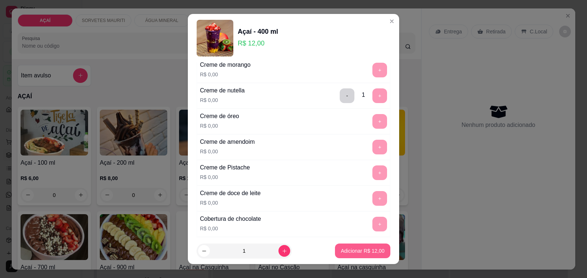
click at [362, 252] on p "Adicionar R$ 12,00" at bounding box center [363, 250] width 44 height 7
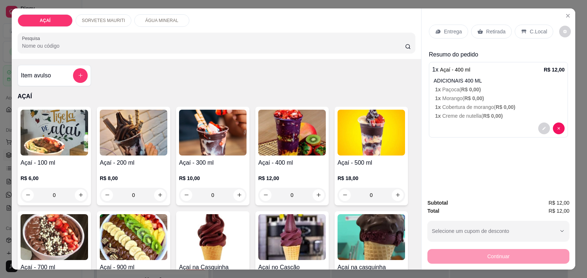
click at [313, 192] on div "0" at bounding box center [292, 195] width 68 height 15
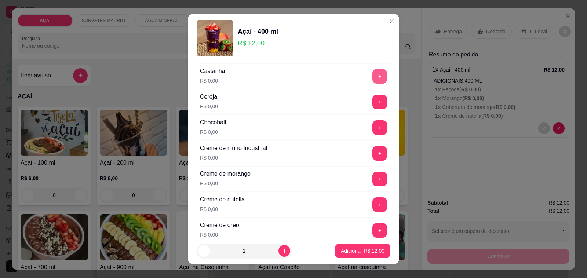
scroll to position [138, 0]
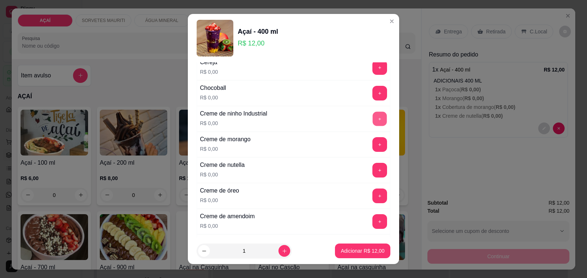
click at [373, 120] on button "+" at bounding box center [380, 119] width 14 height 14
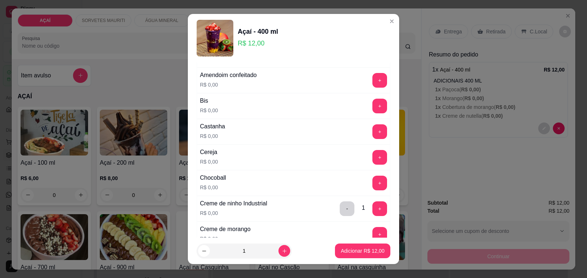
scroll to position [46, 0]
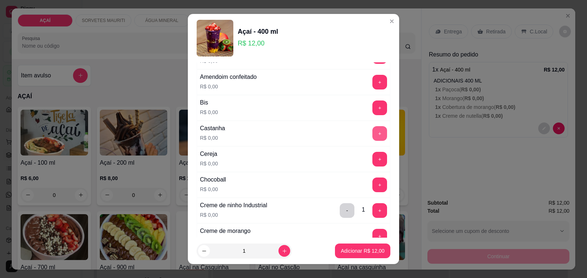
click at [373, 135] on button "+" at bounding box center [380, 133] width 15 height 15
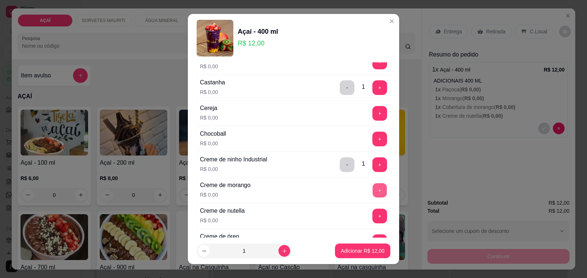
click at [373, 195] on button "+" at bounding box center [380, 191] width 14 height 14
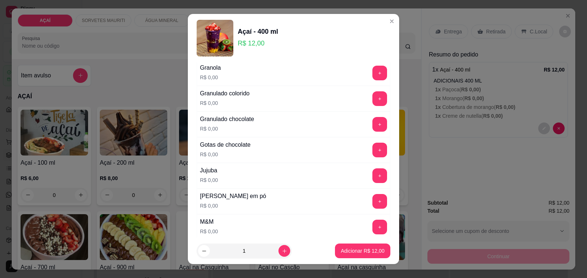
scroll to position [642, 0]
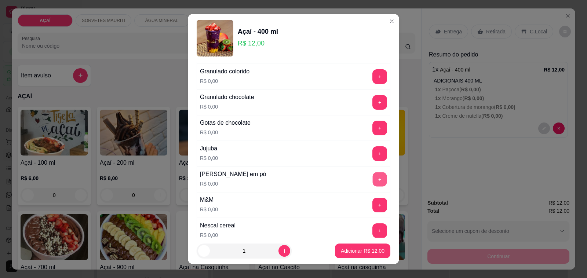
click at [373, 186] on button "+" at bounding box center [380, 180] width 14 height 14
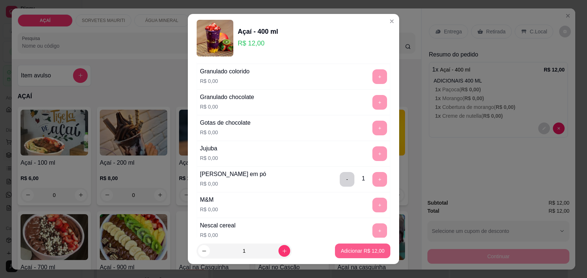
click at [353, 254] on p "Adicionar R$ 12,00" at bounding box center [363, 250] width 44 height 7
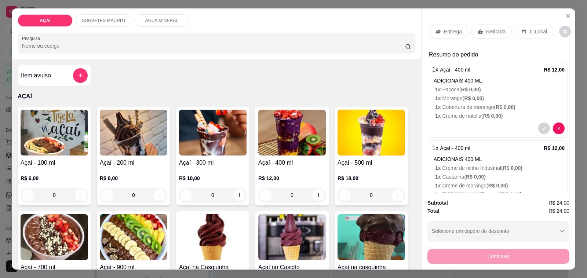
click at [444, 28] on p "Entrega" at bounding box center [453, 31] width 18 height 7
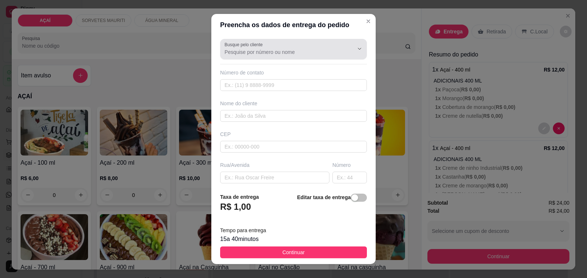
click at [320, 54] on input "Busque pelo cliente" at bounding box center [283, 51] width 117 height 7
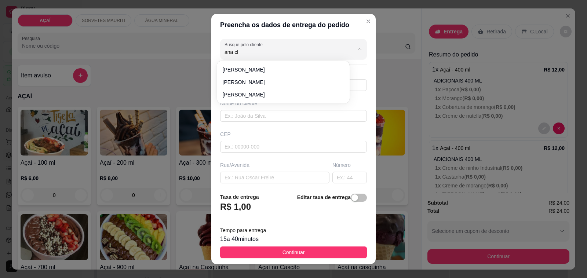
type input "ana cl"
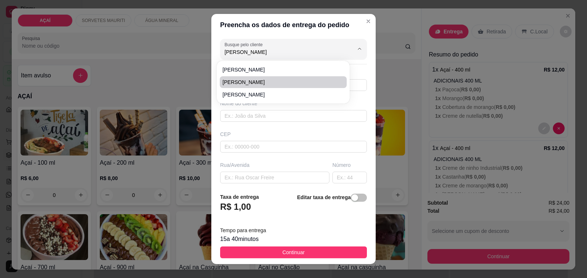
click at [268, 86] on span "[PERSON_NAME]" at bounding box center [280, 82] width 114 height 7
type input "[PERSON_NAME]"
type input "981506938"
type input "[PERSON_NAME]"
type input "5752000000"
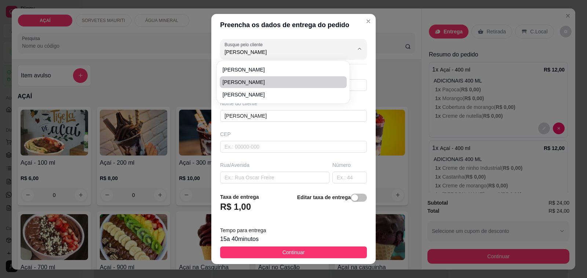
type input "entregar na rua [PERSON_NAME] casa tem dois pés de ninho na frente e uma kombi …"
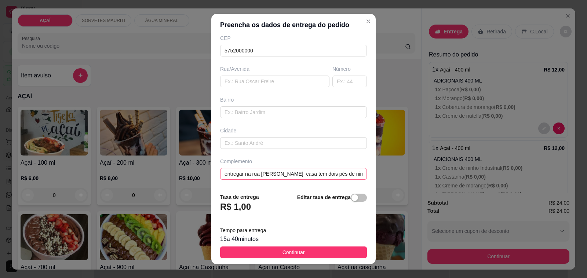
scroll to position [10, 0]
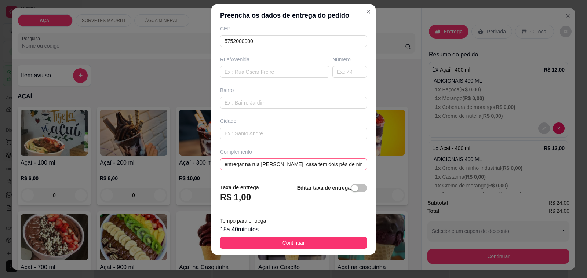
type input "[PERSON_NAME]"
drag, startPoint x: 222, startPoint y: 163, endPoint x: 335, endPoint y: 159, distance: 112.8
click at [335, 159] on input "entregar na rua [PERSON_NAME] casa tem dois pés de ninho na frente e uma kombi …" at bounding box center [293, 165] width 147 height 12
drag, startPoint x: 326, startPoint y: 164, endPoint x: 305, endPoint y: 166, distance: 20.6
click at [305, 166] on input "entregar na rua [PERSON_NAME] casa tem dois pés de ninho na frente e uma kombi …" at bounding box center [293, 165] width 147 height 12
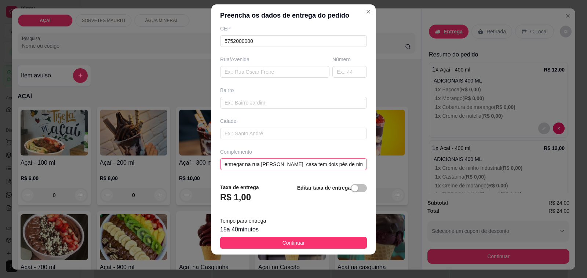
click at [316, 164] on input "entregar na rua [PERSON_NAME] casa tem dois pés de ninho na frente e uma kombi …" at bounding box center [293, 165] width 147 height 12
drag, startPoint x: 220, startPoint y: 164, endPoint x: 305, endPoint y: 160, distance: 85.7
click at [305, 160] on input "entregar na rua [PERSON_NAME] casa tem dois pés de ninho na frente e uma kombi …" at bounding box center [293, 165] width 147 height 12
type input "casa tem dois pés de ninho na frente e uma kombi com lona"
click at [247, 102] on input "text" at bounding box center [293, 103] width 147 height 12
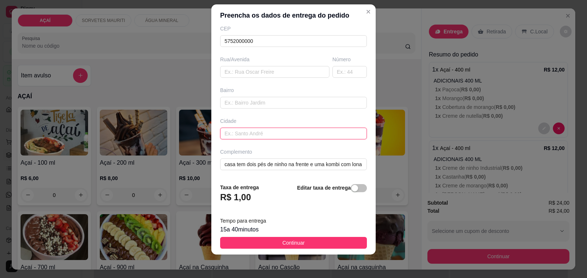
click at [237, 135] on input "text" at bounding box center [293, 134] width 147 height 12
type input "maravilha"
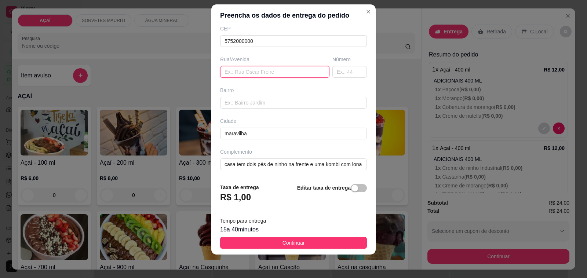
click at [238, 69] on input "text" at bounding box center [274, 72] width 109 height 12
paste input "entregar na rua [PERSON_NAME]"
type input "entregar na rua [PERSON_NAME]"
drag, startPoint x: 328, startPoint y: 164, endPoint x: 398, endPoint y: 167, distance: 69.8
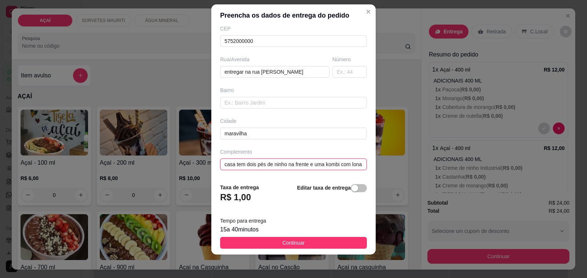
click at [398, 167] on div "Preencha os dados de entrega do pedido Busque pelo cliente [PERSON_NAME] Número…" at bounding box center [293, 139] width 587 height 278
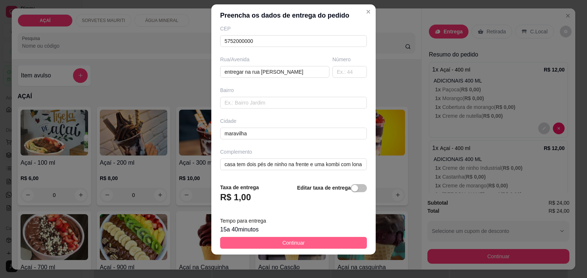
click at [301, 243] on button "Continuar" at bounding box center [293, 243] width 147 height 12
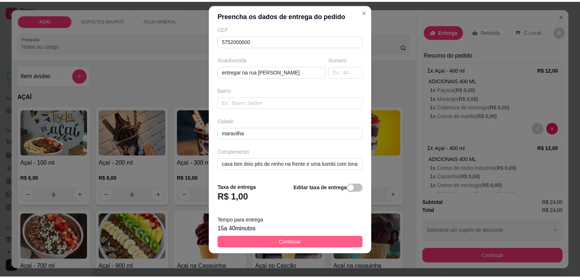
scroll to position [0, 0]
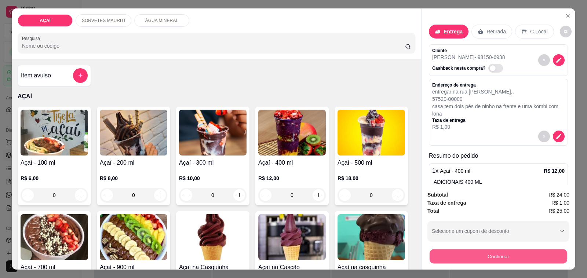
click at [467, 254] on button "Continuar" at bounding box center [499, 257] width 138 height 14
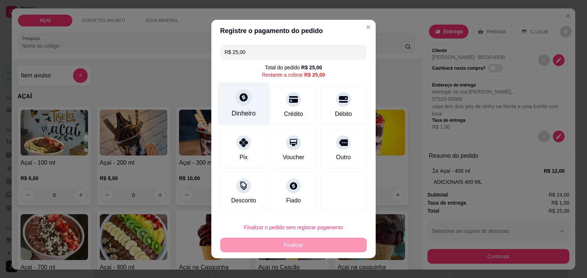
click at [240, 98] on icon at bounding box center [244, 97] width 8 height 8
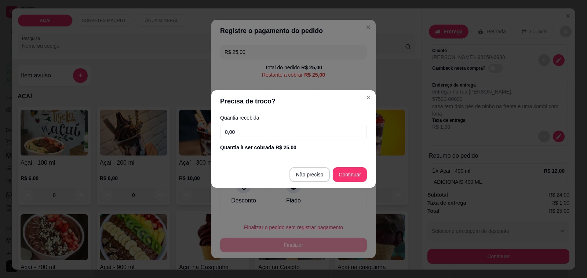
click at [247, 130] on input "0,00" at bounding box center [293, 132] width 147 height 15
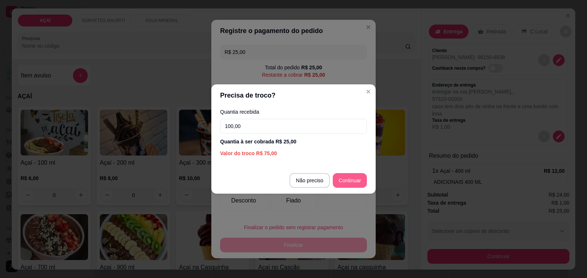
type input "100,00"
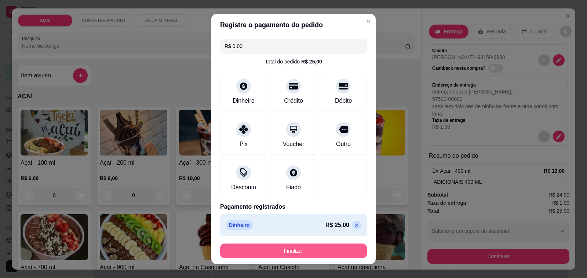
click at [317, 245] on button "Finalizar" at bounding box center [293, 251] width 147 height 15
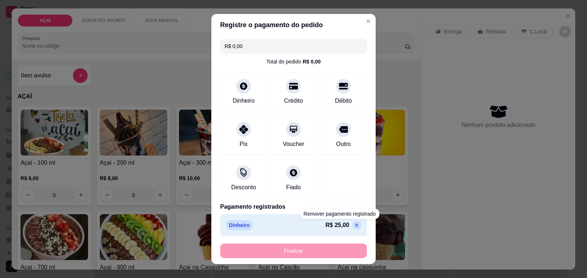
type input "-R$ 25,00"
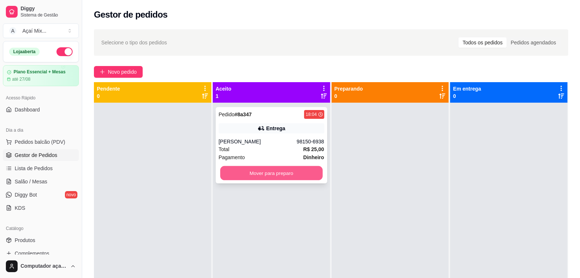
click at [294, 178] on button "Mover para preparo" at bounding box center [271, 173] width 102 height 14
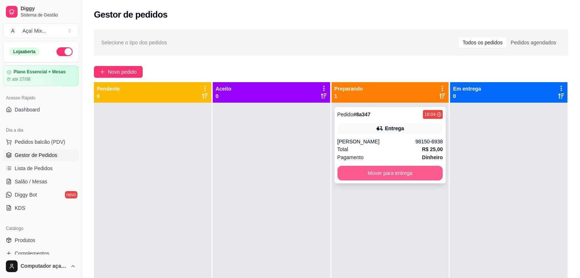
click at [401, 179] on button "Mover para entrega" at bounding box center [391, 173] width 106 height 15
